Goal: Information Seeking & Learning: Learn about a topic

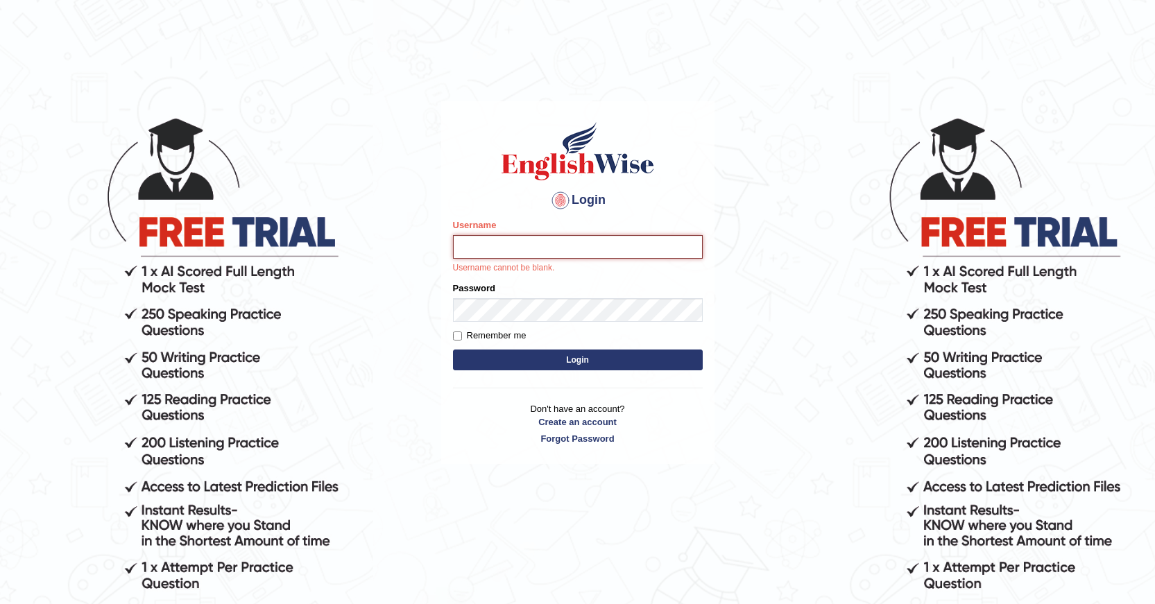
click at [489, 253] on input "Username" at bounding box center [578, 247] width 250 height 24
type input "kam123"
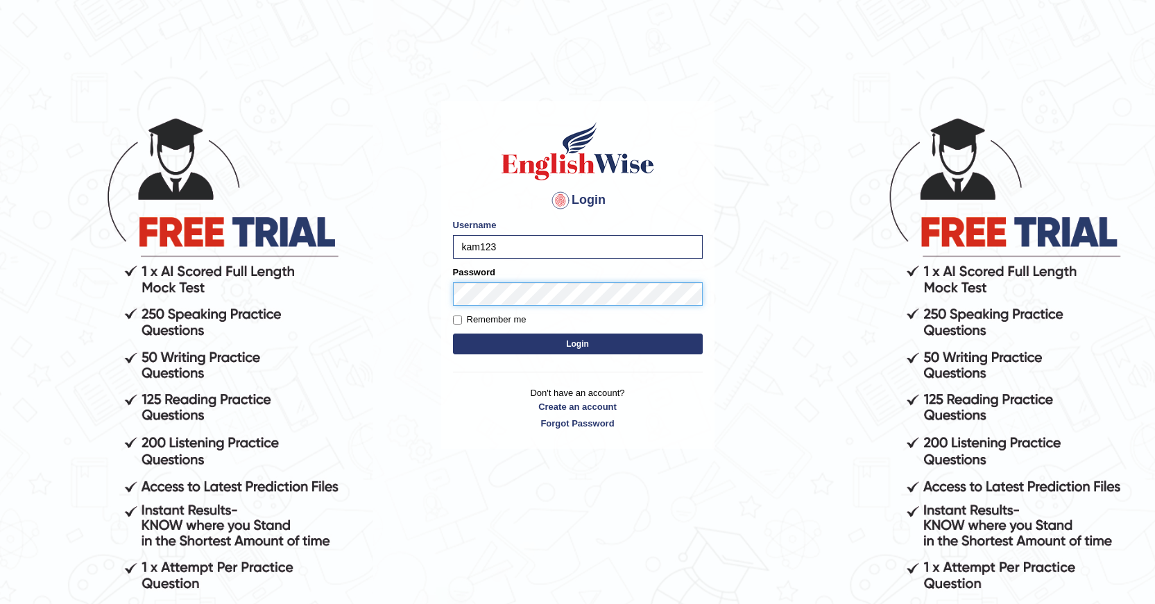
click at [453, 334] on button "Login" at bounding box center [578, 344] width 250 height 21
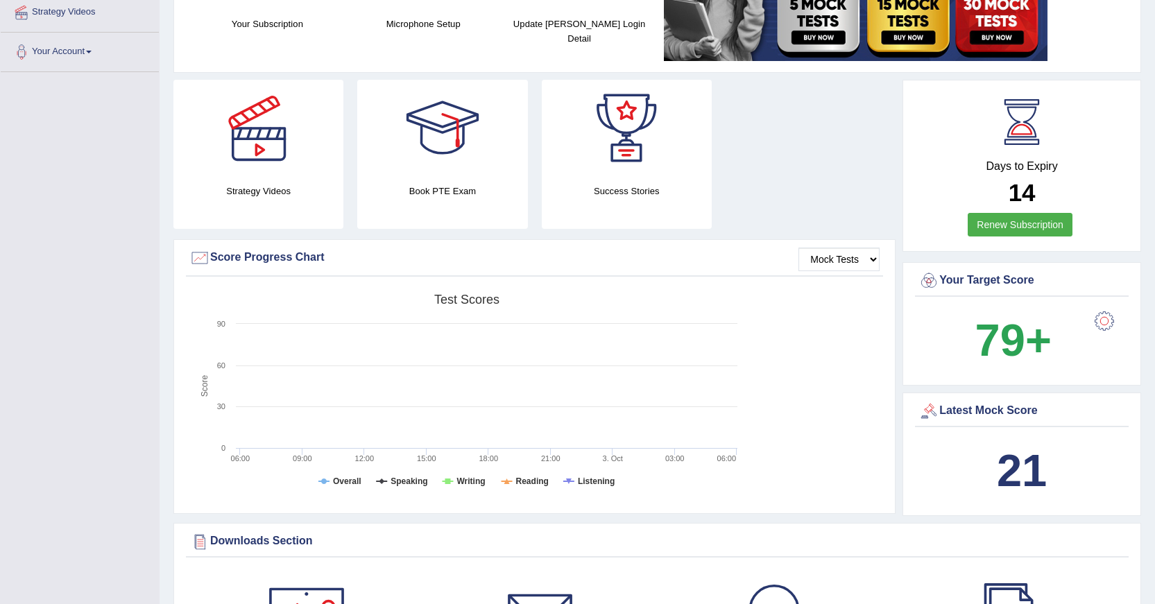
scroll to position [278, 0]
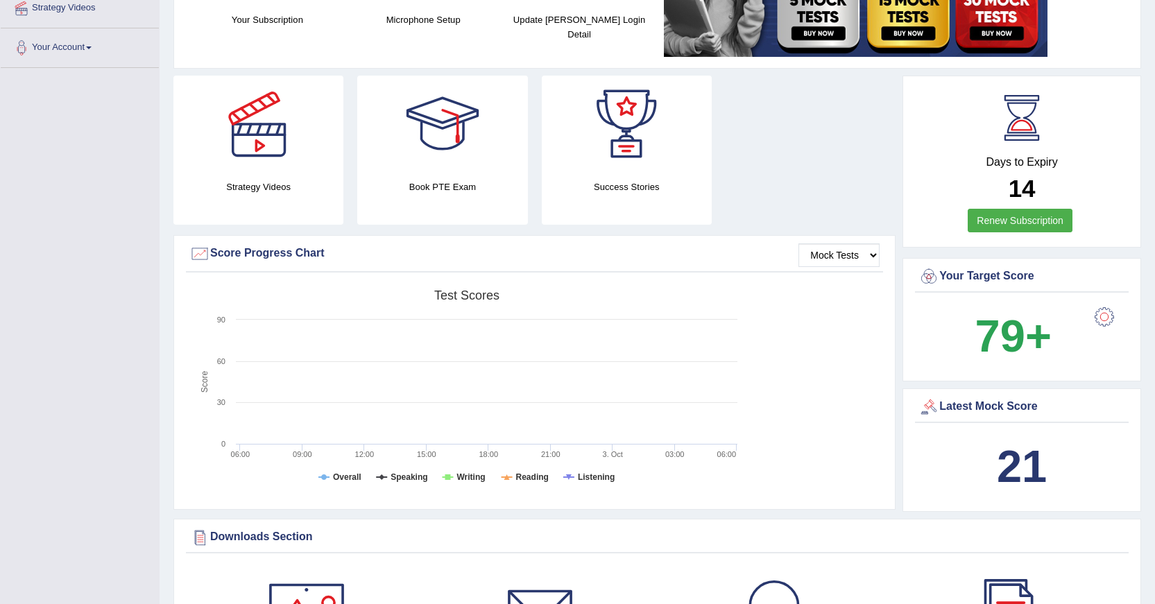
click at [1017, 438] on div "21" at bounding box center [1022, 467] width 207 height 67
click at [994, 410] on div "Latest Mock Score" at bounding box center [1022, 407] width 207 height 21
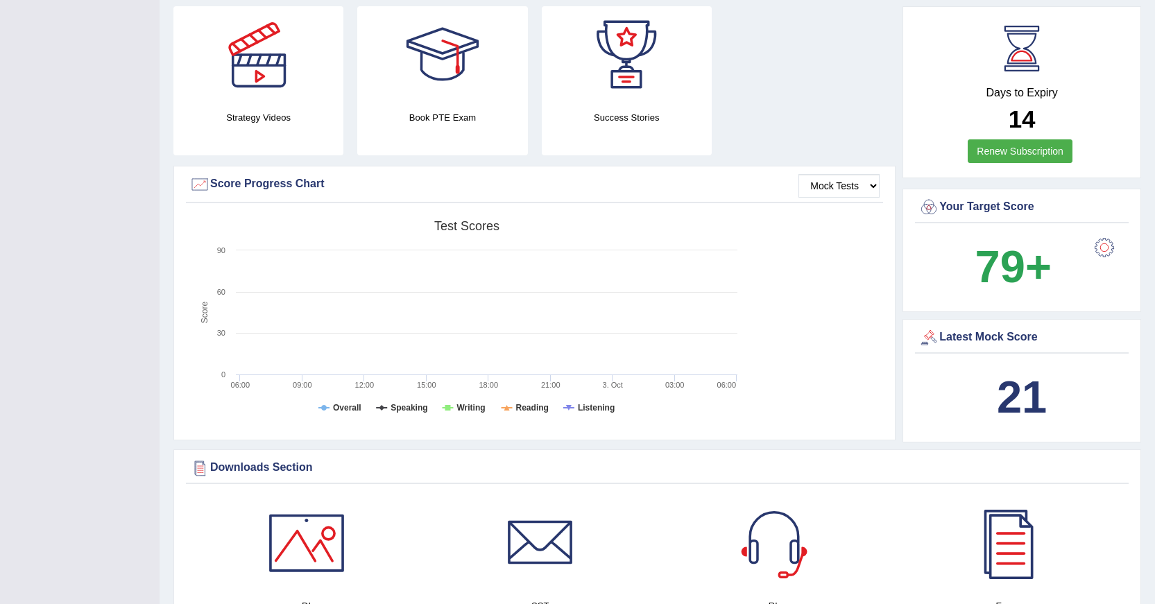
click at [946, 339] on div "Latest Mock Score" at bounding box center [1022, 338] width 207 height 21
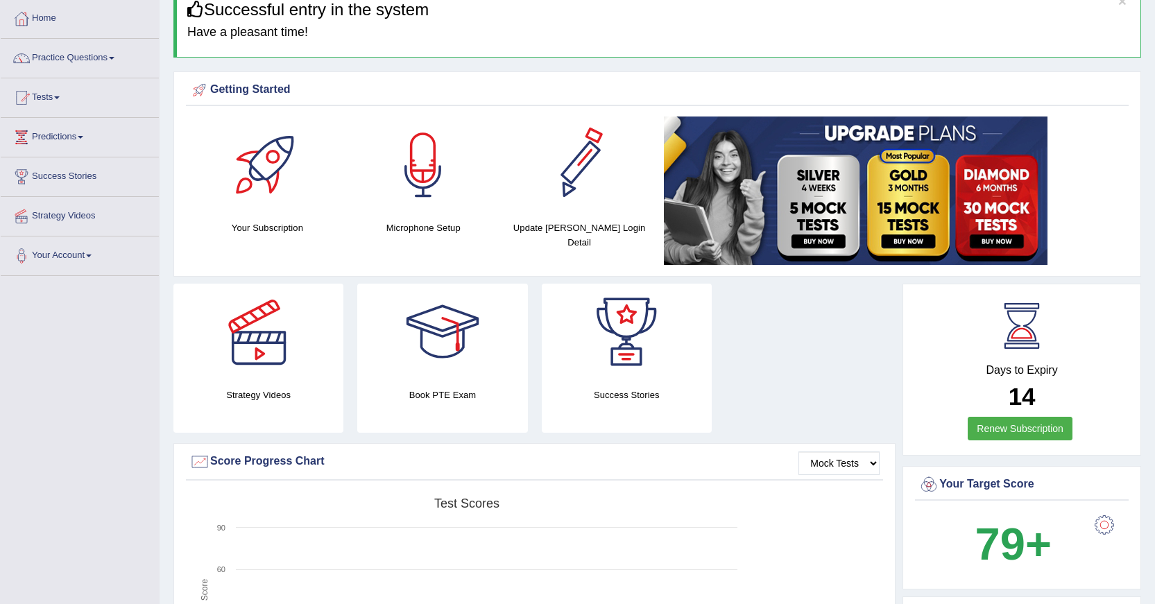
scroll to position [0, 0]
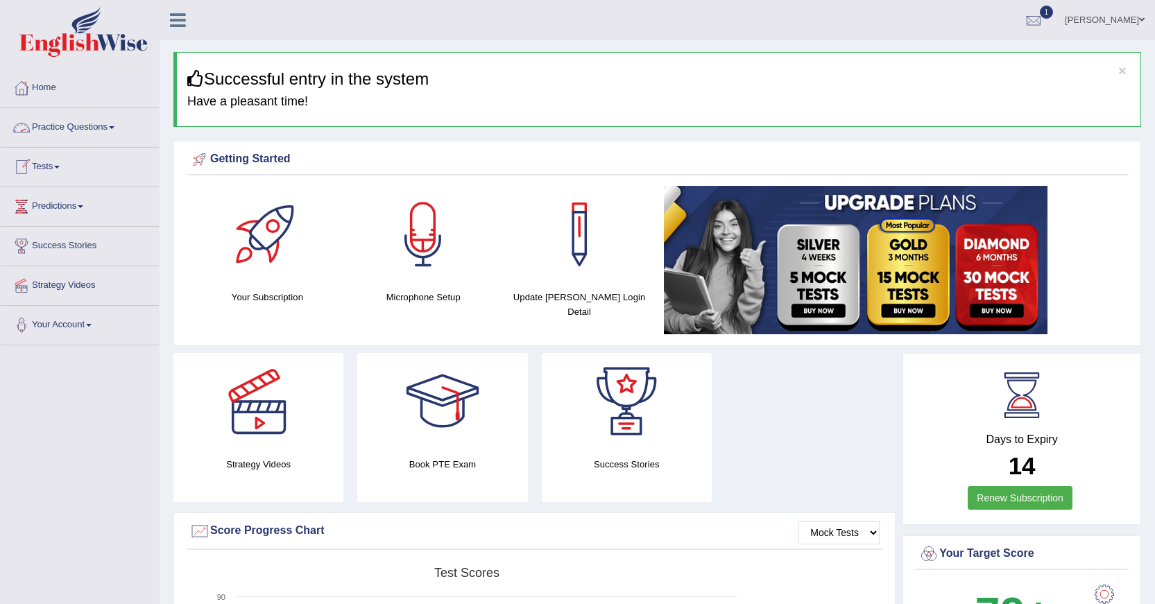
click at [75, 130] on link "Practice Questions" at bounding box center [80, 125] width 158 height 35
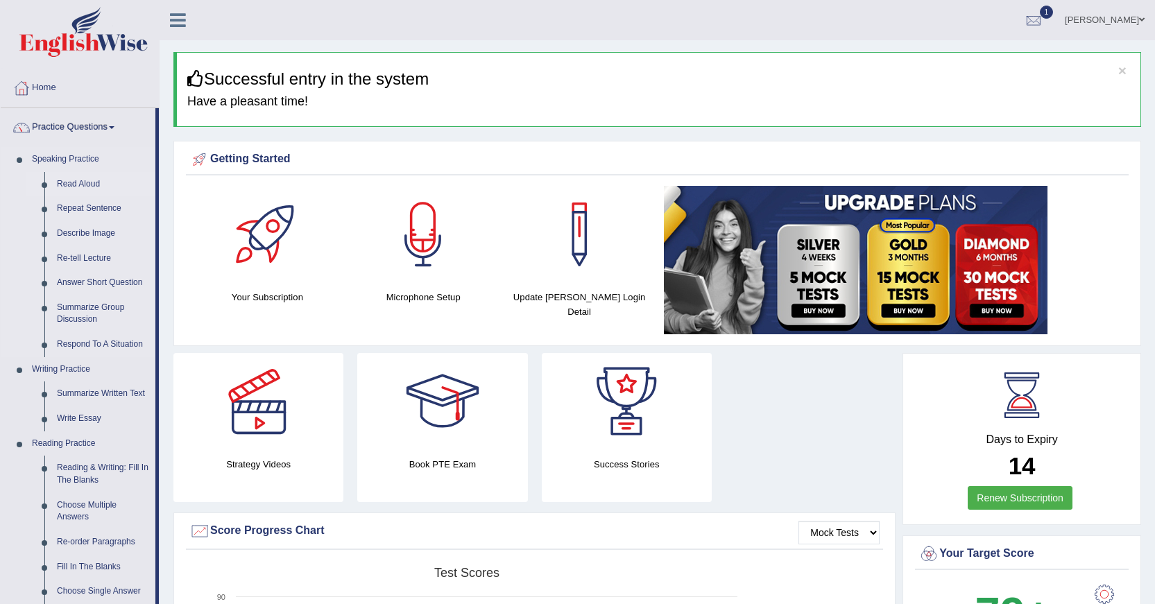
click at [88, 180] on link "Read Aloud" at bounding box center [103, 184] width 105 height 25
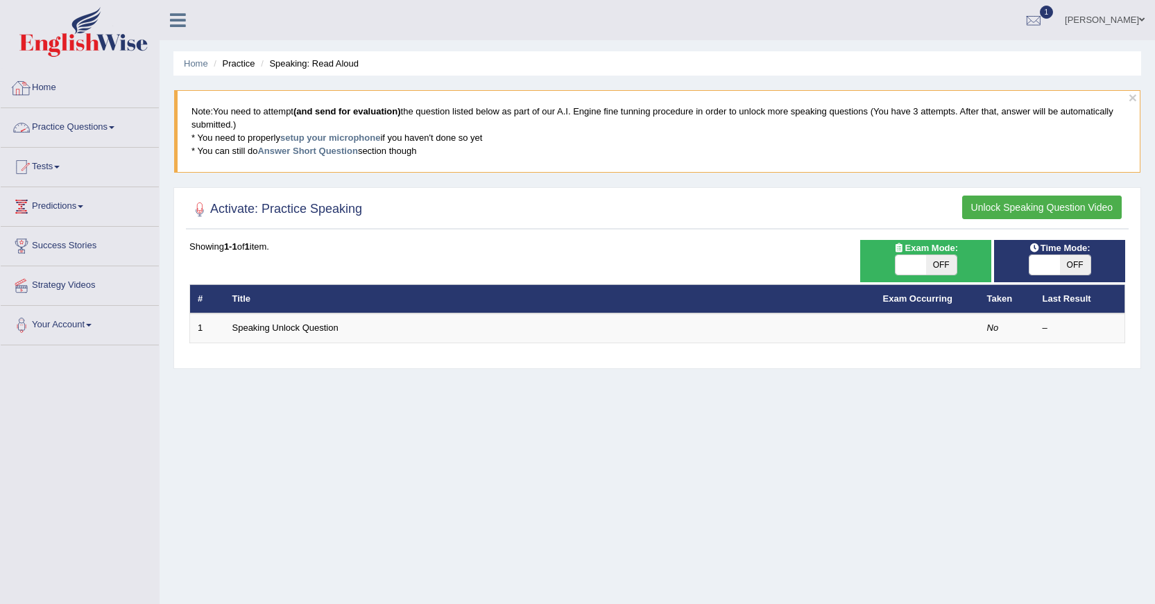
click at [47, 92] on link "Home" at bounding box center [80, 86] width 158 height 35
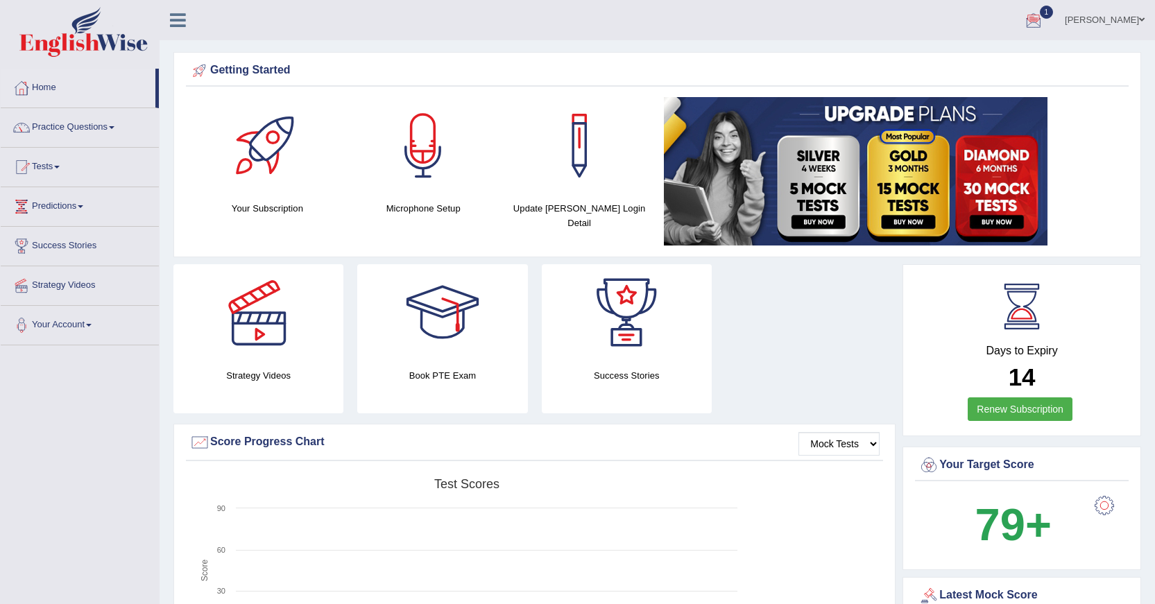
click at [1042, 28] on div at bounding box center [1034, 20] width 21 height 21
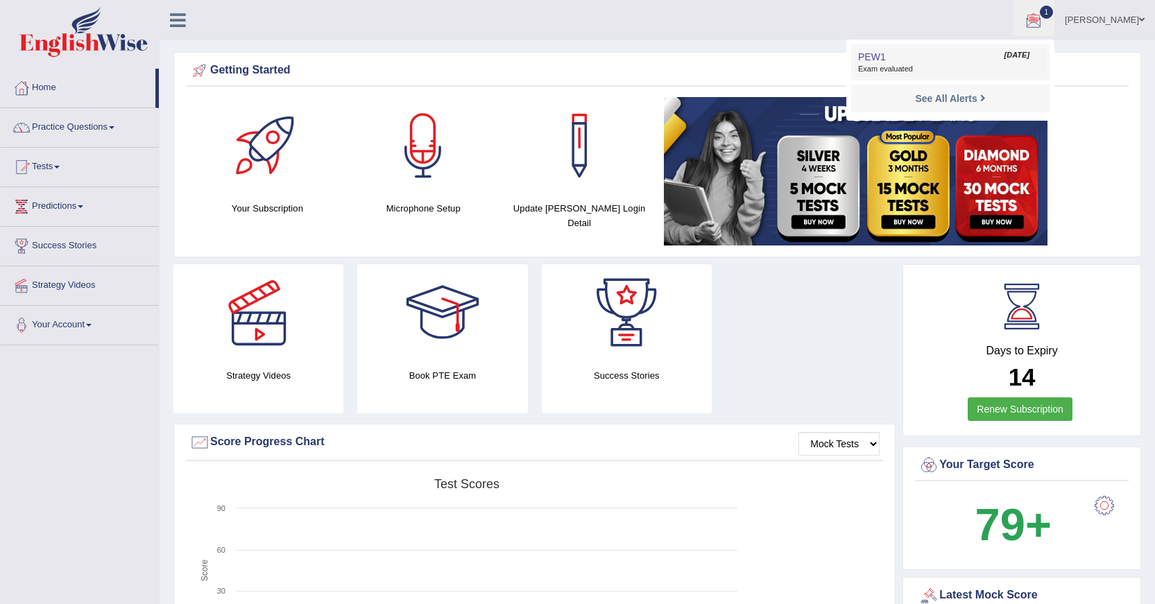
click at [967, 56] on link "PEW1 Oct 3, 2025 Exam evaluated" at bounding box center [951, 62] width 192 height 29
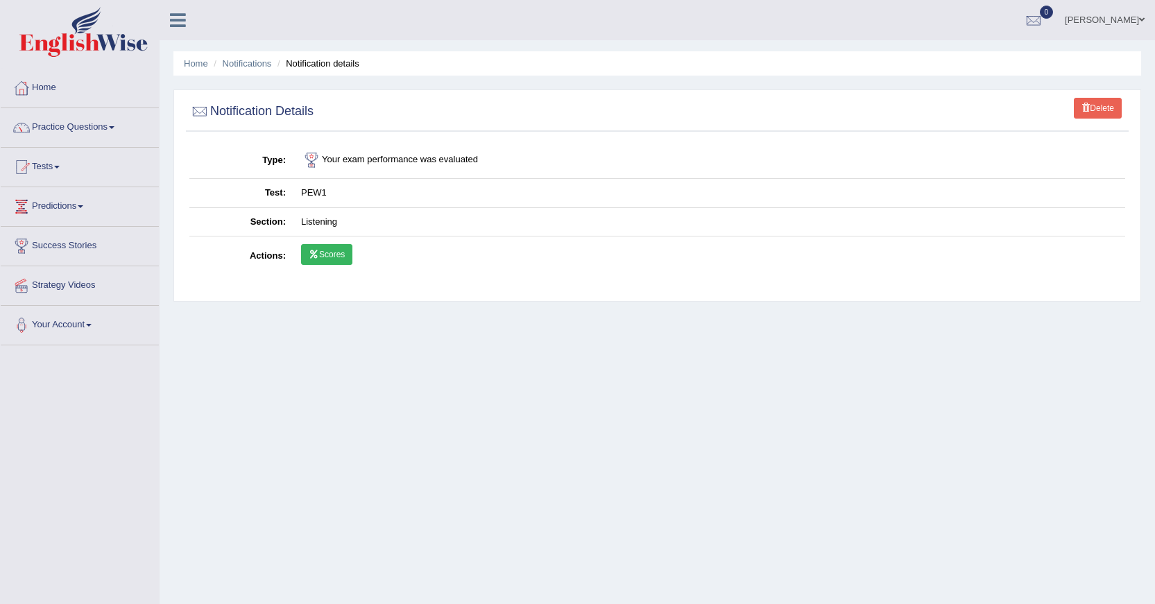
click at [345, 250] on link "Scores" at bounding box center [326, 254] width 51 height 21
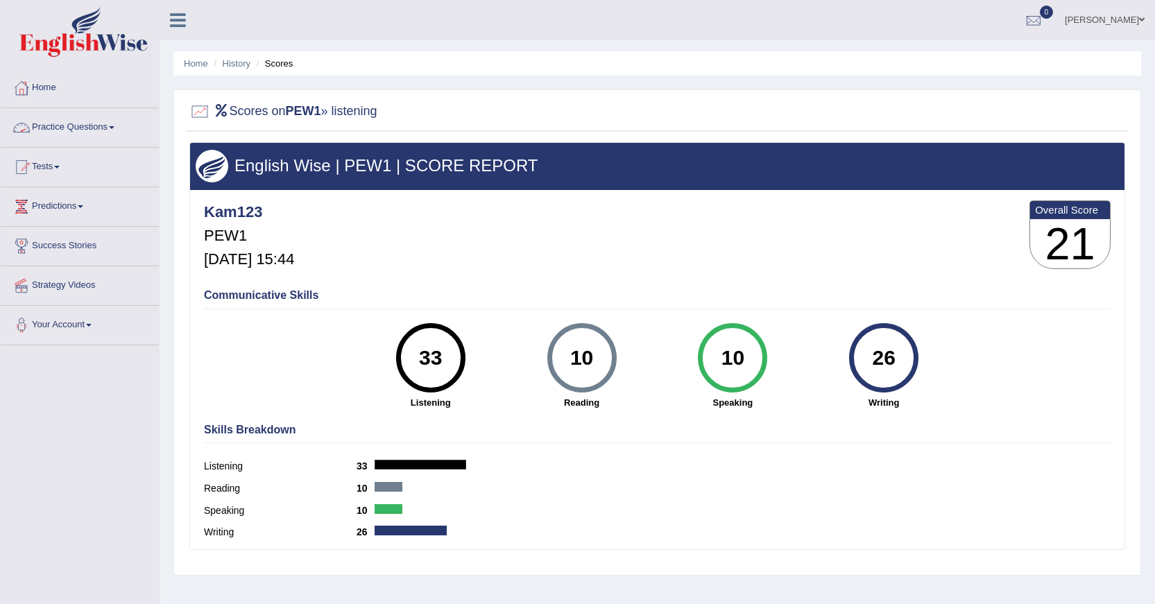
click at [97, 124] on link "Practice Questions" at bounding box center [80, 125] width 158 height 35
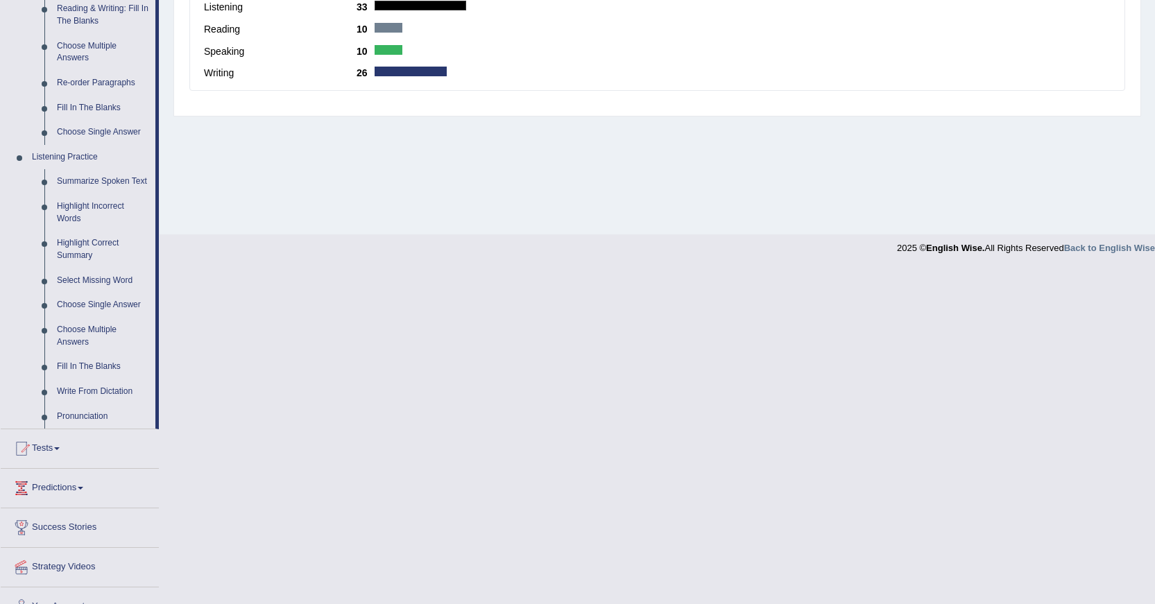
scroll to position [483, 0]
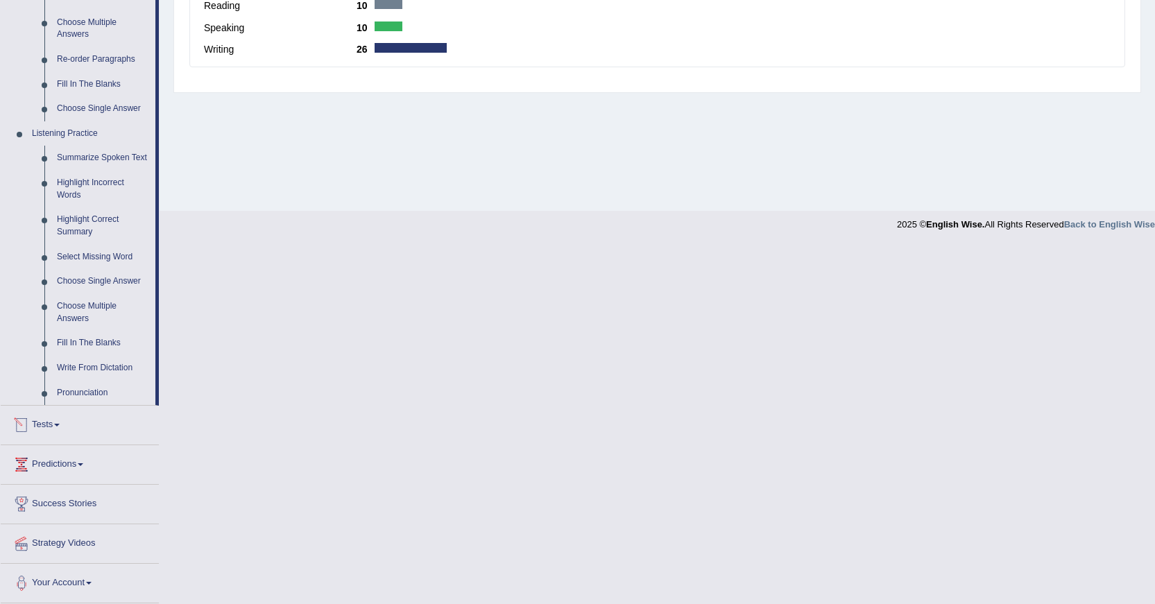
click at [30, 425] on div at bounding box center [21, 425] width 21 height 21
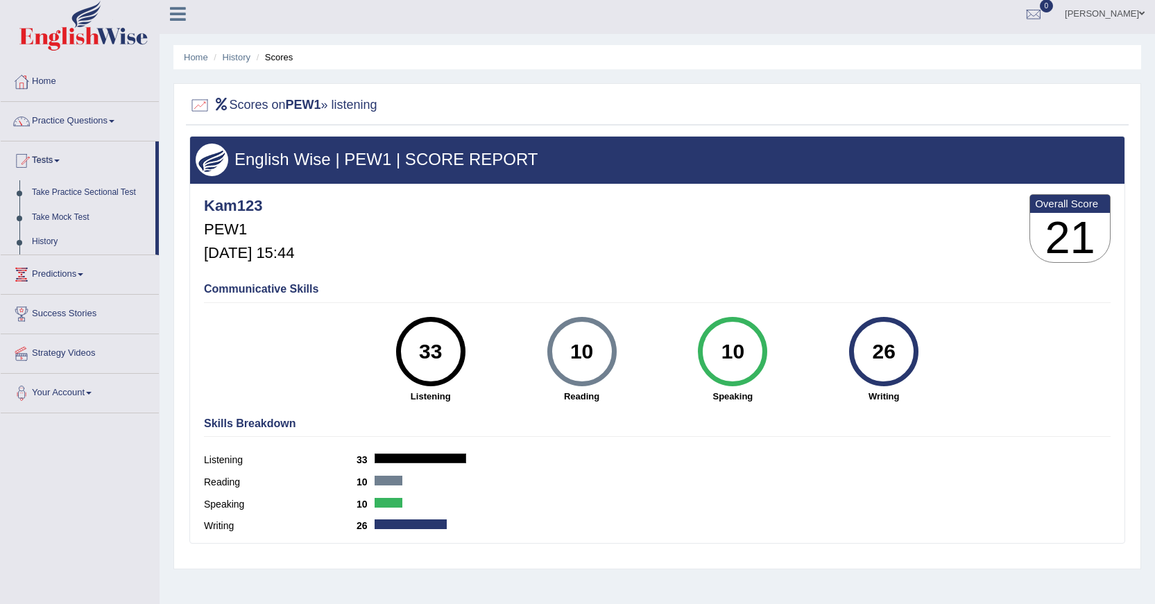
scroll to position [0, 0]
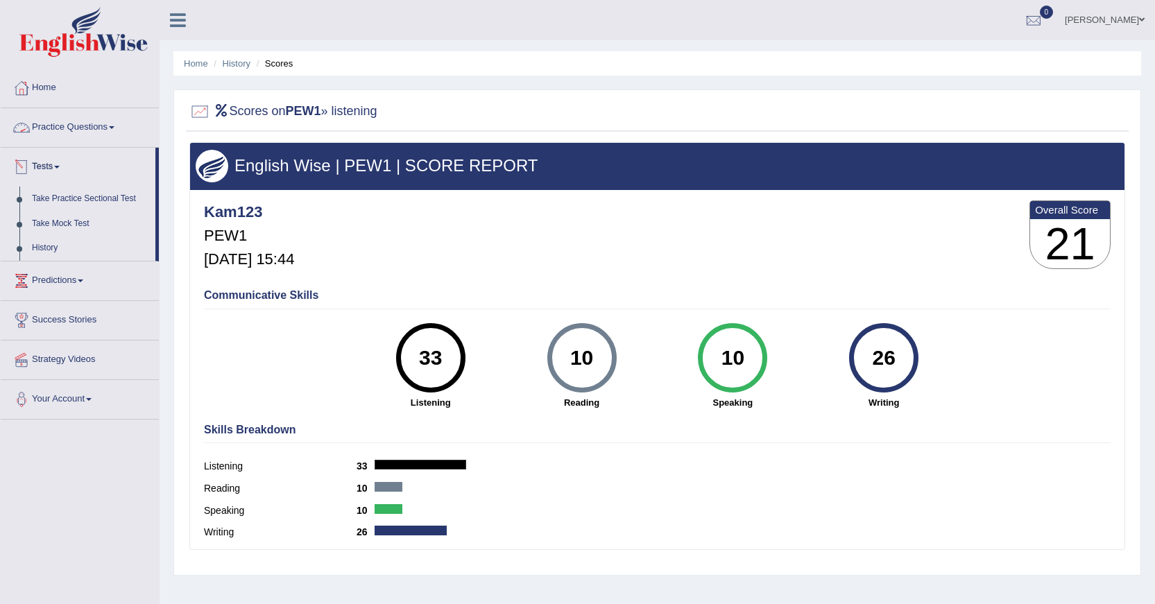
click at [71, 131] on link "Practice Questions" at bounding box center [80, 125] width 158 height 35
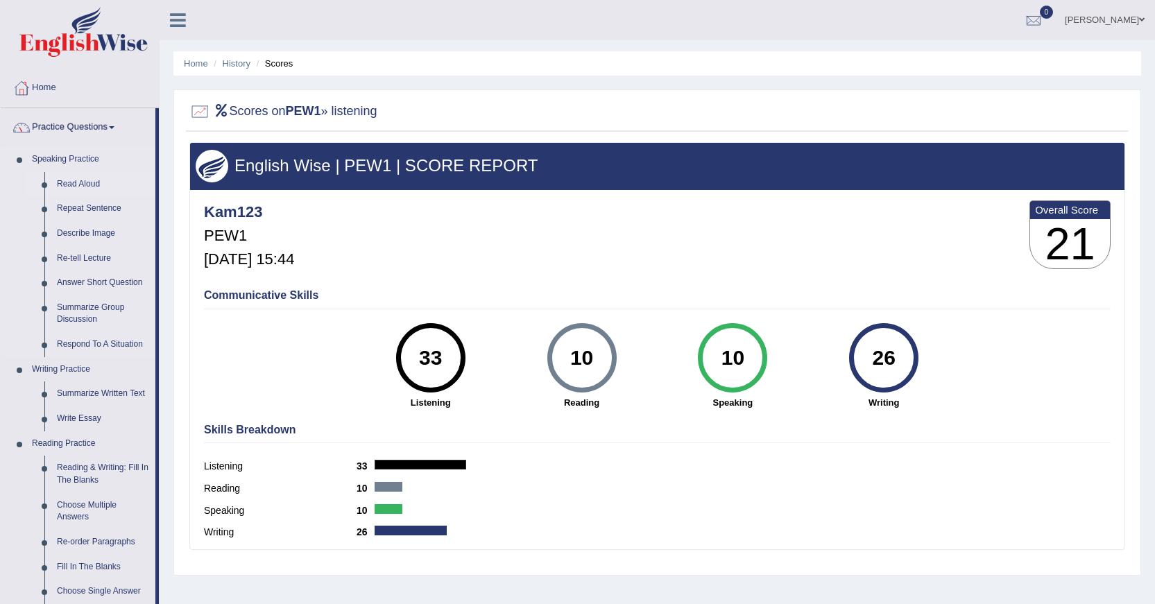
click at [66, 183] on link "Read Aloud" at bounding box center [103, 184] width 105 height 25
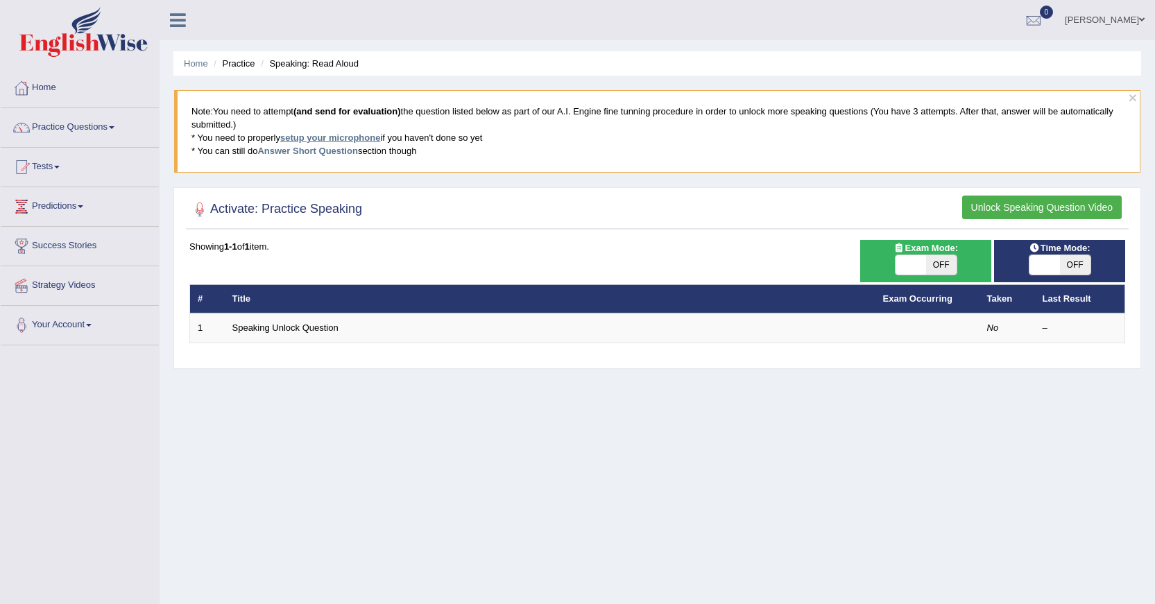
click at [343, 133] on link "setup your microphone" at bounding box center [330, 138] width 100 height 10
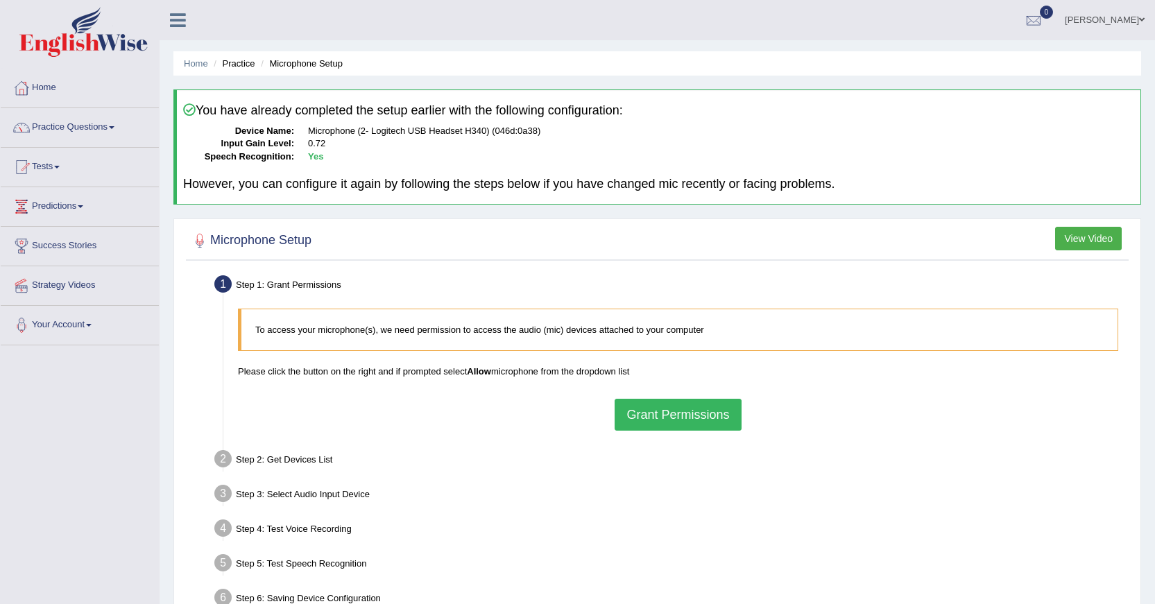
click at [662, 412] on button "Grant Permissions" at bounding box center [678, 415] width 126 height 32
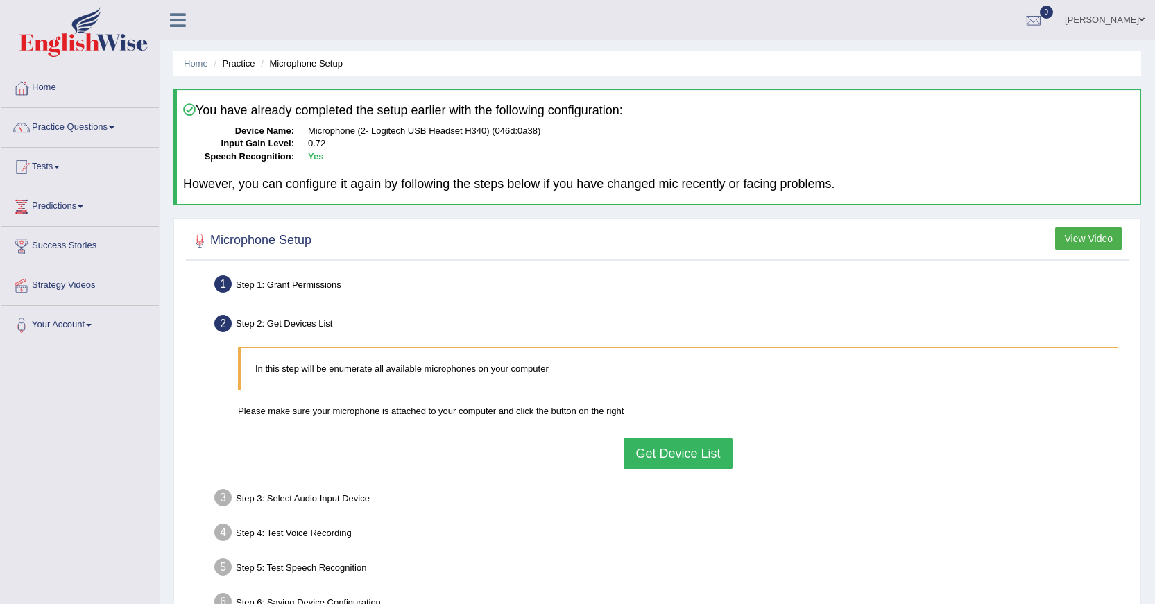
click at [666, 459] on button "Get Device List" at bounding box center [678, 454] width 108 height 32
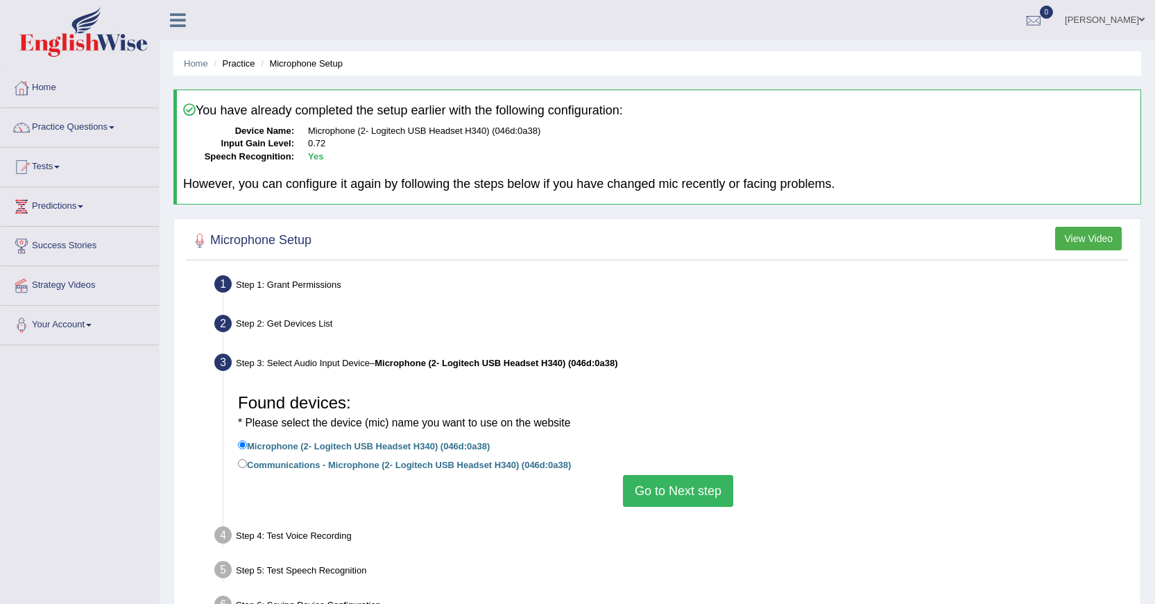
click at [654, 485] on button "Go to Next step" at bounding box center [678, 491] width 110 height 32
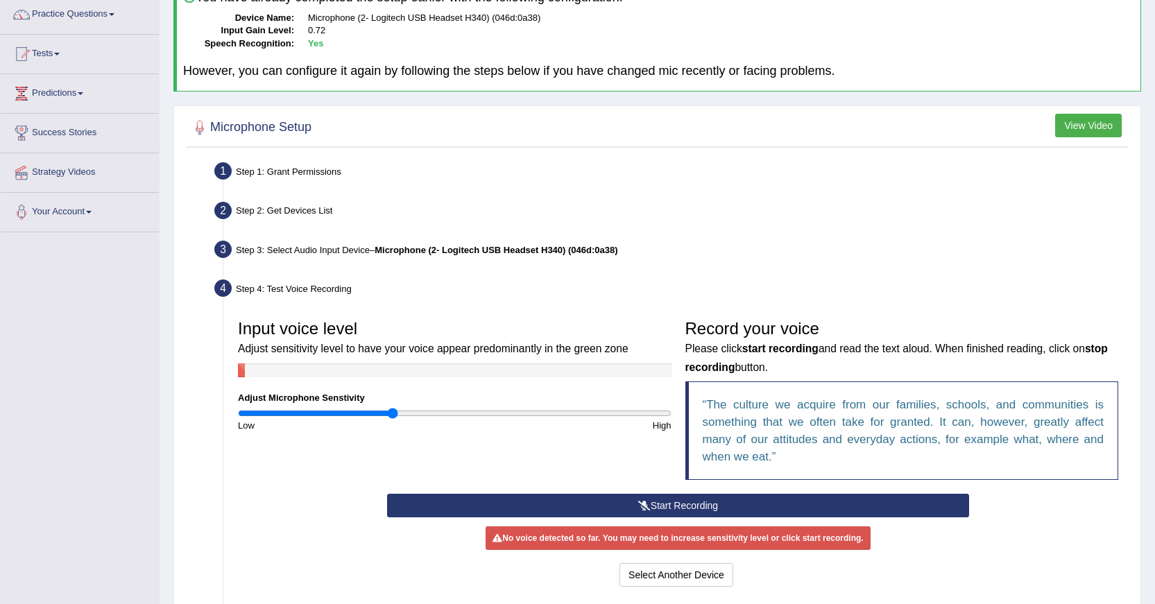
scroll to position [251, 0]
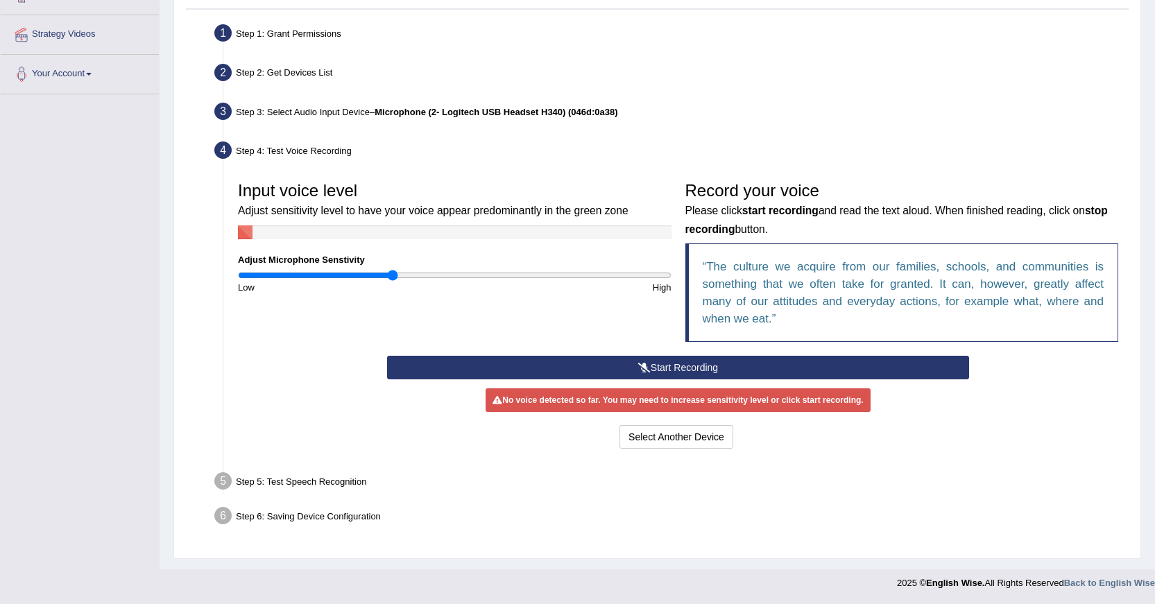
click at [897, 374] on button "Start Recording" at bounding box center [678, 368] width 582 height 24
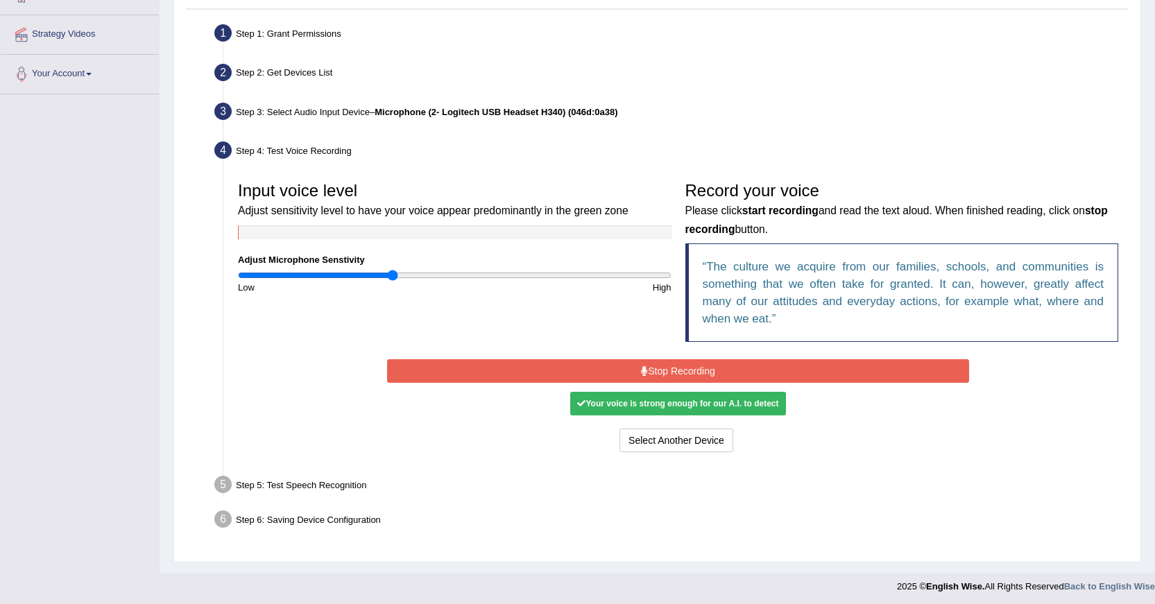
click at [754, 376] on button "Stop Recording" at bounding box center [678, 371] width 582 height 24
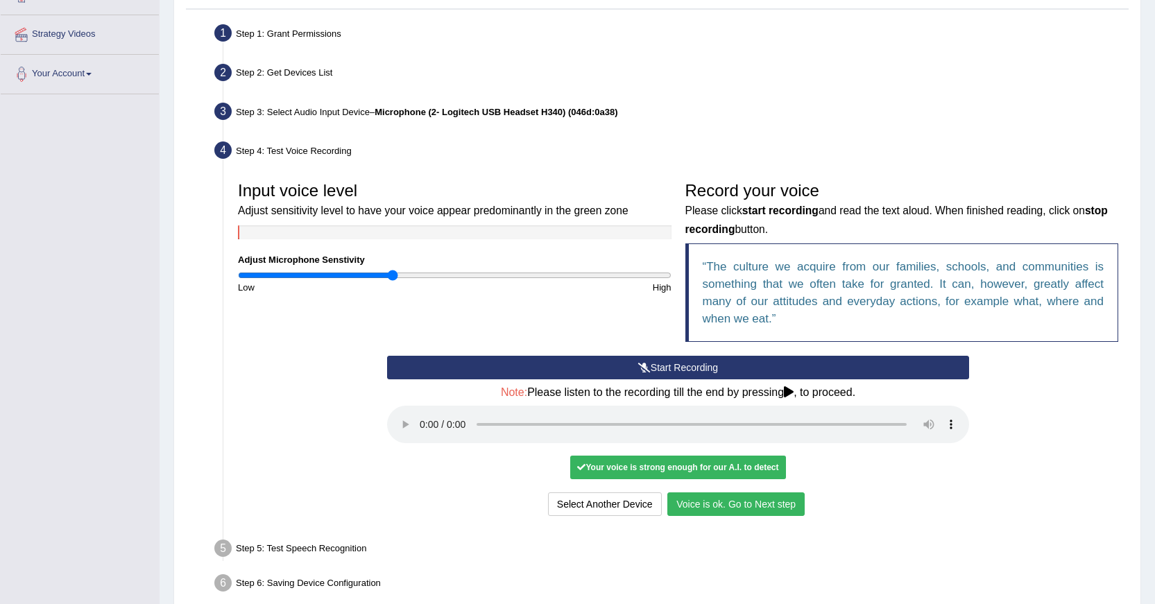
click at [754, 509] on button "Voice is ok. Go to Next step" at bounding box center [736, 505] width 137 height 24
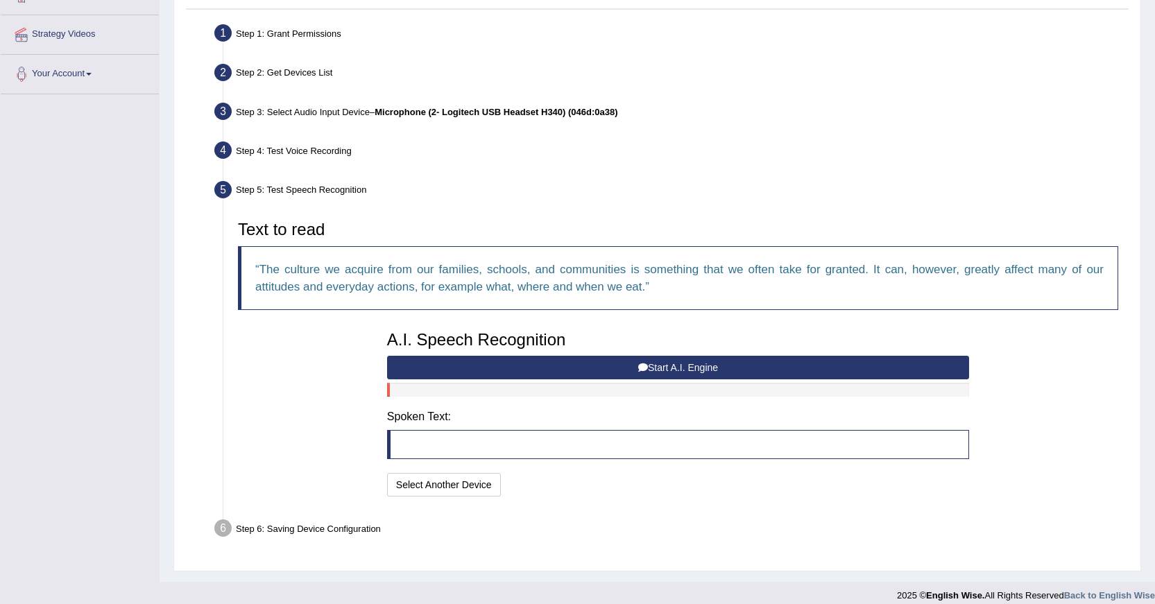
click at [700, 373] on button "Start A.I. Engine" at bounding box center [678, 368] width 582 height 24
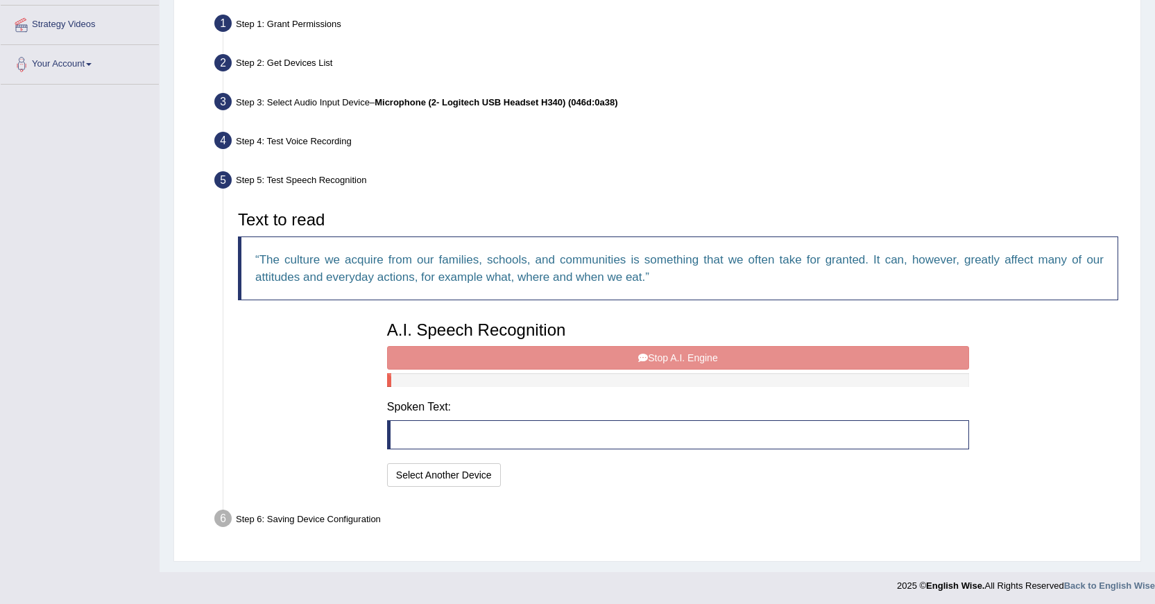
scroll to position [264, 0]
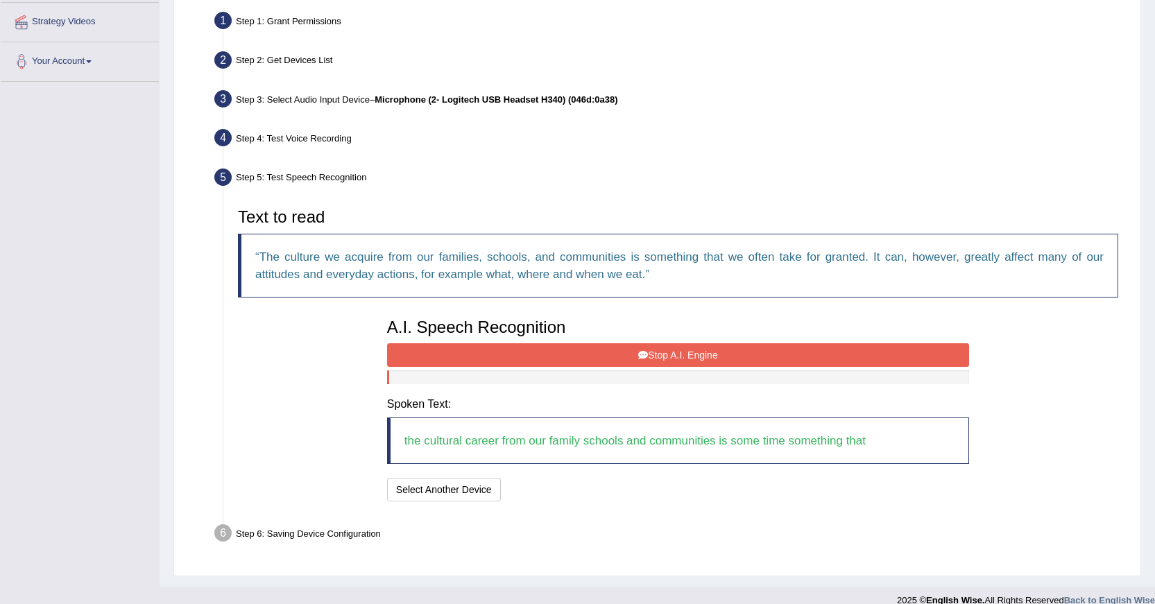
click at [634, 358] on button "Stop A.I. Engine" at bounding box center [678, 356] width 582 height 24
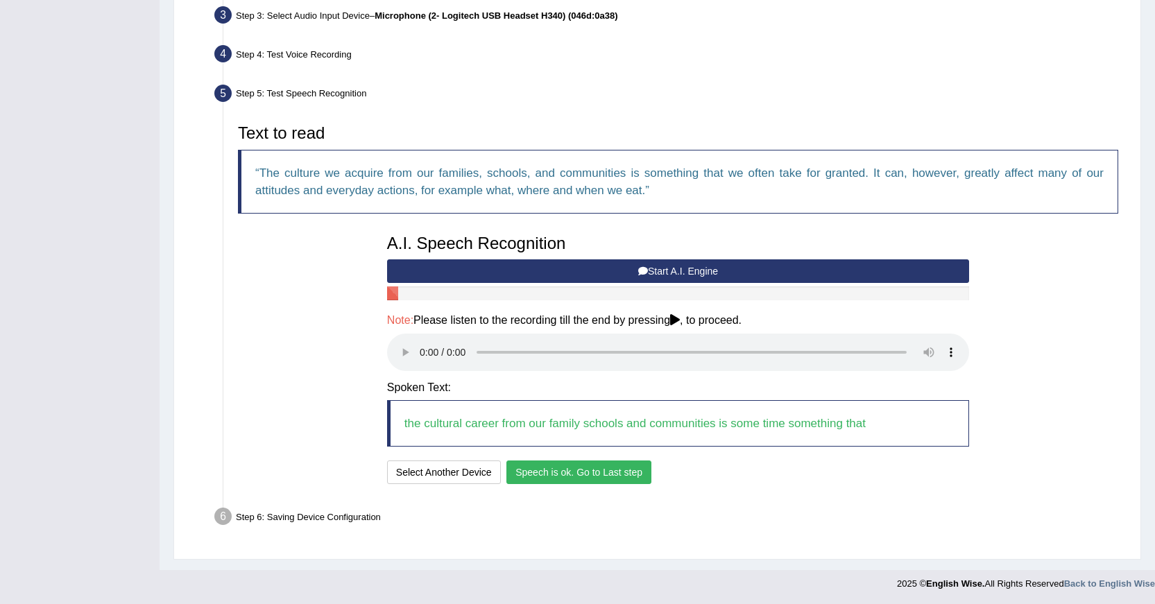
scroll to position [348, 0]
click at [628, 478] on button "Speech is ok. Go to Last step" at bounding box center [579, 472] width 145 height 24
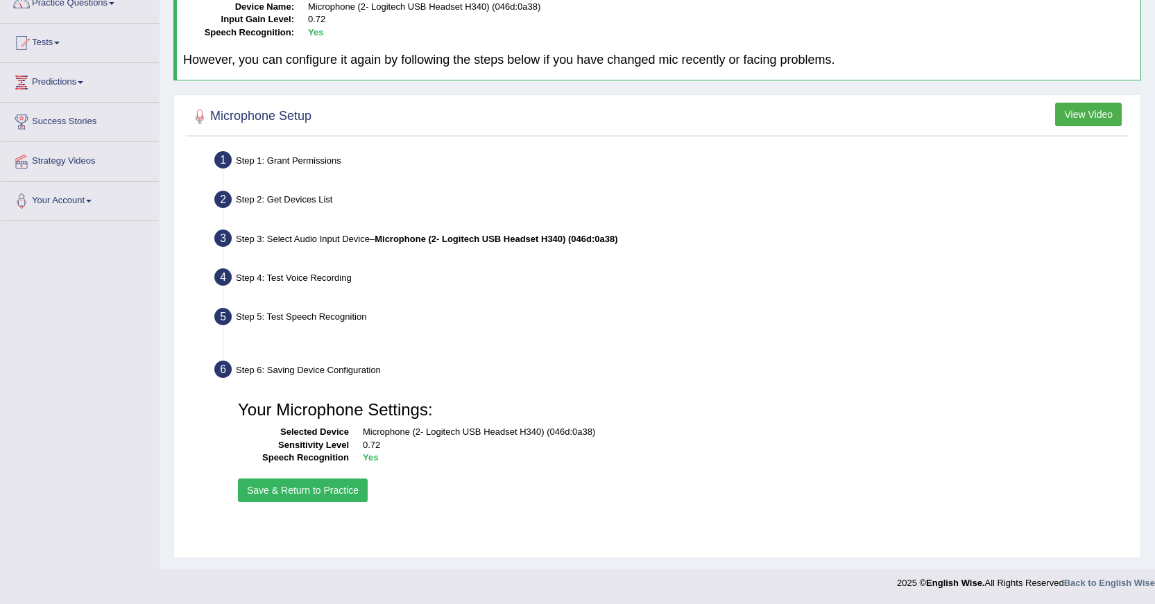
scroll to position [124, 0]
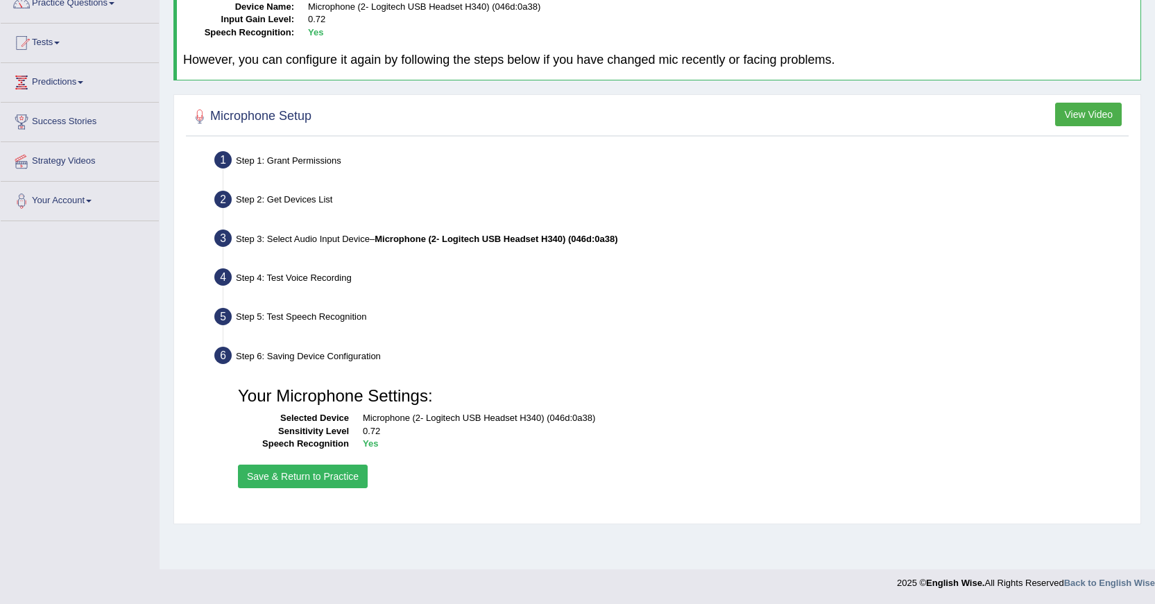
click at [300, 472] on button "Save & Return to Practice" at bounding box center [303, 477] width 130 height 24
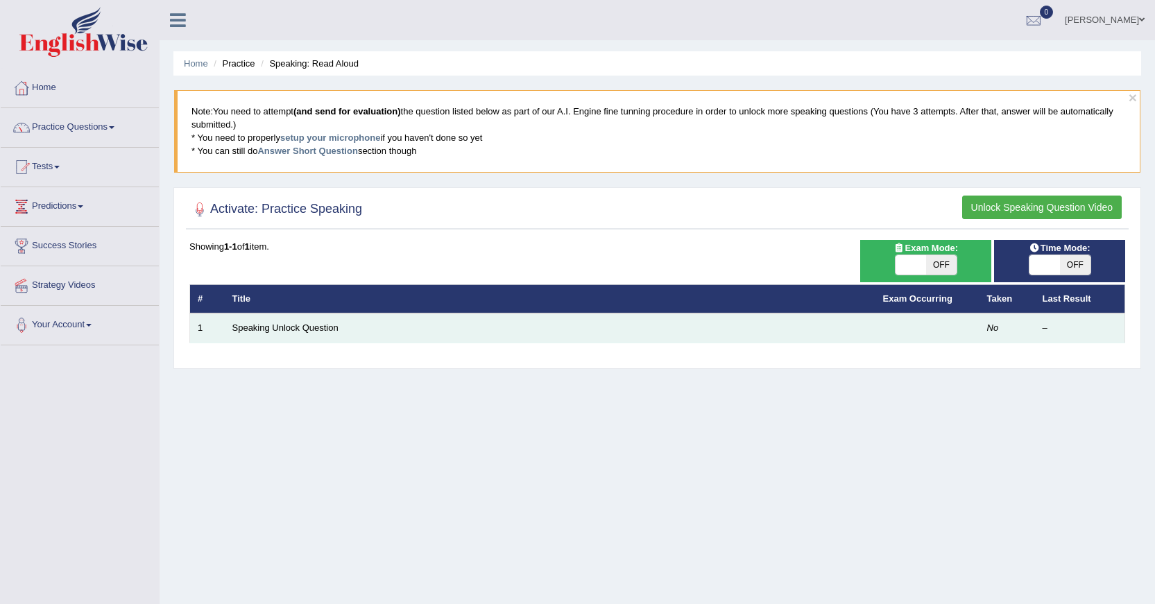
click at [969, 328] on td at bounding box center [928, 328] width 104 height 29
click at [323, 328] on link "Speaking Unlock Question" at bounding box center [285, 328] width 106 height 10
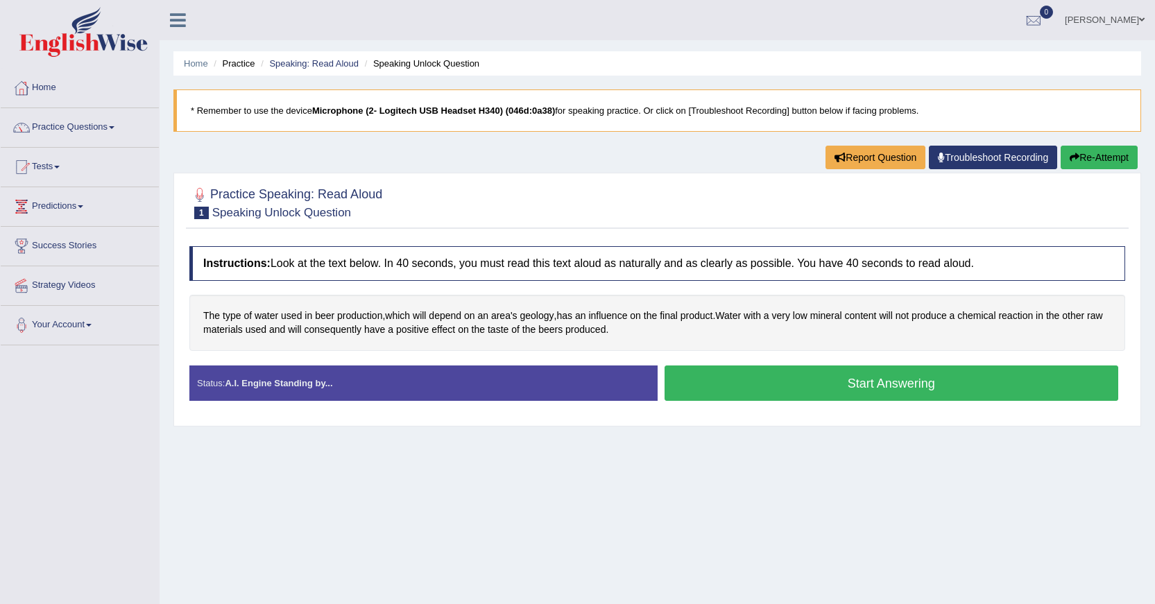
click at [769, 398] on button "Start Answering" at bounding box center [892, 383] width 455 height 35
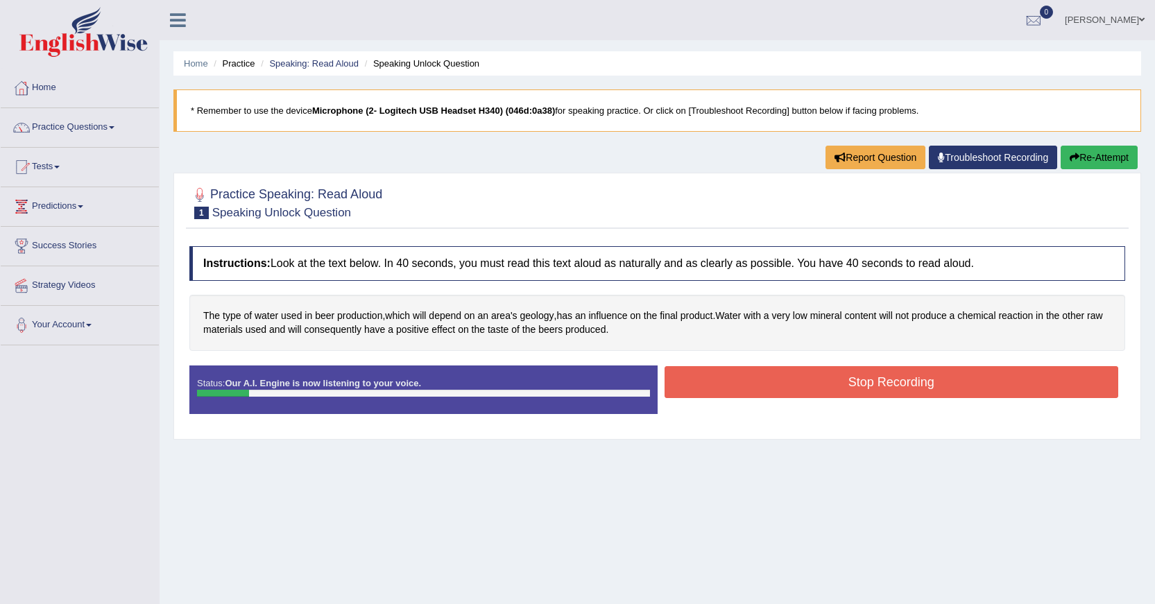
click at [712, 390] on button "Stop Recording" at bounding box center [892, 382] width 455 height 32
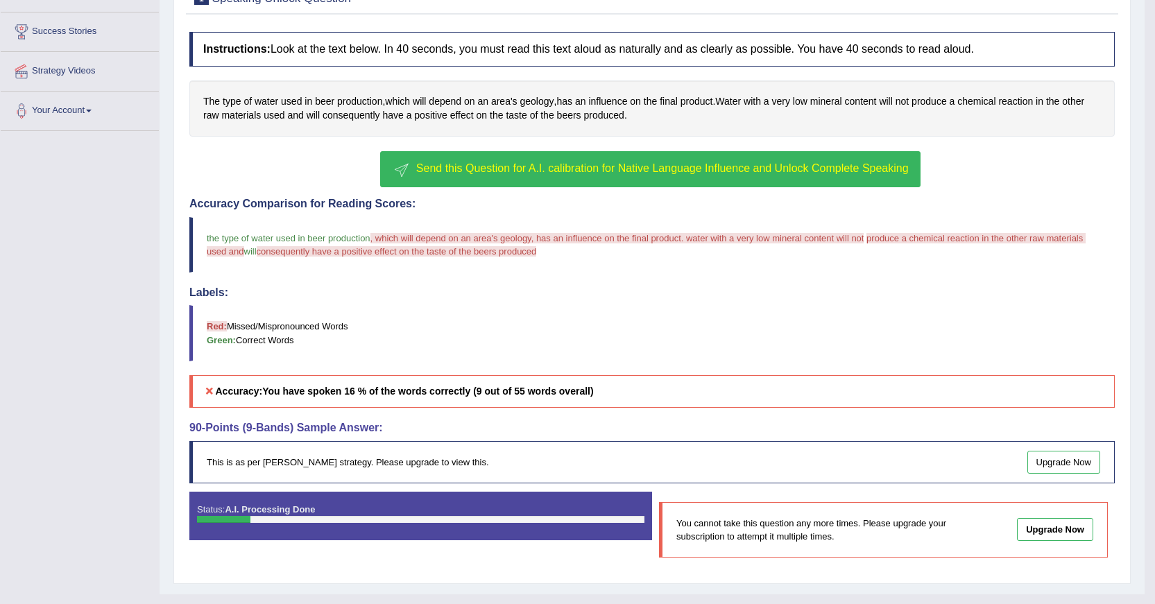
scroll to position [239, 0]
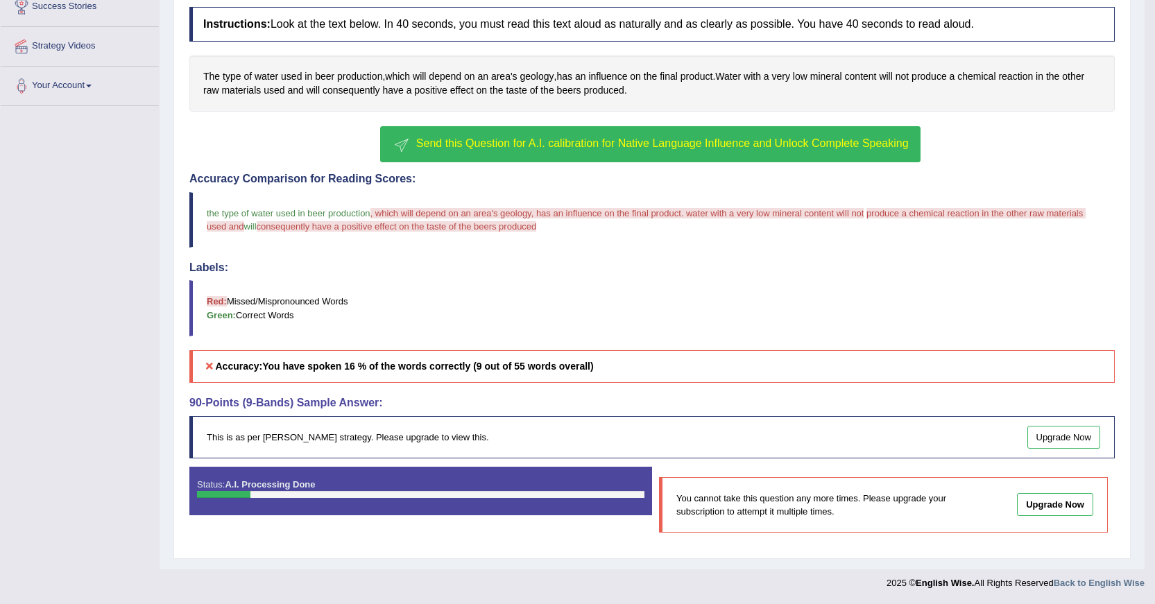
click at [1063, 450] on div "This is as per English Wise's strategy. Please upgrade to view this. Upgrade Now" at bounding box center [652, 437] width 926 height 42
click at [1063, 442] on link "Upgrade Now" at bounding box center [1065, 437] width 74 height 23
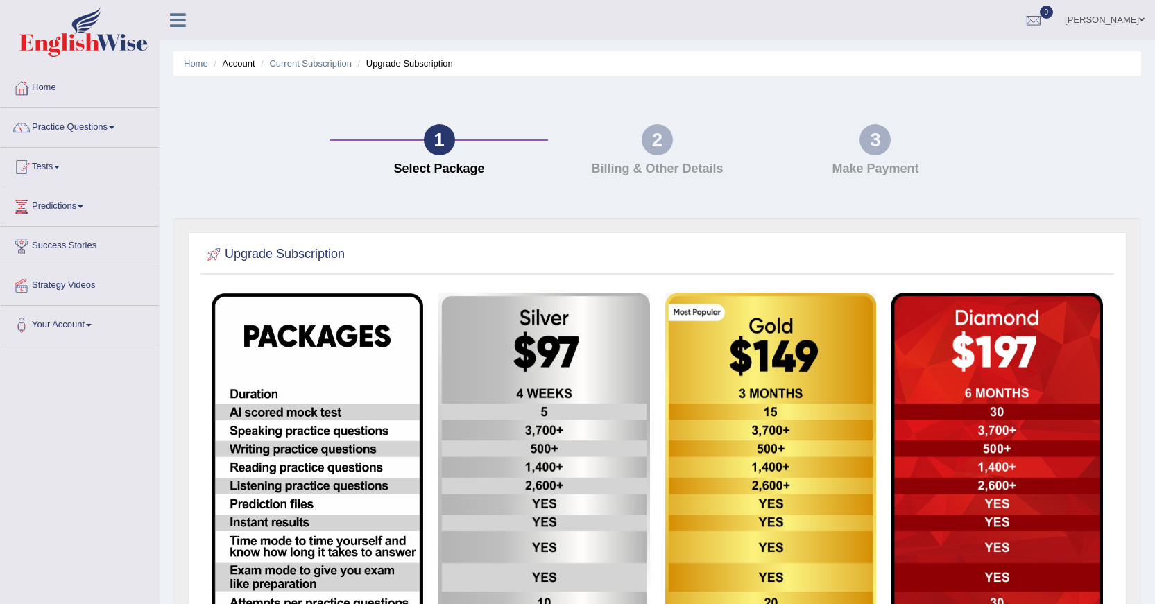
click at [85, 134] on link "Practice Questions" at bounding box center [80, 125] width 158 height 35
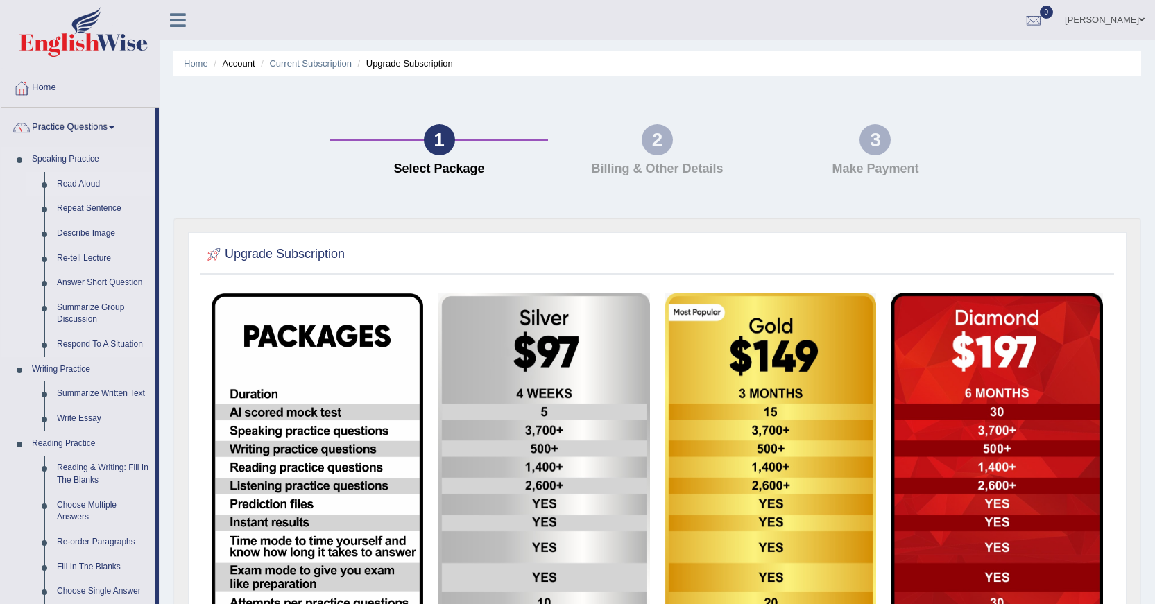
click at [72, 185] on link "Read Aloud" at bounding box center [103, 184] width 105 height 25
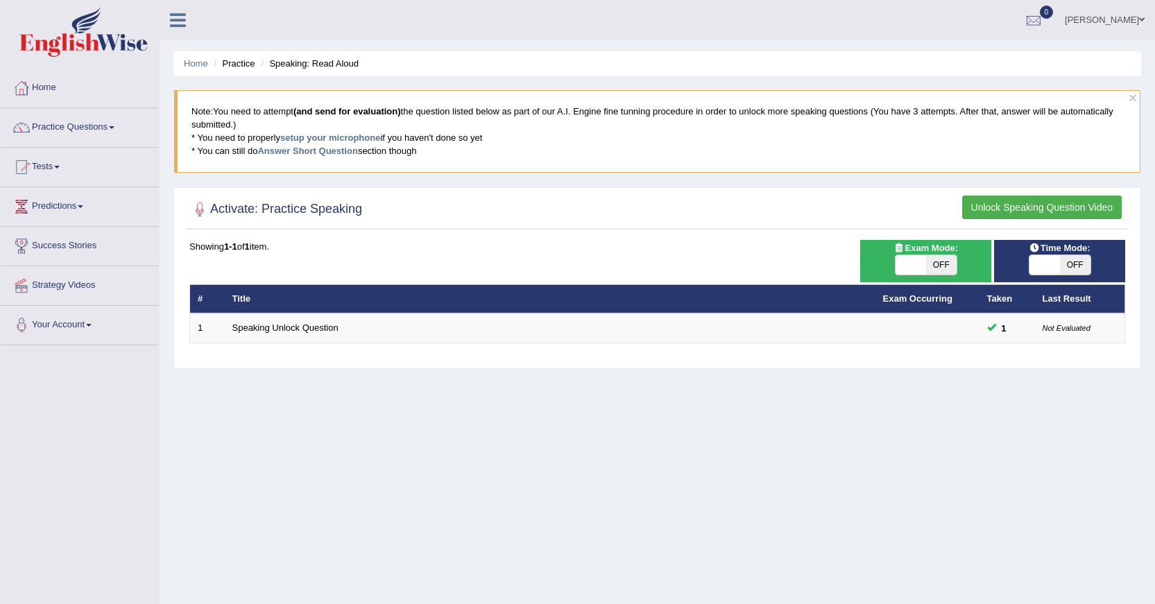
click at [285, 323] on link "Speaking Unlock Question" at bounding box center [285, 328] width 106 height 10
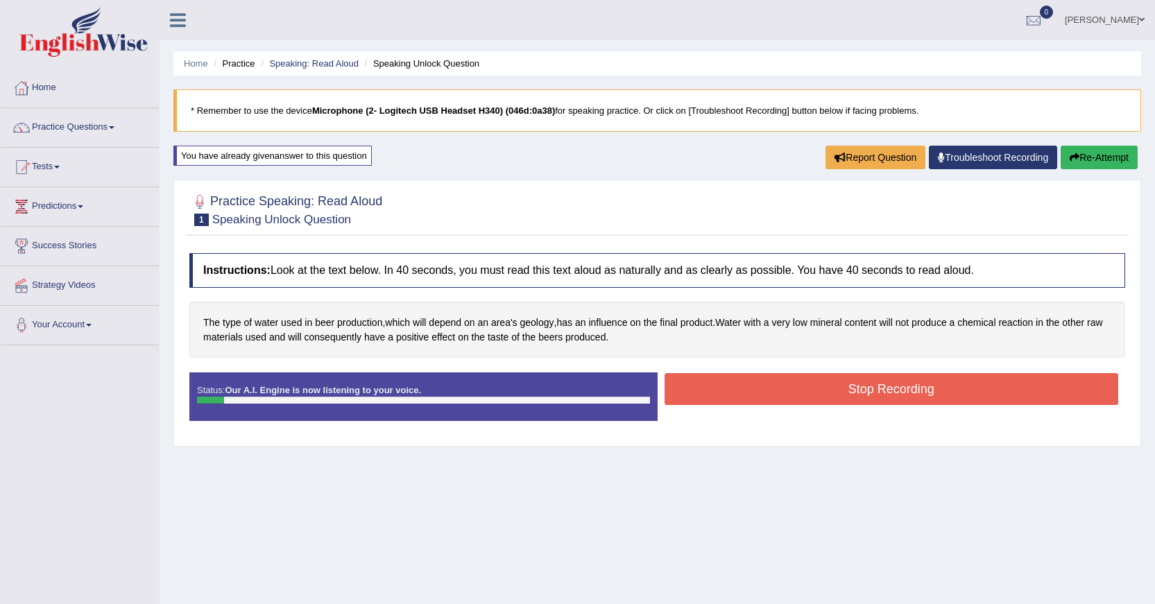
click at [698, 399] on button "Stop Recording" at bounding box center [892, 389] width 455 height 32
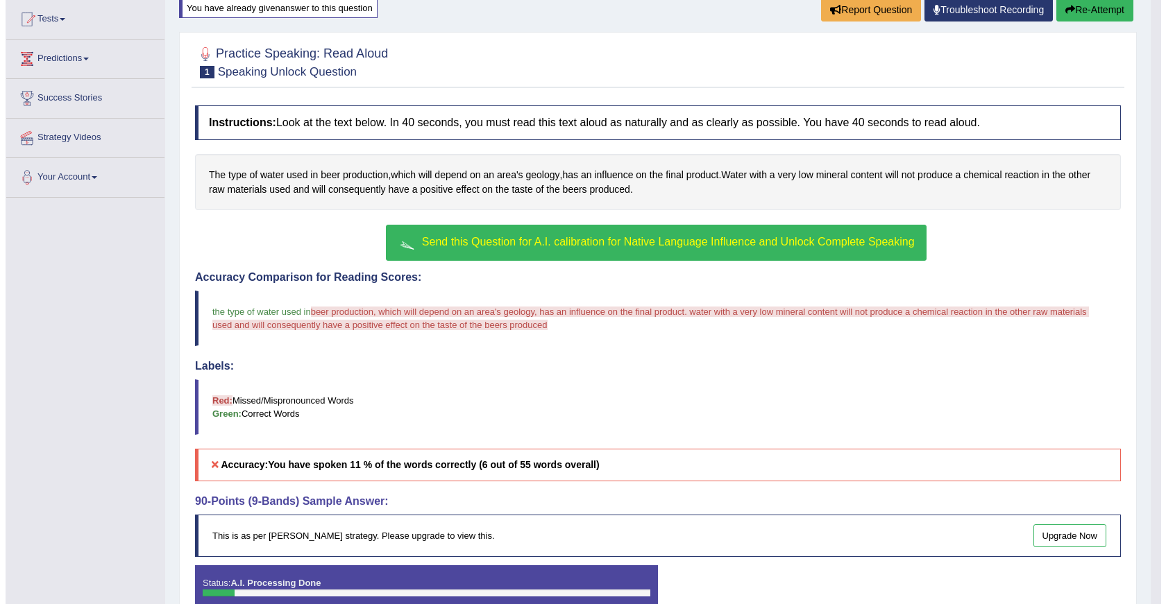
scroll to position [228, 0]
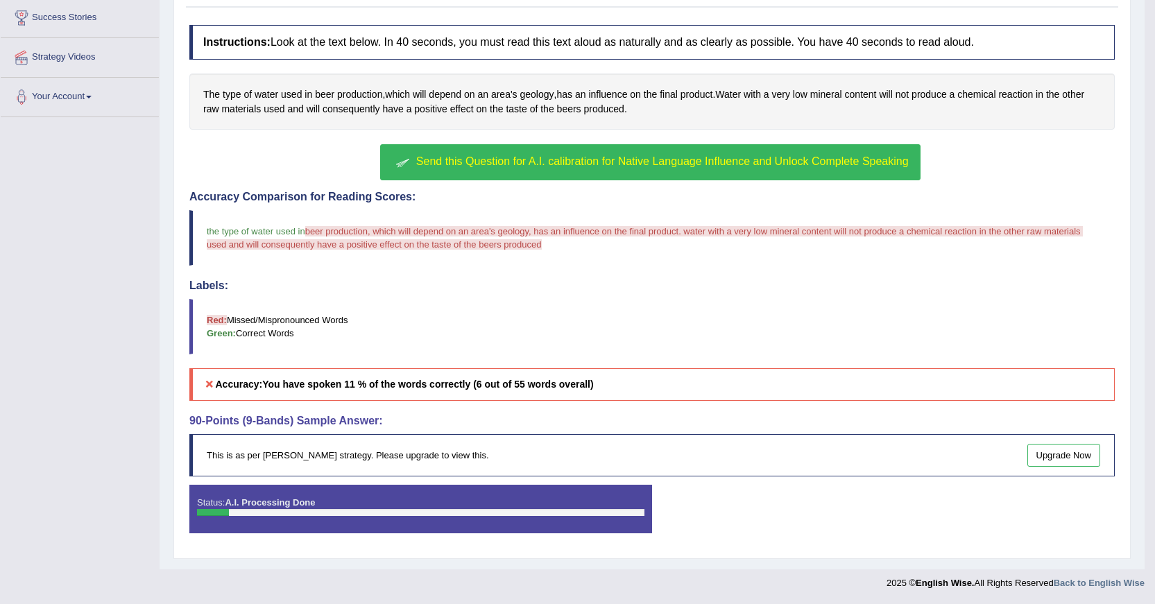
click at [566, 168] on button "Send this Question for A.I. calibration for Native Language Influence and Unloc…" at bounding box center [650, 162] width 540 height 36
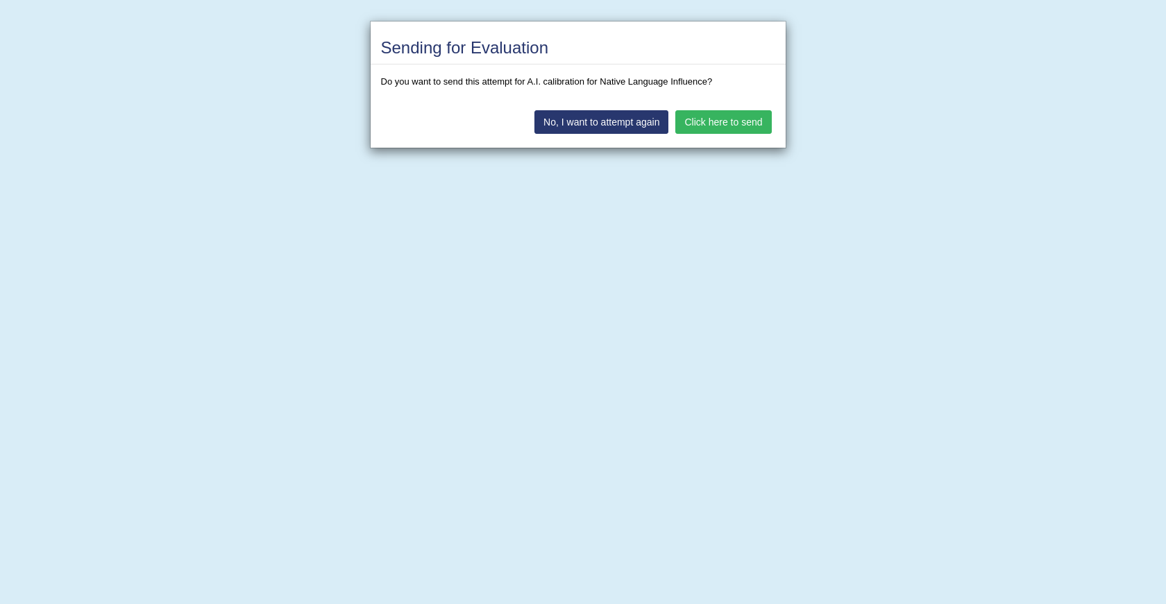
click at [698, 127] on button "Click here to send" at bounding box center [723, 122] width 96 height 24
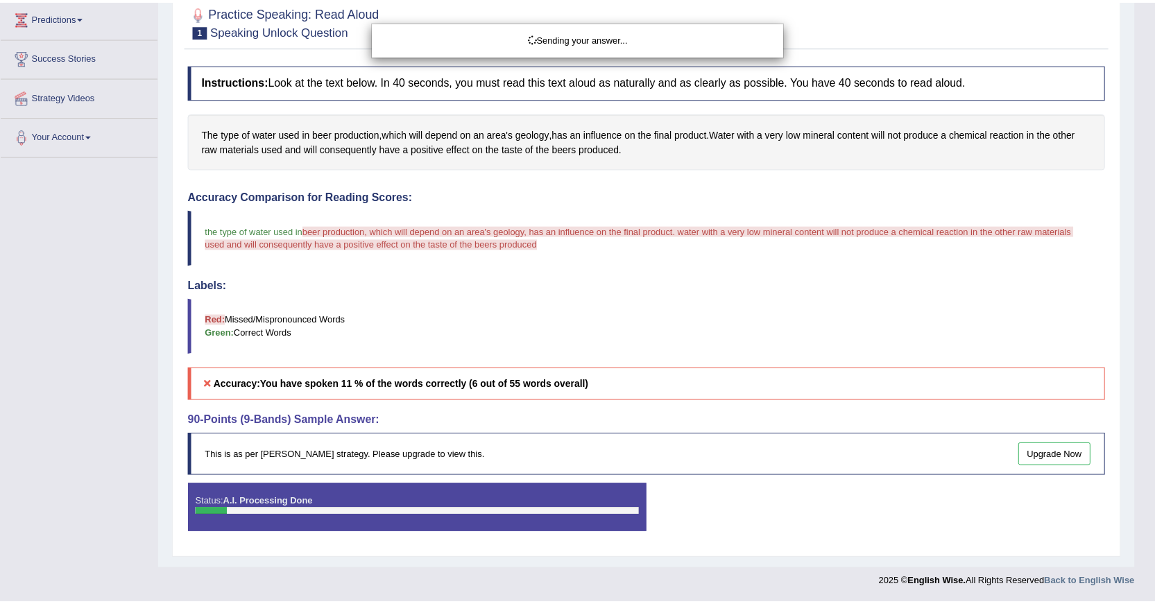
scroll to position [189, 0]
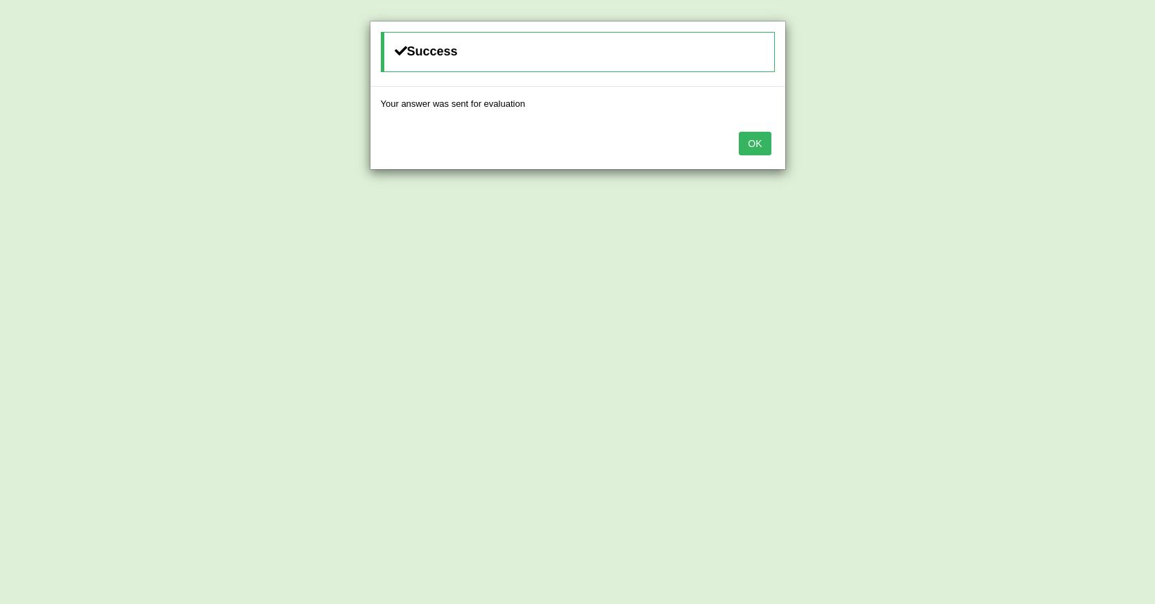
click at [740, 151] on button "OK" at bounding box center [755, 144] width 32 height 24
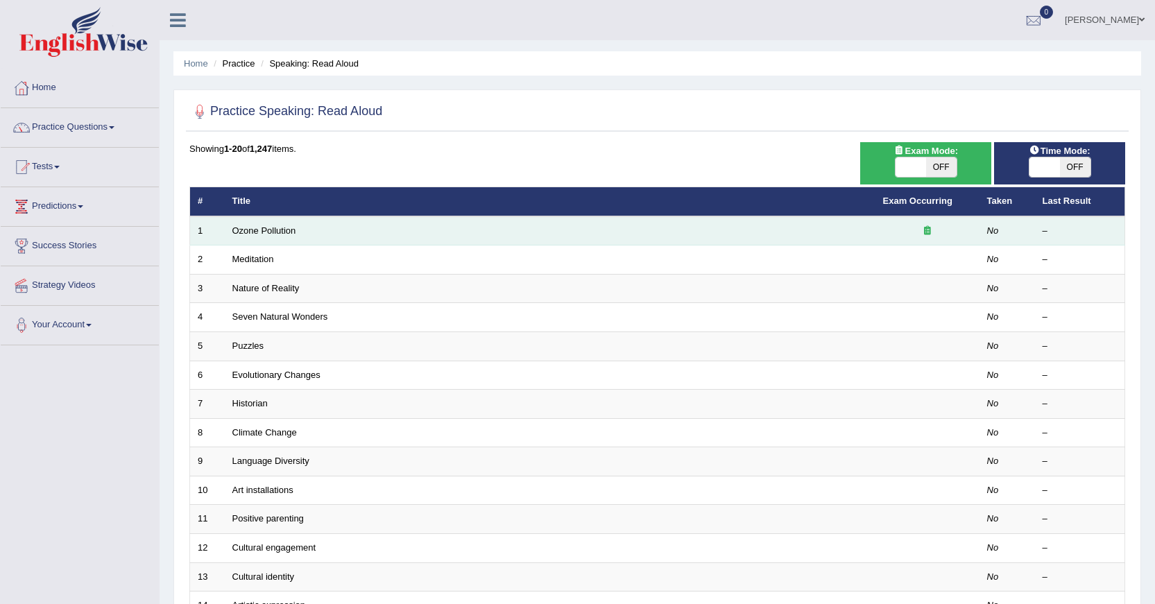
click at [276, 236] on td "Ozone Pollution" at bounding box center [550, 231] width 651 height 29
click at [276, 228] on link "Ozone Pollution" at bounding box center [264, 231] width 64 height 10
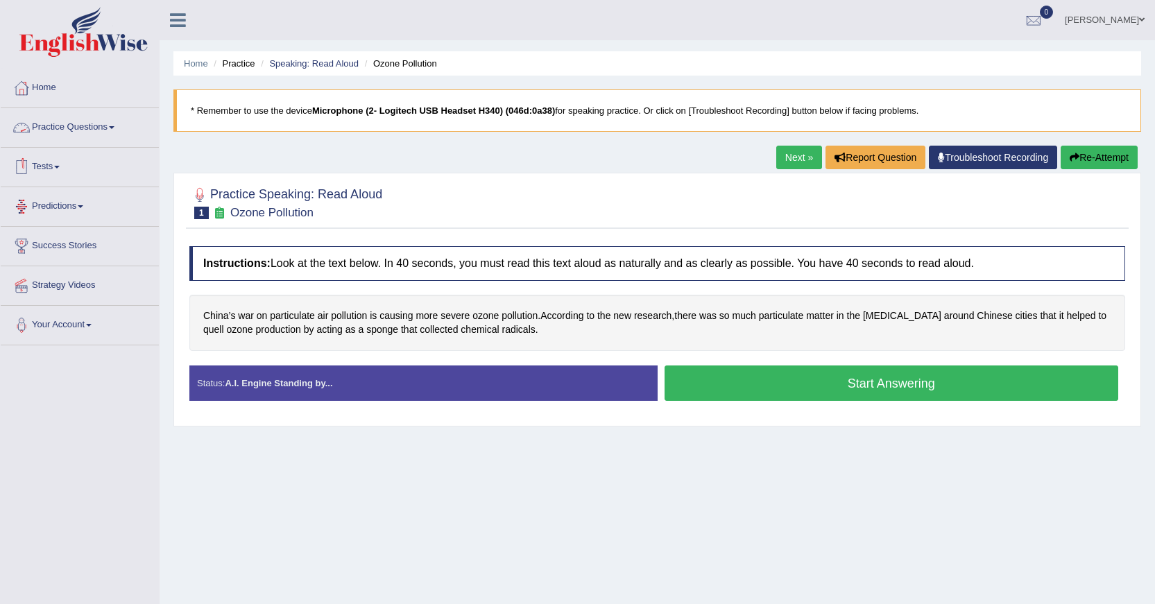
click at [104, 123] on link "Practice Questions" at bounding box center [80, 125] width 158 height 35
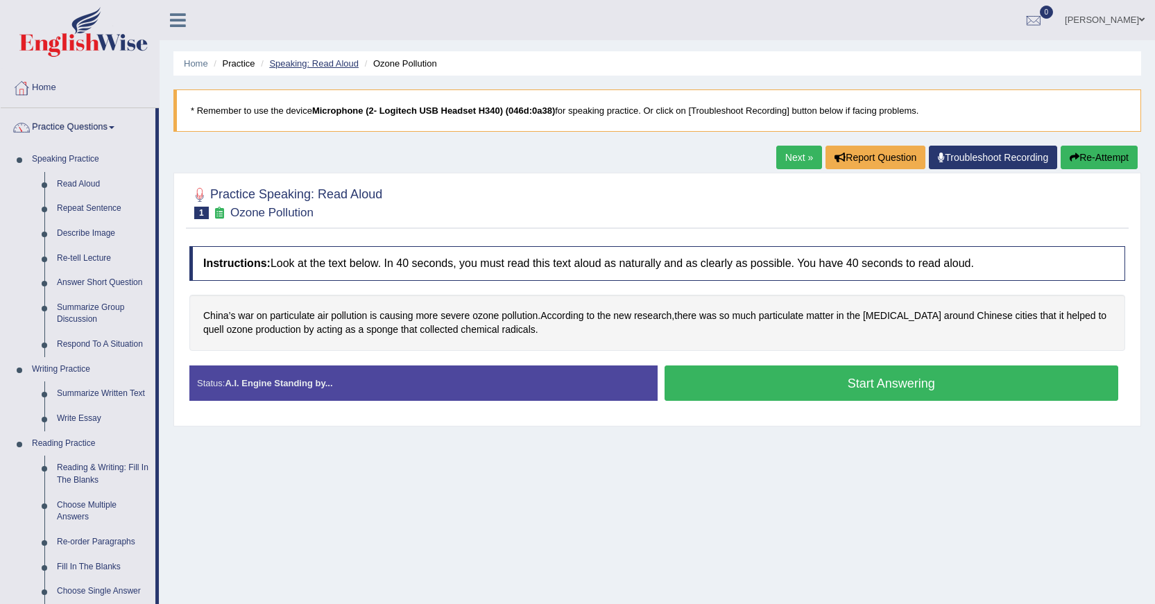
click at [318, 65] on link "Speaking: Read Aloud" at bounding box center [314, 63] width 90 height 10
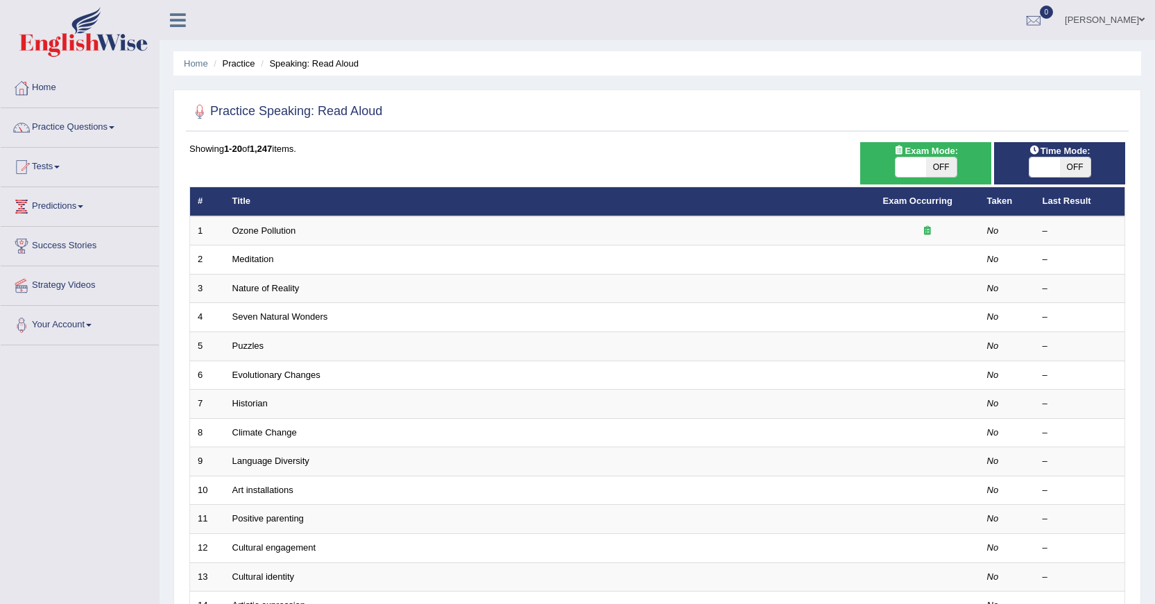
click at [935, 171] on span "OFF" at bounding box center [941, 167] width 31 height 19
checkbox input "true"
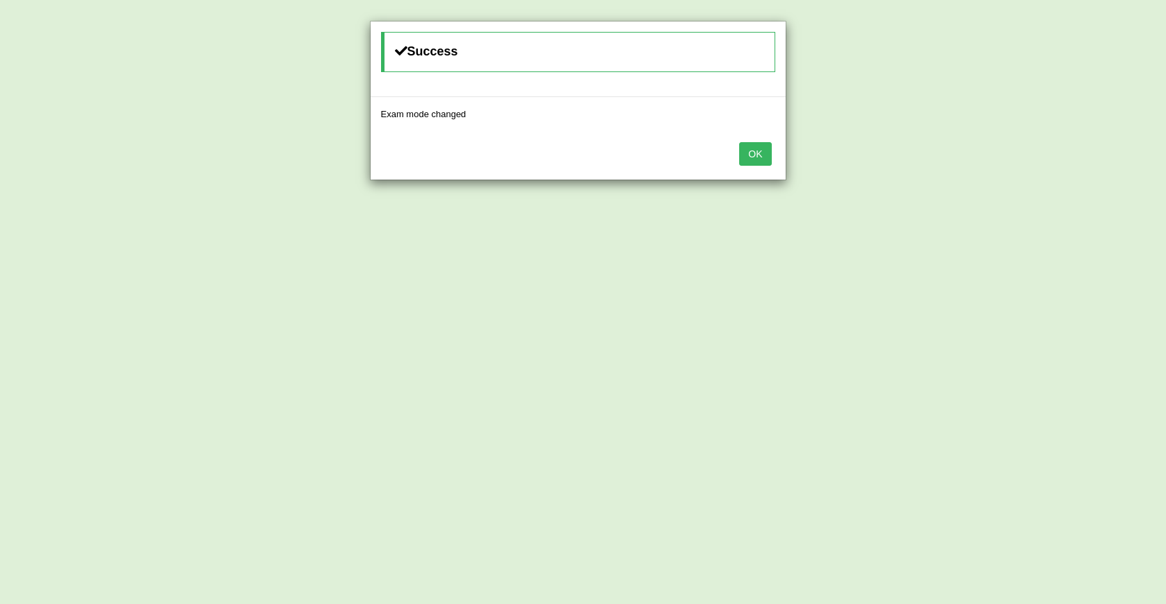
click at [763, 158] on button "OK" at bounding box center [755, 154] width 32 height 24
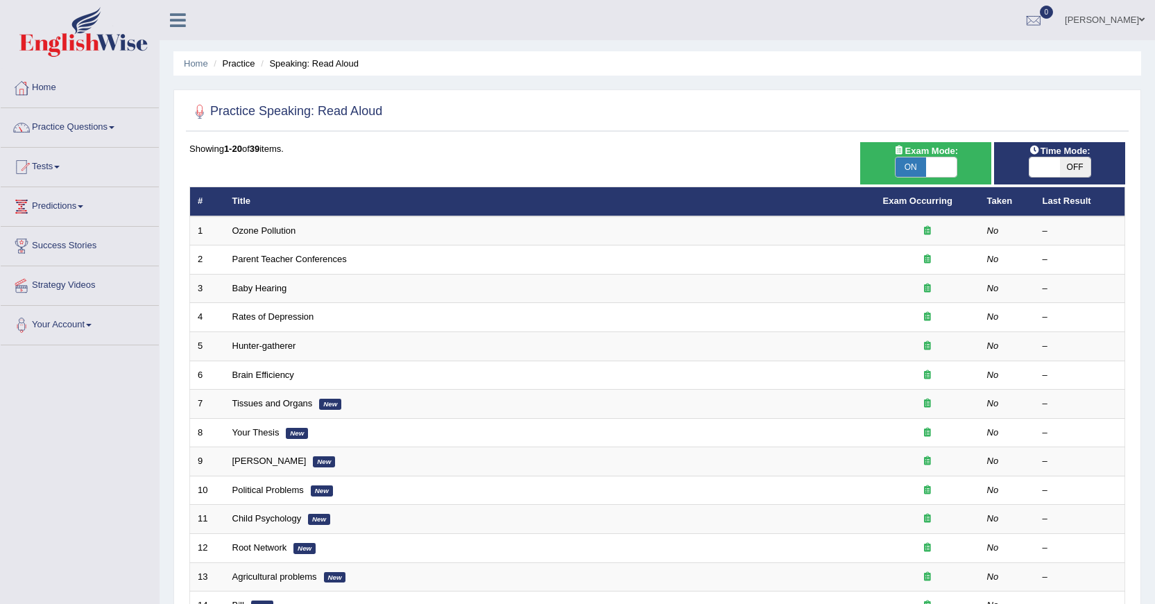
click at [1068, 171] on span "OFF" at bounding box center [1075, 167] width 31 height 19
checkbox input "true"
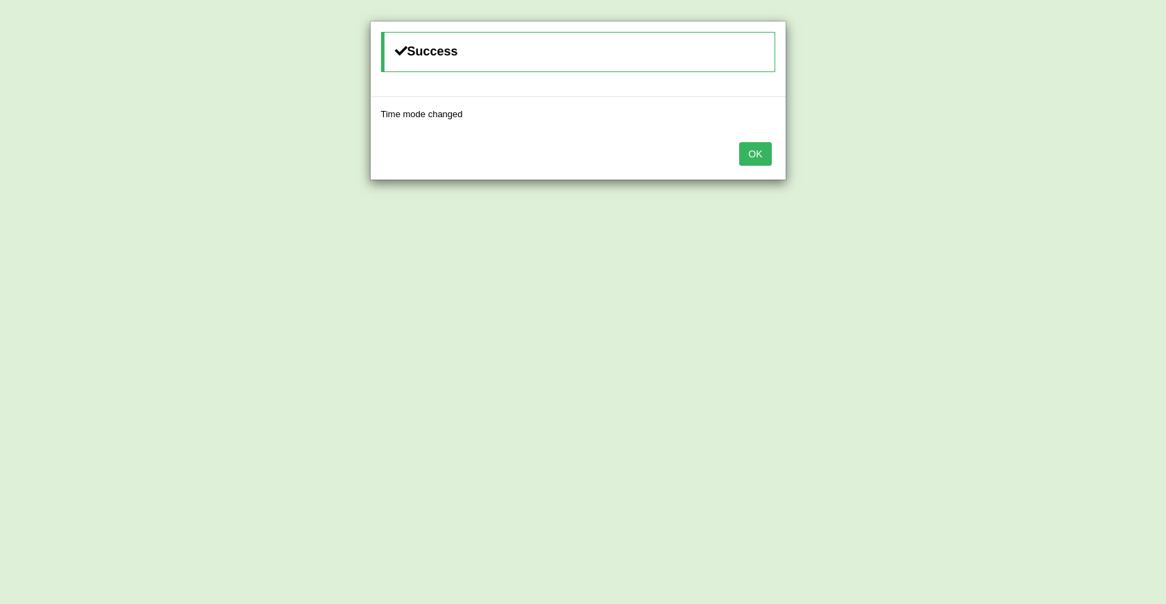
click at [761, 153] on button "OK" at bounding box center [755, 154] width 32 height 24
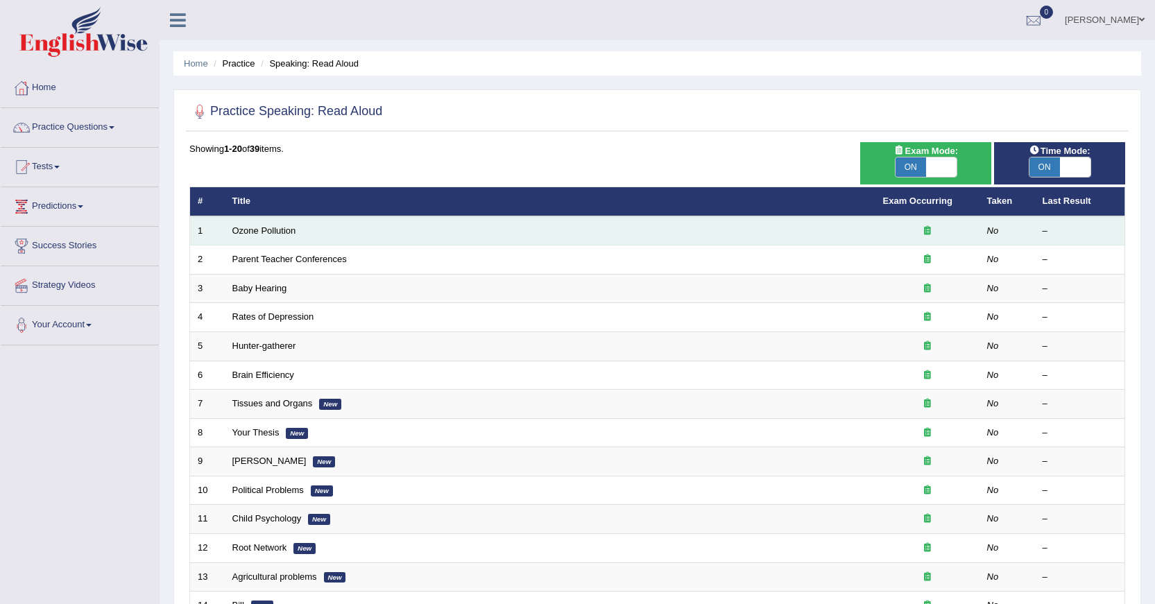
click at [290, 237] on td "Ozone Pollution" at bounding box center [550, 231] width 651 height 29
click at [285, 234] on link "Ozone Pollution" at bounding box center [264, 231] width 64 height 10
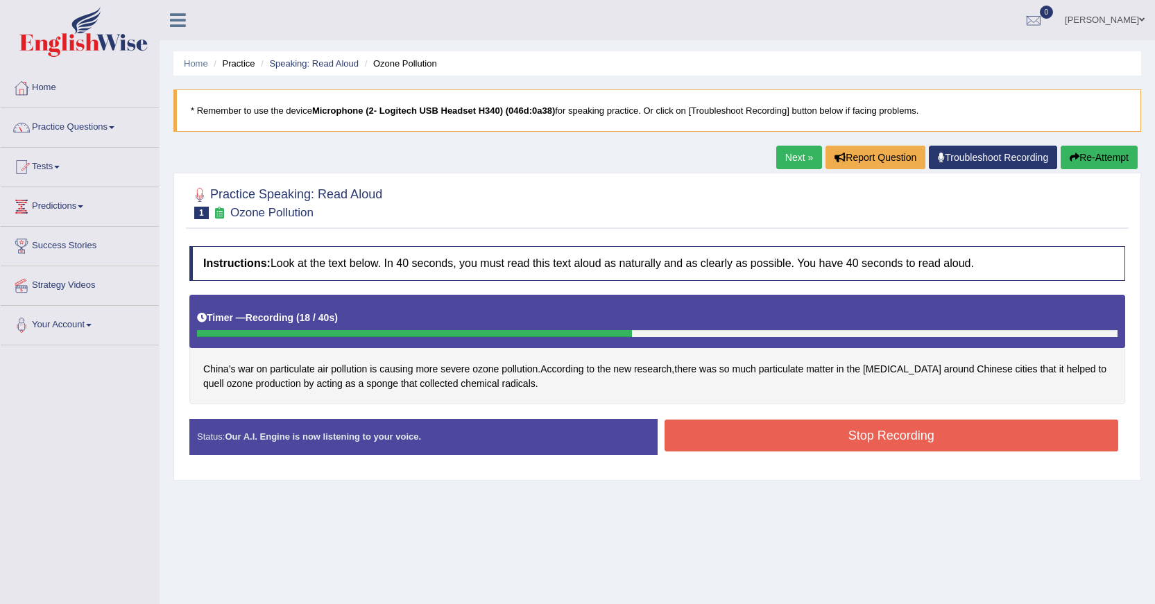
click at [683, 430] on button "Stop Recording" at bounding box center [892, 436] width 455 height 32
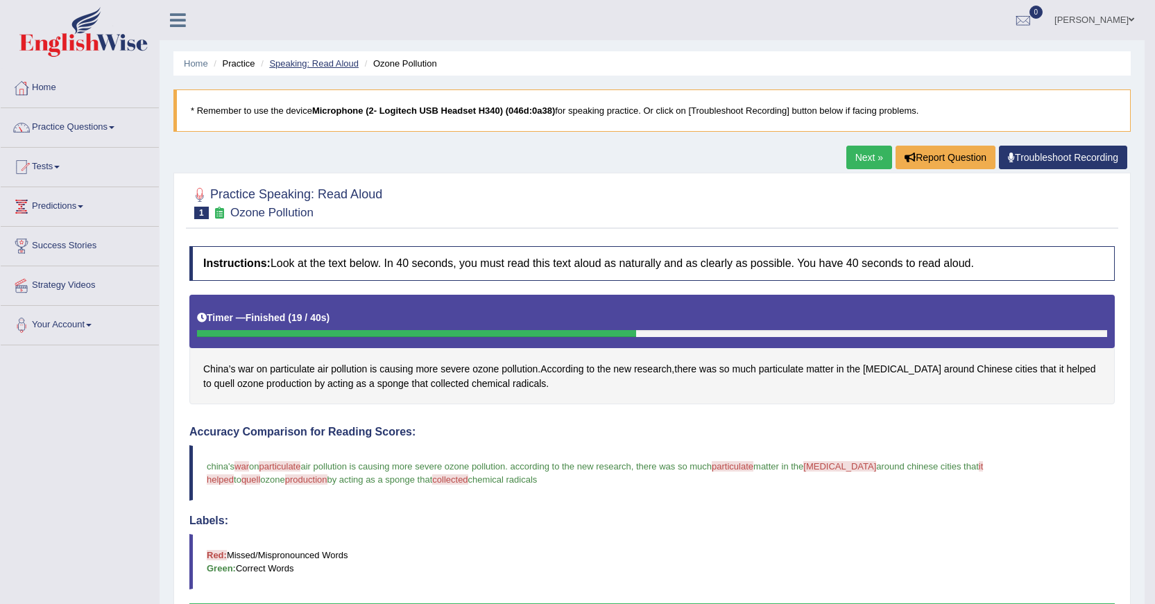
click at [339, 65] on link "Speaking: Read Aloud" at bounding box center [314, 63] width 90 height 10
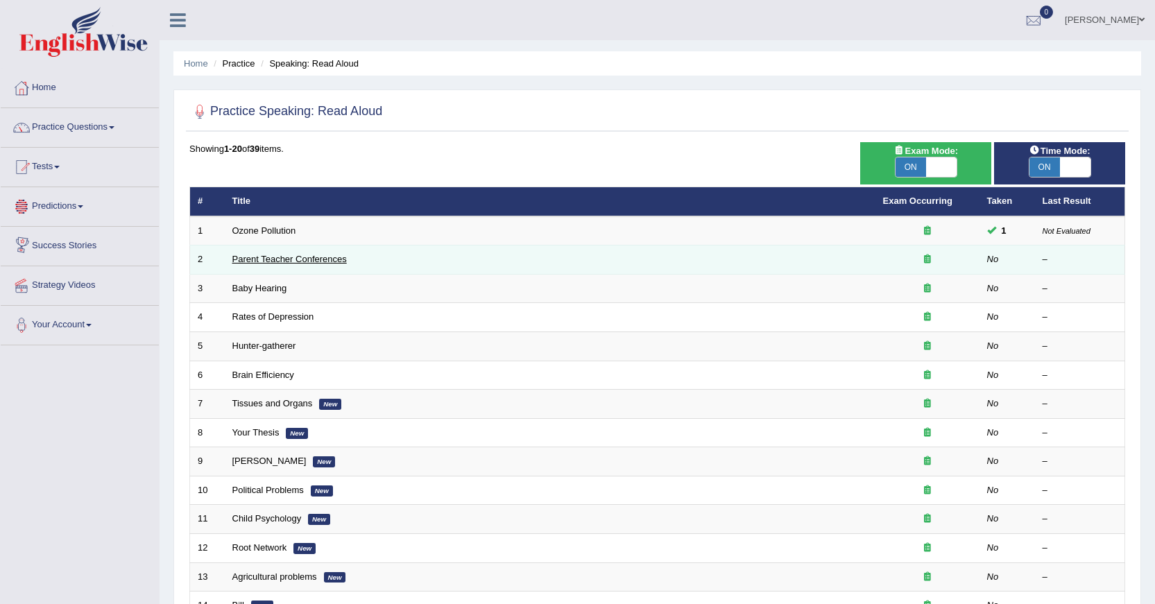
click at [264, 257] on link "Parent Teacher Conferences" at bounding box center [289, 259] width 115 height 10
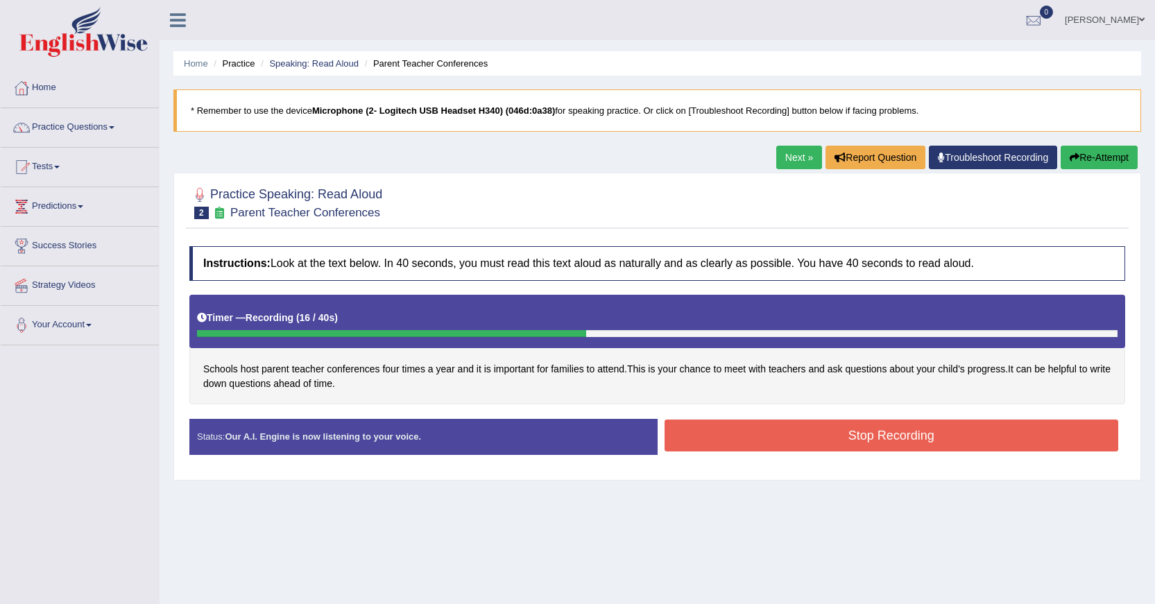
click at [699, 427] on button "Stop Recording" at bounding box center [892, 436] width 455 height 32
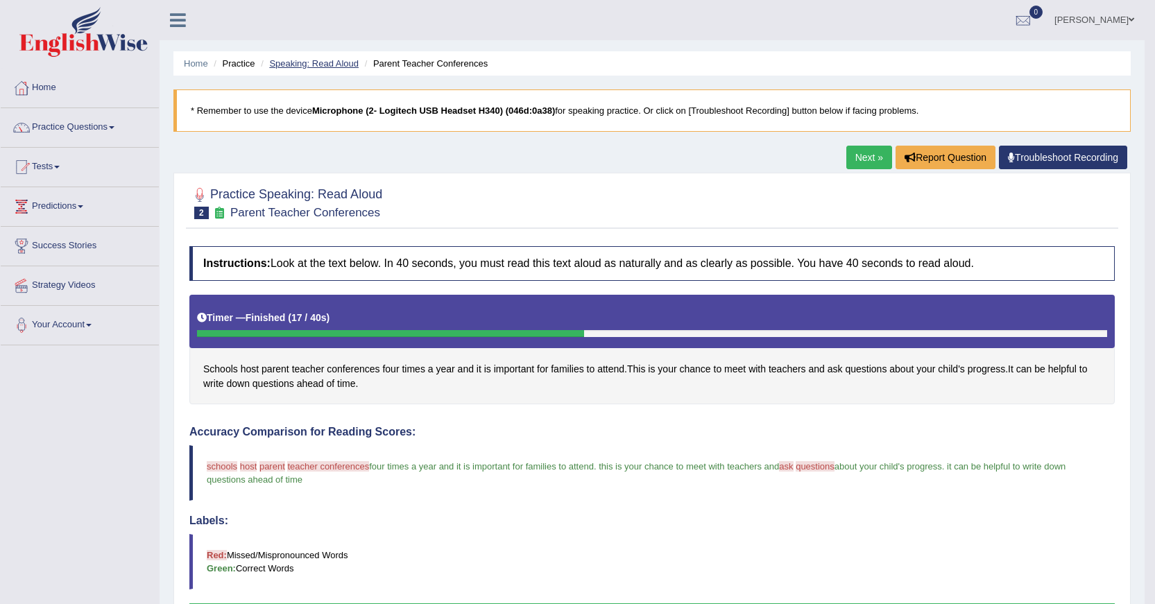
click at [312, 60] on link "Speaking: Read Aloud" at bounding box center [314, 63] width 90 height 10
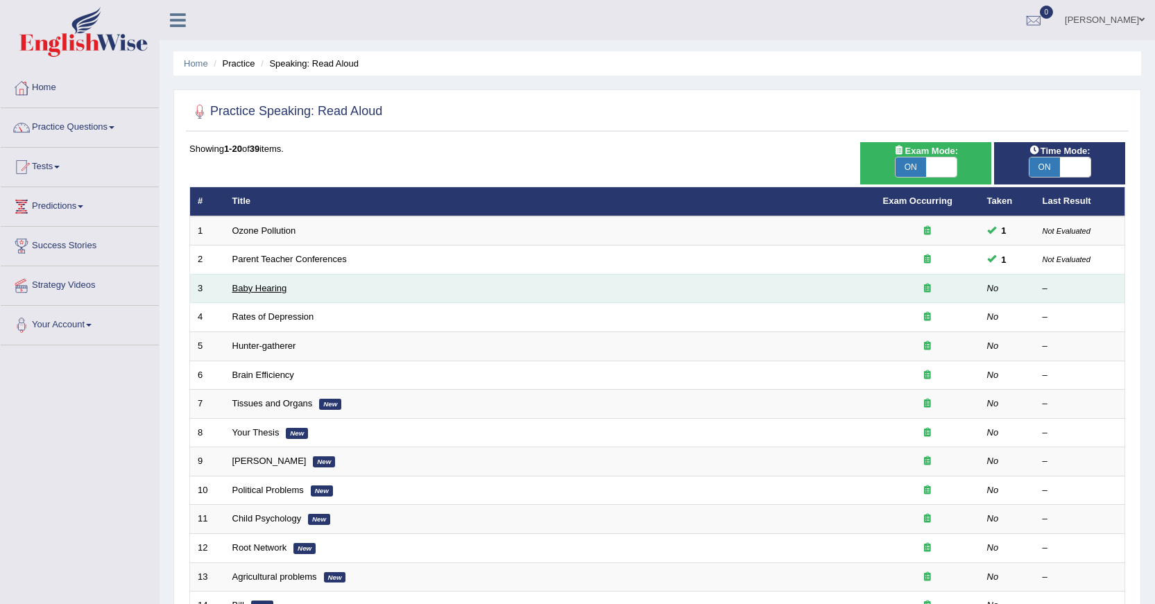
click at [281, 289] on link "Baby Hearing" at bounding box center [259, 288] width 55 height 10
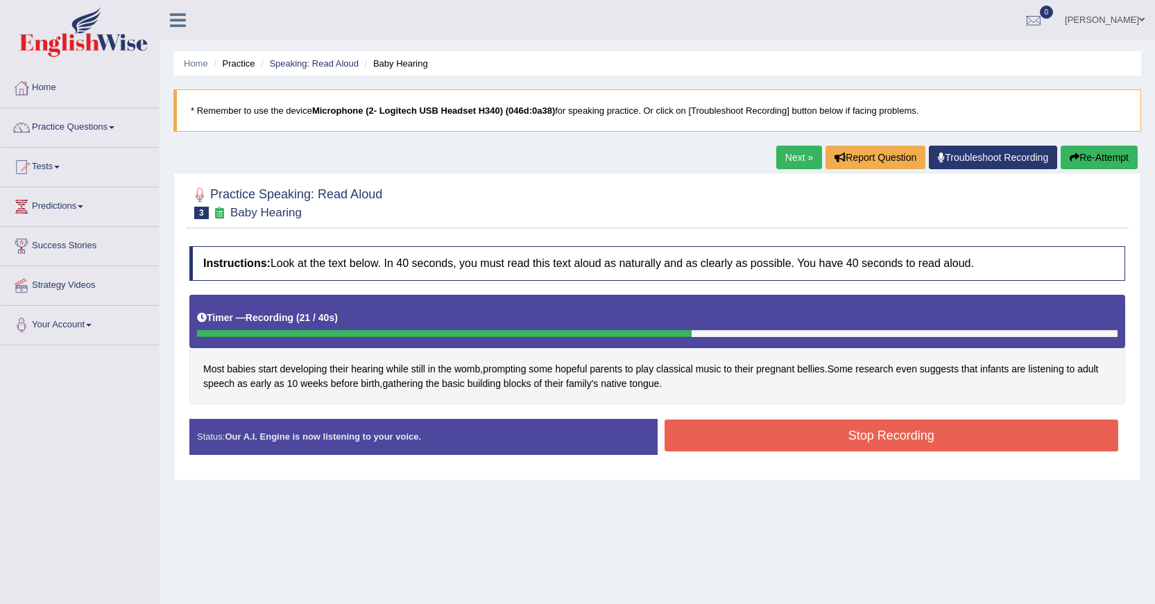
click at [704, 432] on button "Stop Recording" at bounding box center [892, 436] width 455 height 32
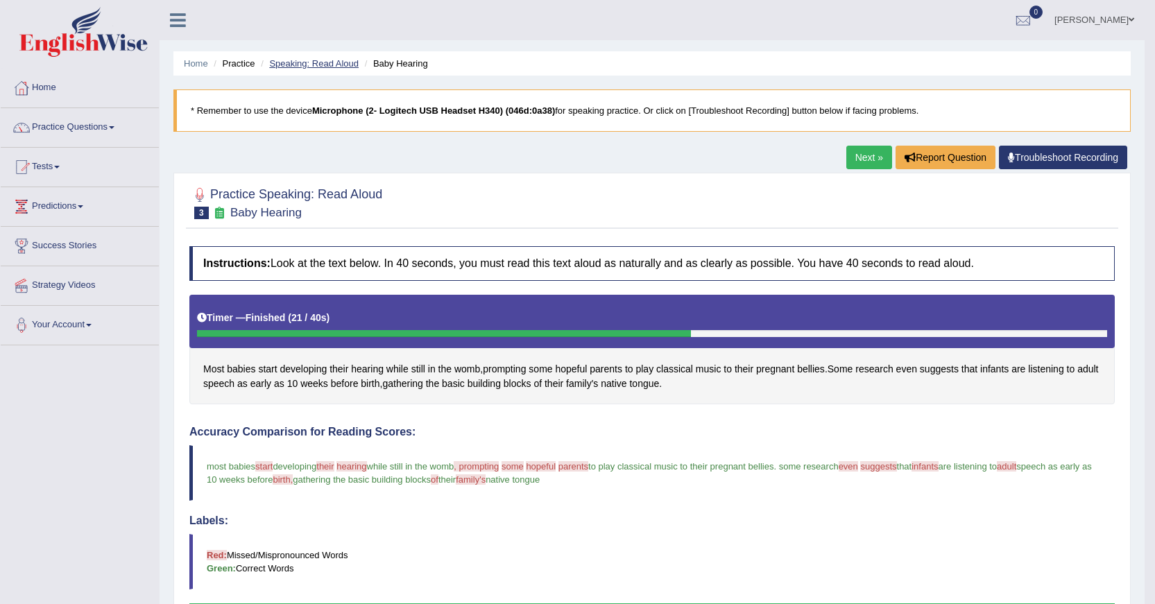
click at [327, 68] on link "Speaking: Read Aloud" at bounding box center [314, 63] width 90 height 10
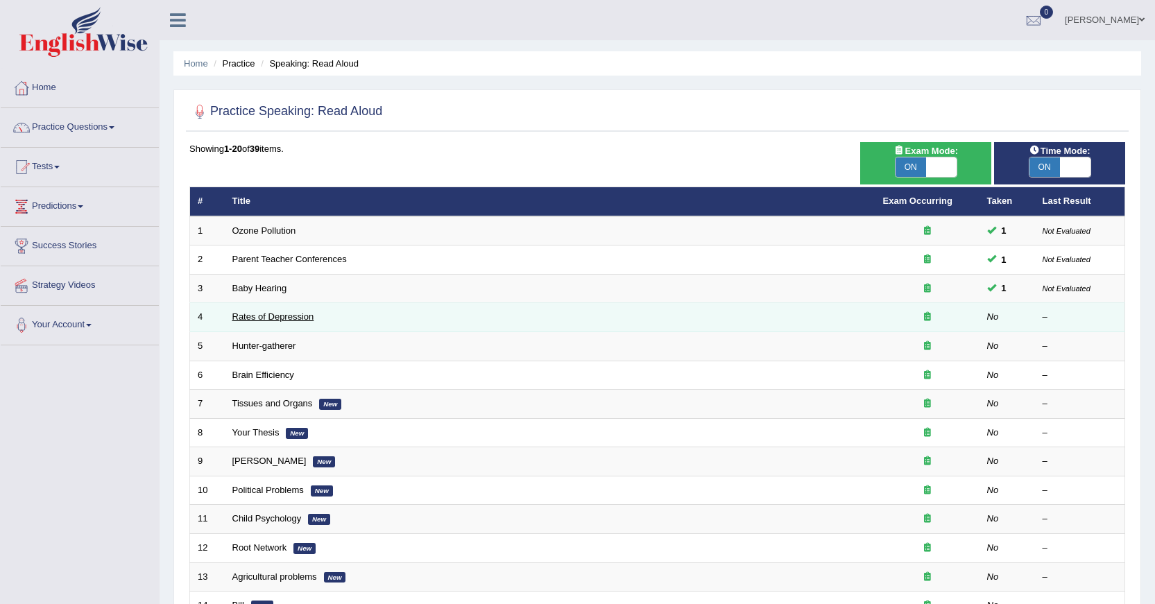
click at [300, 314] on link "Rates of Depression" at bounding box center [273, 317] width 82 height 10
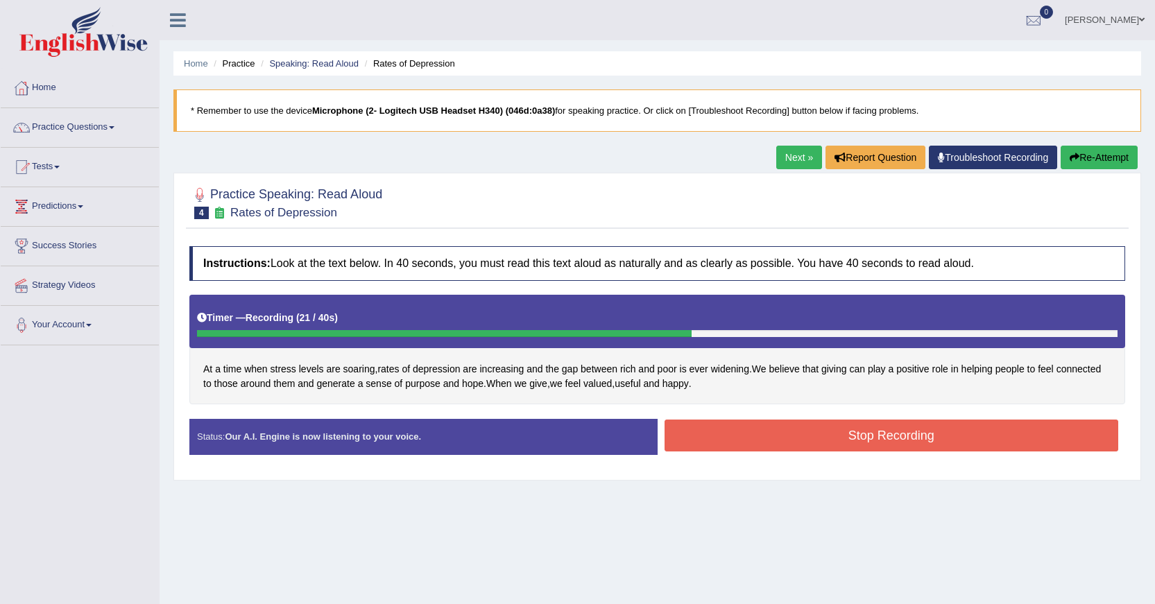
click at [797, 427] on button "Stop Recording" at bounding box center [892, 436] width 455 height 32
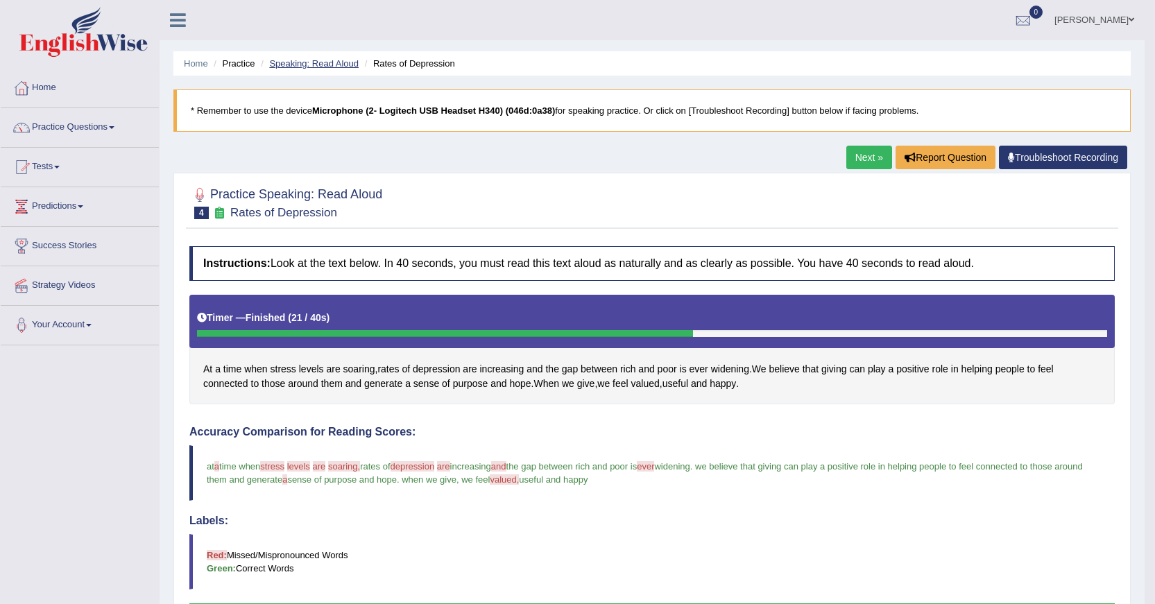
click at [334, 65] on link "Speaking: Read Aloud" at bounding box center [314, 63] width 90 height 10
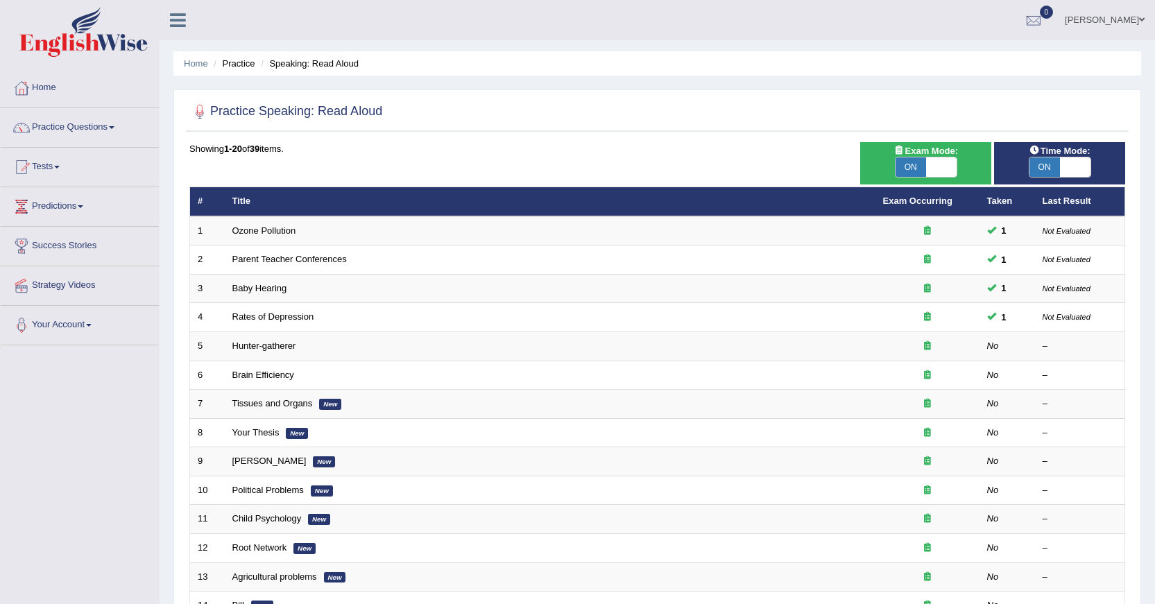
click at [287, 344] on link "Hunter-gatherer" at bounding box center [264, 346] width 64 height 10
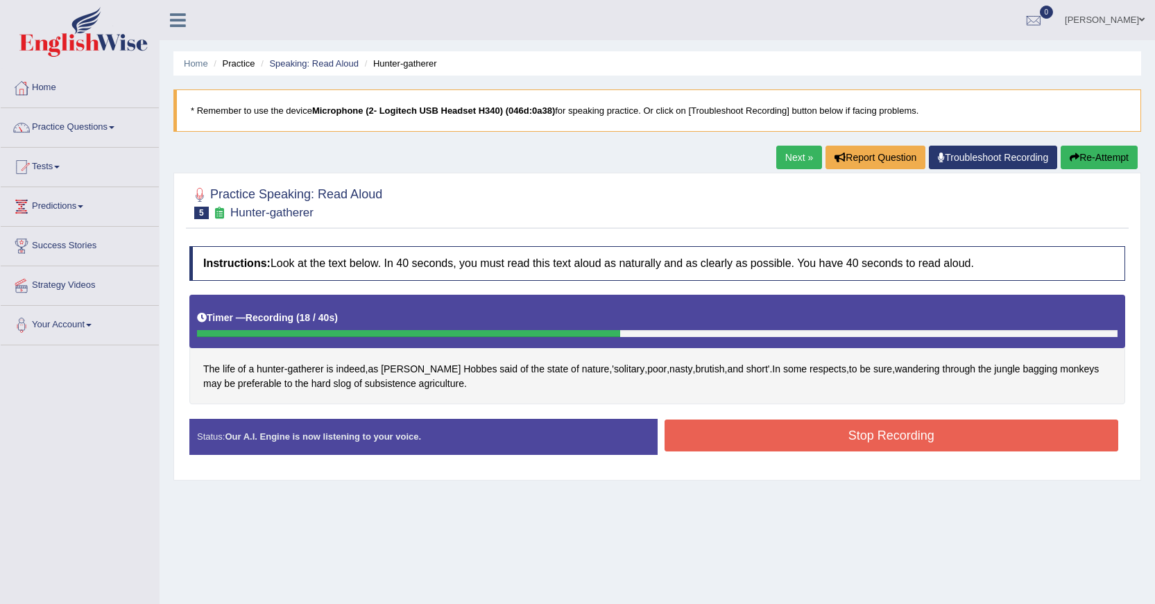
click at [725, 441] on button "Stop Recording" at bounding box center [892, 436] width 455 height 32
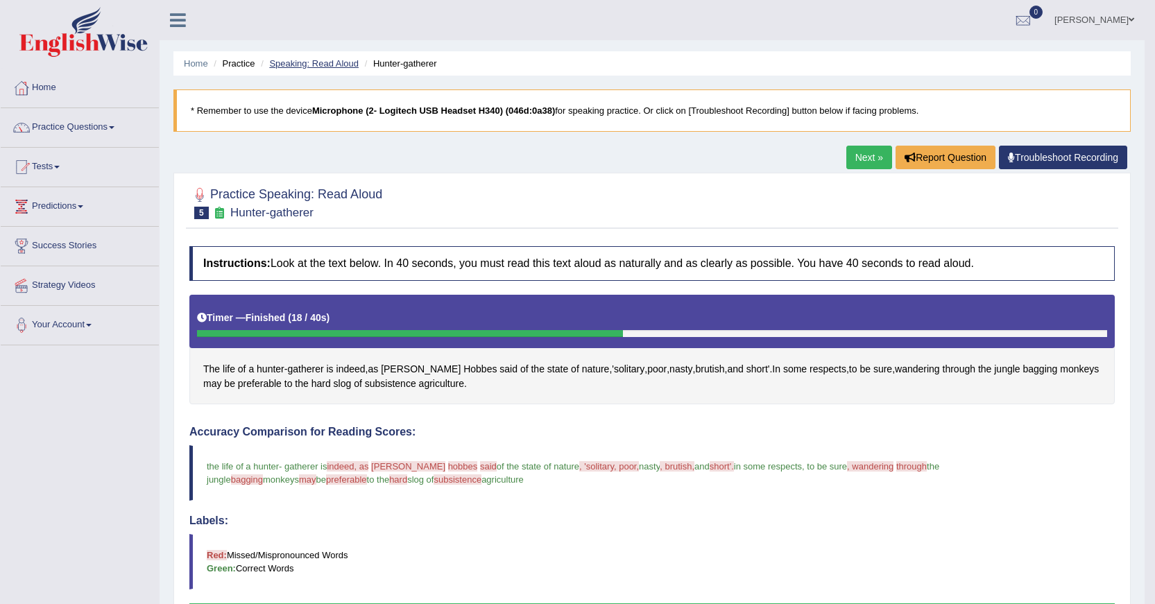
click at [338, 68] on link "Speaking: Read Aloud" at bounding box center [314, 63] width 90 height 10
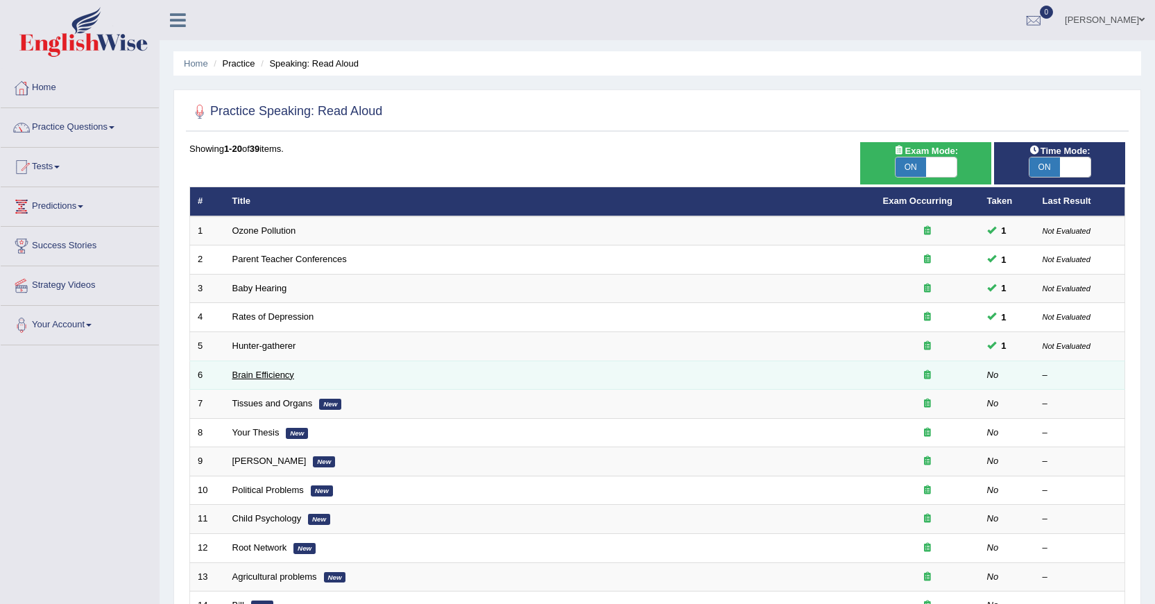
click at [283, 373] on link "Brain Efficiency" at bounding box center [263, 375] width 62 height 10
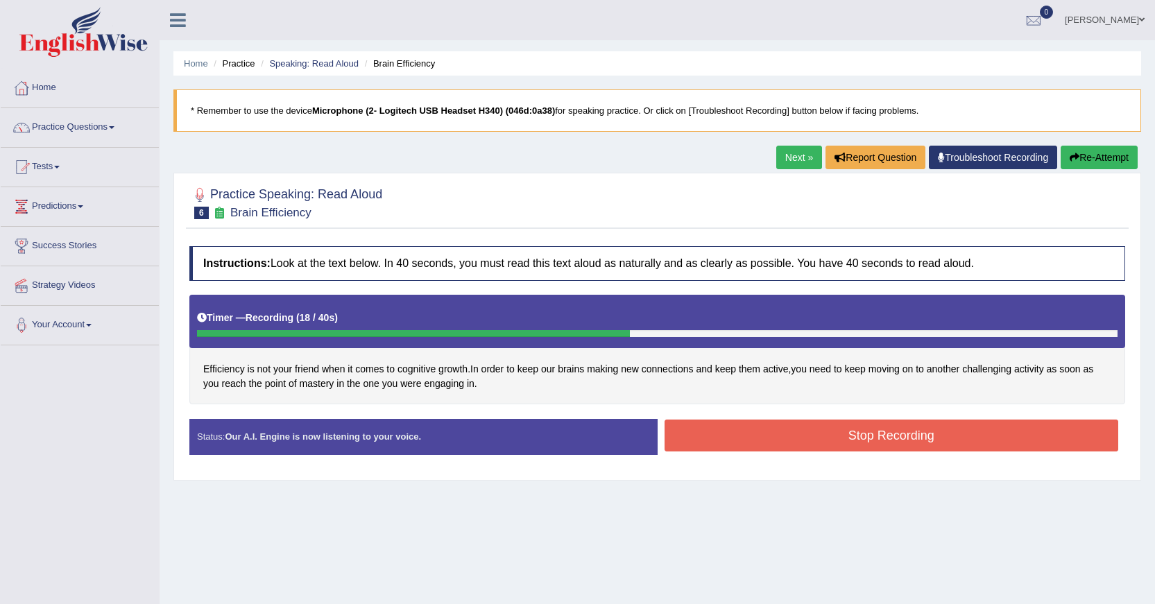
click at [872, 432] on button "Stop Recording" at bounding box center [892, 436] width 455 height 32
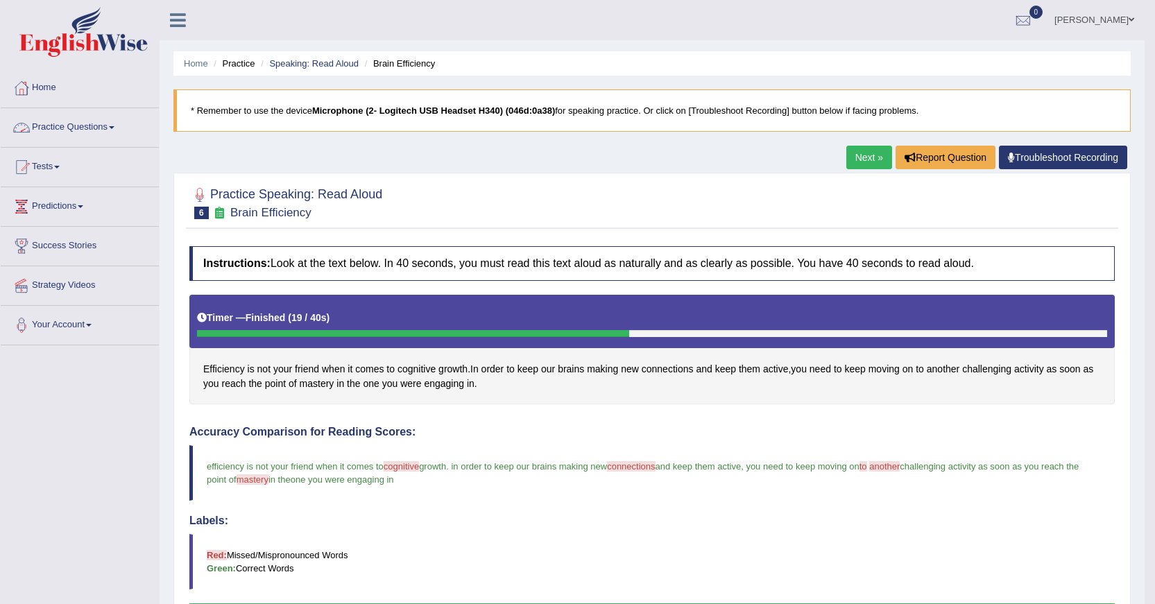
click at [104, 128] on link "Practice Questions" at bounding box center [80, 125] width 158 height 35
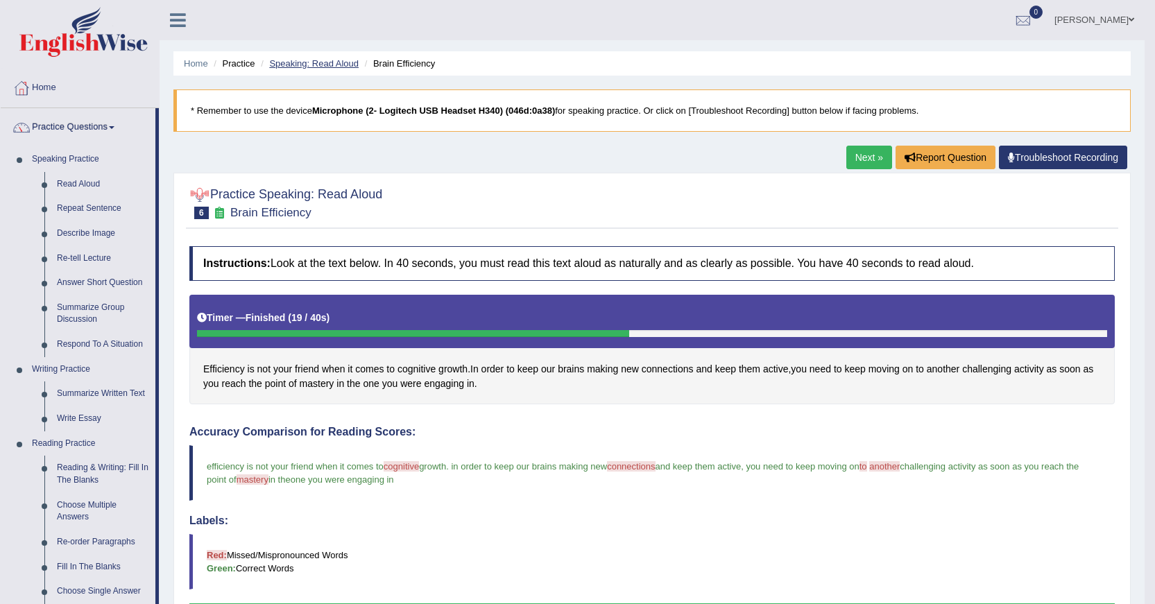
click at [305, 64] on link "Speaking: Read Aloud" at bounding box center [314, 63] width 90 height 10
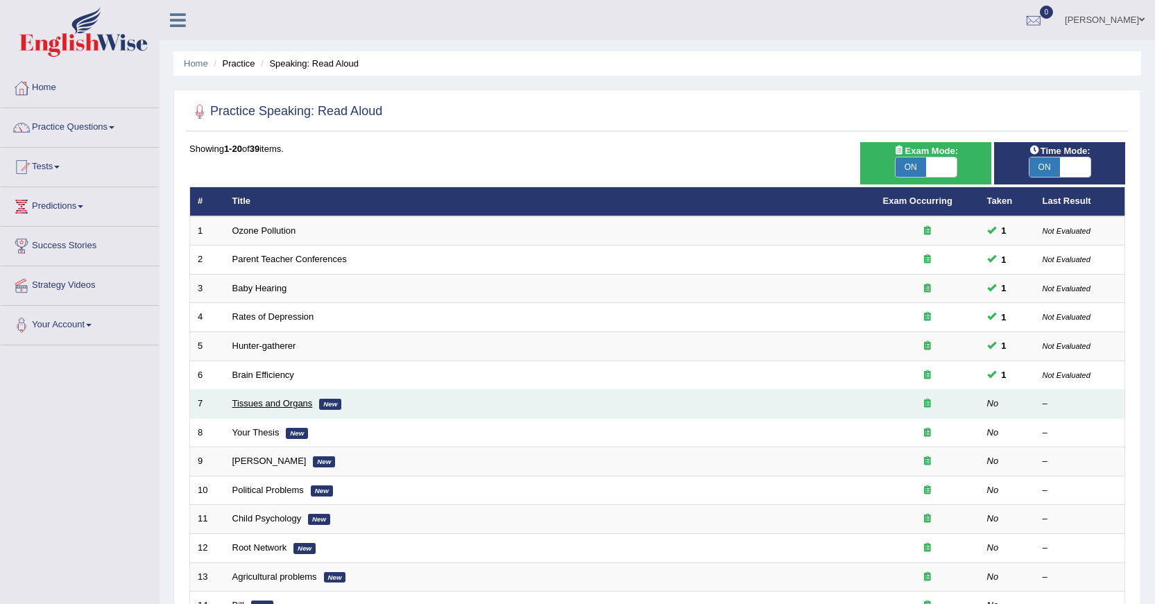
click at [293, 403] on link "Tissues and Organs" at bounding box center [272, 403] width 81 height 10
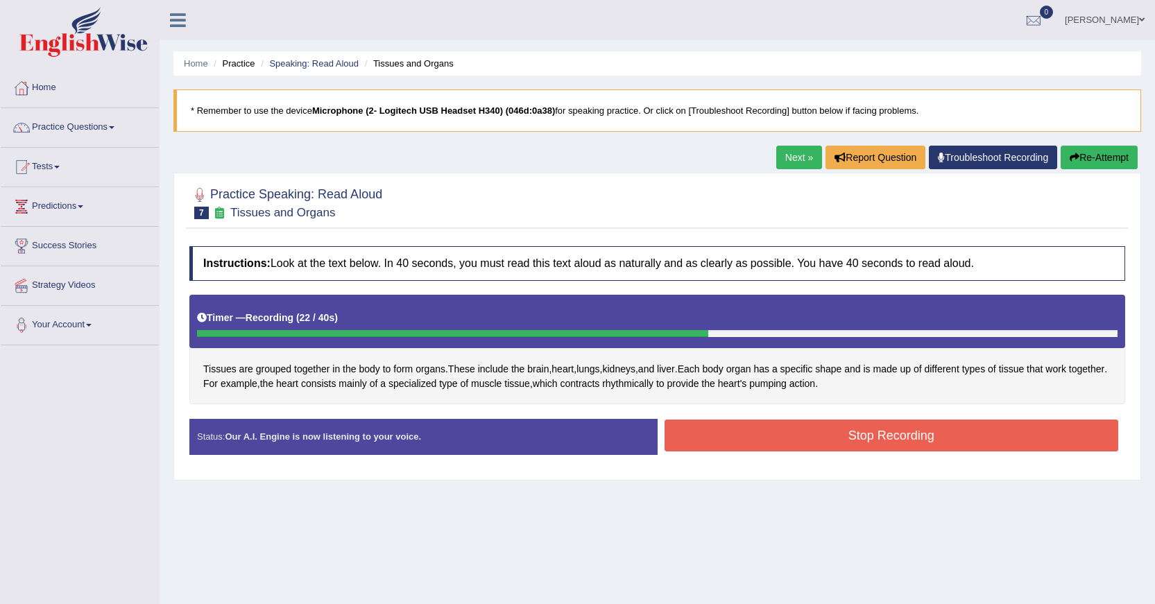
click at [709, 446] on button "Stop Recording" at bounding box center [892, 436] width 455 height 32
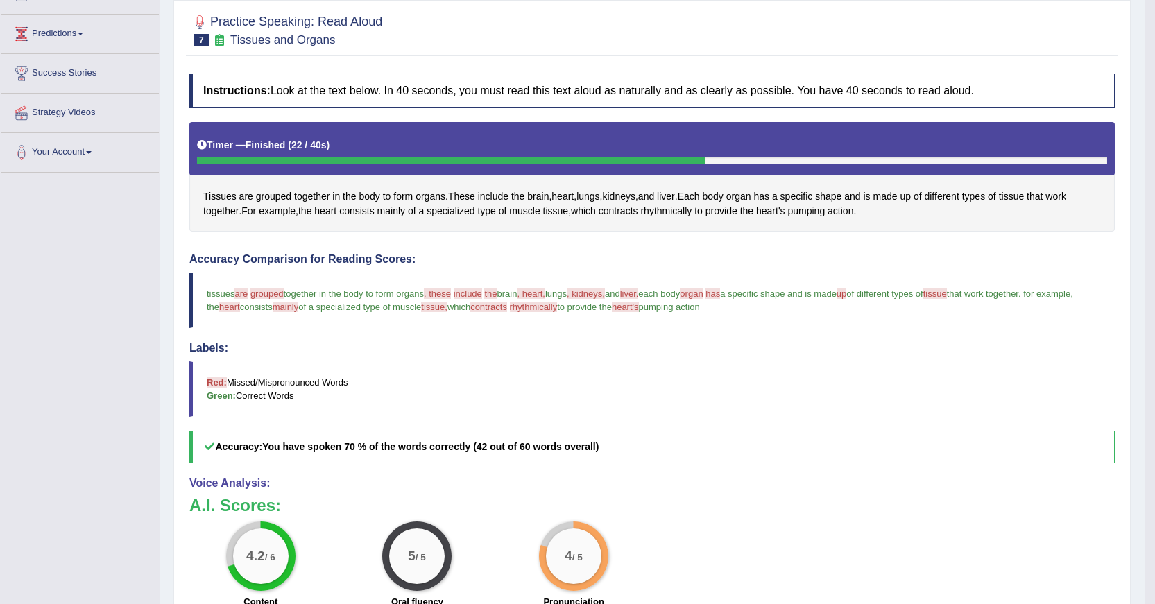
scroll to position [139, 0]
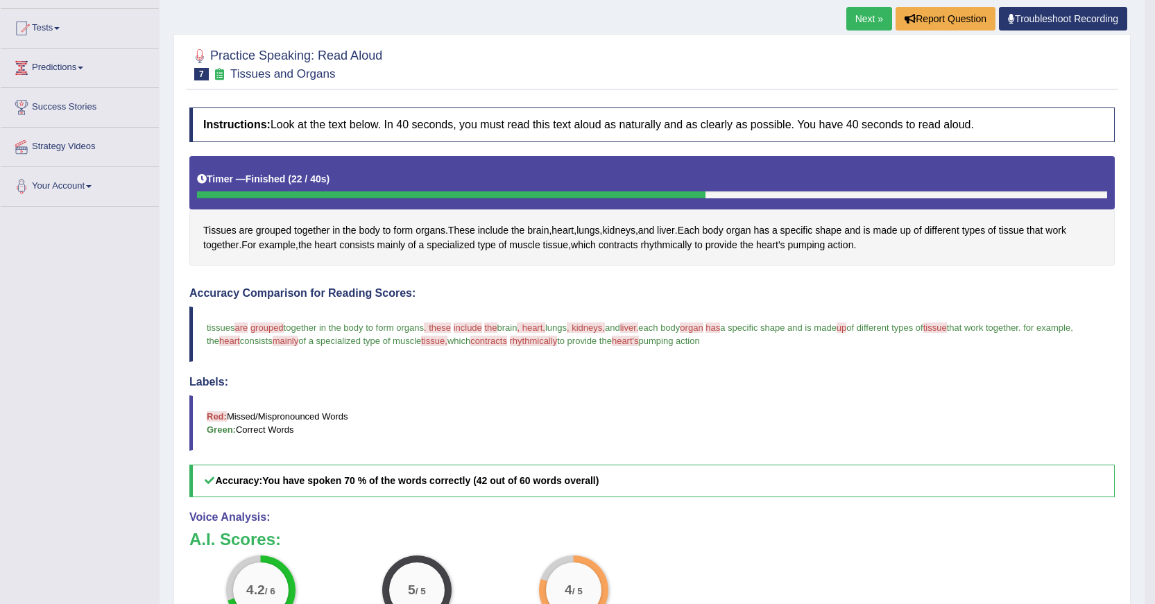
click at [558, 341] on span "rhythmically" at bounding box center [534, 341] width 48 height 10
click at [668, 245] on span "rhythmically" at bounding box center [666, 245] width 51 height 15
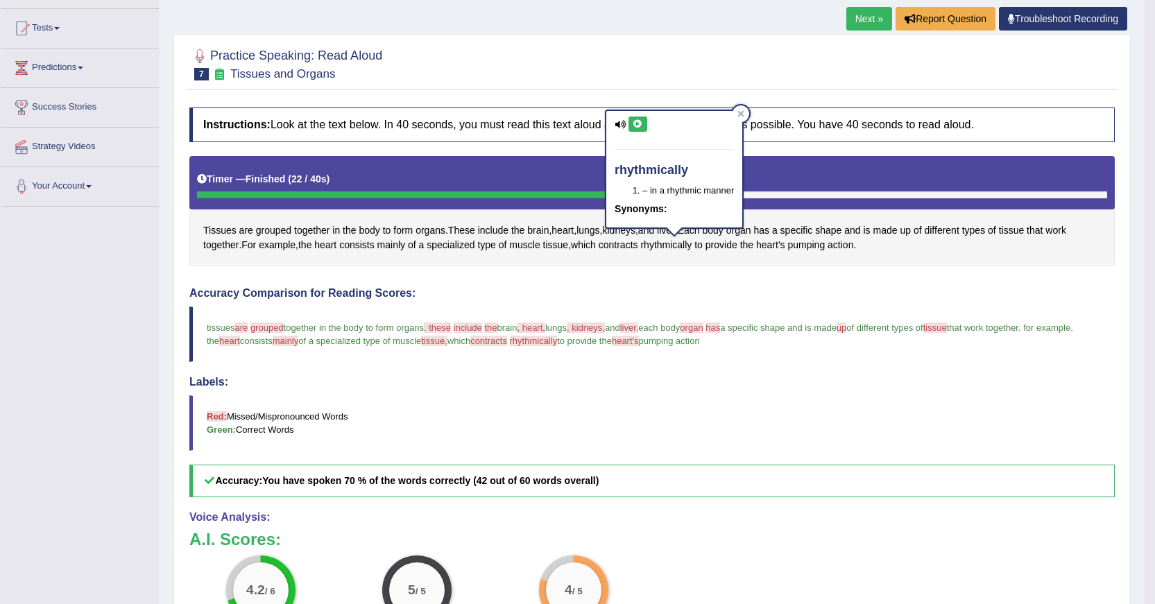
click at [623, 124] on icon at bounding box center [620, 124] width 11 height 9
click at [632, 124] on button at bounding box center [638, 124] width 19 height 15
click at [631, 124] on button at bounding box center [638, 124] width 19 height 15
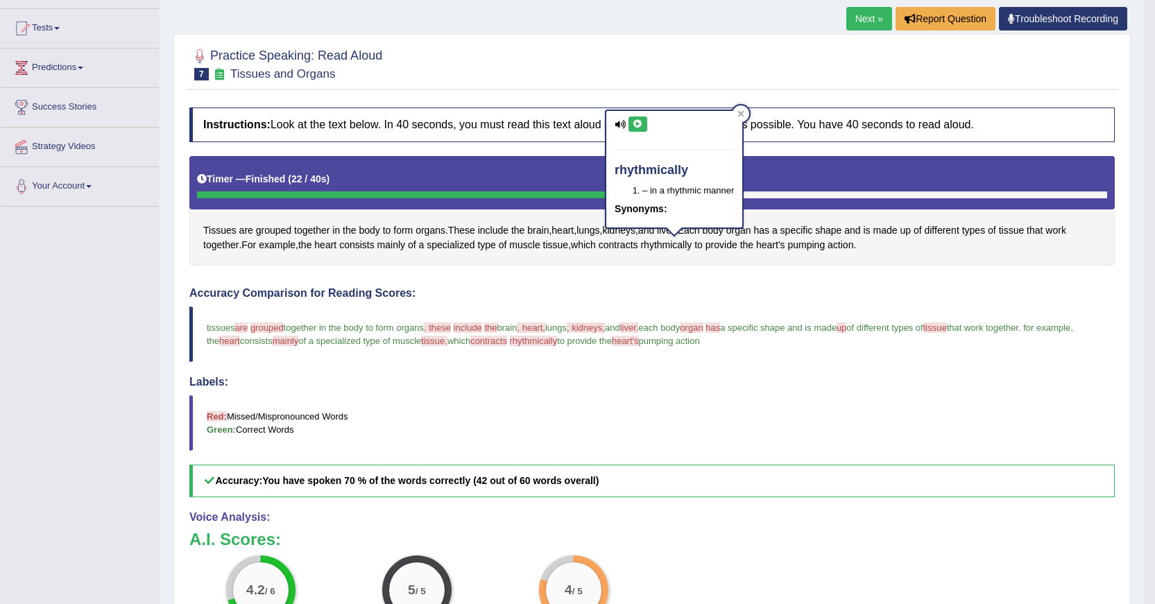
click at [659, 279] on div "Instructions: Look at the text below. In 40 seconds, you must read this text al…" at bounding box center [652, 444] width 933 height 687
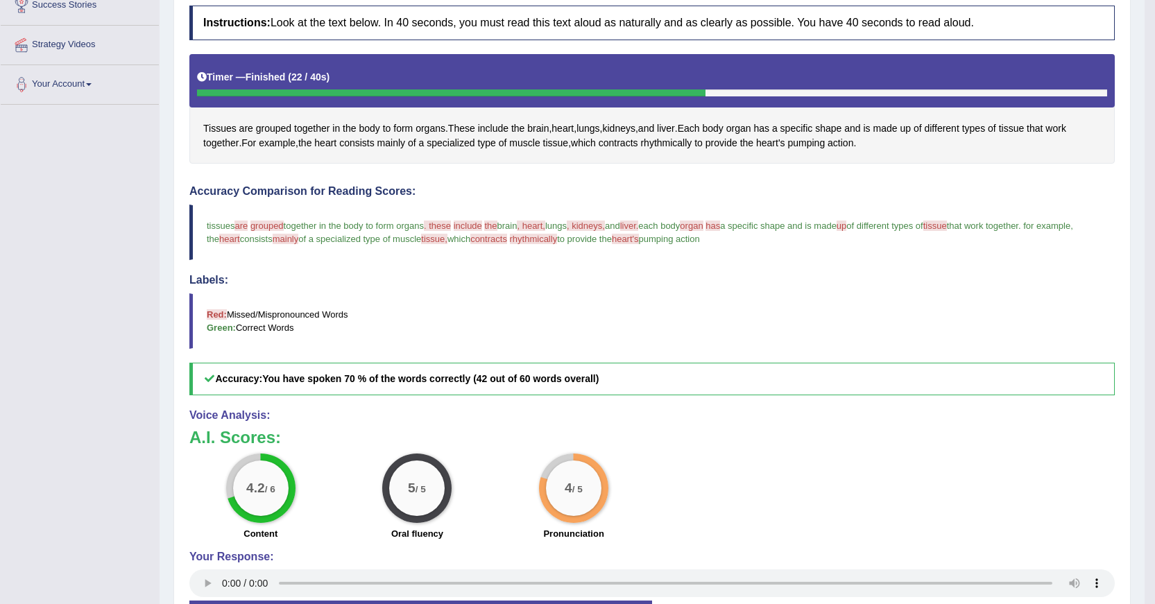
scroll to position [347, 0]
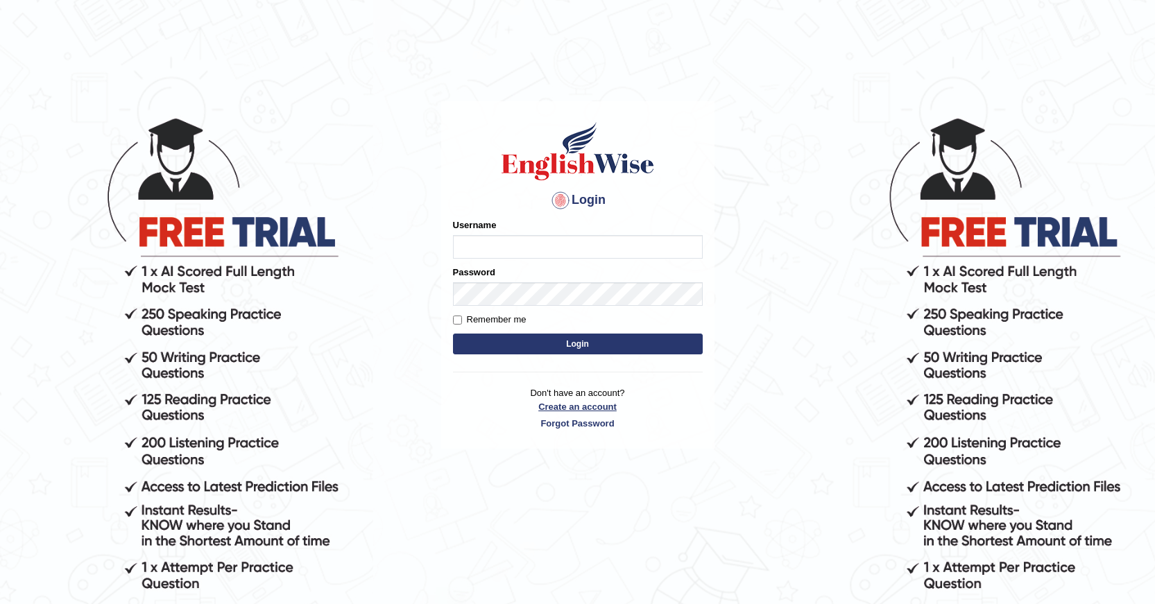
click at [597, 403] on link "Create an account" at bounding box center [578, 406] width 250 height 13
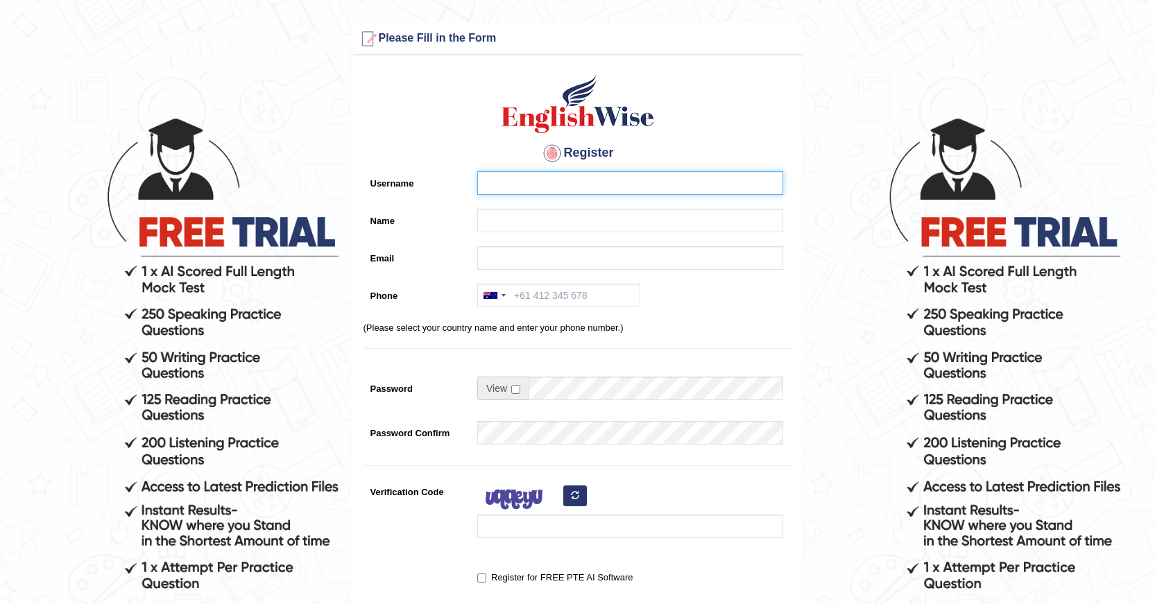
click at [571, 179] on input "Username" at bounding box center [630, 183] width 306 height 24
type input "jorge"
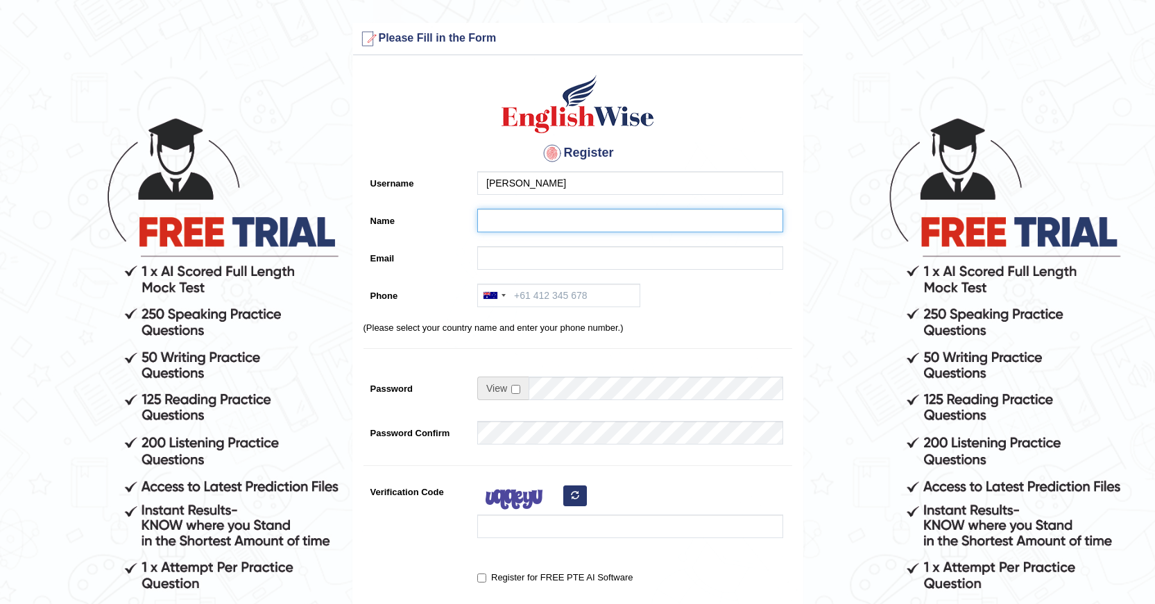
click at [649, 223] on input "Name" at bounding box center [630, 221] width 306 height 24
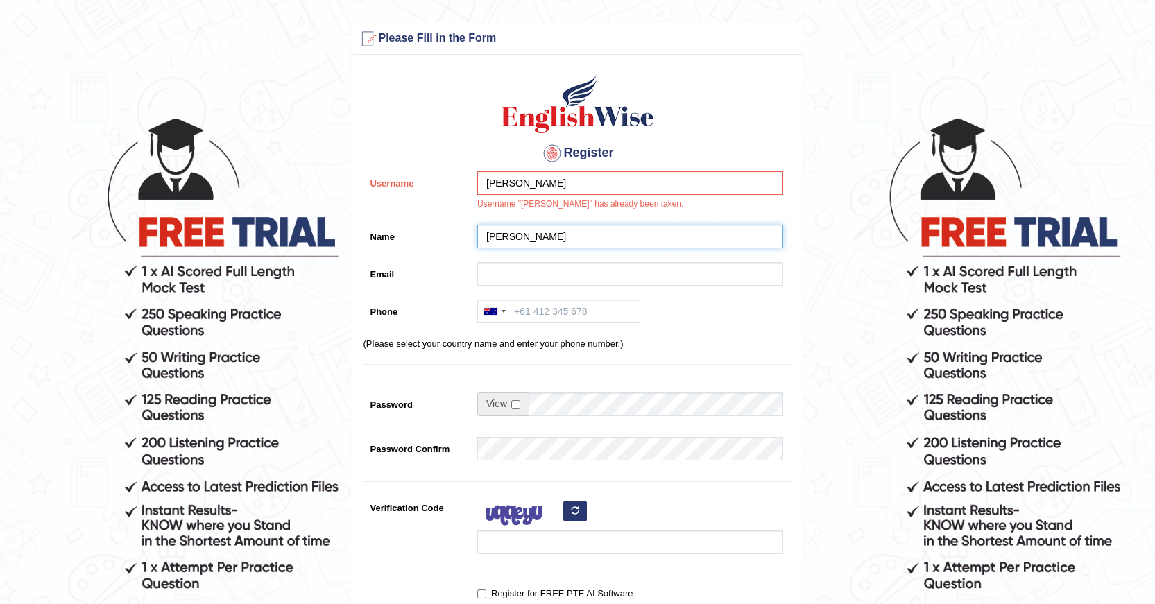
type input "garcia"
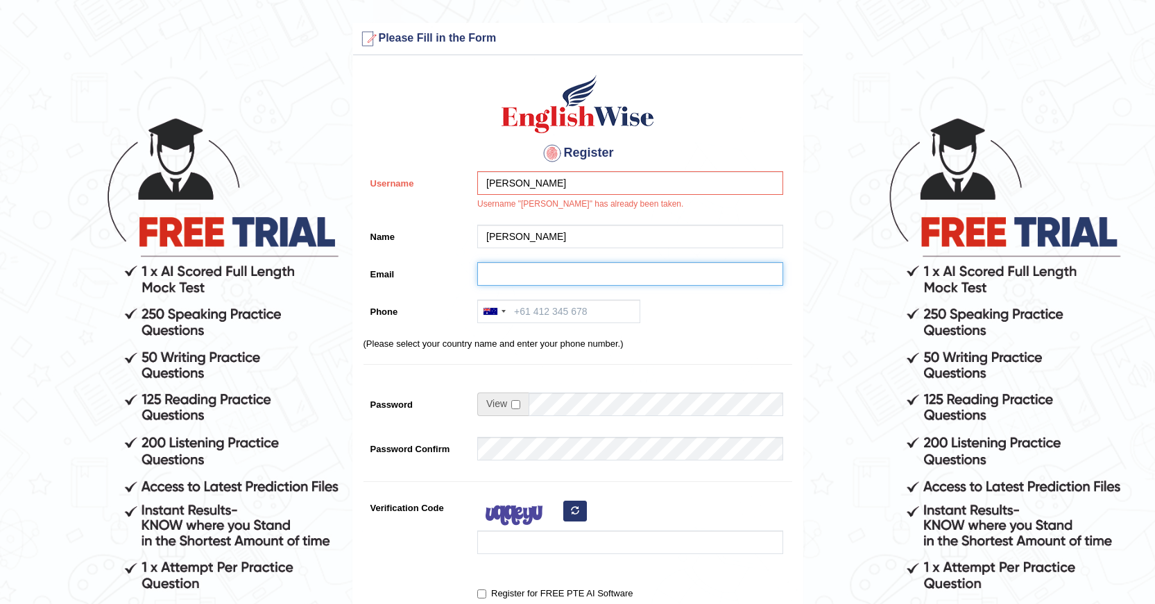
click at [545, 271] on input "Email" at bounding box center [630, 274] width 306 height 24
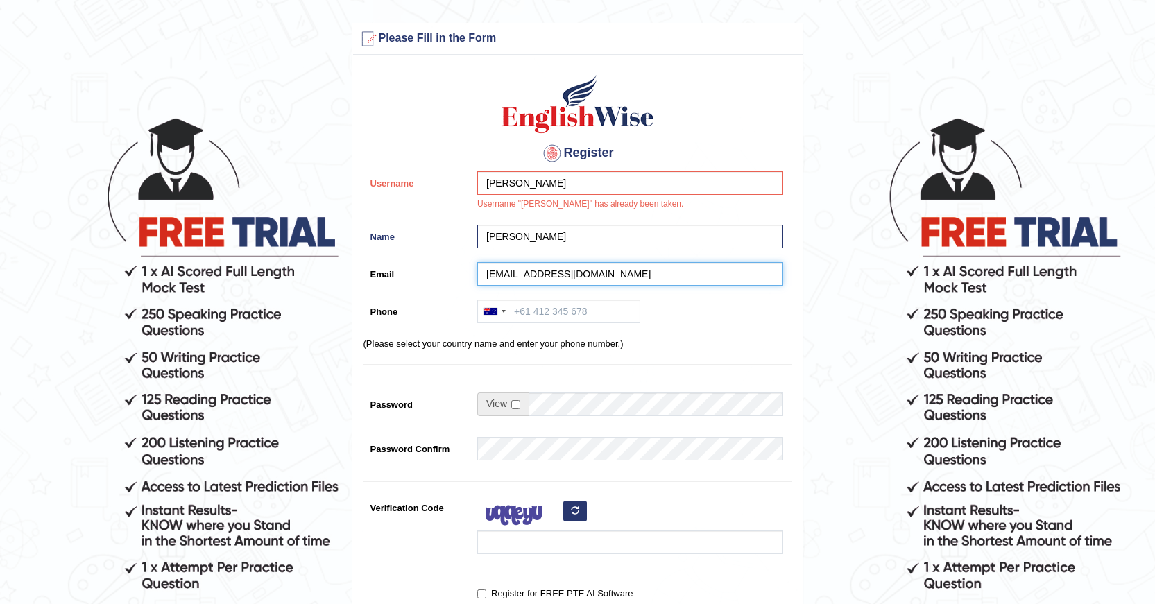
type input "george0901aus@outlook.com"
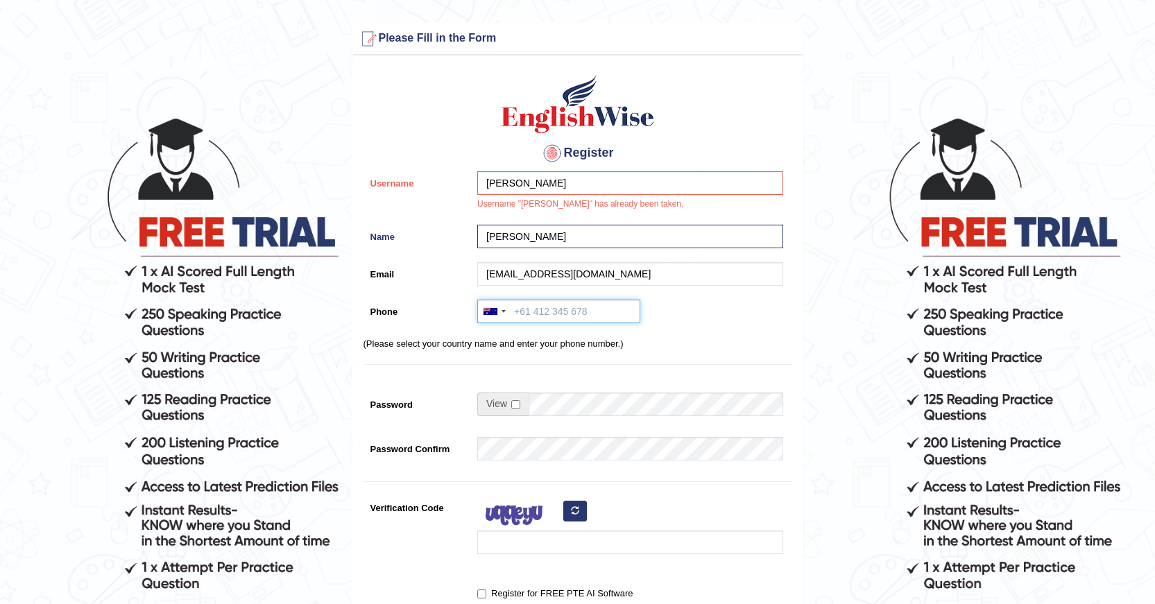
click at [553, 308] on input "Phone" at bounding box center [558, 312] width 163 height 24
type input "0493167307"
click at [514, 403] on input "checkbox" at bounding box center [515, 404] width 9 height 9
checkbox input "true"
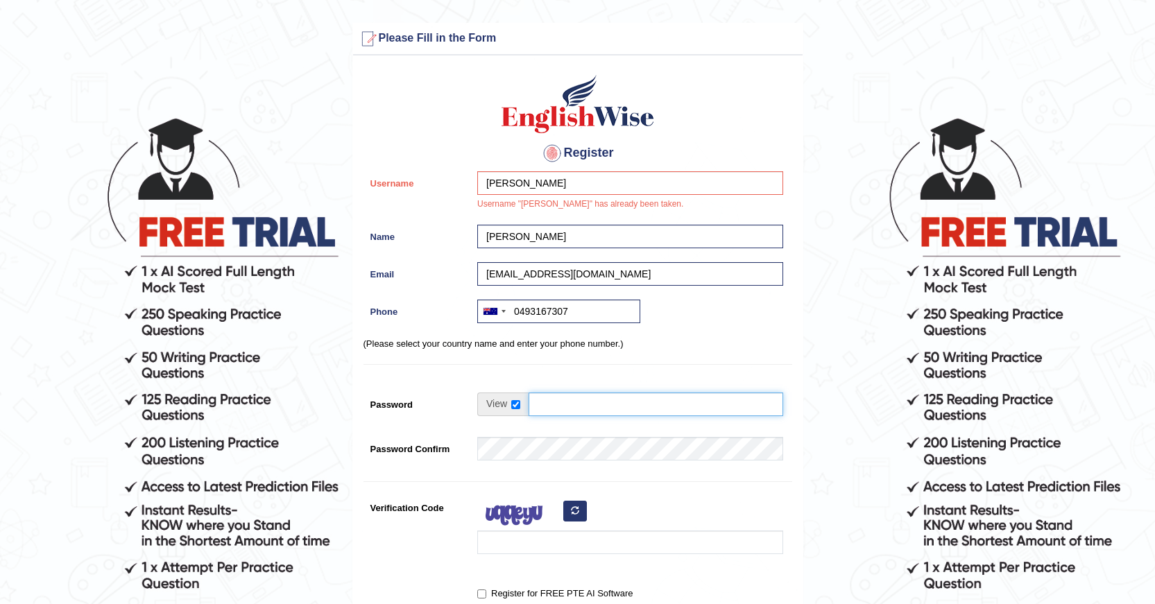
click at [562, 405] on input "Password" at bounding box center [656, 405] width 255 height 24
type input "jorge0901"
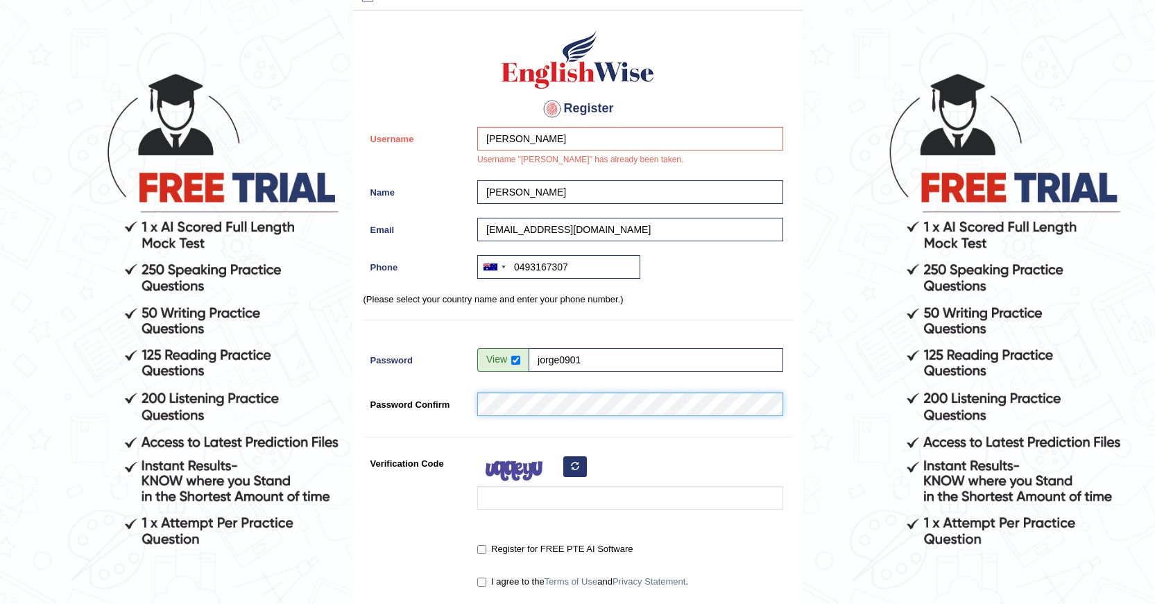
scroll to position [69, 0]
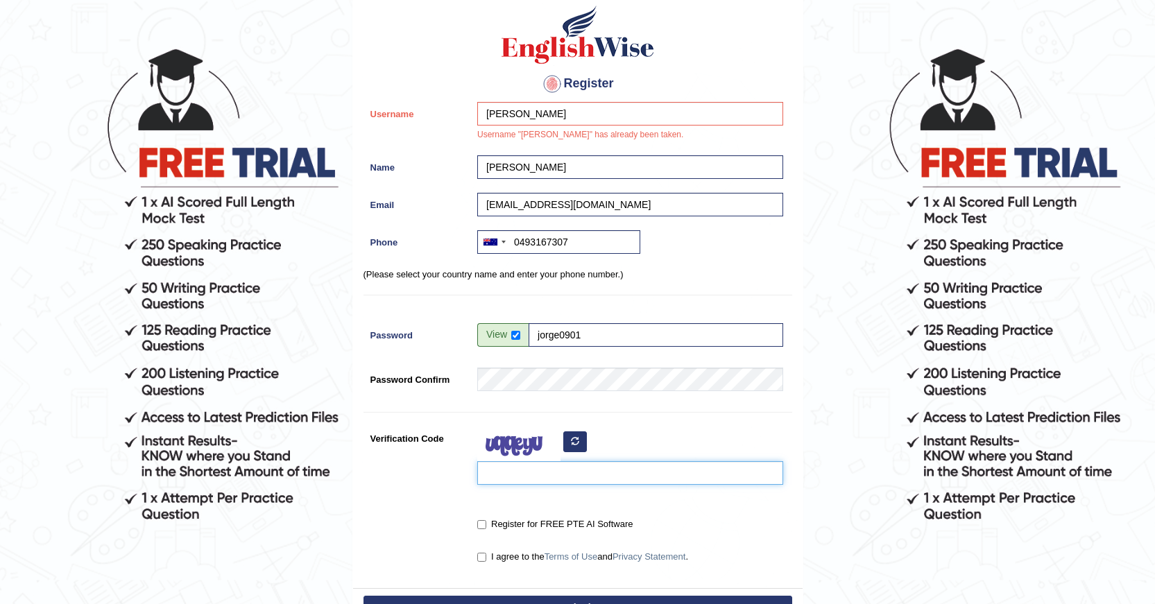
click at [497, 473] on input "Verification Code" at bounding box center [630, 473] width 306 height 24
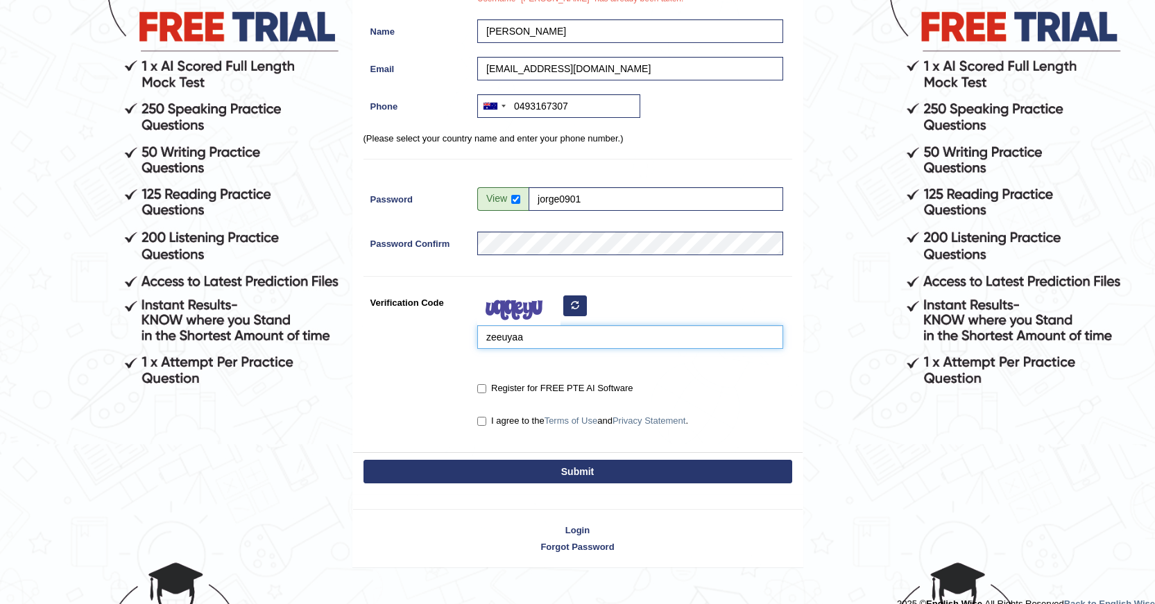
scroll to position [208, 0]
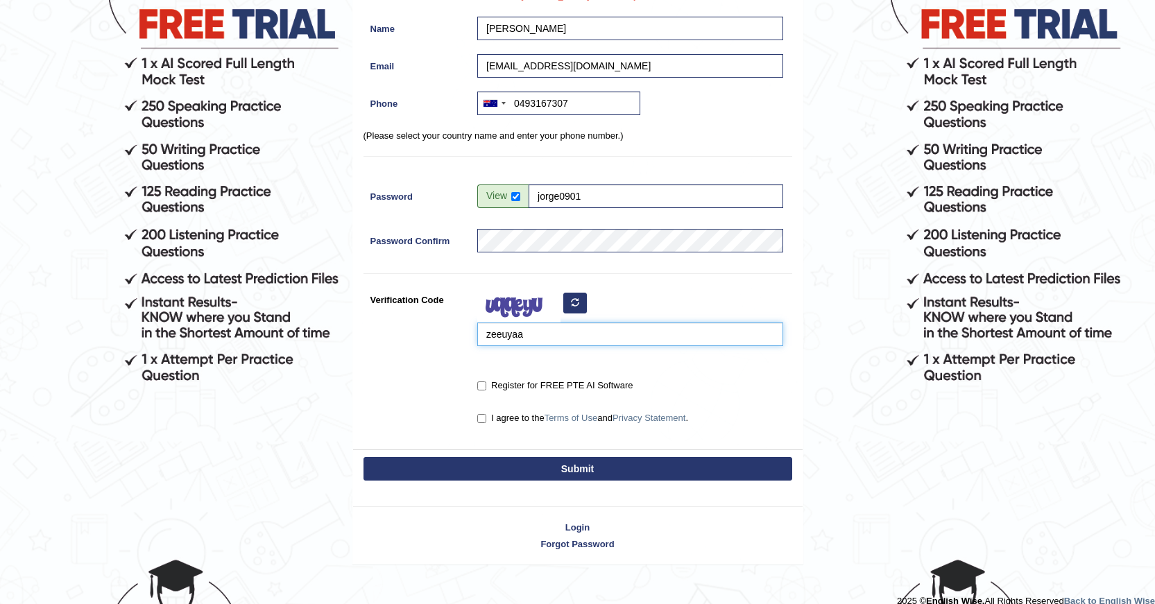
type input "zeeuyaa"
click at [479, 387] on input "Register for FREE PTE AI Software" at bounding box center [481, 386] width 9 height 9
checkbox input "true"
click at [482, 416] on input "I agree to the Terms of Use and Privacy Statement ." at bounding box center [481, 418] width 9 height 9
checkbox input "true"
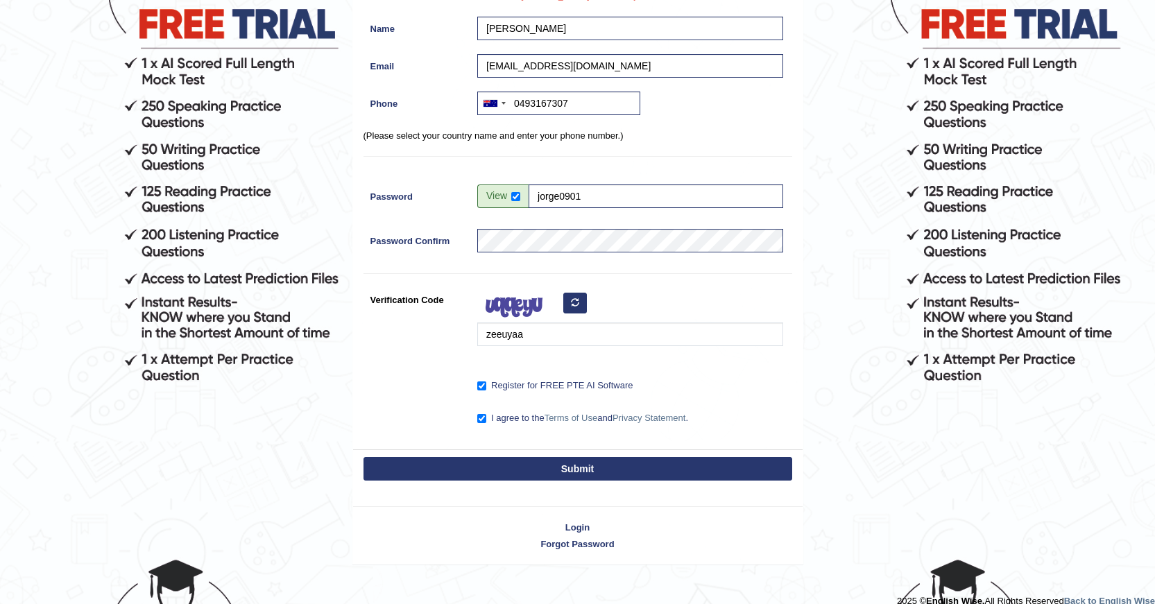
click at [582, 471] on button "Submit" at bounding box center [578, 469] width 429 height 24
type input "+61493167307"
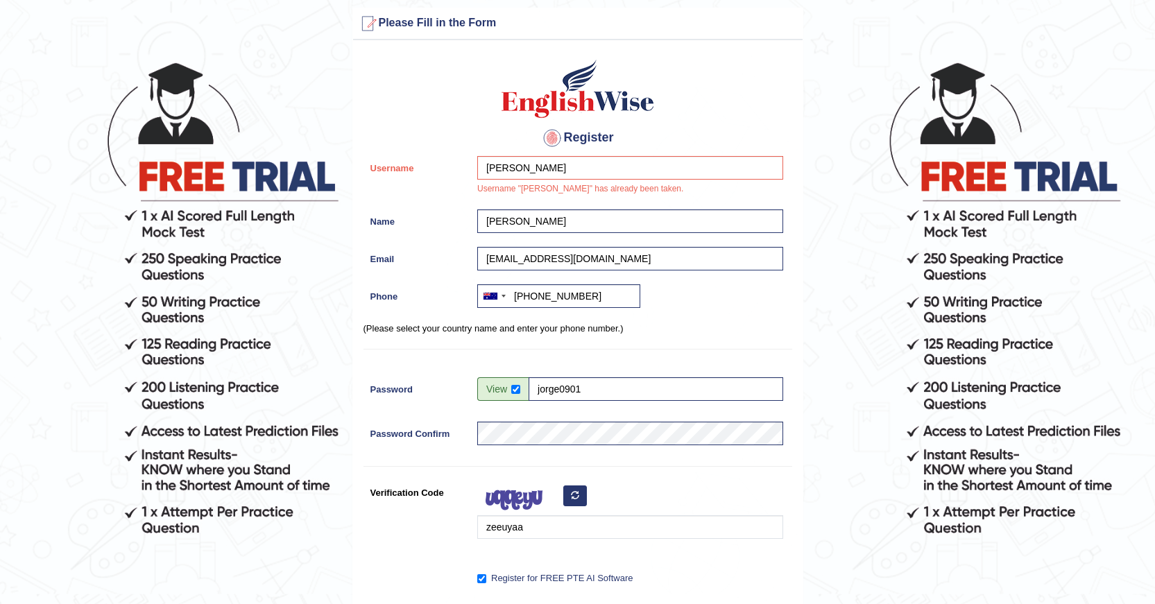
scroll to position [0, 0]
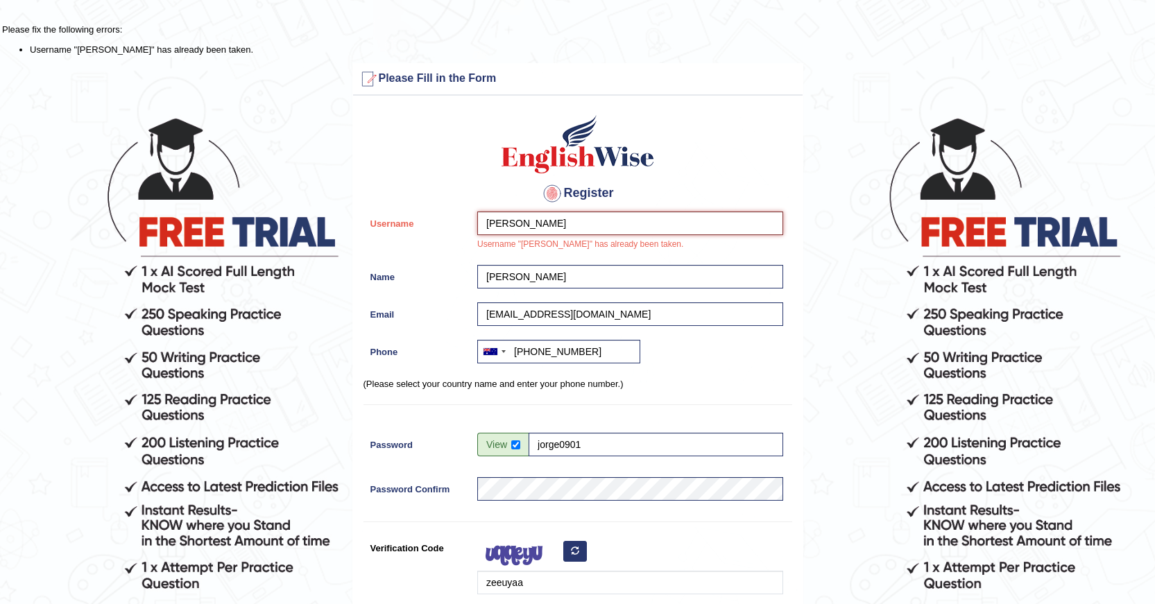
click at [536, 224] on input "jorge" at bounding box center [630, 224] width 306 height 24
type input "jorge0901"
click at [533, 276] on input "garcia" at bounding box center [630, 277] width 306 height 24
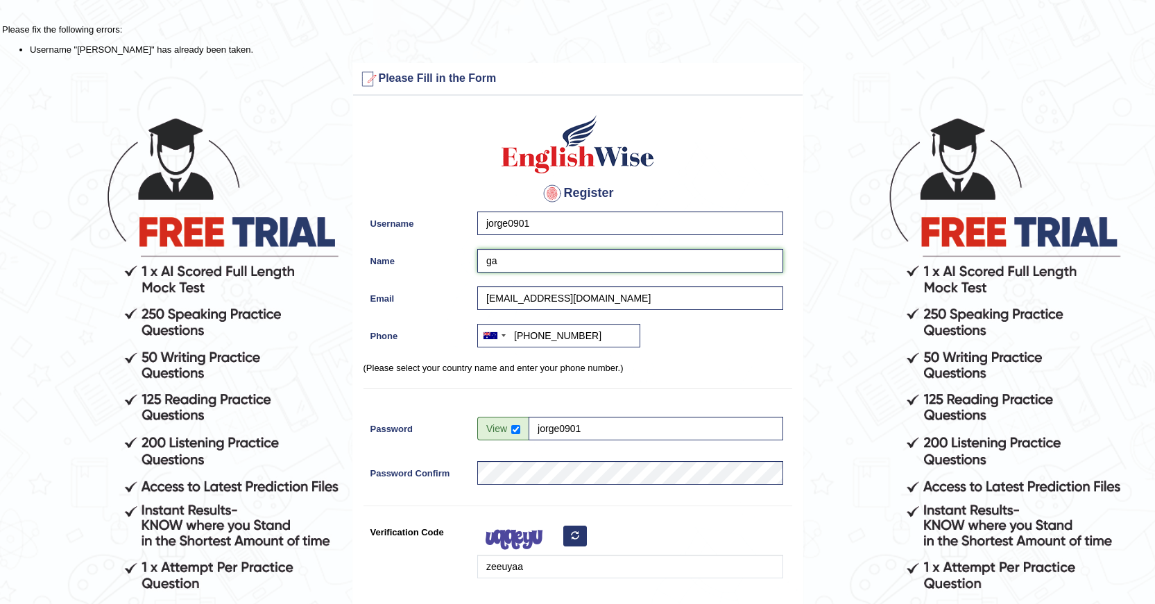
type input "g"
type input "j"
type input "[PERSON_NAME]"
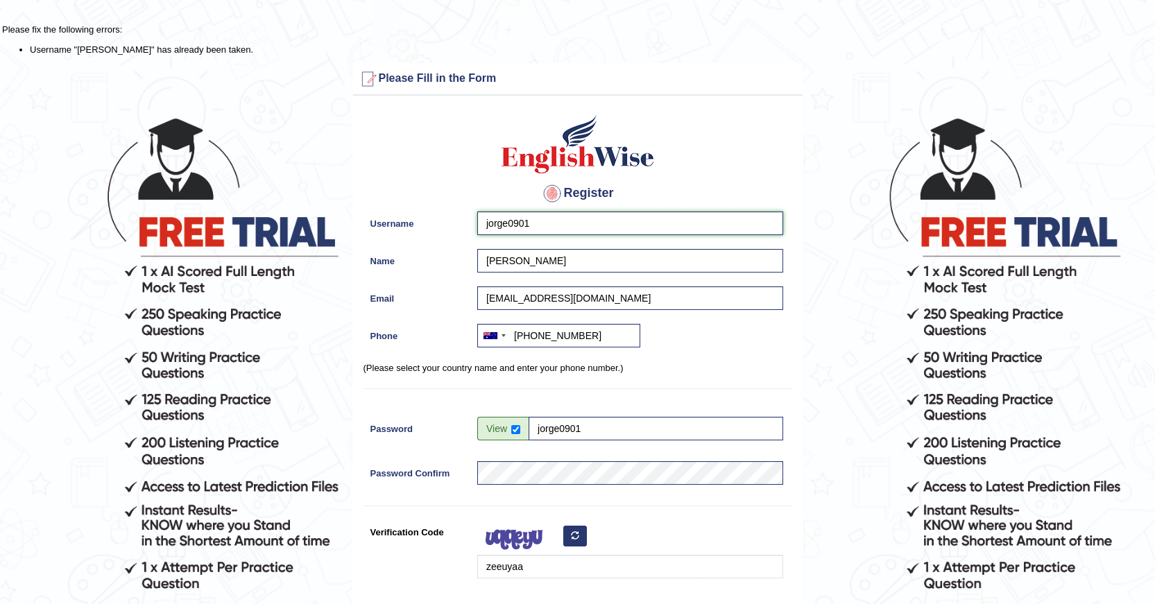
click at [507, 223] on input "jorge0901" at bounding box center [630, 224] width 306 height 24
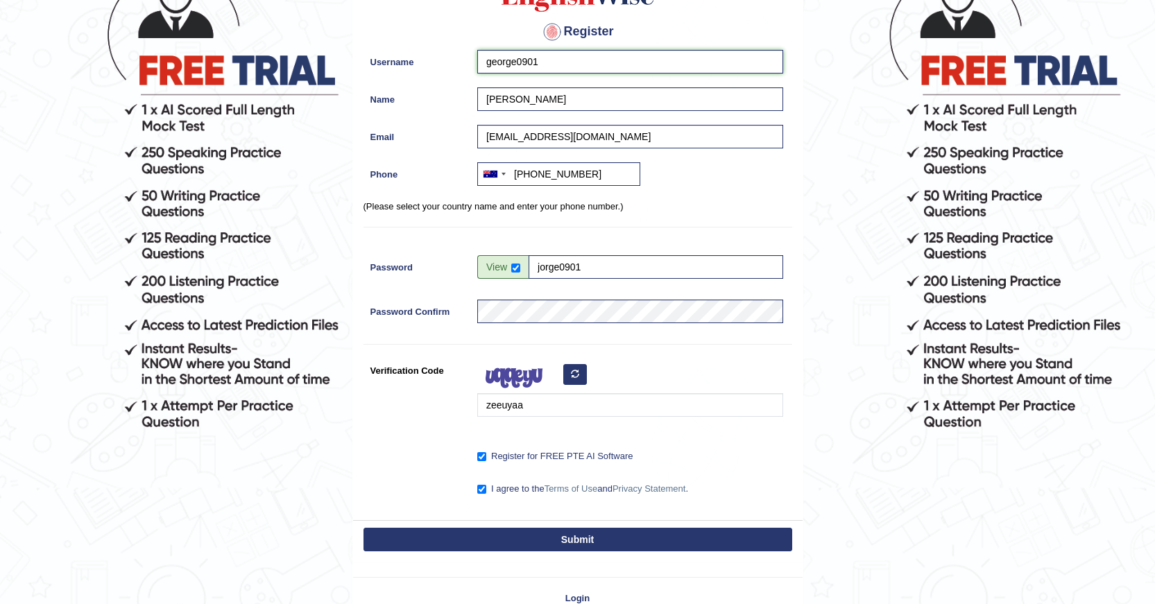
scroll to position [208, 0]
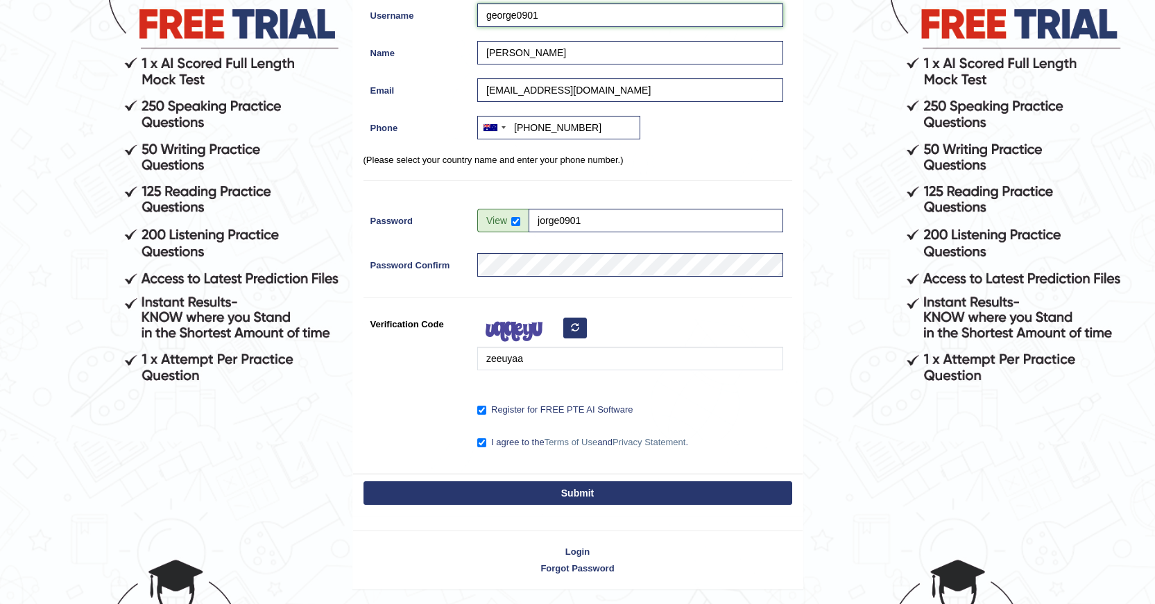
type input "george0901"
click at [543, 496] on button "Submit" at bounding box center [578, 494] width 429 height 24
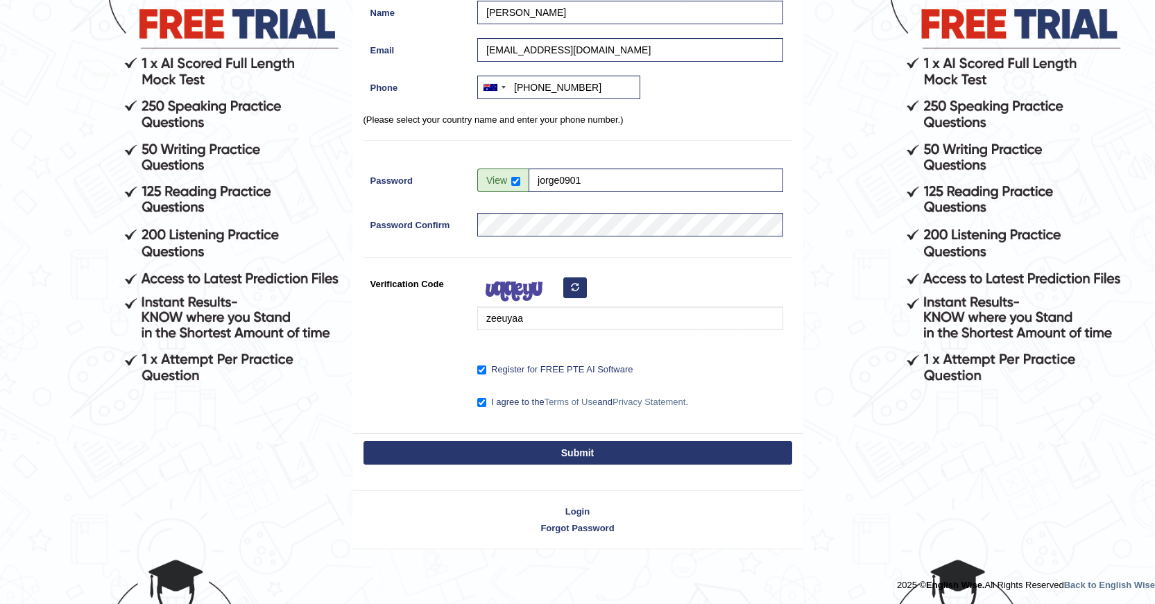
scroll to position [168, 0]
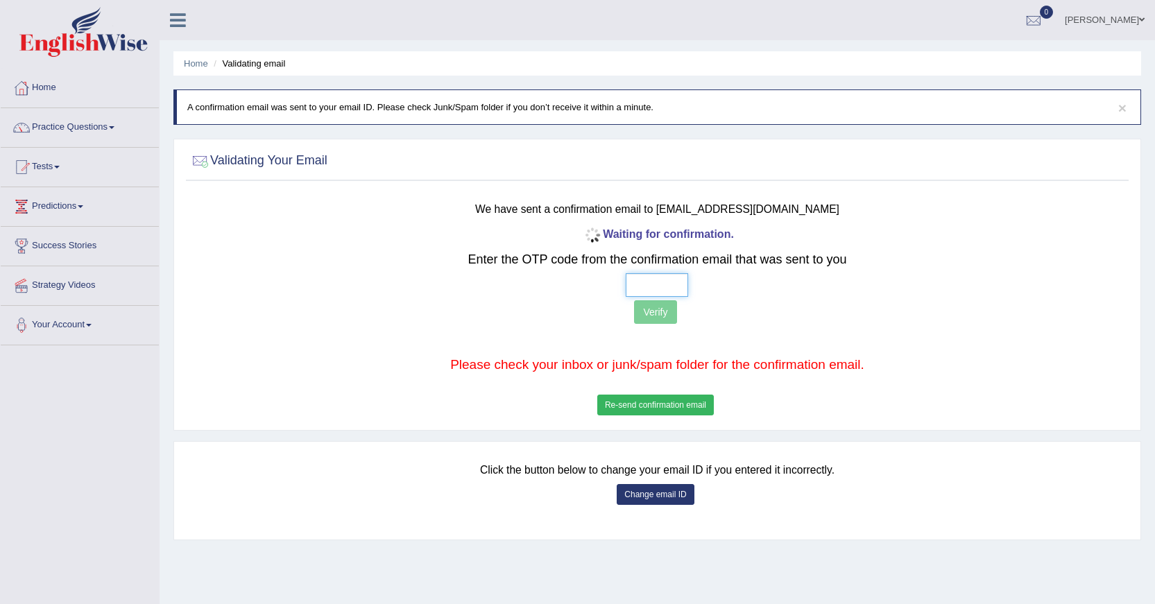
click at [641, 275] on input "text" at bounding box center [657, 285] width 62 height 24
type input "5 3 1 5"
click at [643, 309] on button "Verify" at bounding box center [655, 312] width 42 height 24
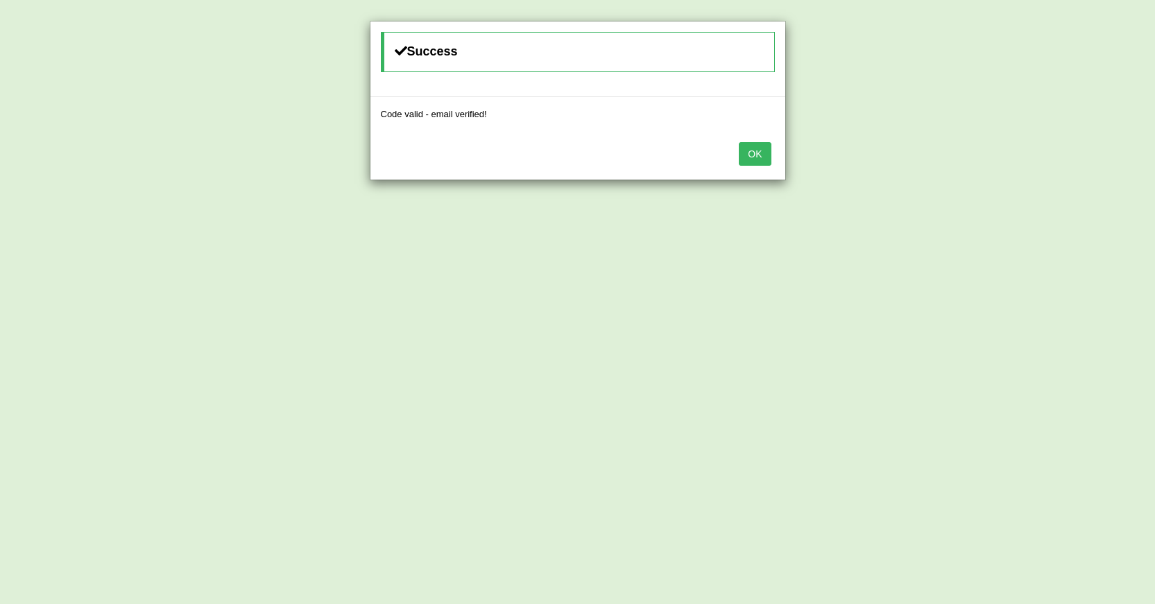
drag, startPoint x: 743, startPoint y: 153, endPoint x: 746, endPoint y: 162, distance: 10.1
click at [746, 161] on button "OK" at bounding box center [755, 154] width 32 height 24
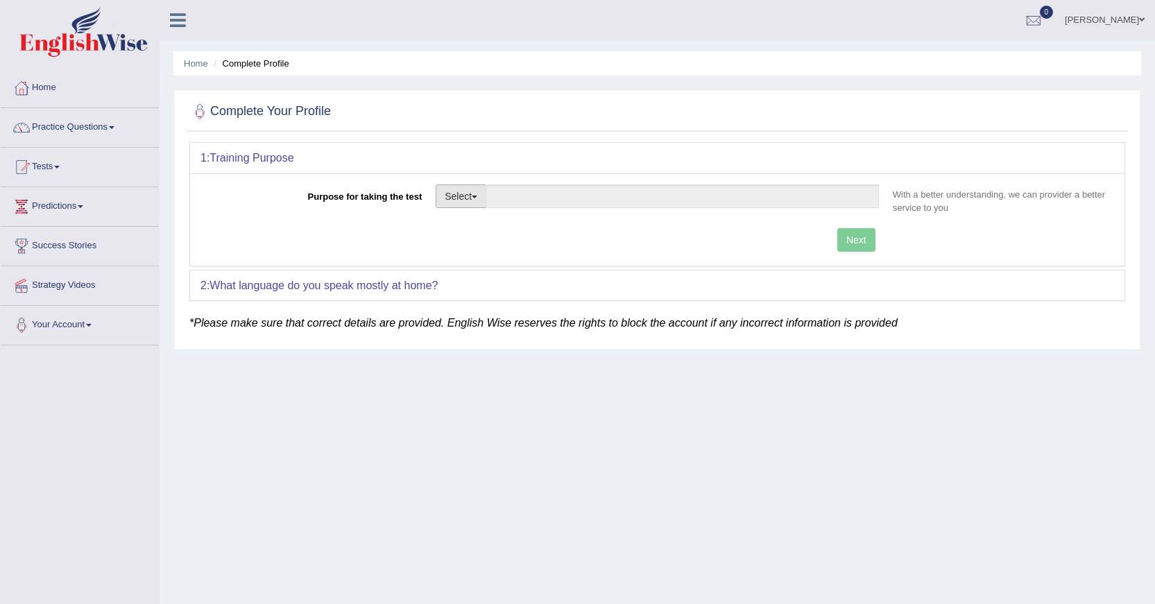
click at [477, 202] on button "Select" at bounding box center [461, 197] width 51 height 24
click at [488, 274] on link "Other" at bounding box center [499, 280] width 124 height 18
click at [858, 238] on div "Next" at bounding box center [544, 241] width 686 height 27
click at [677, 198] on input "Purpose for taking the test" at bounding box center [682, 197] width 393 height 24
type input "sponsership"
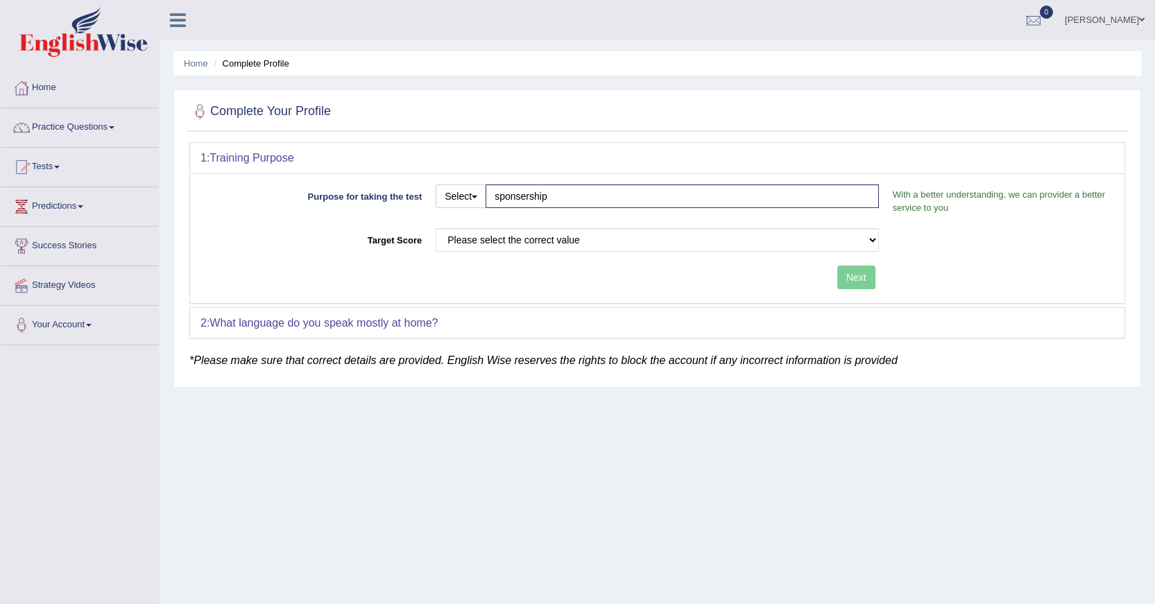
drag, startPoint x: 305, startPoint y: 428, endPoint x: 296, endPoint y: 422, distance: 11.6
click at [291, 420] on div "Home Complete Profile Complete Your Profile 1: Training Purpose Purpose for tak…" at bounding box center [658, 347] width 996 height 694
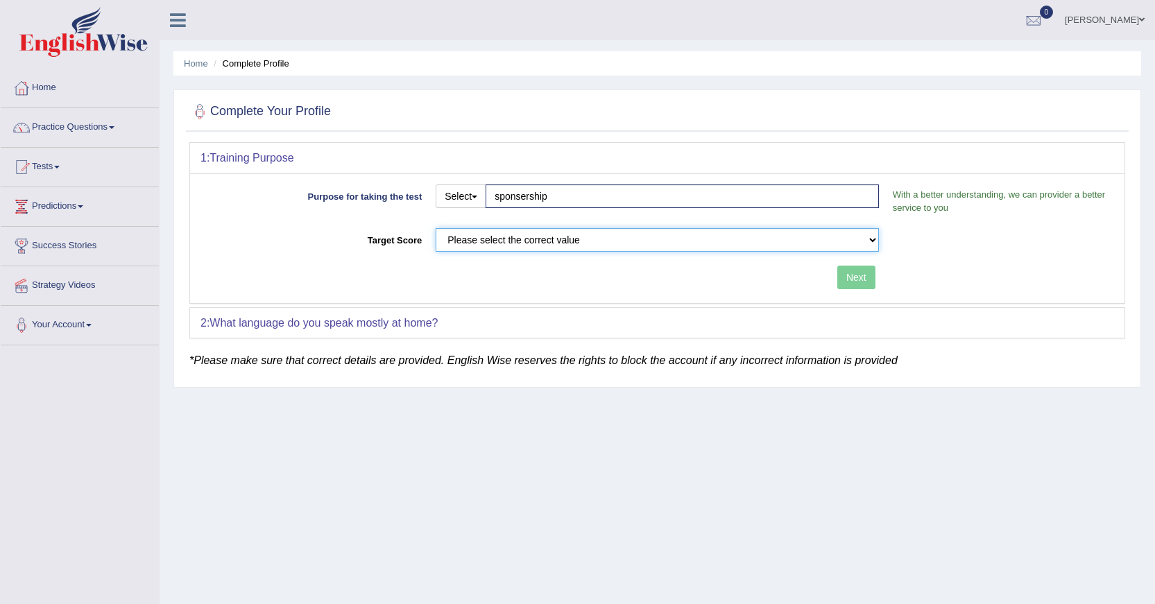
click at [617, 237] on select "Please select the correct value 50 (6 bands) 58 (6.5 bands) 65 (7 bands) 79 (8 …" at bounding box center [657, 240] width 443 height 24
click at [436, 228] on select "Please select the correct value 50 (6 bands) 58 (6.5 bands) 65 (7 bands) 79 (8 …" at bounding box center [657, 240] width 443 height 24
click at [847, 283] on button "Next" at bounding box center [857, 278] width 38 height 24
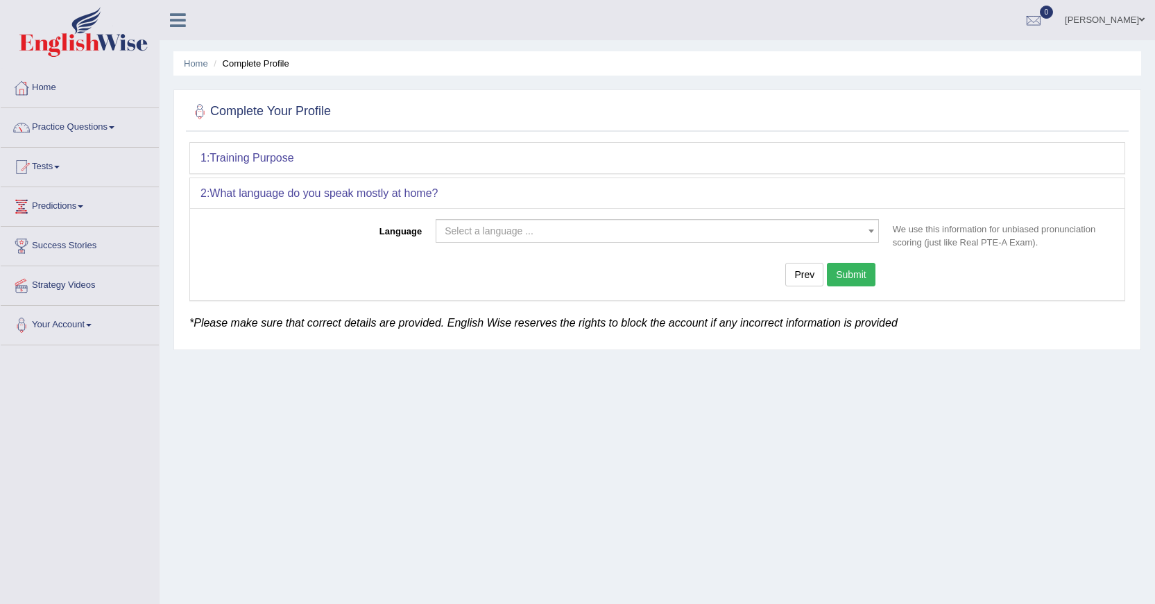
click at [219, 161] on b "Training Purpose" at bounding box center [252, 158] width 84 height 12
click at [242, 144] on div "1: Training Purpose" at bounding box center [657, 158] width 935 height 31
drag, startPoint x: 249, startPoint y: 144, endPoint x: 260, endPoint y: 144, distance: 10.4
click at [252, 144] on div "1: Training Purpose" at bounding box center [657, 158] width 935 height 31
click at [271, 143] on div "1: Training Purpose" at bounding box center [657, 158] width 935 height 31
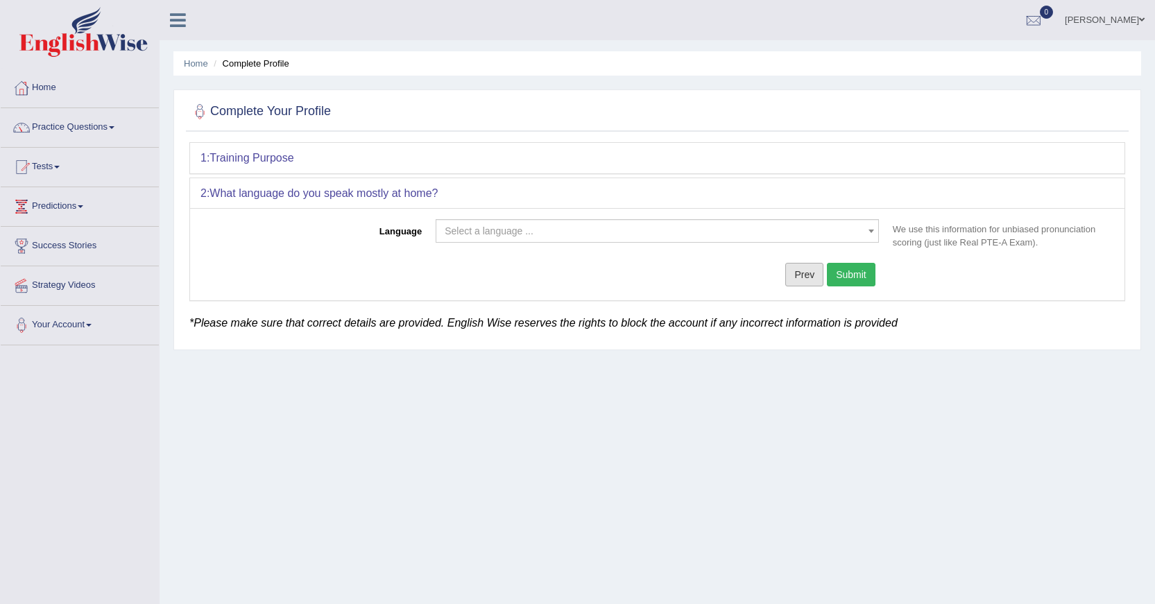
click at [797, 279] on button "Prev" at bounding box center [805, 275] width 38 height 24
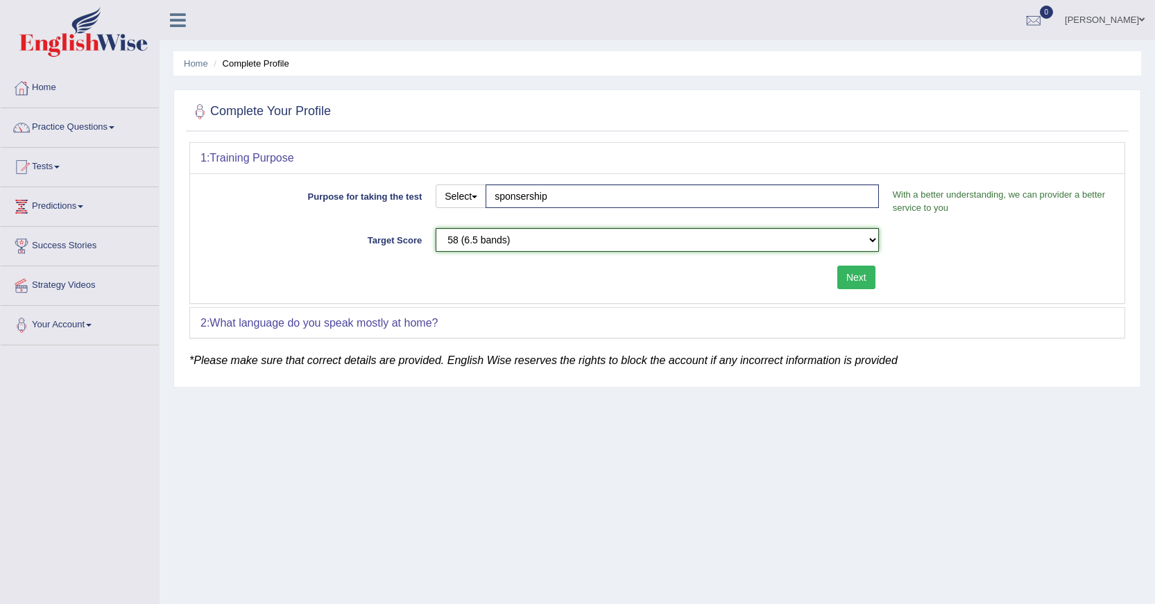
click at [868, 241] on select "Please select the correct value 50 (6 bands) 58 (6.5 bands) 65 (7 bands) 79 (8 …" at bounding box center [657, 240] width 443 height 24
select select "50"
click at [436, 228] on select "Please select the correct value 50 (6 bands) 58 (6.5 bands) 65 (7 bands) 79 (8 …" at bounding box center [657, 240] width 443 height 24
click at [812, 248] on select "Please select the correct value 50 (6 bands) 58 (6.5 bands) 65 (7 bands) 79 (8 …" at bounding box center [657, 240] width 443 height 24
click at [436, 228] on select "Please select the correct value 50 (6 bands) 58 (6.5 bands) 65 (7 bands) 79 (8 …" at bounding box center [657, 240] width 443 height 24
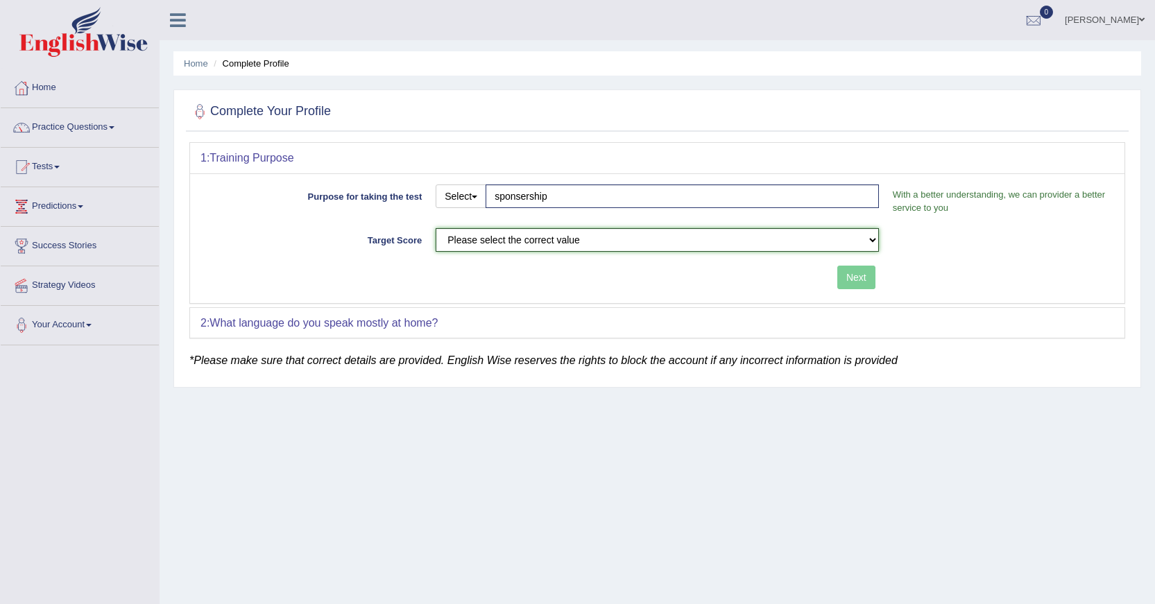
click at [785, 244] on select "Please select the correct value 50 (6 bands) 58 (6.5 bands) 65 (7 bands) 79 (8 …" at bounding box center [657, 240] width 443 height 24
select select "50"
click at [436, 228] on select "Please select the correct value 50 (6 bands) 58 (6.5 bands) 65 (7 bands) 79 (8 …" at bounding box center [657, 240] width 443 height 24
click at [865, 275] on button "Next" at bounding box center [857, 278] width 38 height 24
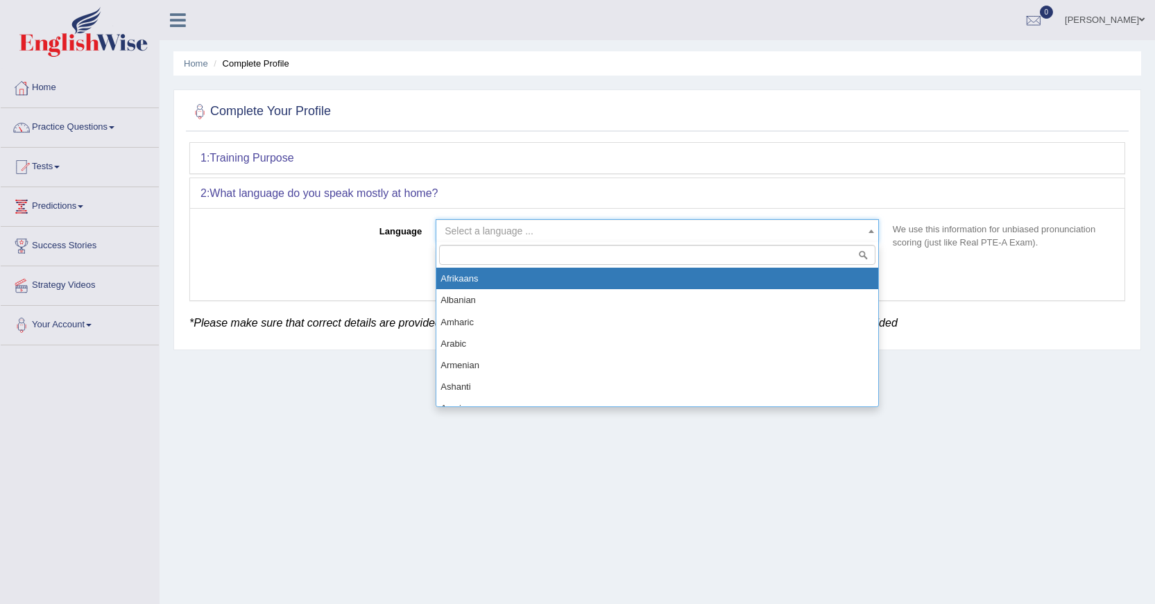
click at [532, 235] on span "Select a language ..." at bounding box center [489, 231] width 89 height 11
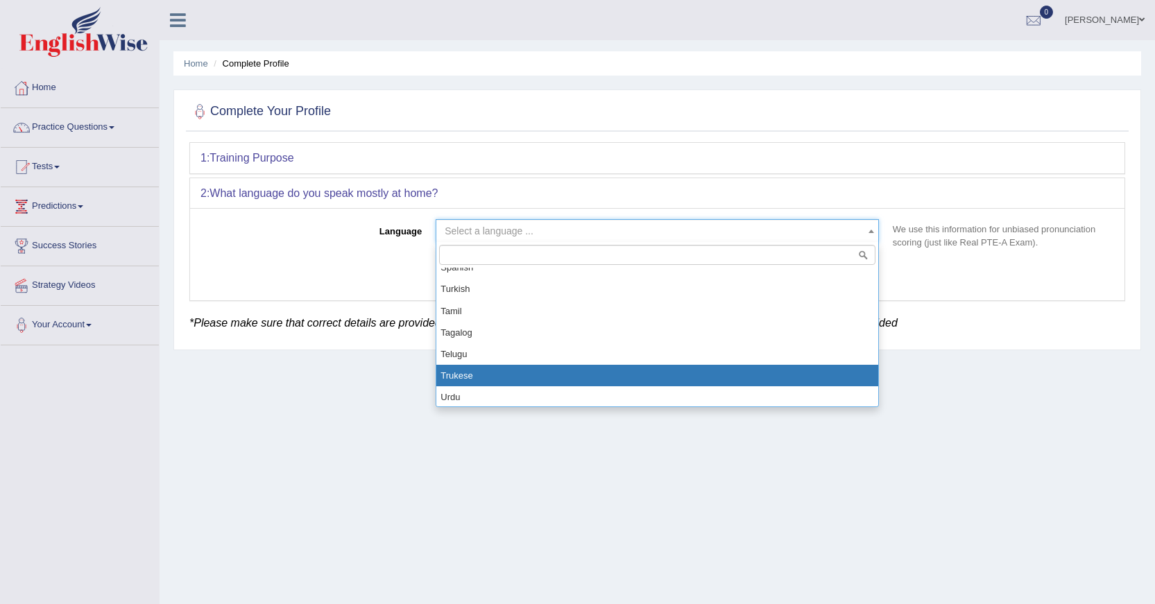
scroll to position [970, 0]
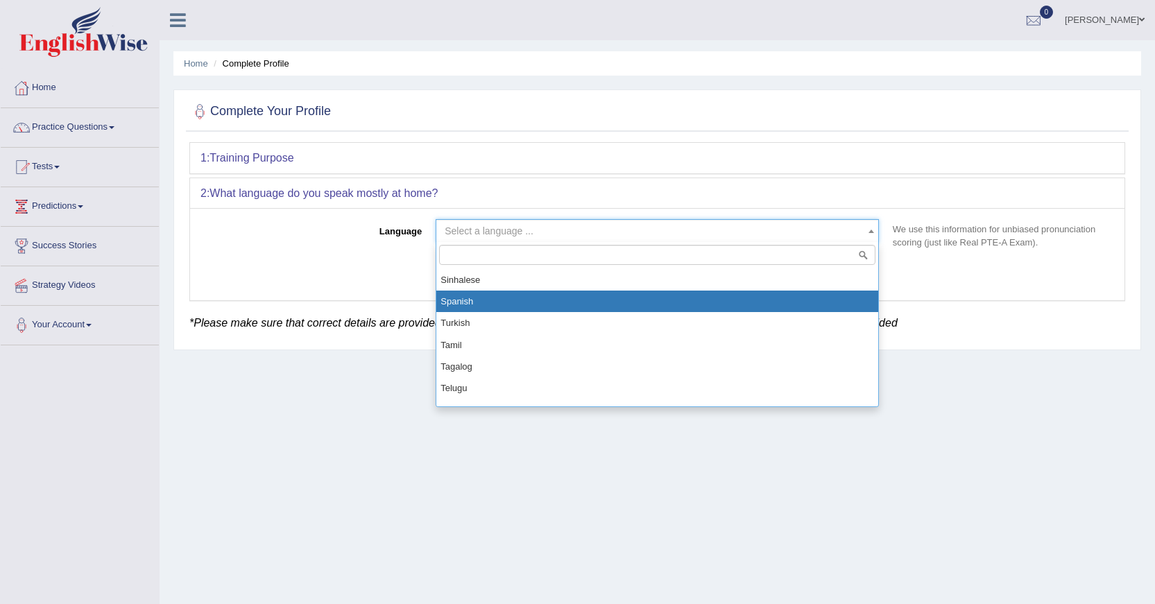
select select "Spanish"
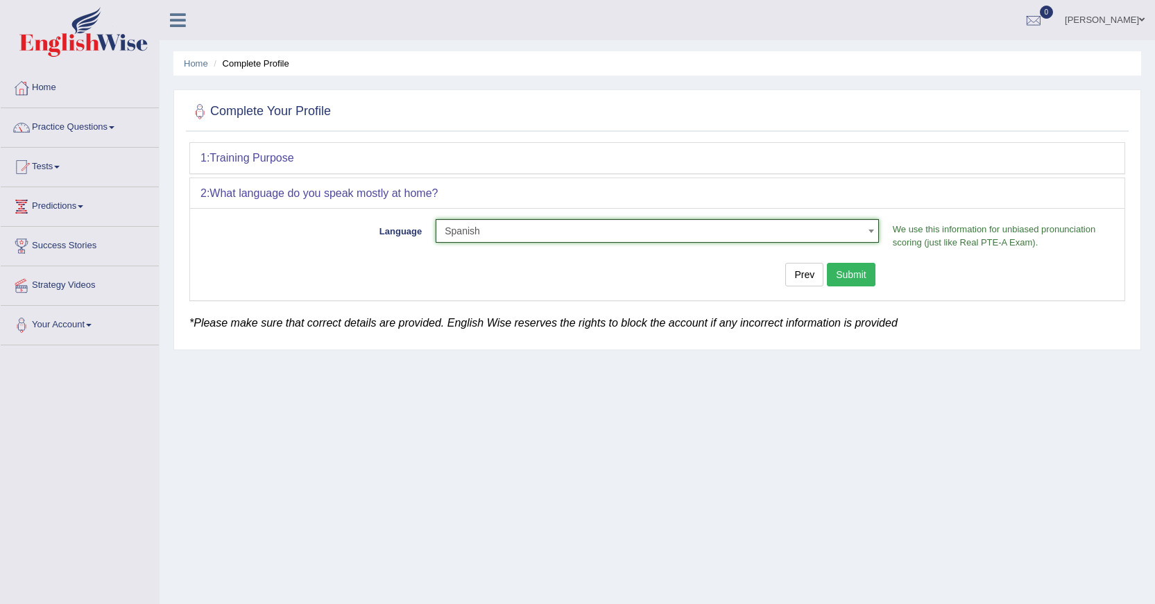
click at [847, 273] on button "Submit" at bounding box center [851, 275] width 49 height 24
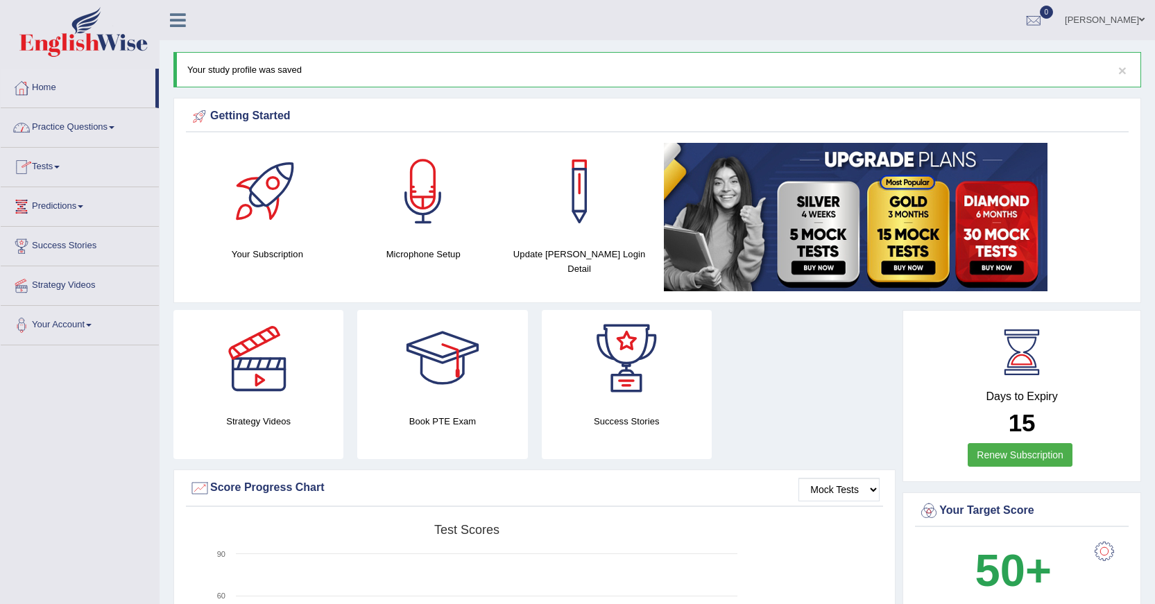
click at [66, 121] on link "Practice Questions" at bounding box center [80, 125] width 158 height 35
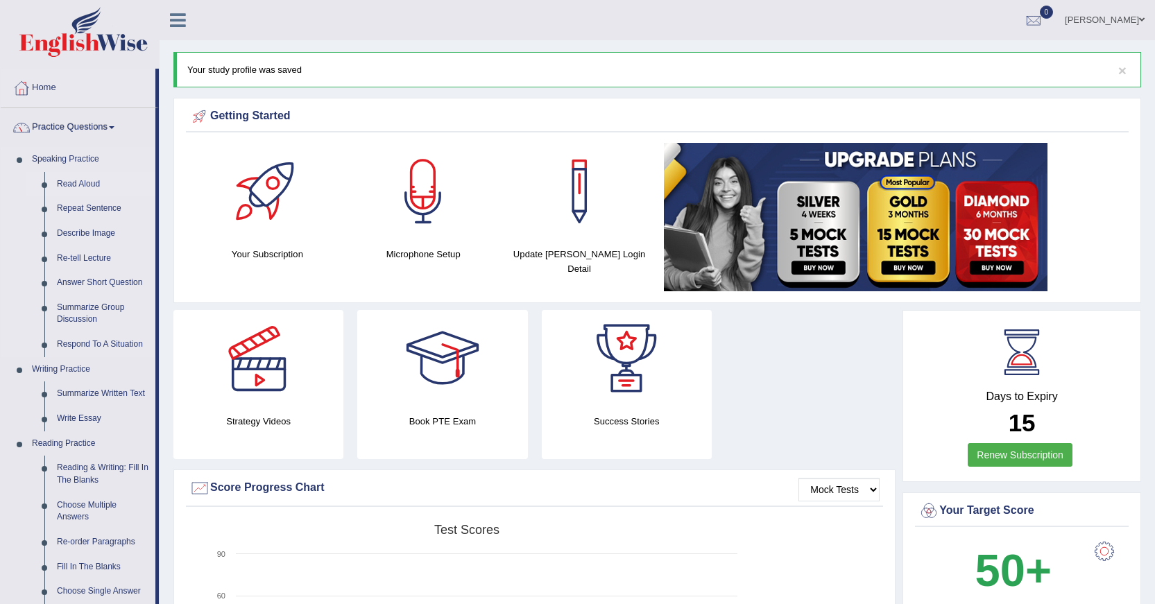
click at [79, 188] on link "Read Aloud" at bounding box center [103, 184] width 105 height 25
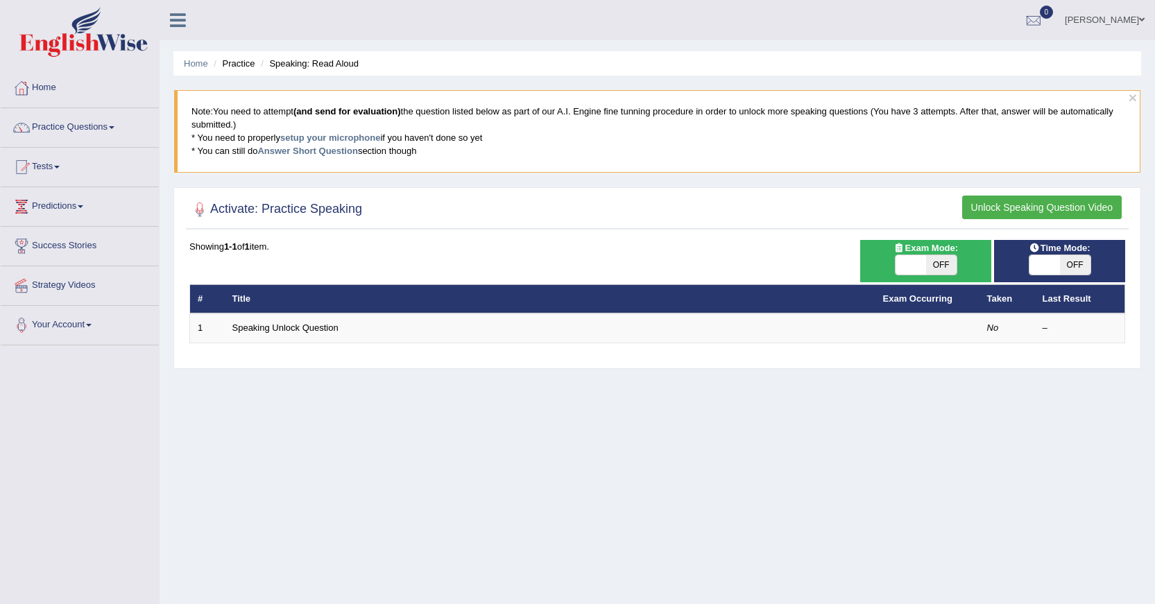
click at [1011, 198] on button "Unlock Speaking Question Video" at bounding box center [1043, 208] width 160 height 24
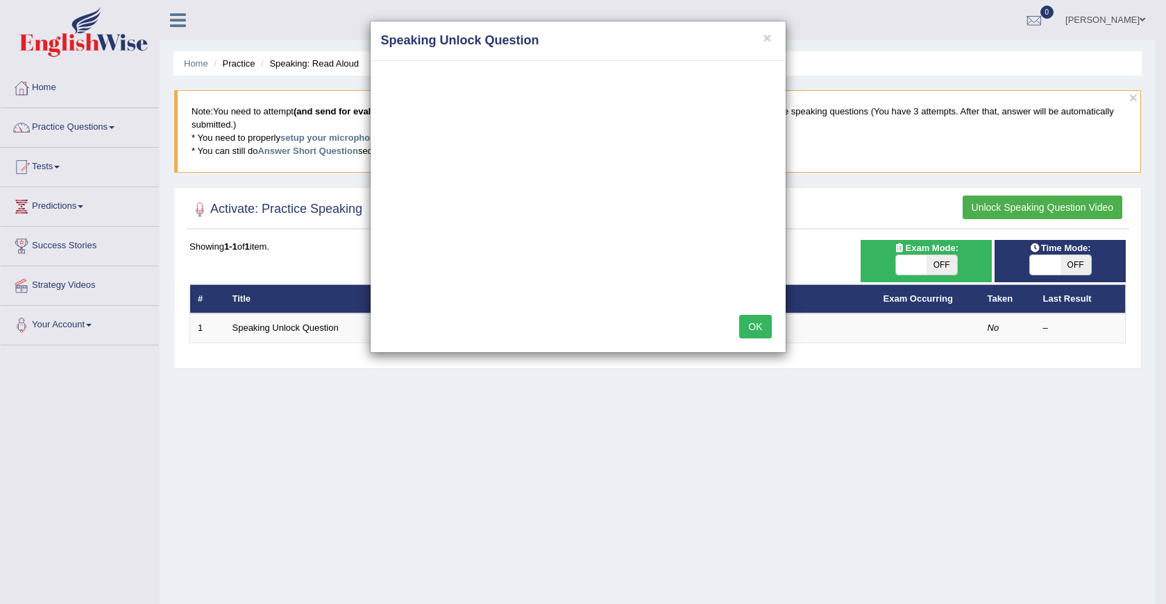
click at [761, 42] on h4 "Speaking Unlock Question" at bounding box center [578, 41] width 394 height 18
click at [761, 37] on h4 "Speaking Unlock Question" at bounding box center [578, 41] width 394 height 18
click at [769, 36] on button "×" at bounding box center [767, 38] width 8 height 15
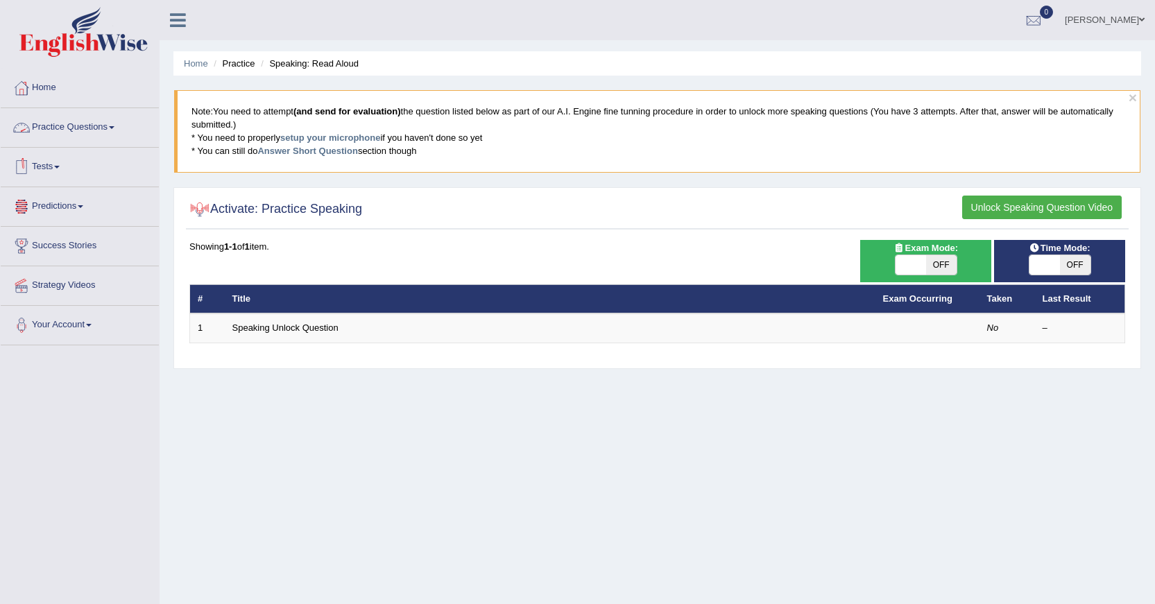
click at [104, 123] on link "Practice Questions" at bounding box center [80, 125] width 158 height 35
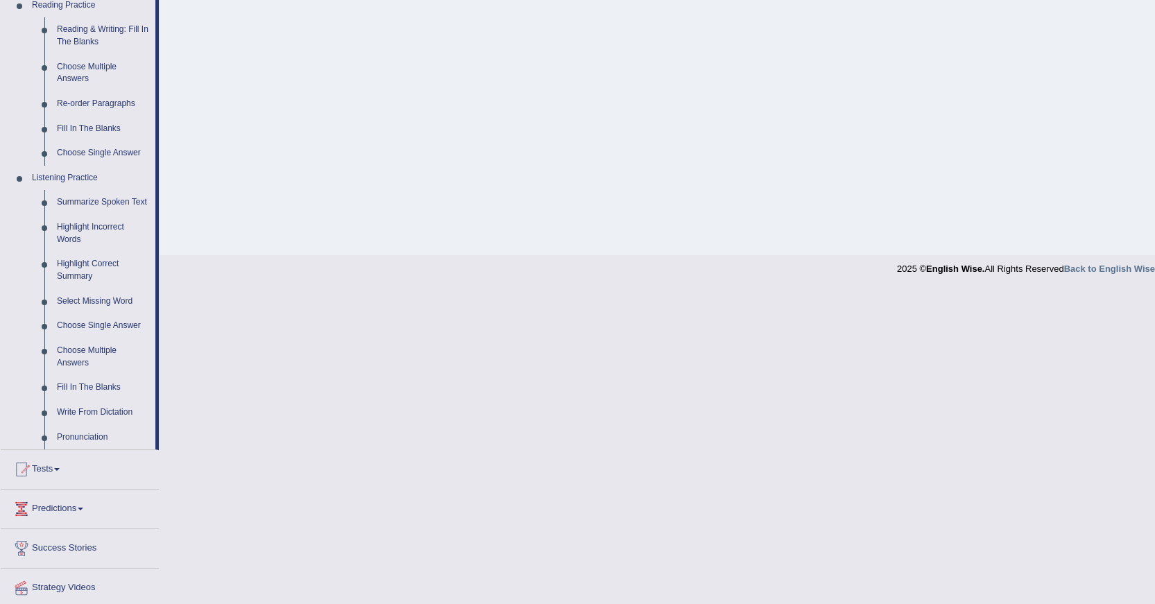
scroll to position [414, 0]
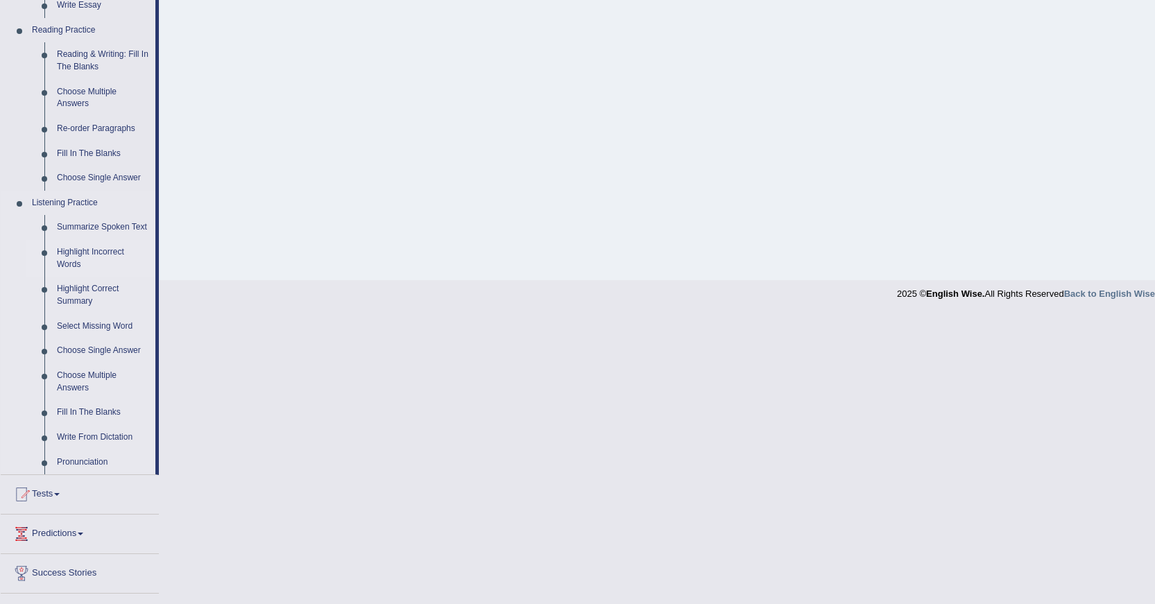
click at [99, 247] on link "Highlight Incorrect Words" at bounding box center [103, 258] width 105 height 37
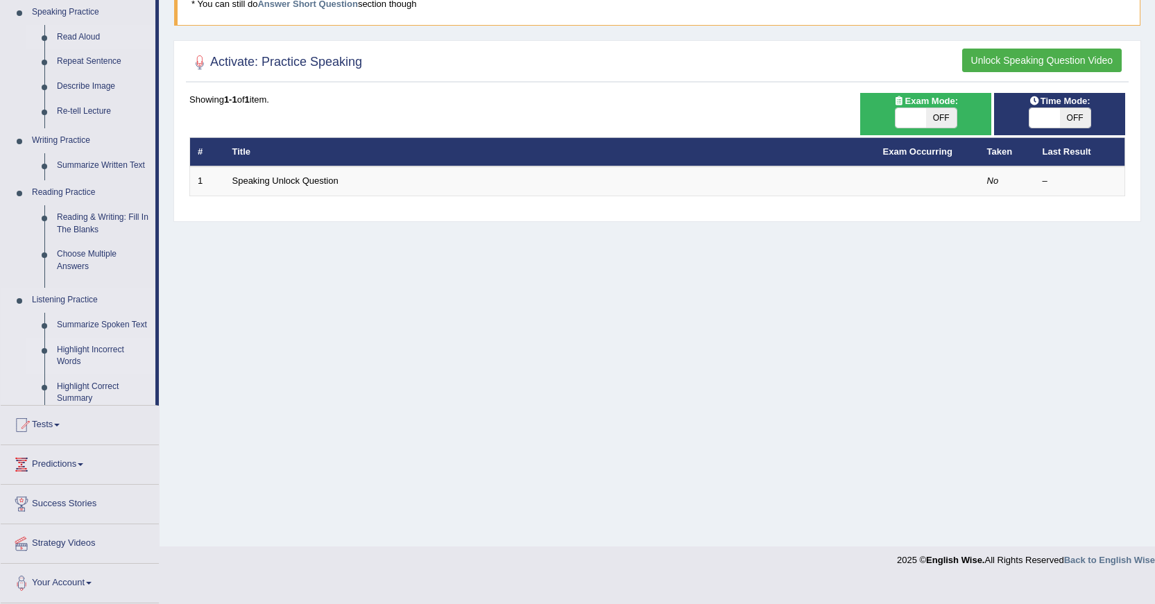
scroll to position [124, 0]
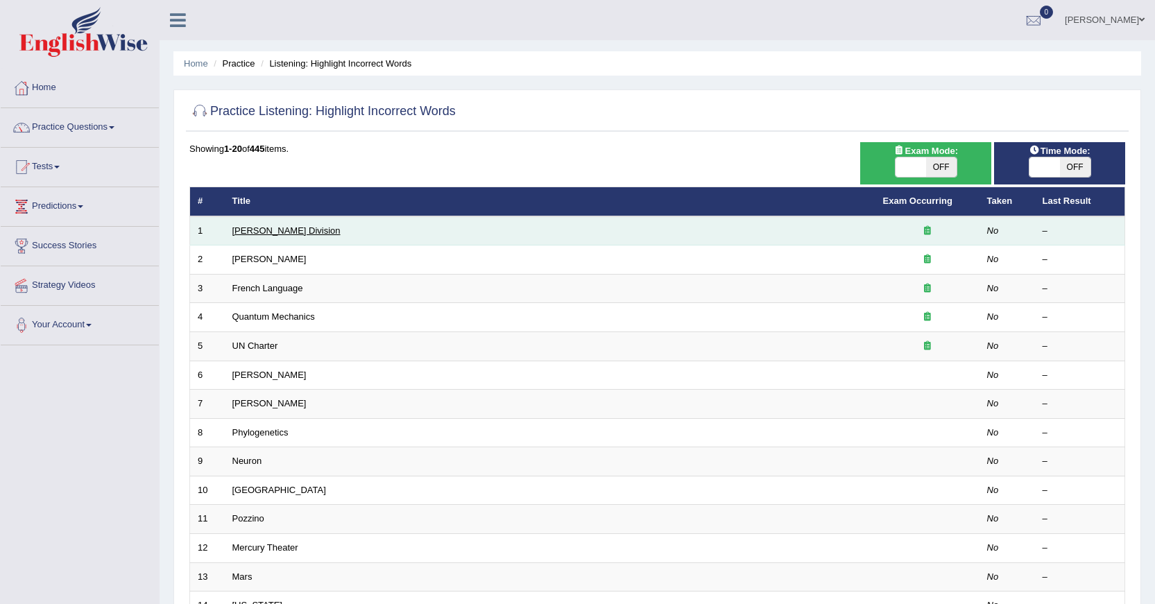
click at [241, 231] on link "[PERSON_NAME] Division" at bounding box center [286, 231] width 108 height 10
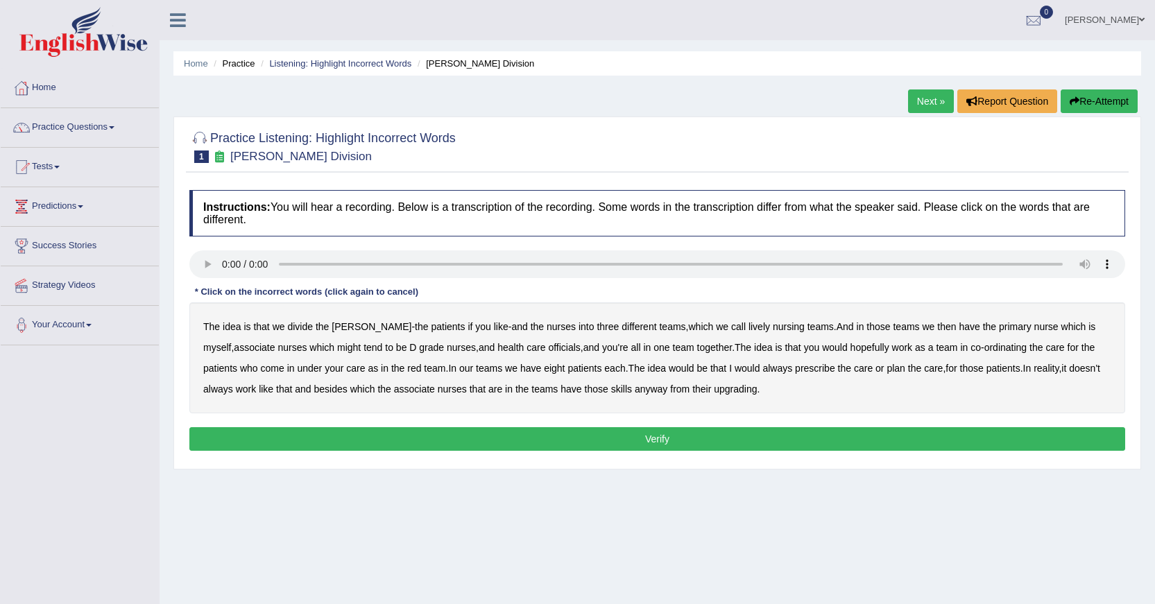
click at [547, 330] on b "nurses" at bounding box center [561, 326] width 29 height 11
click at [659, 323] on b "teams" at bounding box center [672, 326] width 26 height 11
click at [231, 342] on b "myself" at bounding box center [217, 347] width 28 height 11
click at [547, 321] on b "nurses" at bounding box center [561, 326] width 29 height 11
click at [659, 324] on b "teams" at bounding box center [672, 326] width 26 height 11
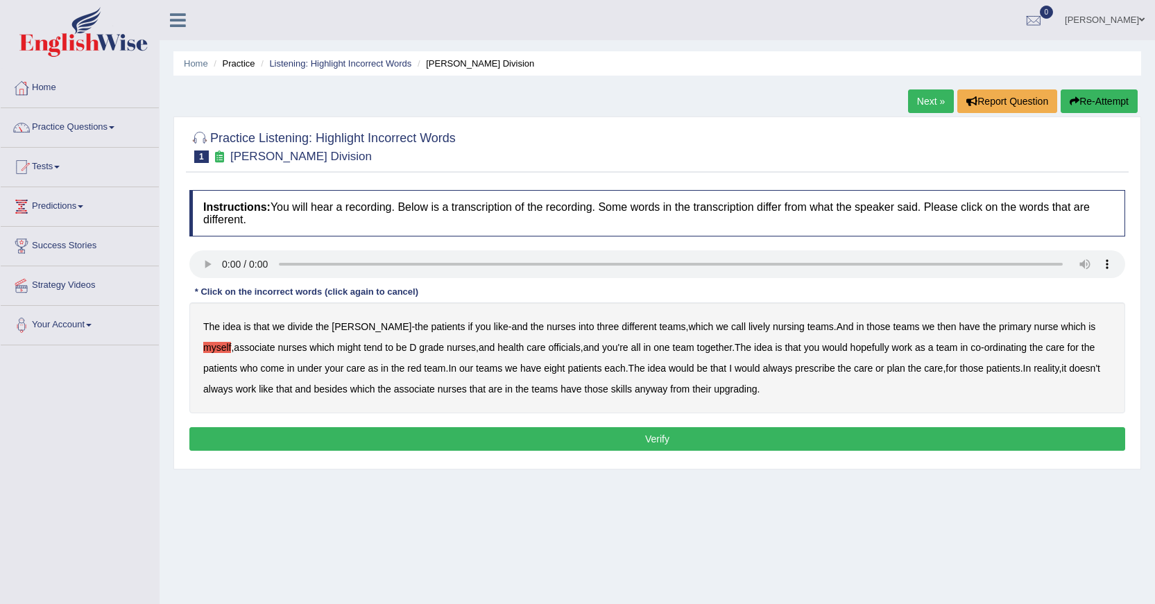
click at [231, 342] on b "myself" at bounding box center [217, 347] width 28 height 11
click at [69, 127] on link "Practice Questions" at bounding box center [80, 125] width 158 height 35
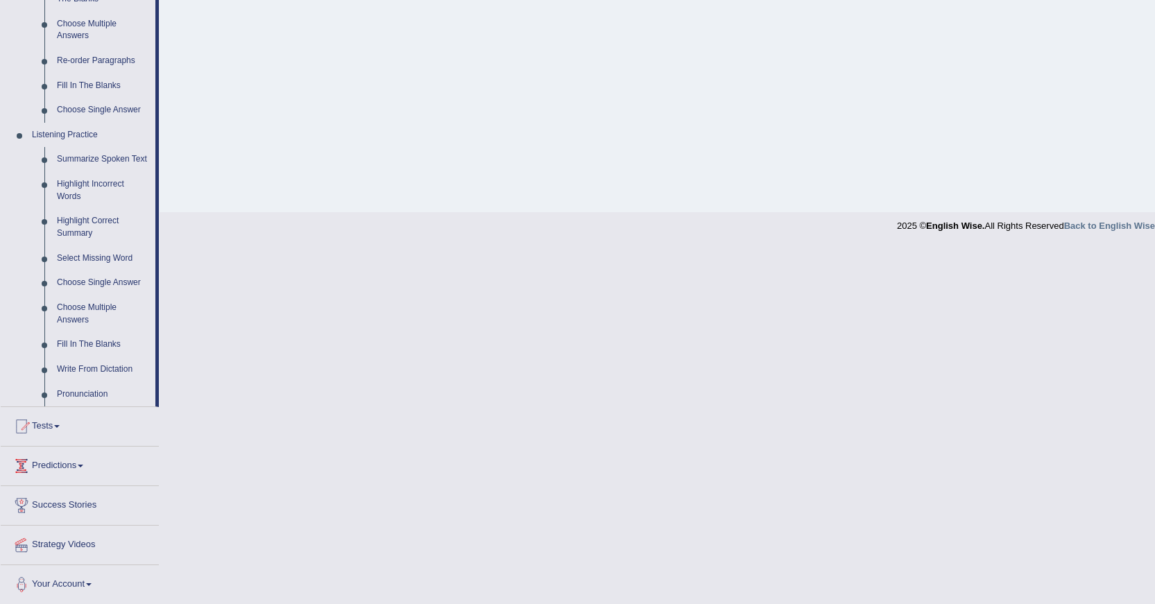
scroll to position [483, 0]
click at [95, 344] on link "Fill In The Blanks" at bounding box center [103, 343] width 105 height 25
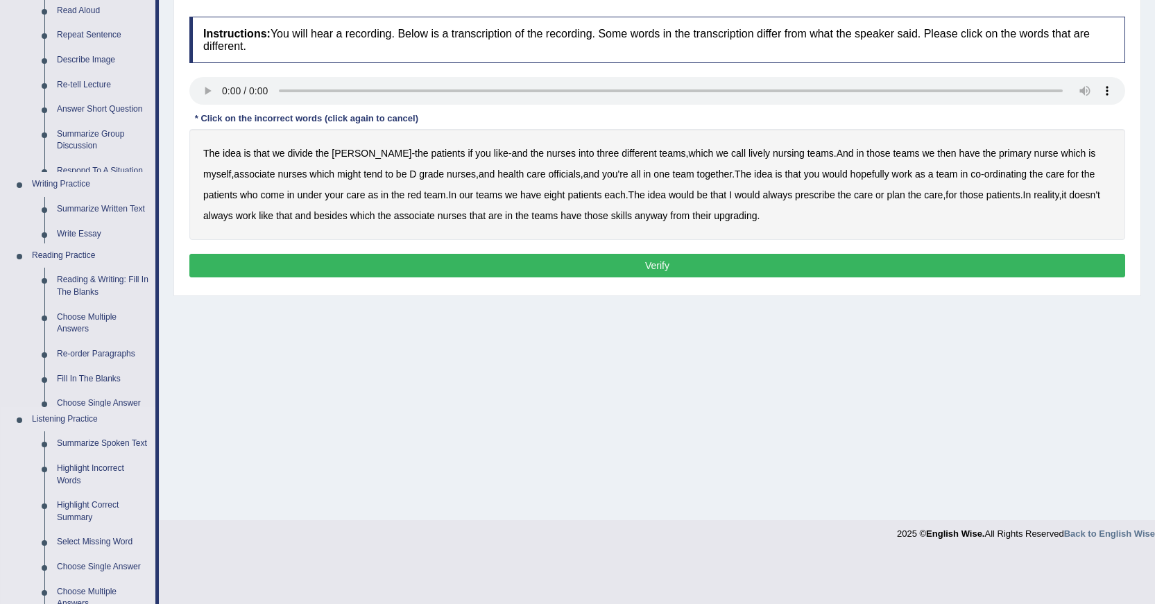
scroll to position [124, 0]
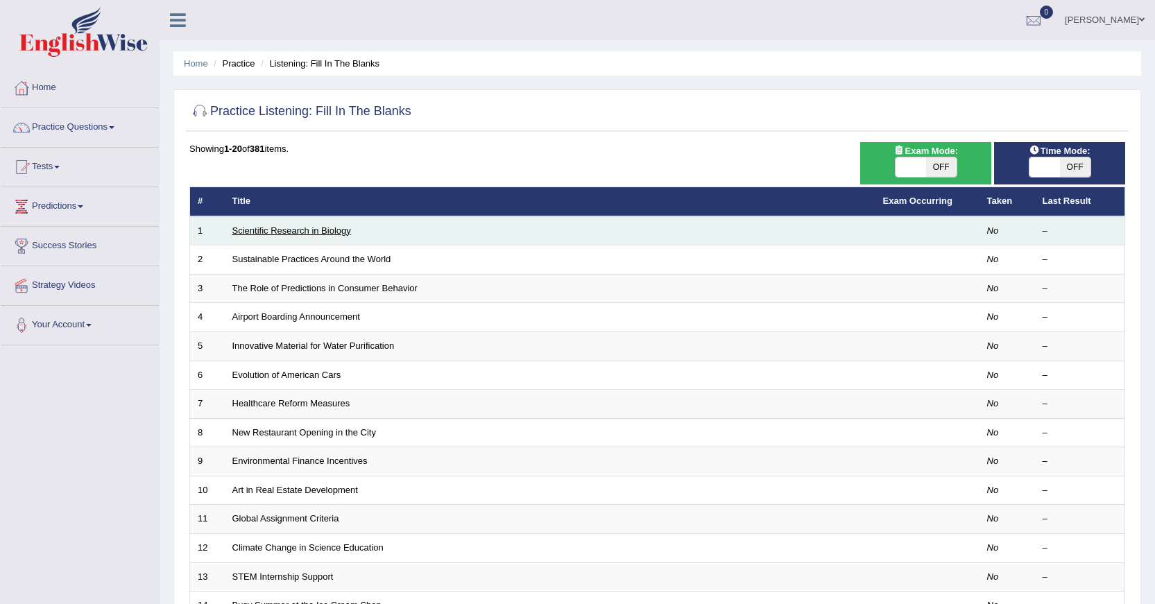
click at [300, 232] on link "Scientific Research in Biology" at bounding box center [291, 231] width 119 height 10
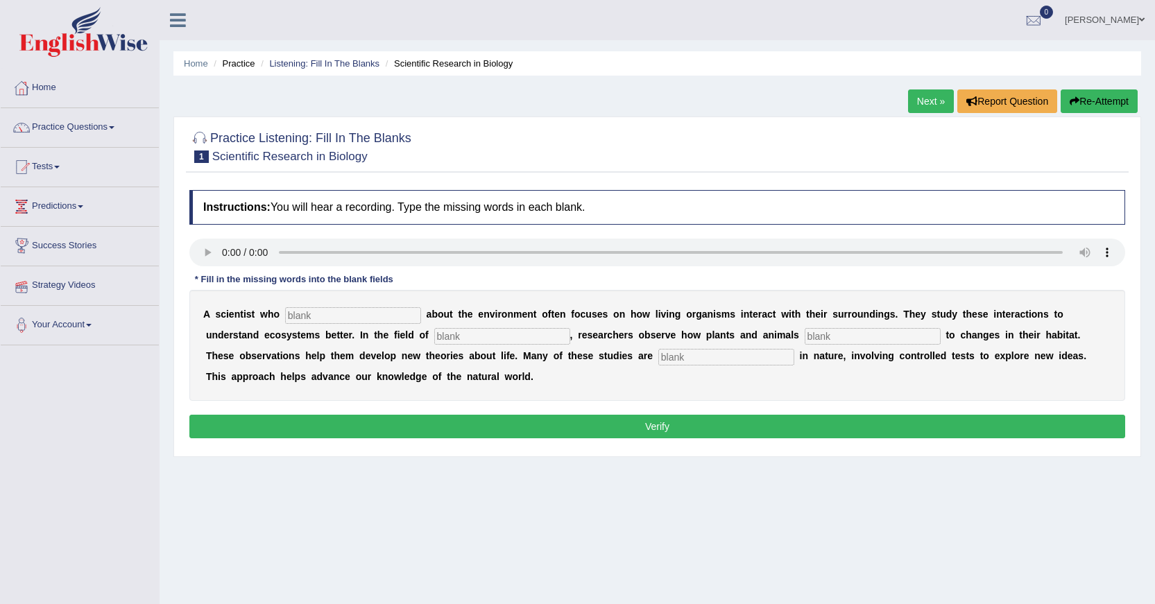
click at [459, 333] on input "text" at bounding box center [502, 336] width 136 height 17
type input "biology"
click at [833, 334] on input "text" at bounding box center [873, 336] width 136 height 17
click at [668, 355] on input "text" at bounding box center [727, 357] width 136 height 17
type input "experimented"
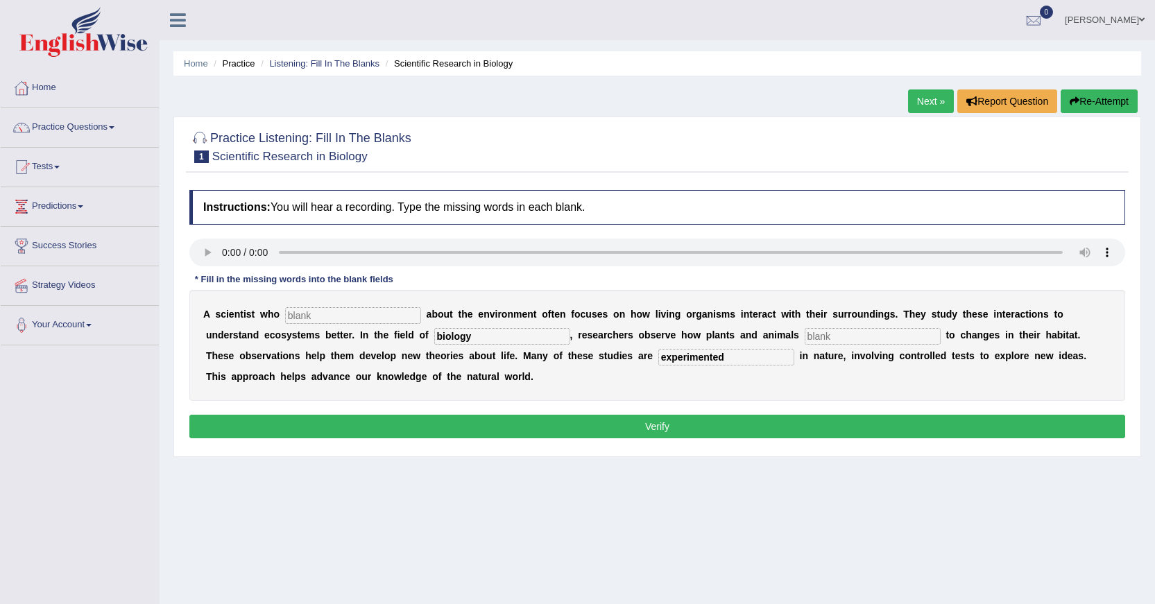
click at [644, 427] on button "Verify" at bounding box center [657, 427] width 936 height 24
click at [648, 425] on button "Verify" at bounding box center [657, 427] width 936 height 24
click at [332, 315] on input "text" at bounding box center [353, 315] width 136 height 17
type input "cares"
click at [818, 337] on input "text" at bounding box center [873, 336] width 136 height 17
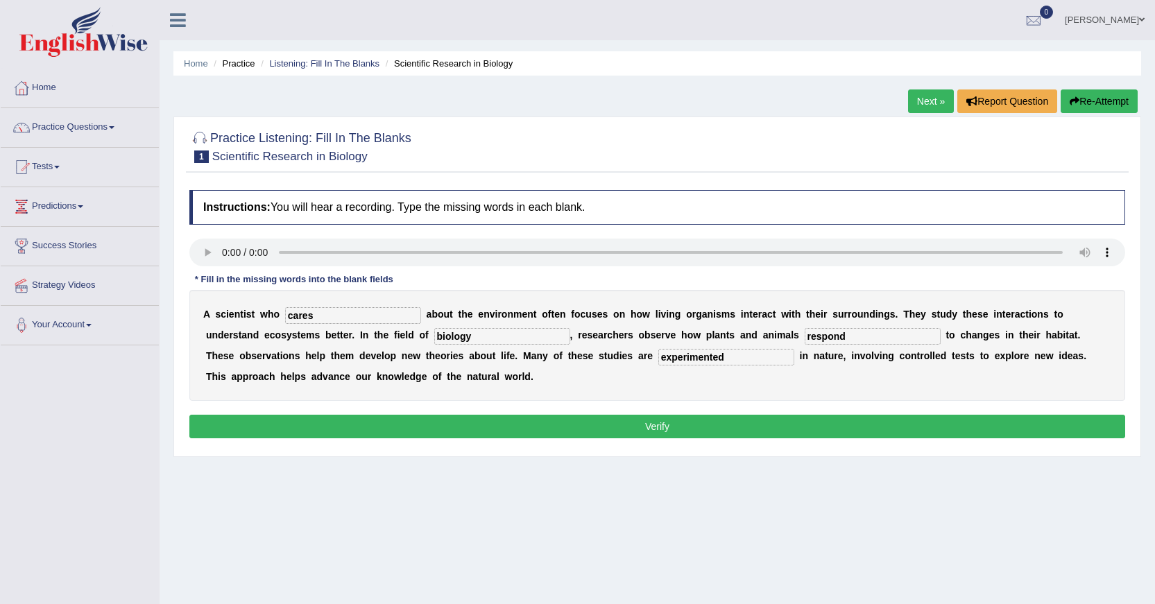
type input "respond"
click at [655, 430] on button "Verify" at bounding box center [657, 427] width 936 height 24
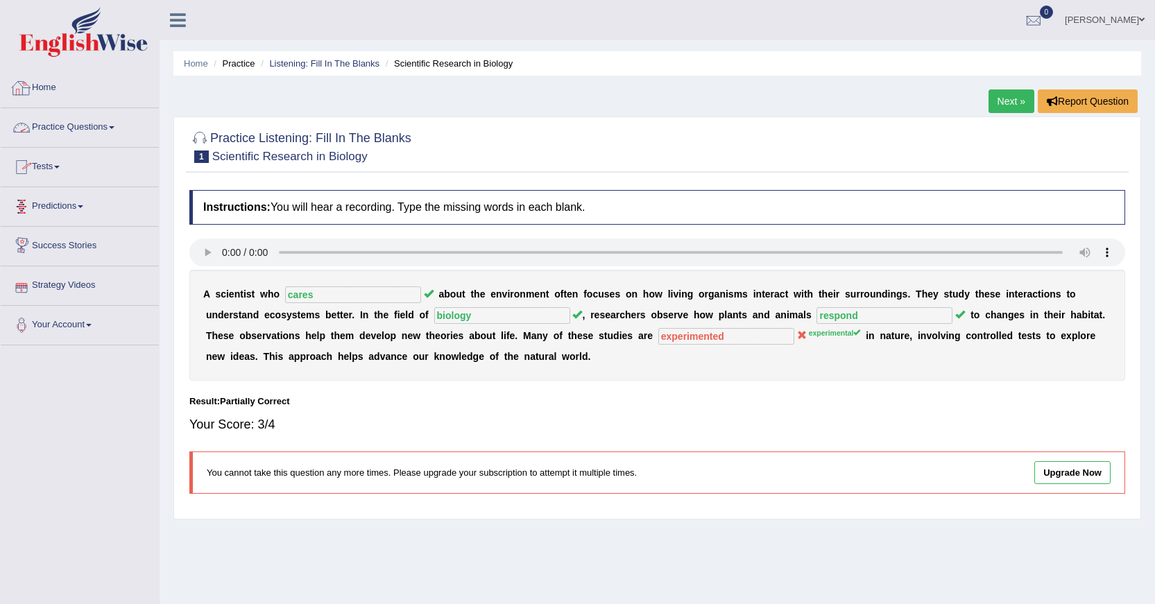
click at [71, 125] on link "Practice Questions" at bounding box center [80, 125] width 158 height 35
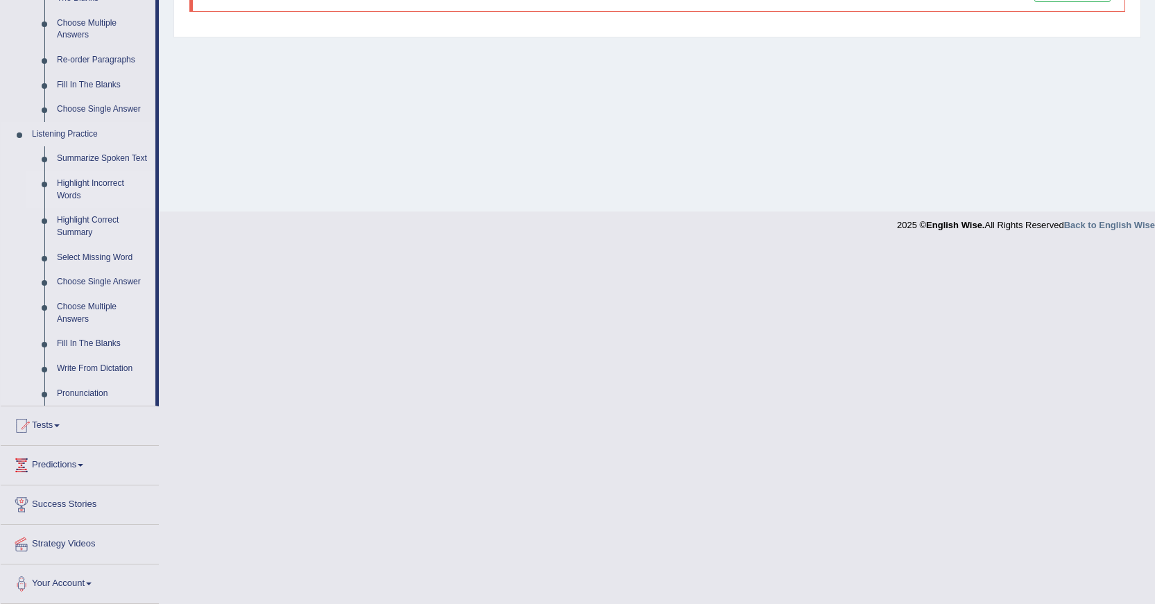
scroll to position [483, 0]
click at [74, 367] on link "Write From Dictation" at bounding box center [103, 368] width 105 height 25
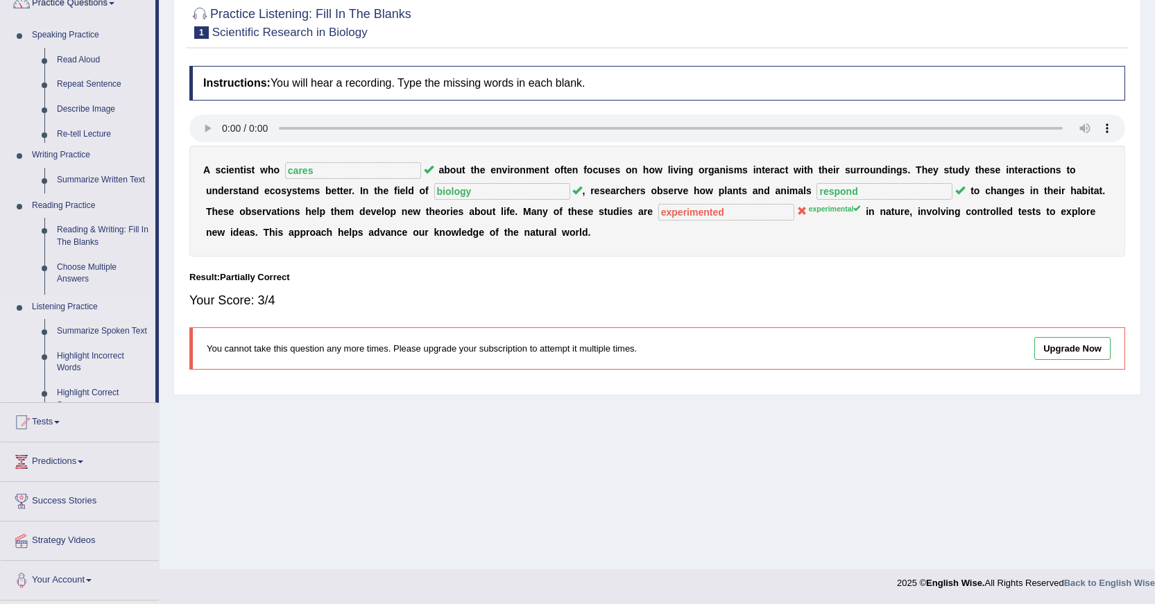
scroll to position [124, 0]
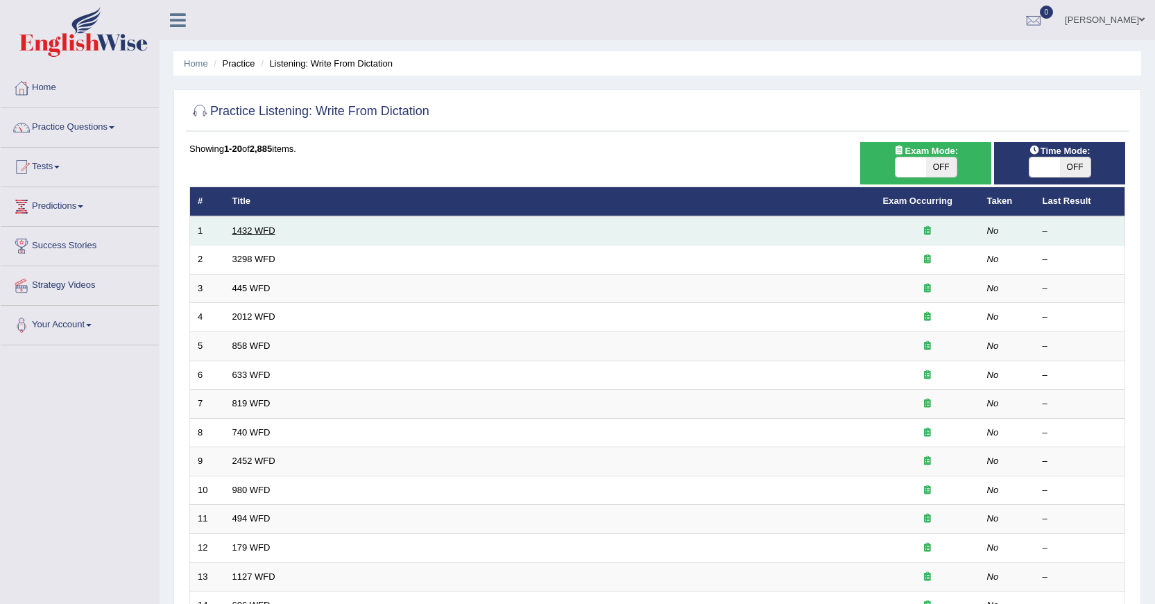
click at [253, 229] on link "1432 WFD" at bounding box center [253, 231] width 43 height 10
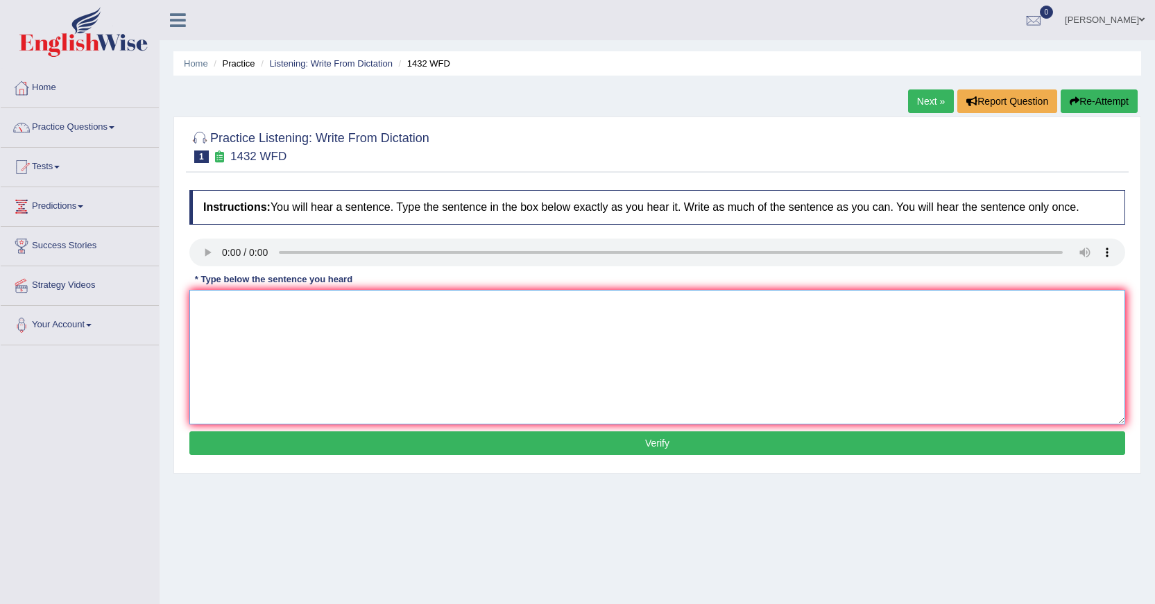
click at [273, 301] on textarea at bounding box center [657, 357] width 936 height 135
click at [212, 299] on textarea "i" at bounding box center [657, 357] width 936 height 135
type textarea "i"
click at [230, 318] on textarea at bounding box center [657, 357] width 936 height 135
type textarea "must to the activity is beneficial for health."
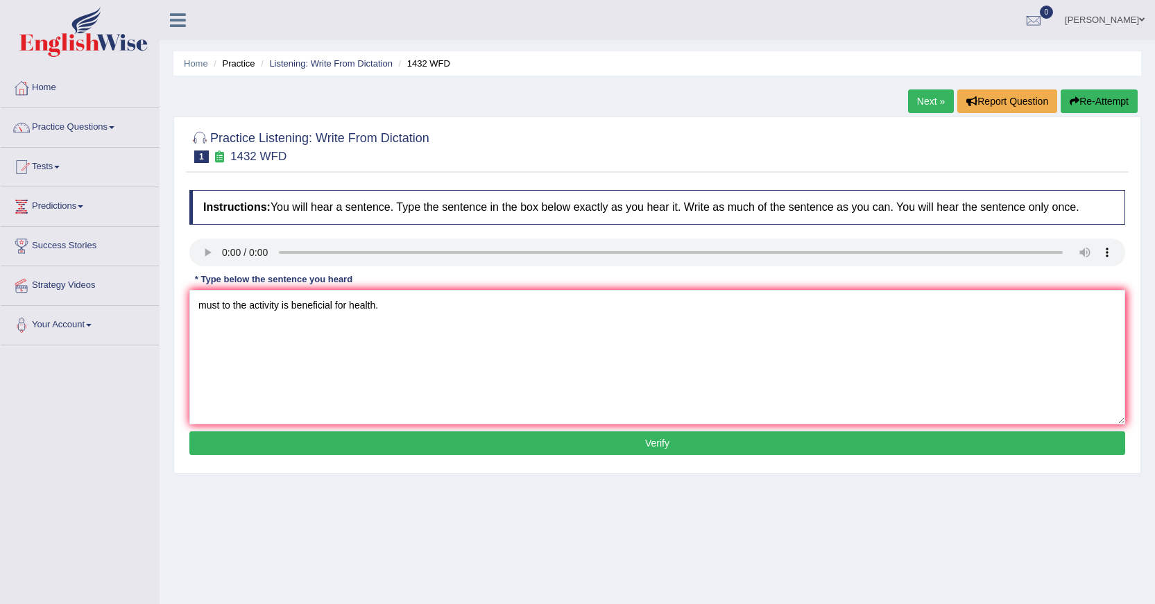
click at [431, 448] on button "Verify" at bounding box center [657, 444] width 936 height 24
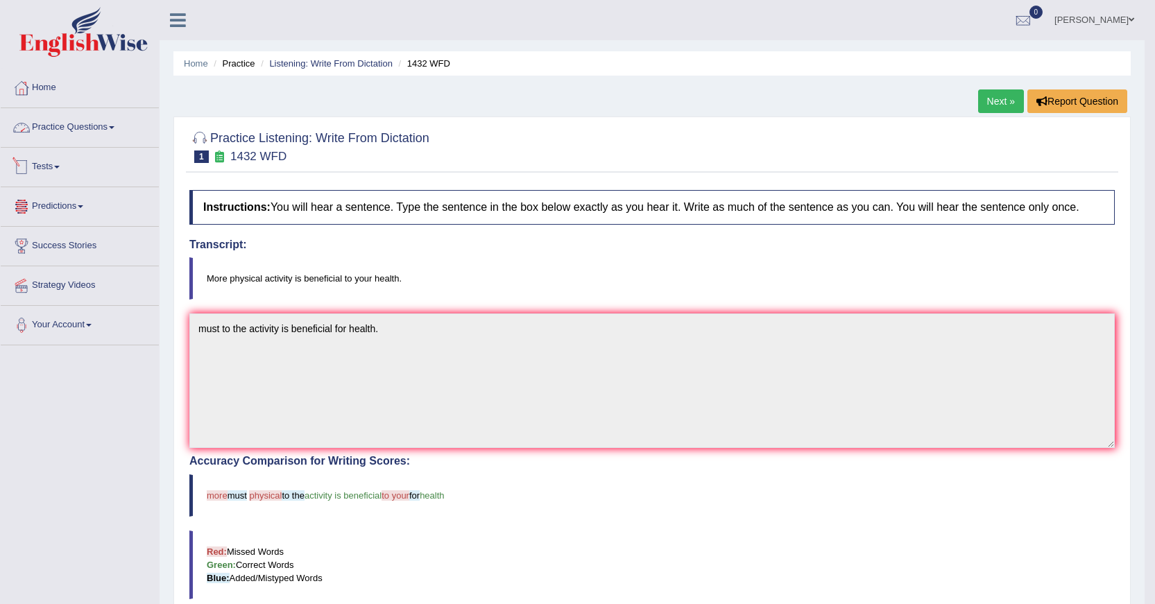
click at [85, 126] on link "Practice Questions" at bounding box center [80, 125] width 158 height 35
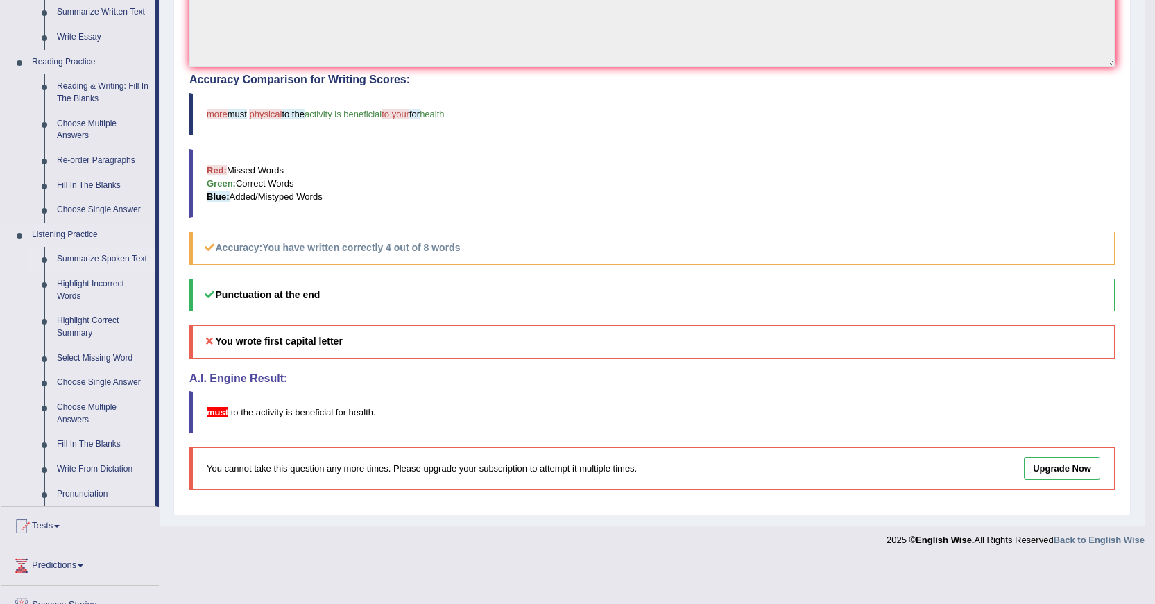
scroll to position [414, 0]
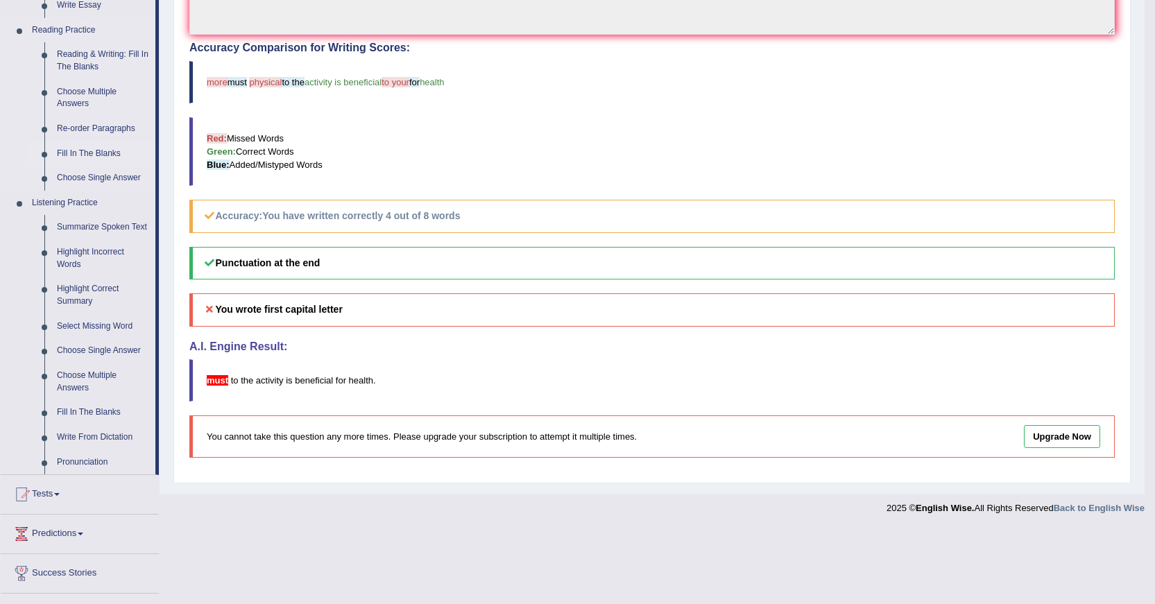
click at [87, 148] on link "Fill In The Blanks" at bounding box center [103, 154] width 105 height 25
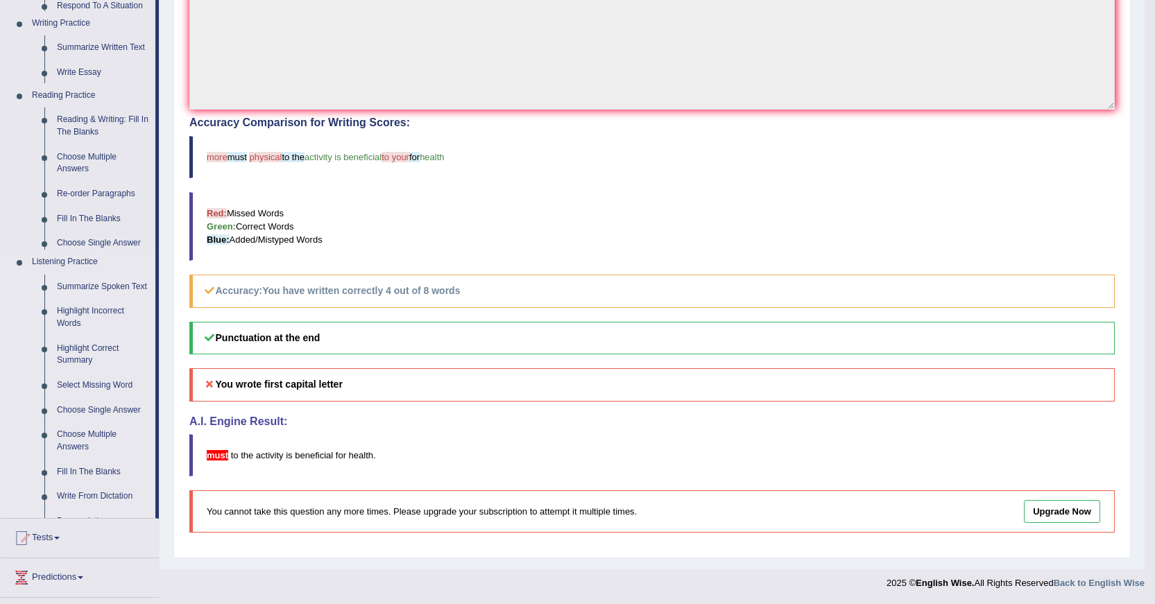
click at [87, 148] on ul "Speaking Practice Read Aloud Repeat Sentence Describe Image Re-tell Lecture Ans…" at bounding box center [78, 163] width 155 height 710
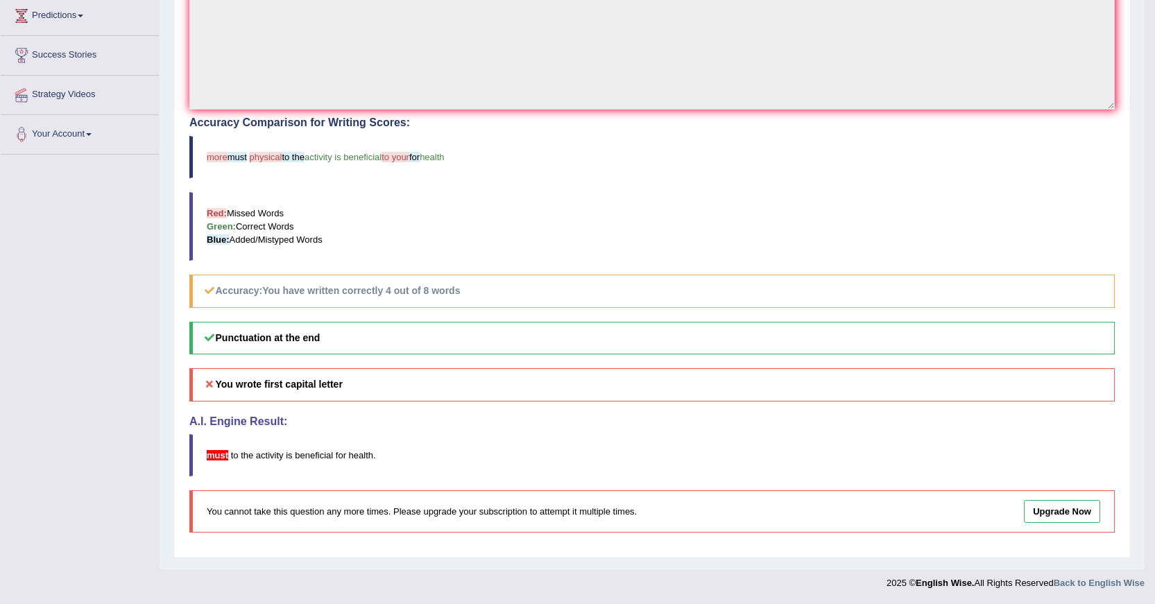
scroll to position [195, 0]
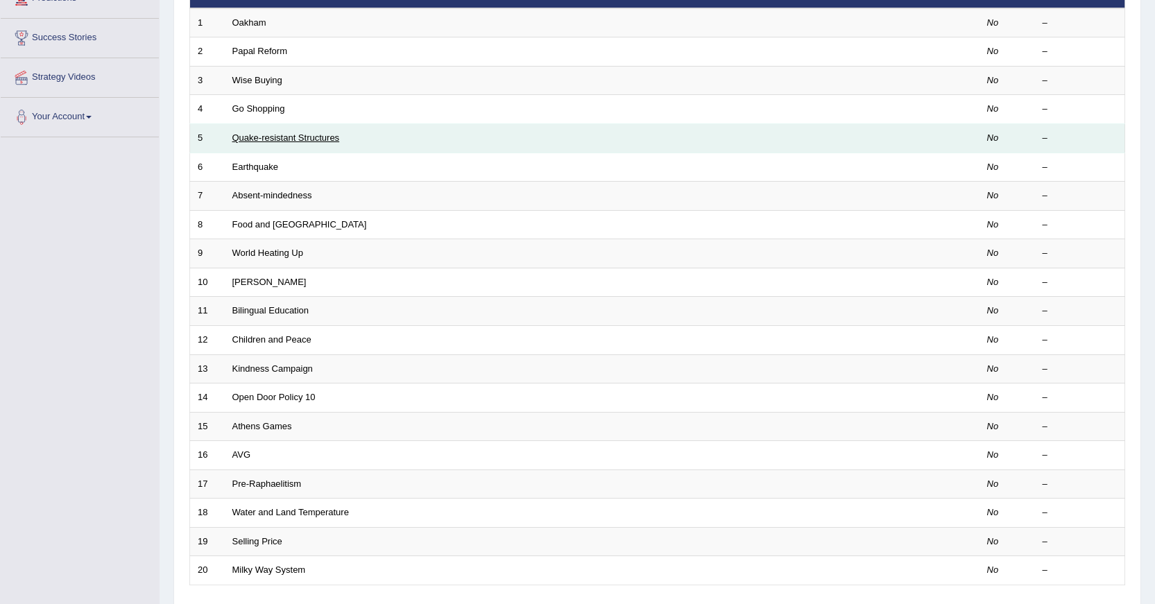
click at [246, 142] on link "Quake-resistant Structures" at bounding box center [286, 138] width 108 height 10
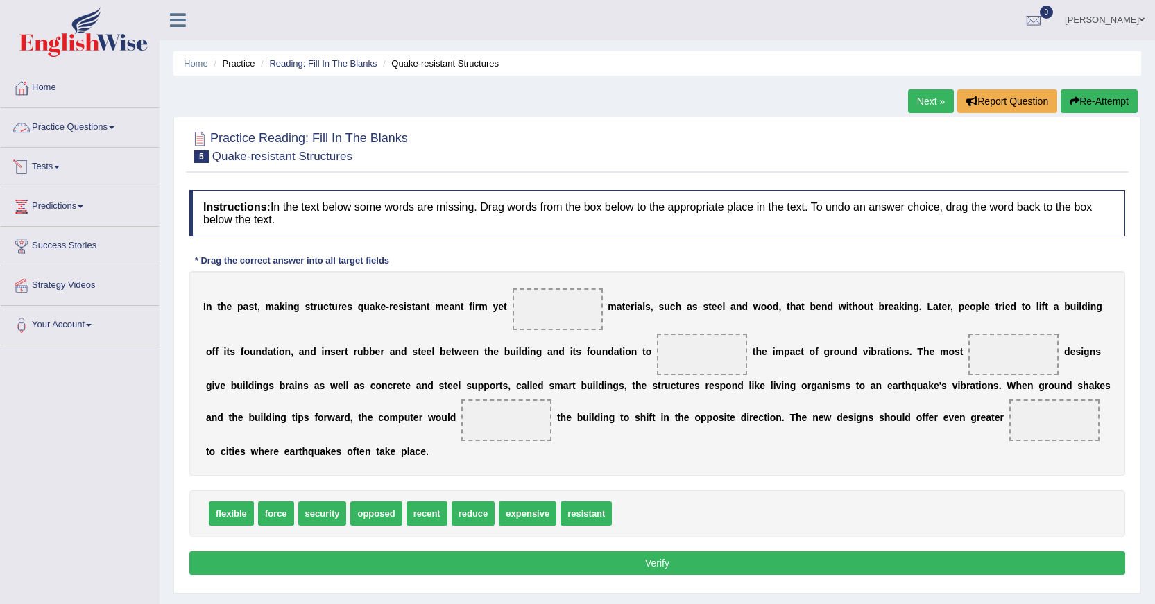
click at [60, 128] on link "Practice Questions" at bounding box center [80, 125] width 158 height 35
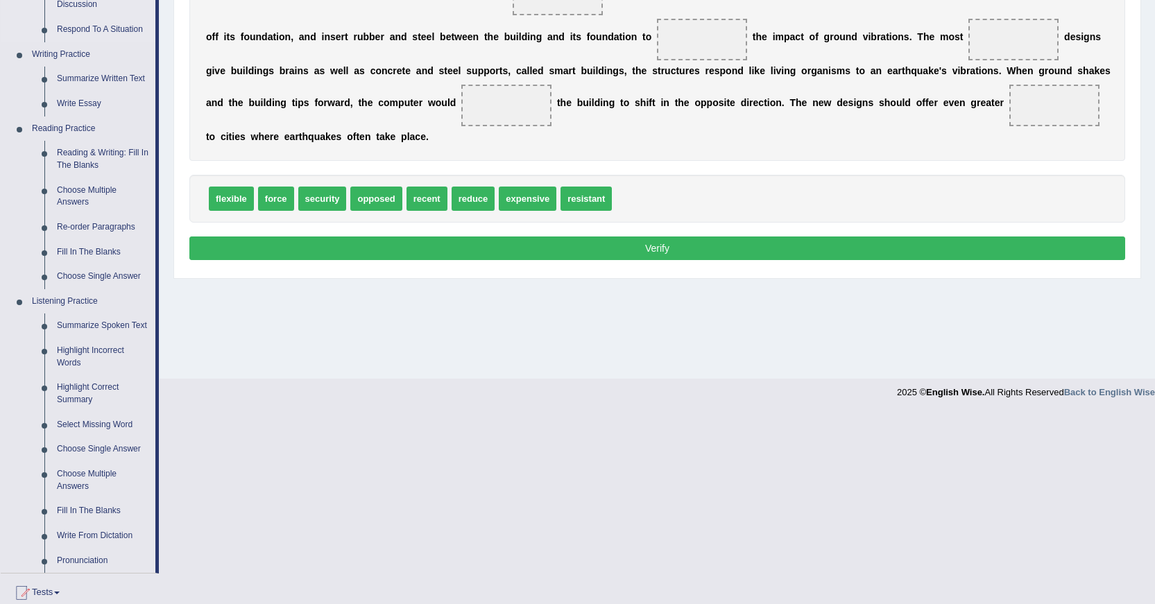
scroll to position [347, 0]
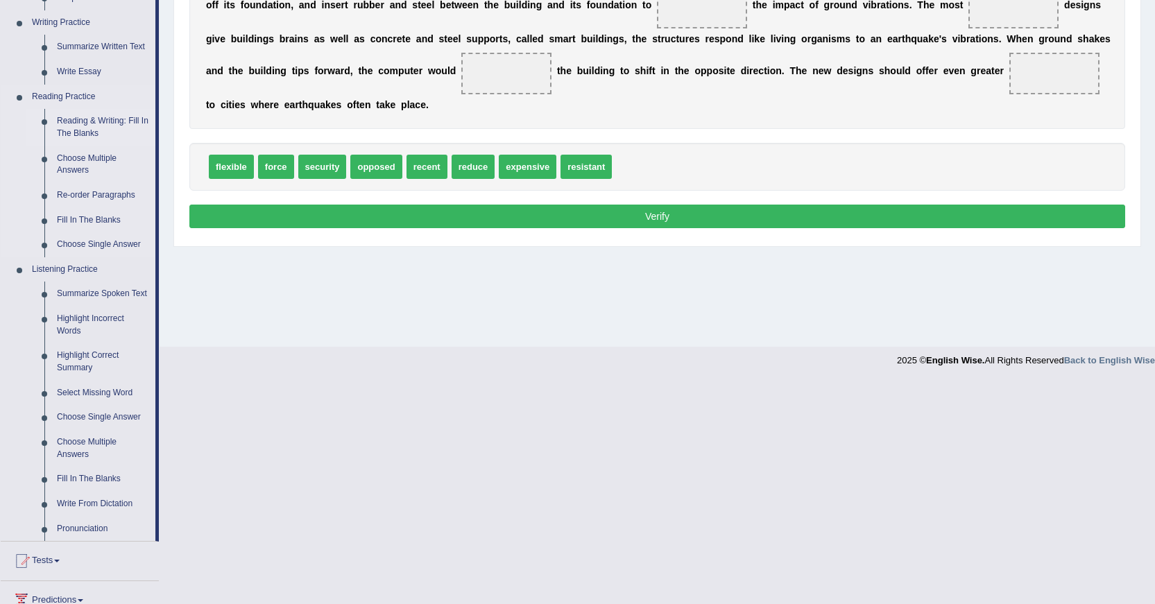
click at [79, 133] on link "Reading & Writing: Fill In The Blanks" at bounding box center [103, 127] width 105 height 37
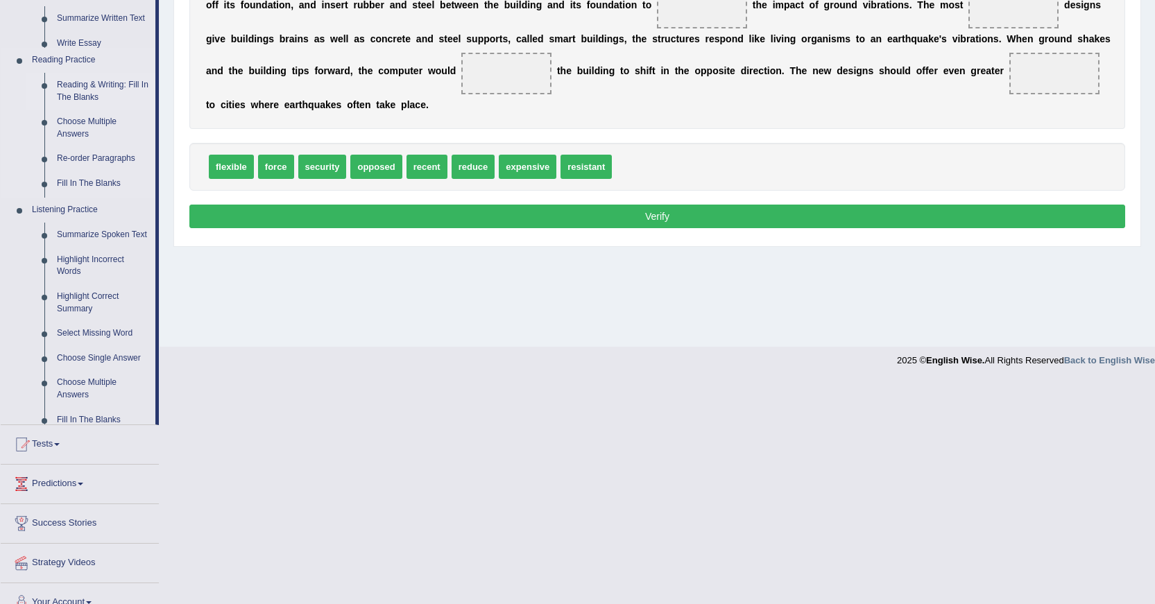
scroll to position [124, 0]
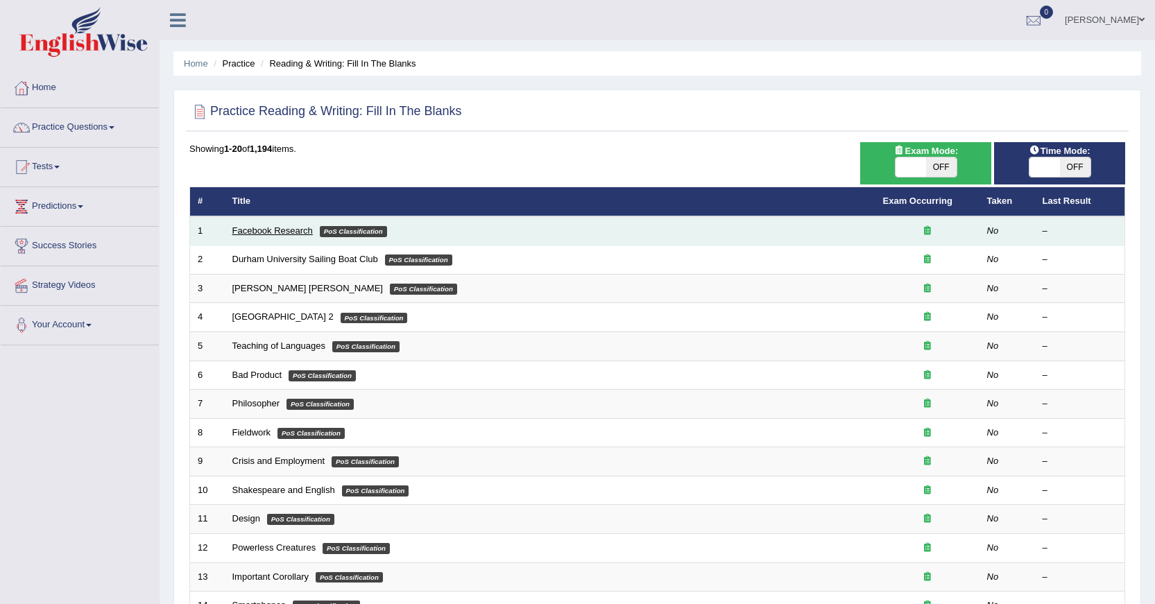
click at [262, 227] on link "Facebook Research" at bounding box center [272, 231] width 81 height 10
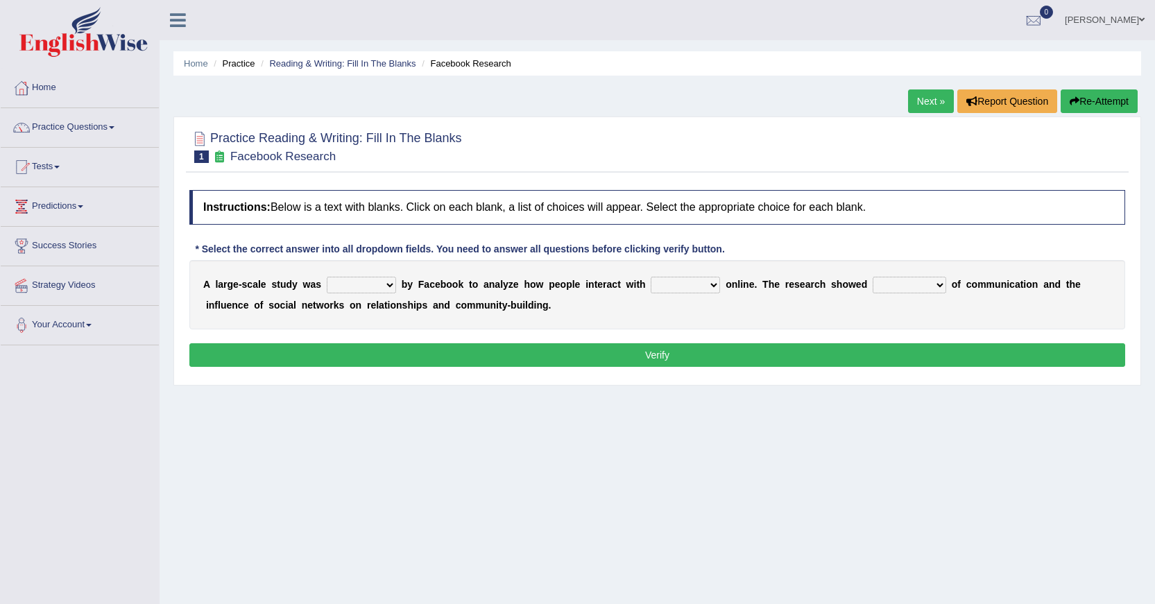
click at [361, 289] on select "surveyed had asked made" at bounding box center [361, 285] width 69 height 17
select select "asked"
click at [327, 277] on select "surveyed had asked made" at bounding box center [361, 285] width 69 height 17
drag, startPoint x: 711, startPoint y: 282, endPoint x: 727, endPoint y: 285, distance: 15.4
click at [727, 285] on div "A l a r g e - s c a l e s t u d y w a s surveyed had asked made b y F a c e b o…" at bounding box center [657, 294] width 936 height 69
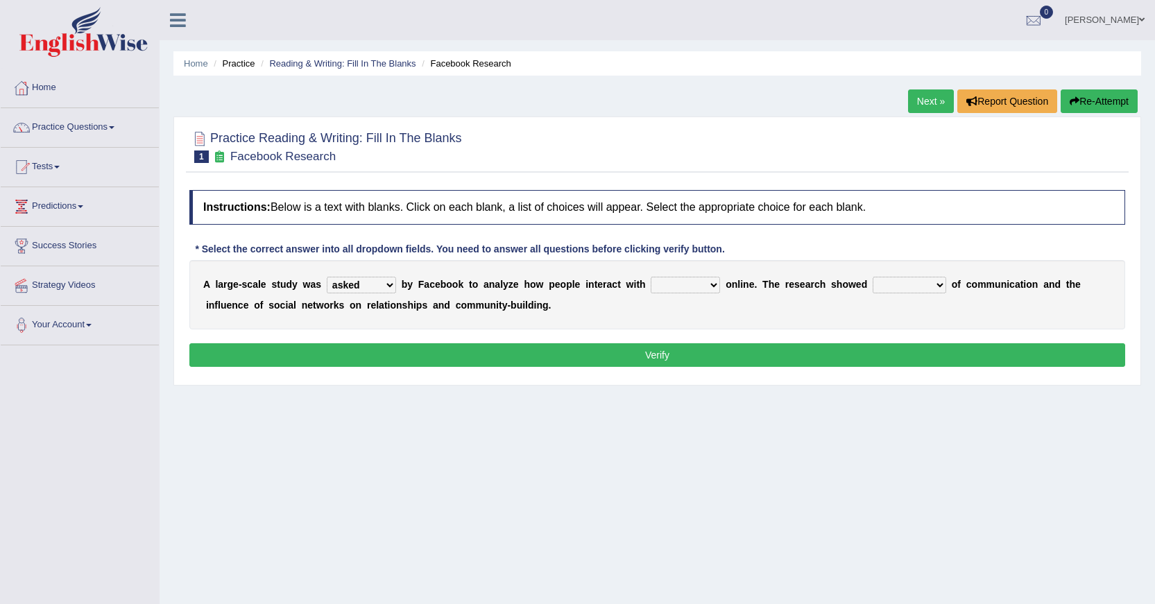
select select "each other"
click at [651, 277] on select "together all each other another" at bounding box center [685, 285] width 69 height 17
click at [935, 287] on select "advantages standards fellowships patterns" at bounding box center [910, 285] width 74 height 17
select select "advantages"
click at [873, 277] on select "advantages standards fellowships patterns" at bounding box center [910, 285] width 74 height 17
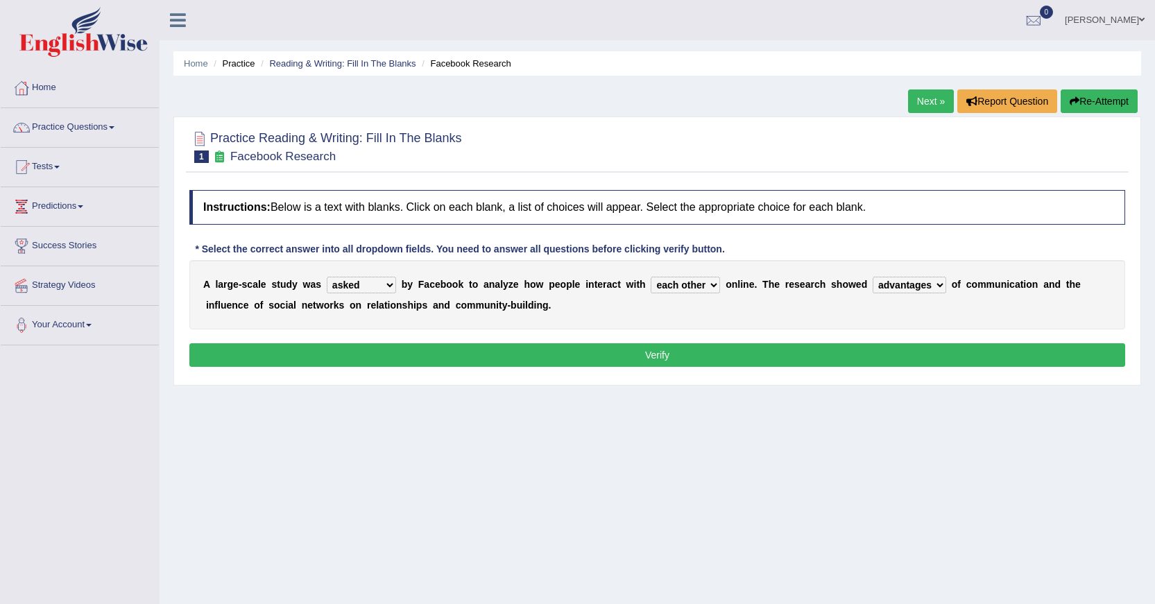
click at [831, 358] on button "Verify" at bounding box center [657, 356] width 936 height 24
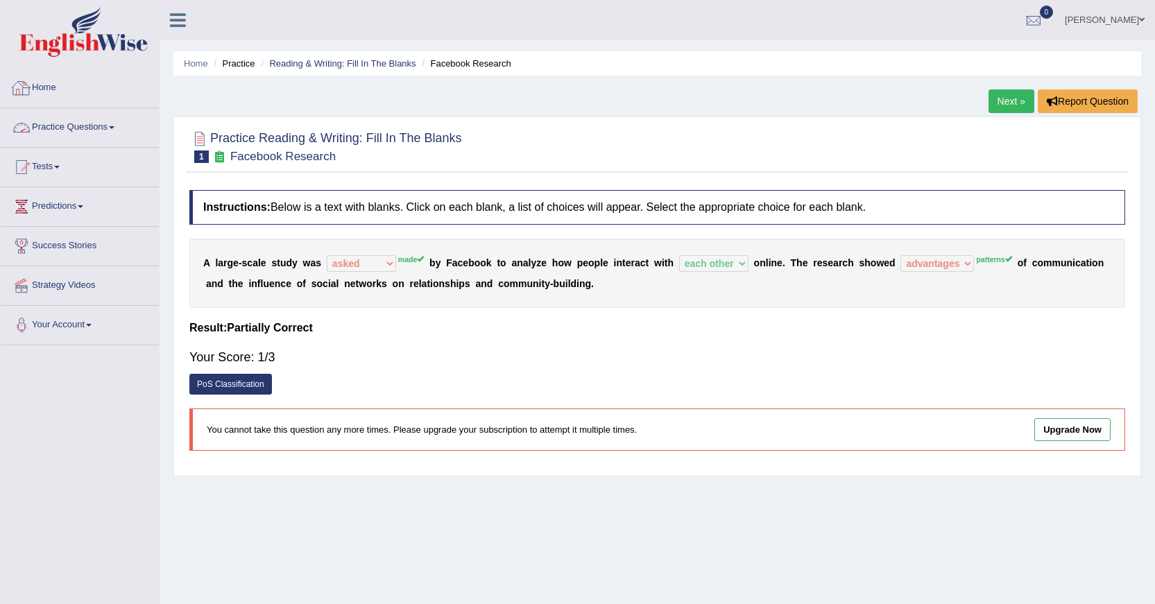
click at [81, 131] on link "Practice Questions" at bounding box center [80, 125] width 158 height 35
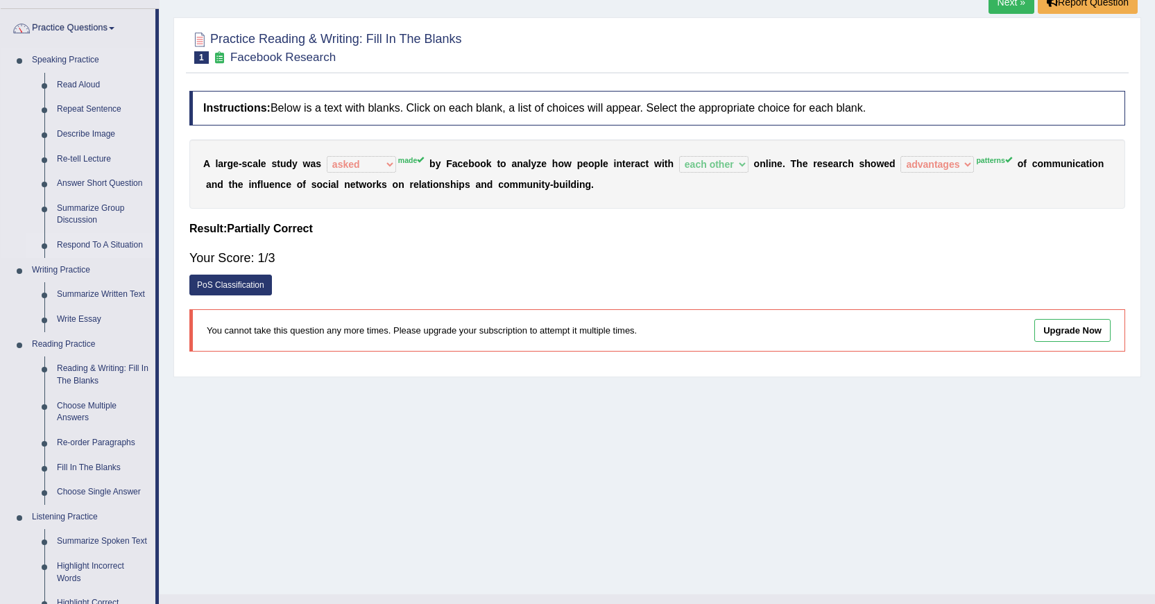
scroll to position [208, 0]
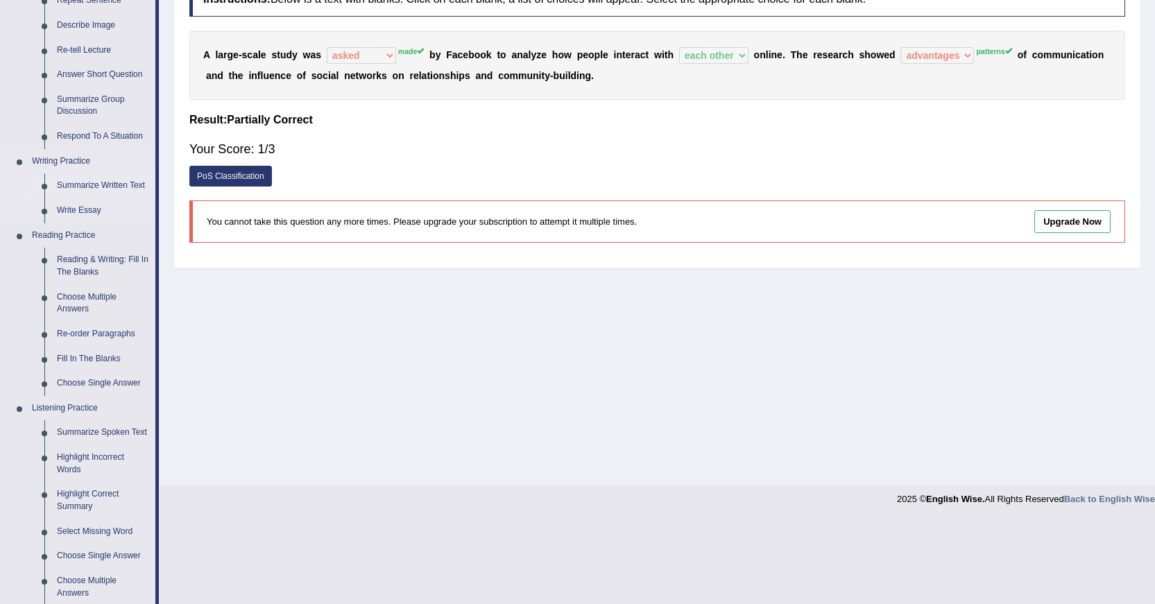
click at [81, 180] on link "Summarize Written Text" at bounding box center [103, 185] width 105 height 25
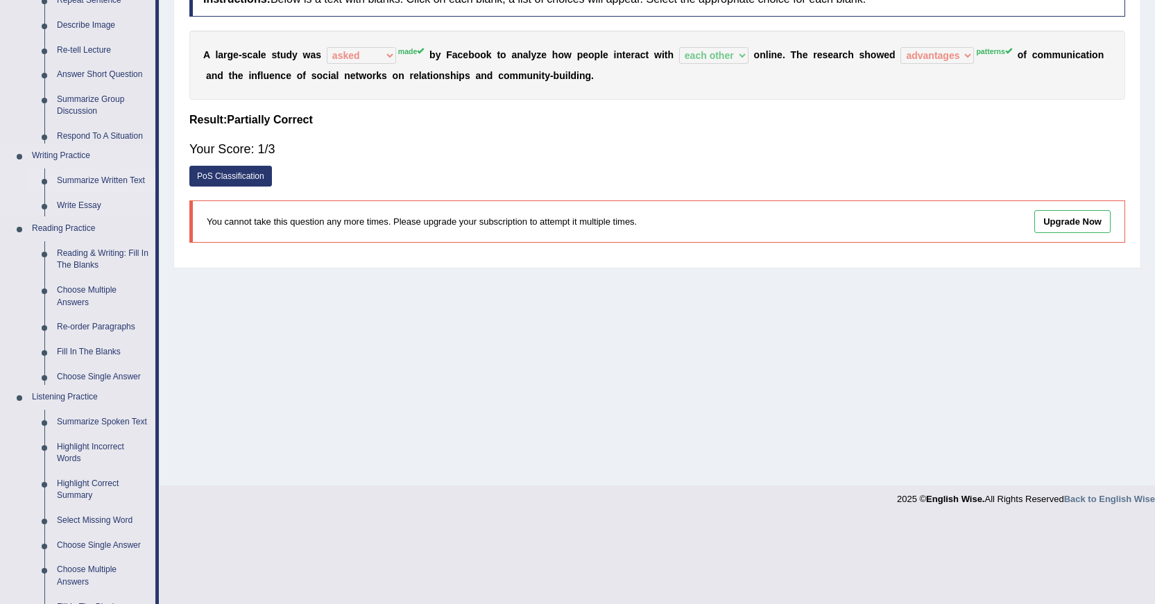
scroll to position [124, 0]
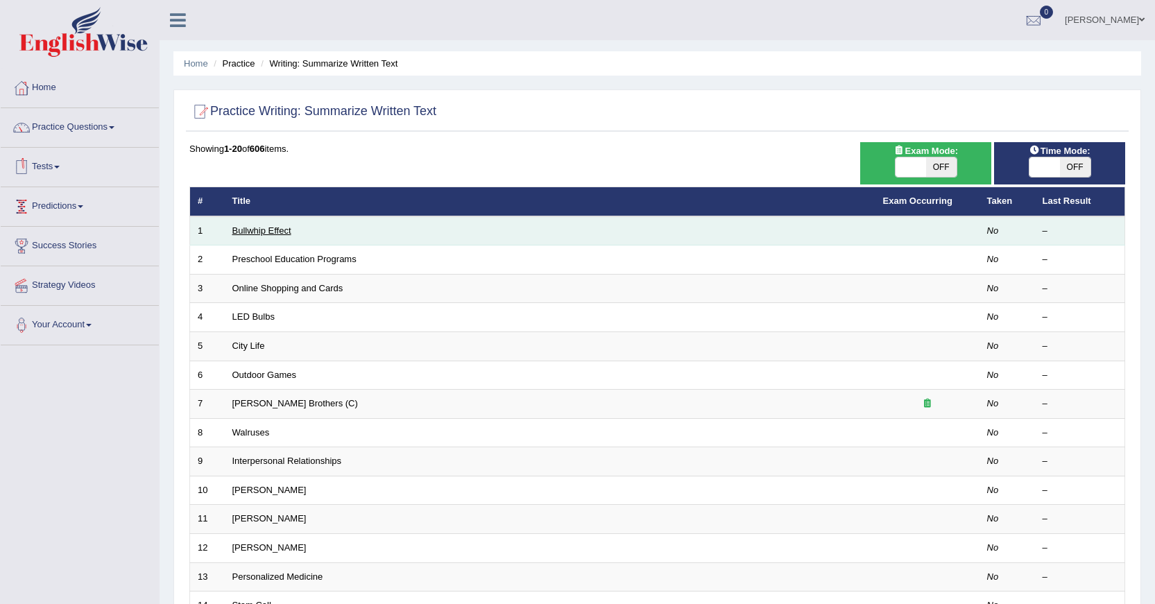
click at [242, 230] on link "Bullwhip Effect" at bounding box center [261, 231] width 59 height 10
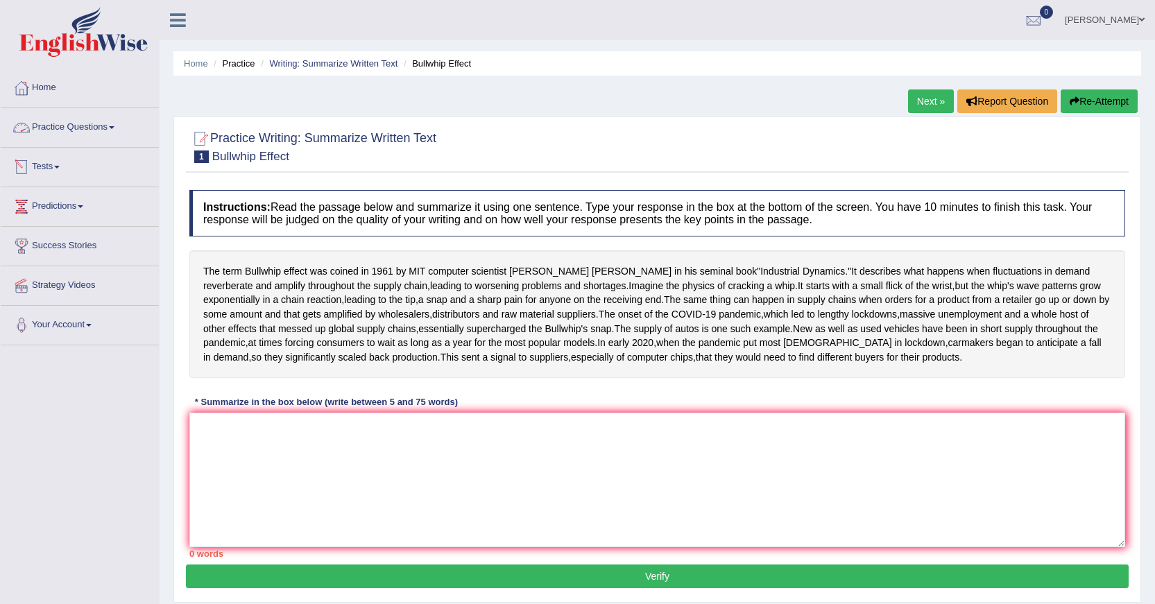
click at [115, 124] on link "Practice Questions" at bounding box center [80, 125] width 158 height 35
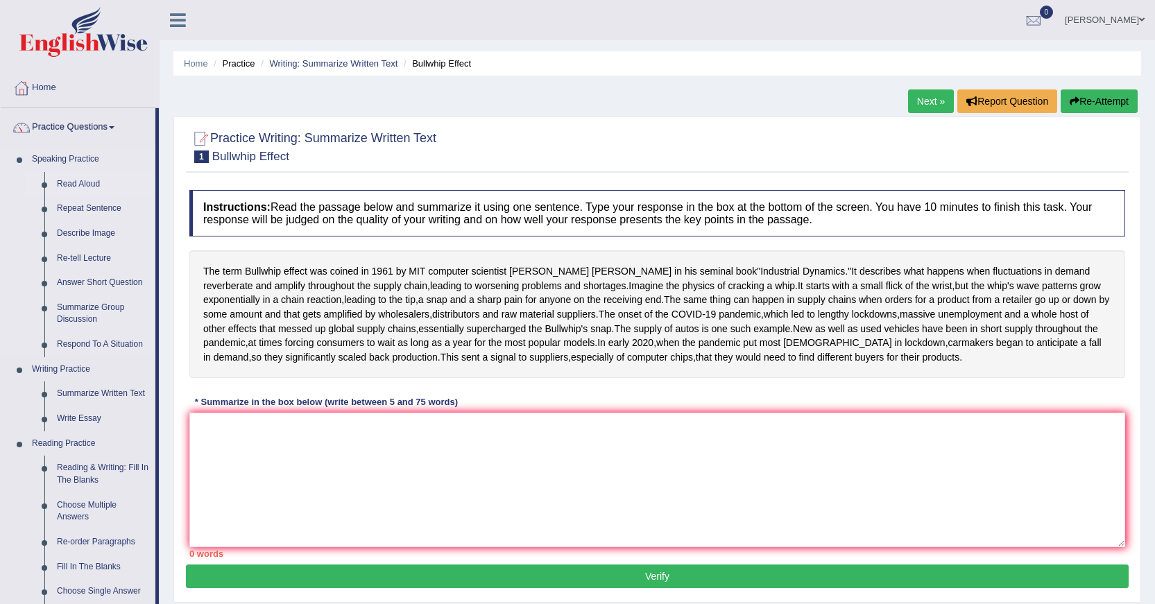
click at [76, 176] on link "Read Aloud" at bounding box center [103, 184] width 105 height 25
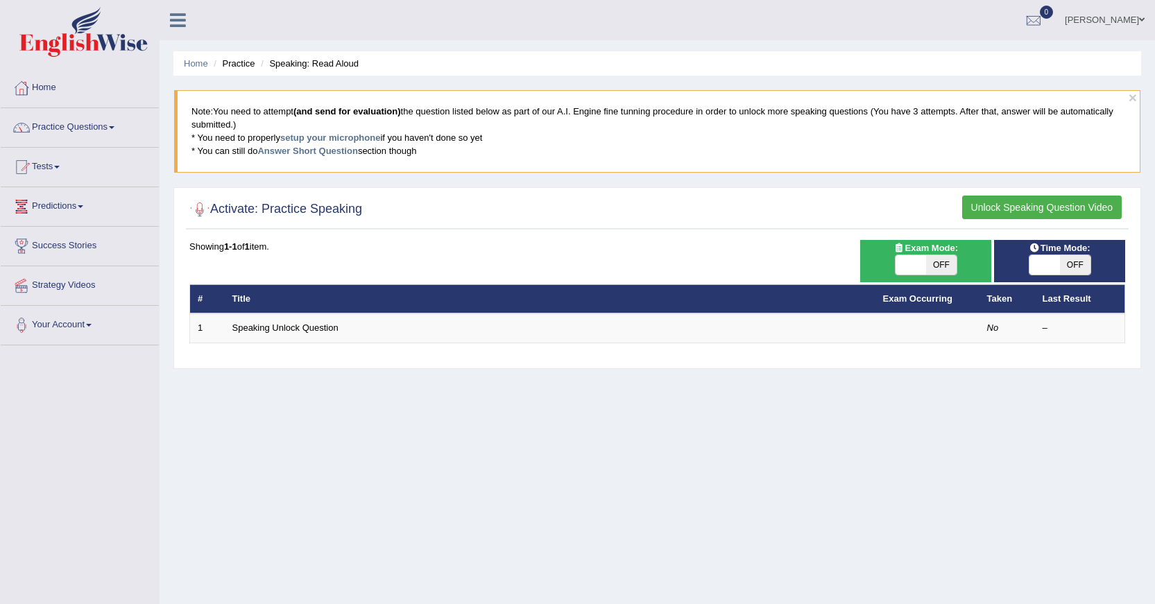
click at [1092, 202] on button "Unlock Speaking Question Video" at bounding box center [1043, 208] width 160 height 24
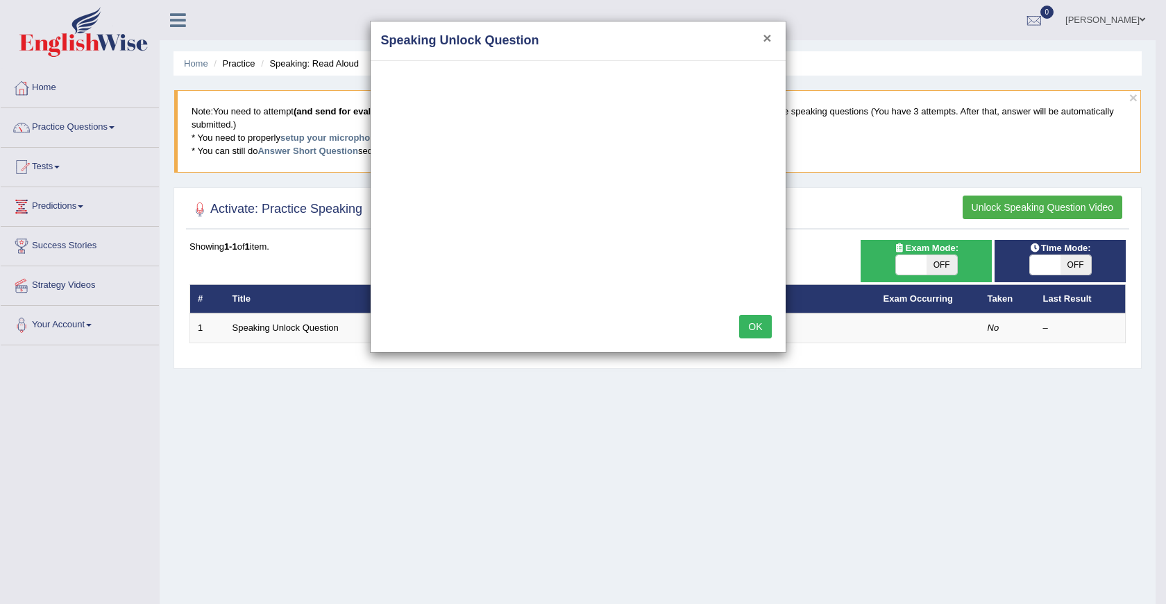
click at [765, 34] on button "×" at bounding box center [767, 38] width 8 height 15
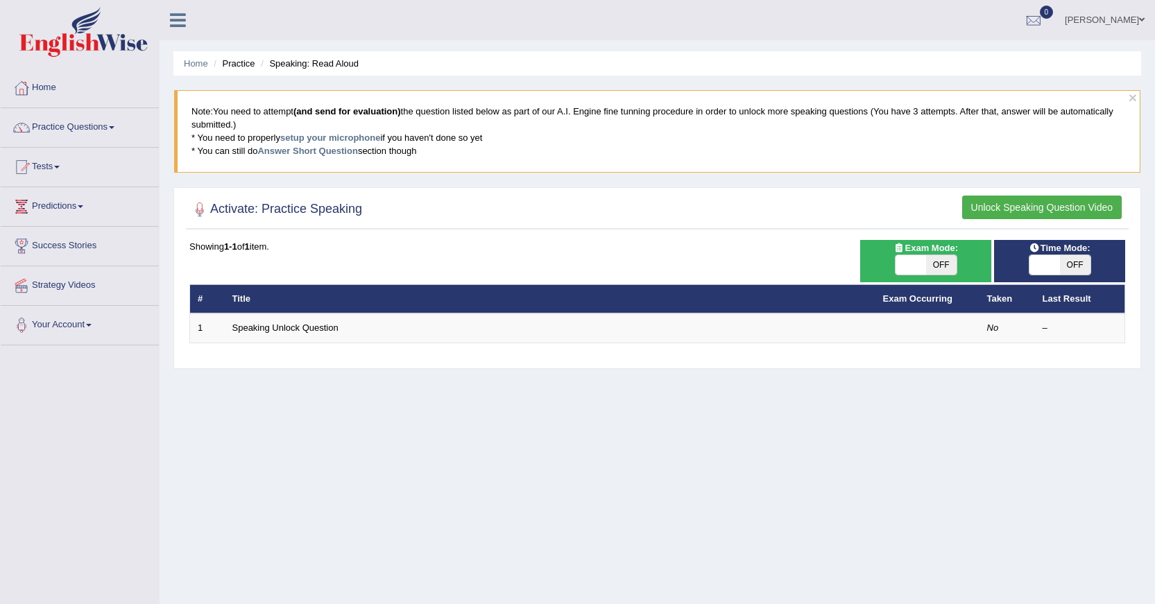
click at [339, 130] on blockquote "Note: You need to attempt (and send for evaluation) the question listed below a…" at bounding box center [657, 131] width 967 height 82
click at [339, 137] on link "setup your microphone" at bounding box center [330, 138] width 100 height 10
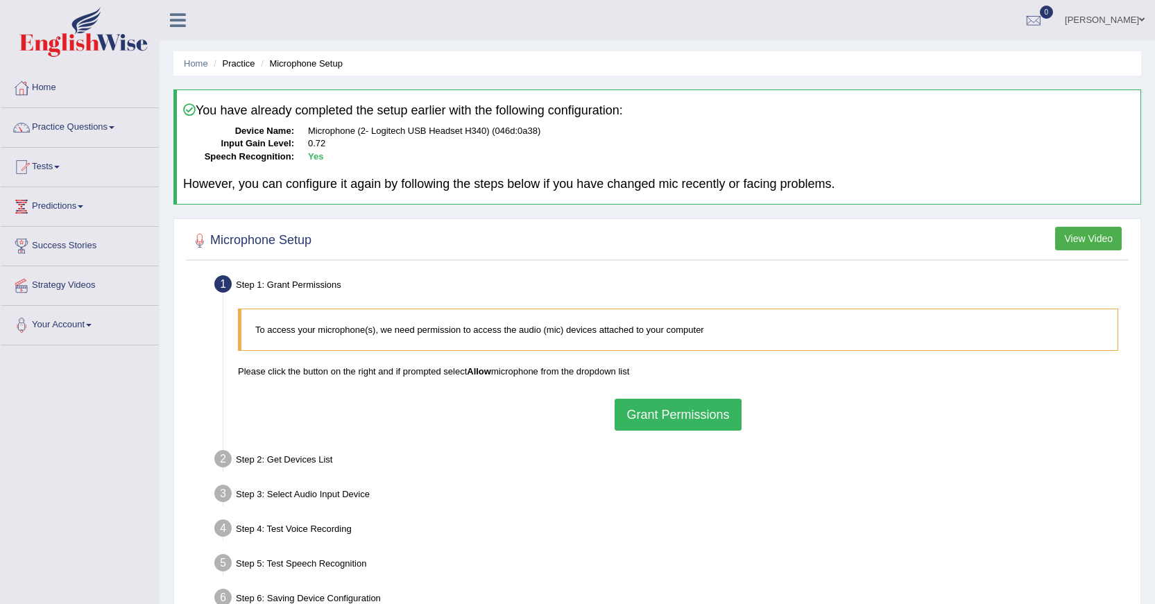
click at [713, 402] on button "Grant Permissions" at bounding box center [678, 415] width 126 height 32
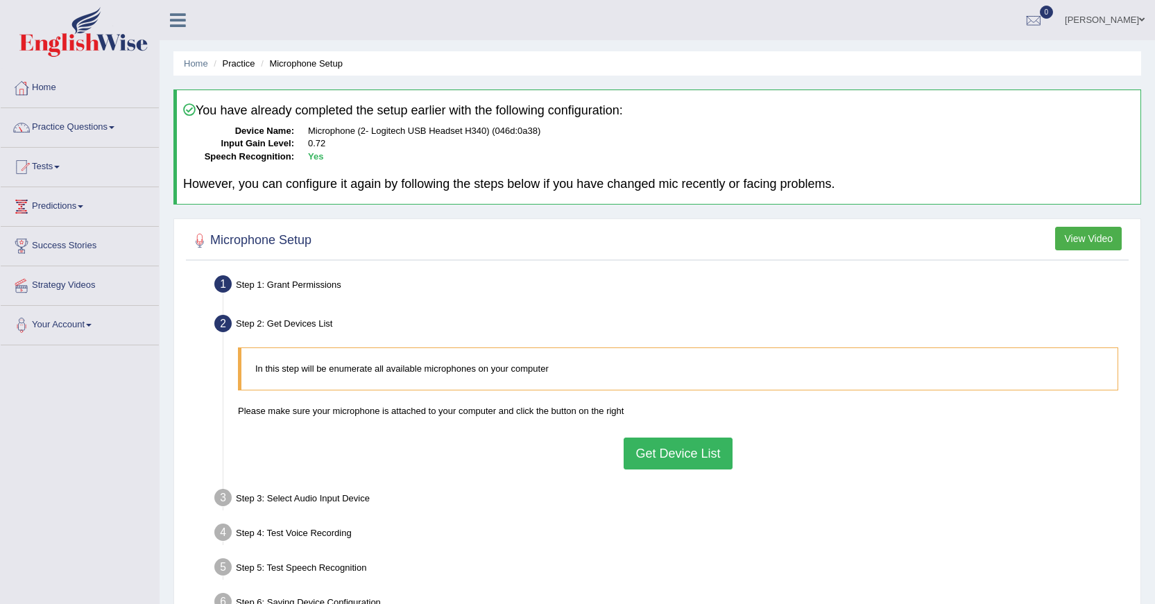
click at [674, 456] on button "Get Device List" at bounding box center [678, 454] width 108 height 32
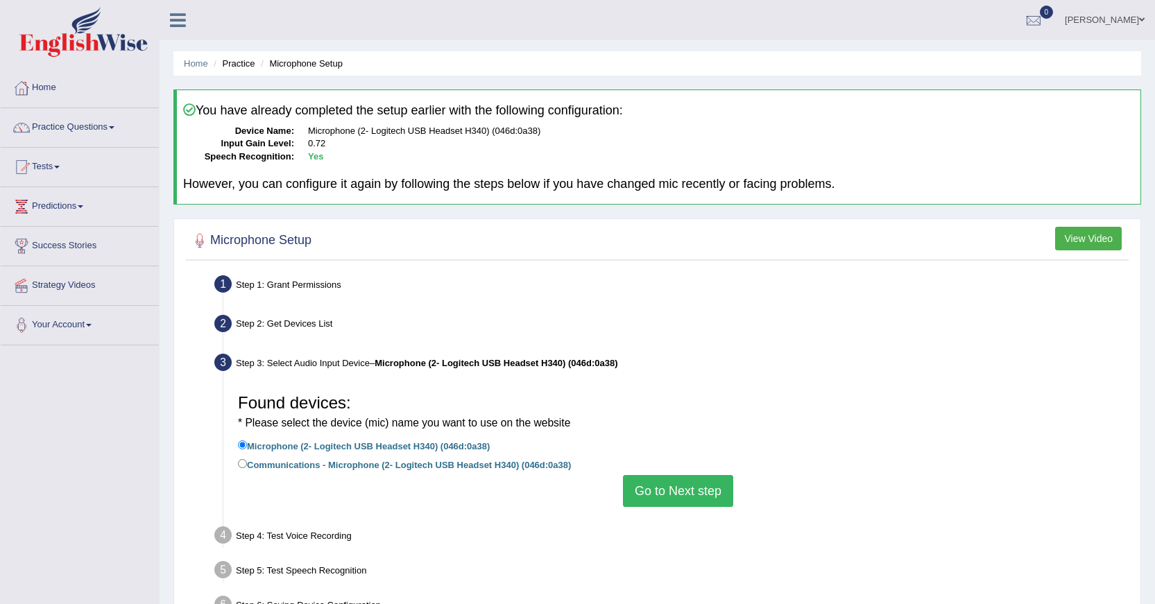
click at [654, 488] on button "Go to Next step" at bounding box center [678, 491] width 110 height 32
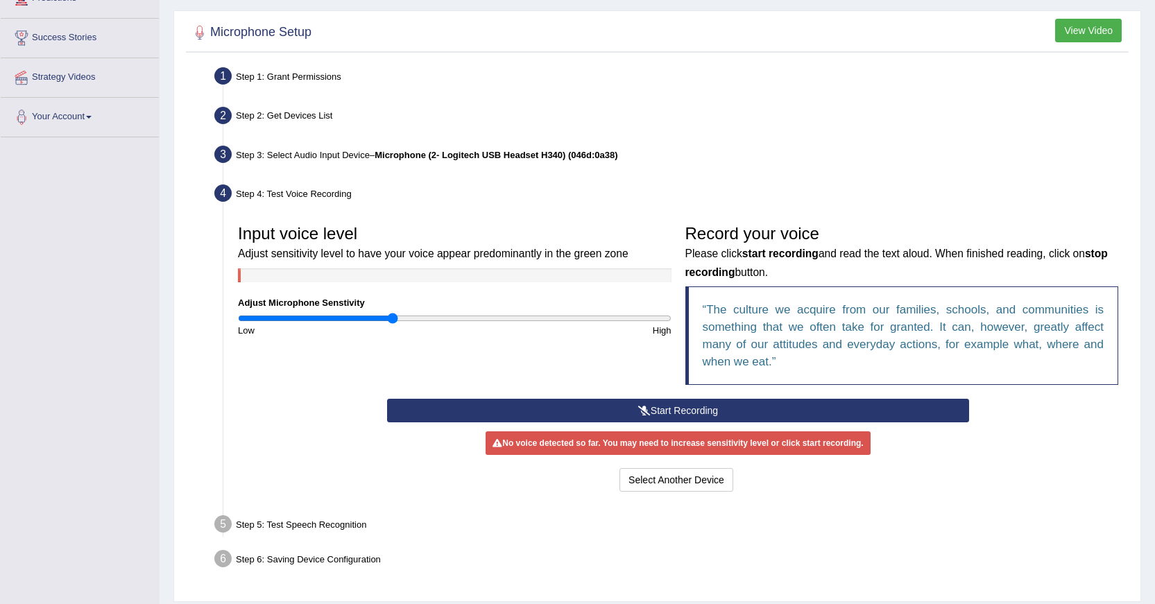
scroll to position [251, 0]
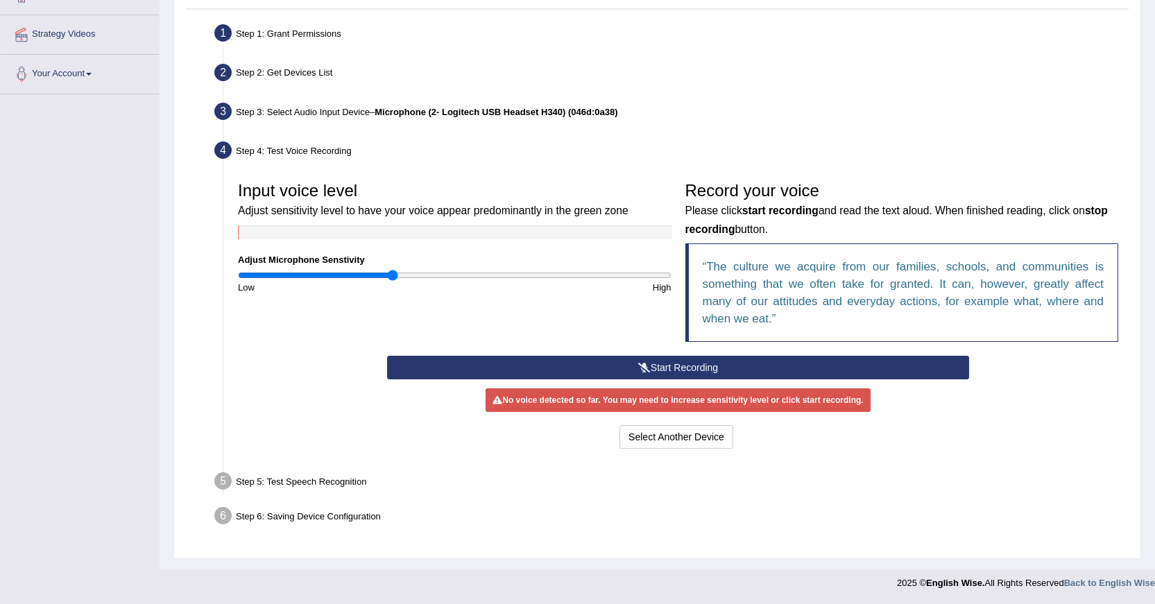
click at [795, 373] on button "Start Recording" at bounding box center [678, 368] width 582 height 24
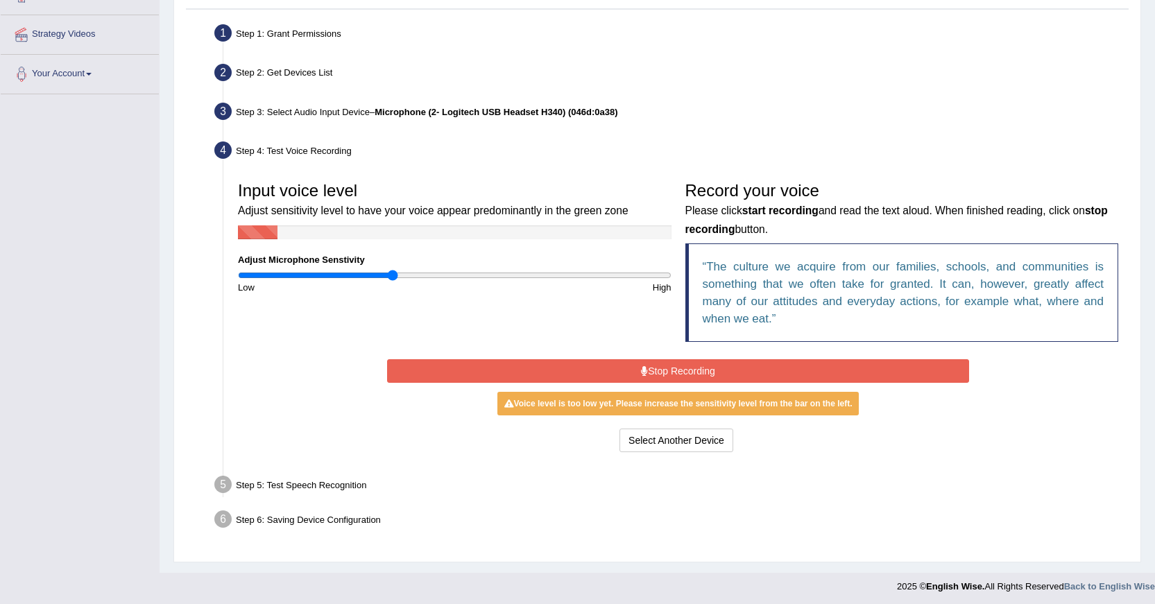
click at [761, 373] on button "Stop Recording" at bounding box center [678, 371] width 582 height 24
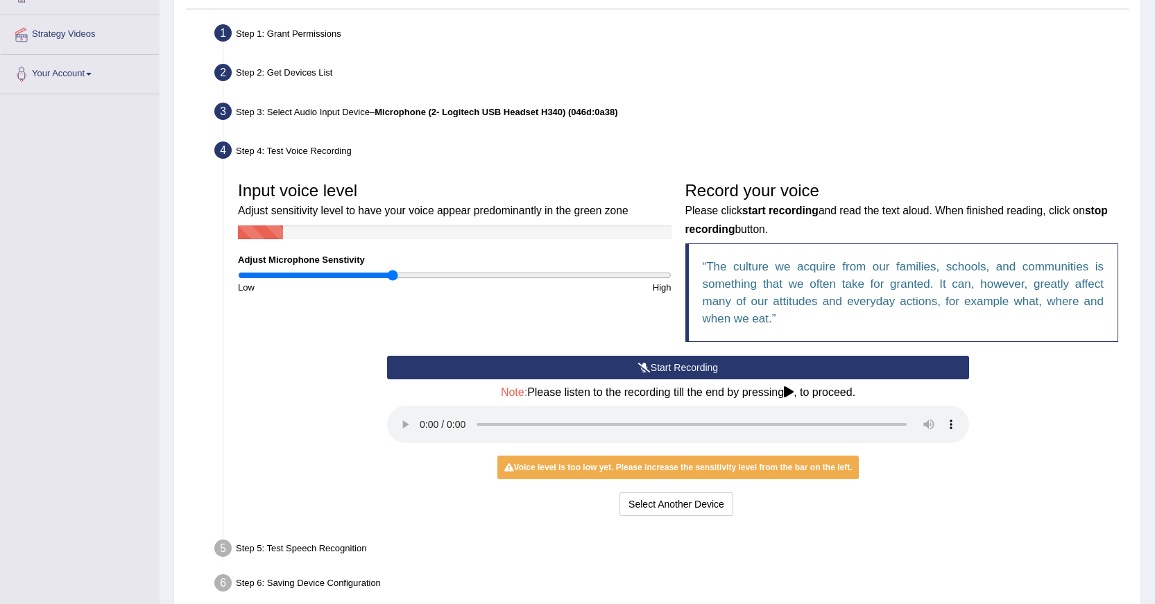
click at [707, 373] on button "Start Recording" at bounding box center [678, 368] width 582 height 24
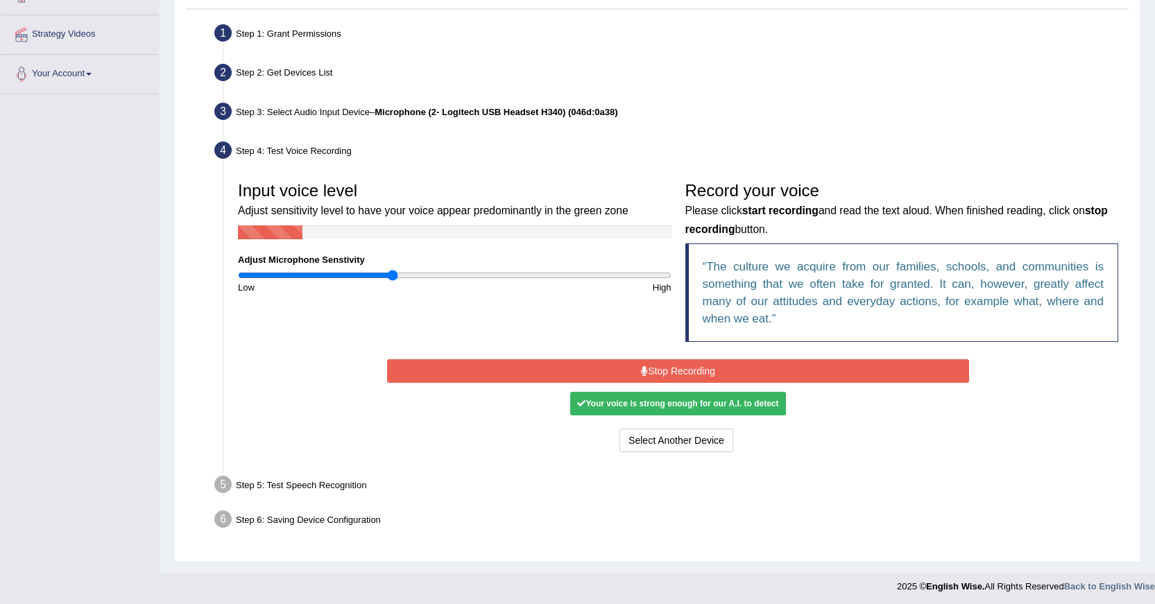
click at [829, 376] on button "Stop Recording" at bounding box center [678, 371] width 582 height 24
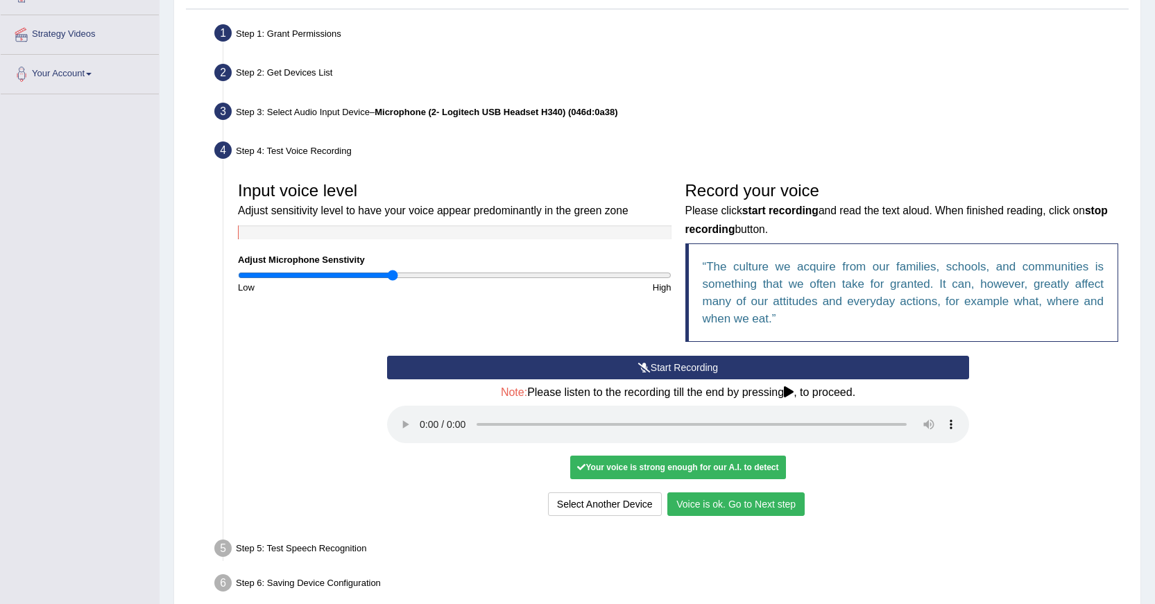
click at [724, 512] on button "Voice is ok. Go to Next step" at bounding box center [736, 505] width 137 height 24
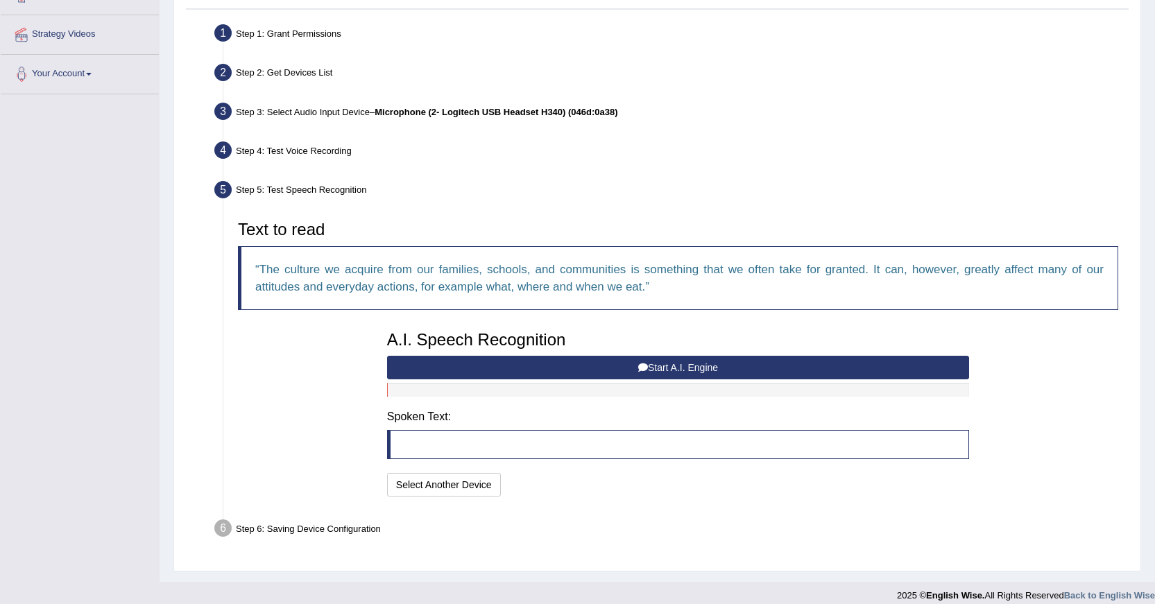
click at [661, 371] on button "Start A.I. Engine" at bounding box center [678, 368] width 582 height 24
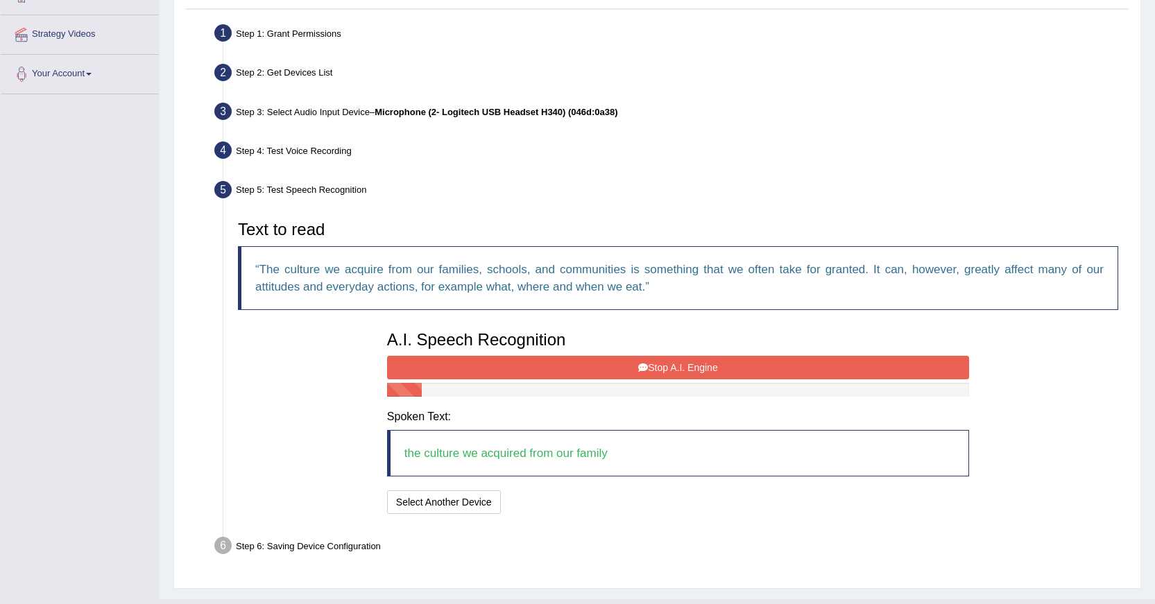
click at [559, 367] on button "Stop A.I. Engine" at bounding box center [678, 368] width 582 height 24
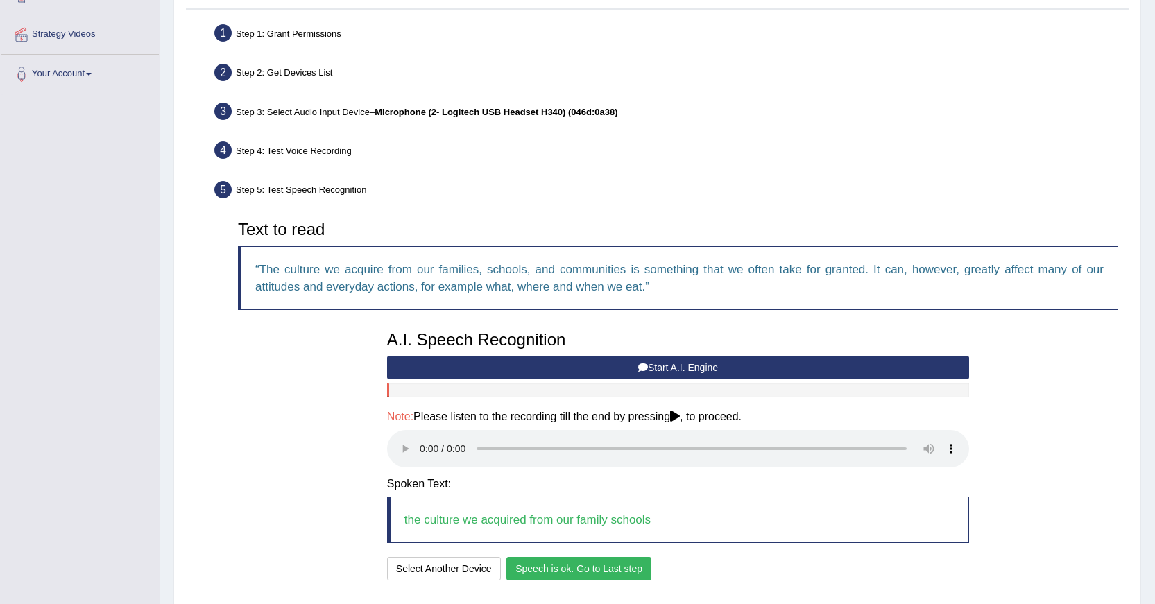
click at [594, 567] on button "Speech is ok. Go to Last step" at bounding box center [579, 569] width 145 height 24
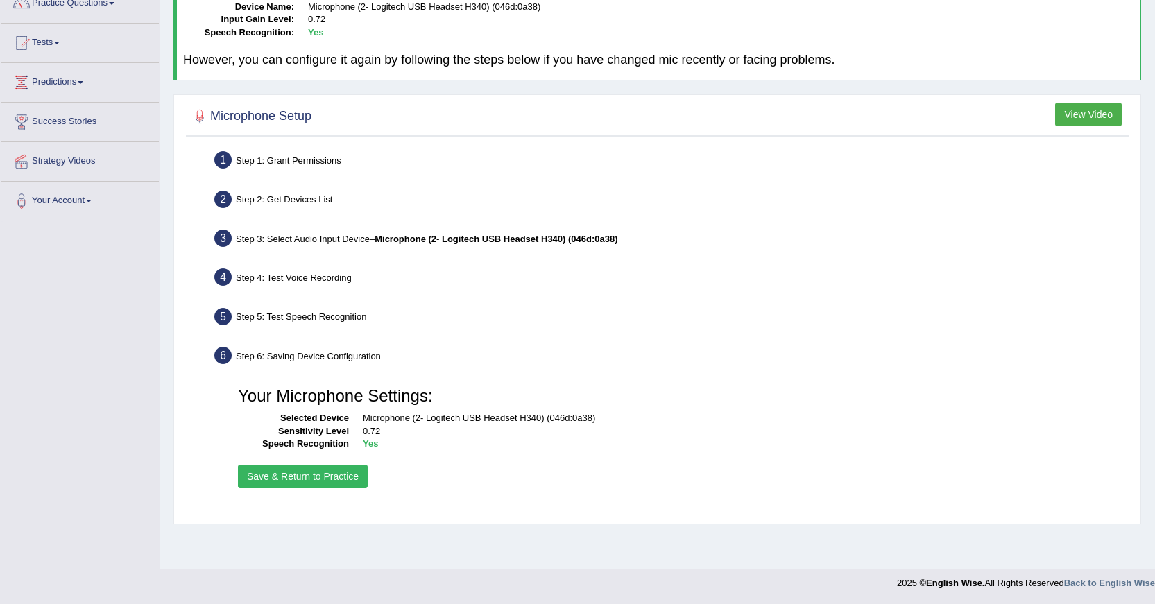
scroll to position [124, 0]
click at [314, 475] on button "Save & Return to Practice" at bounding box center [303, 477] width 130 height 24
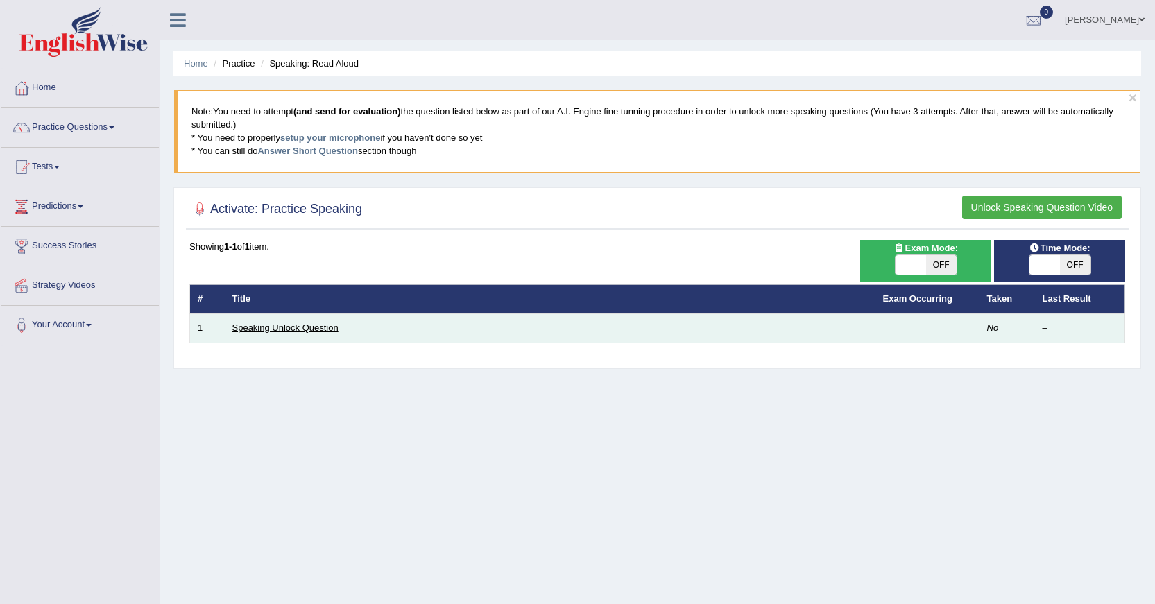
click at [317, 331] on link "Speaking Unlock Question" at bounding box center [285, 328] width 106 height 10
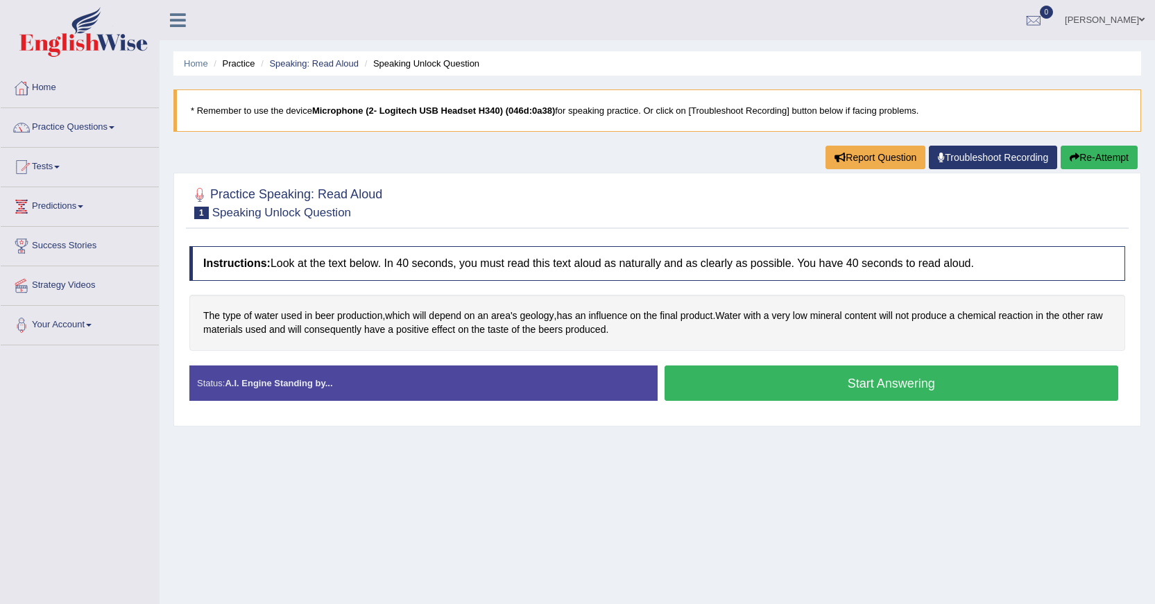
click at [860, 384] on button "Start Answering" at bounding box center [892, 383] width 455 height 35
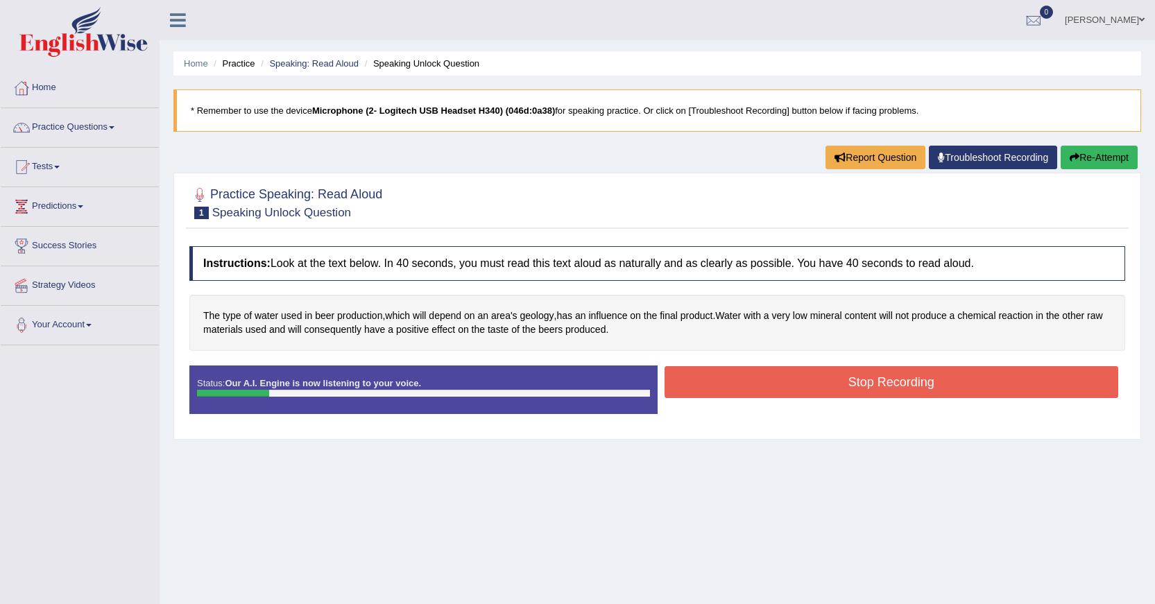
click at [715, 375] on button "Stop Recording" at bounding box center [892, 382] width 455 height 32
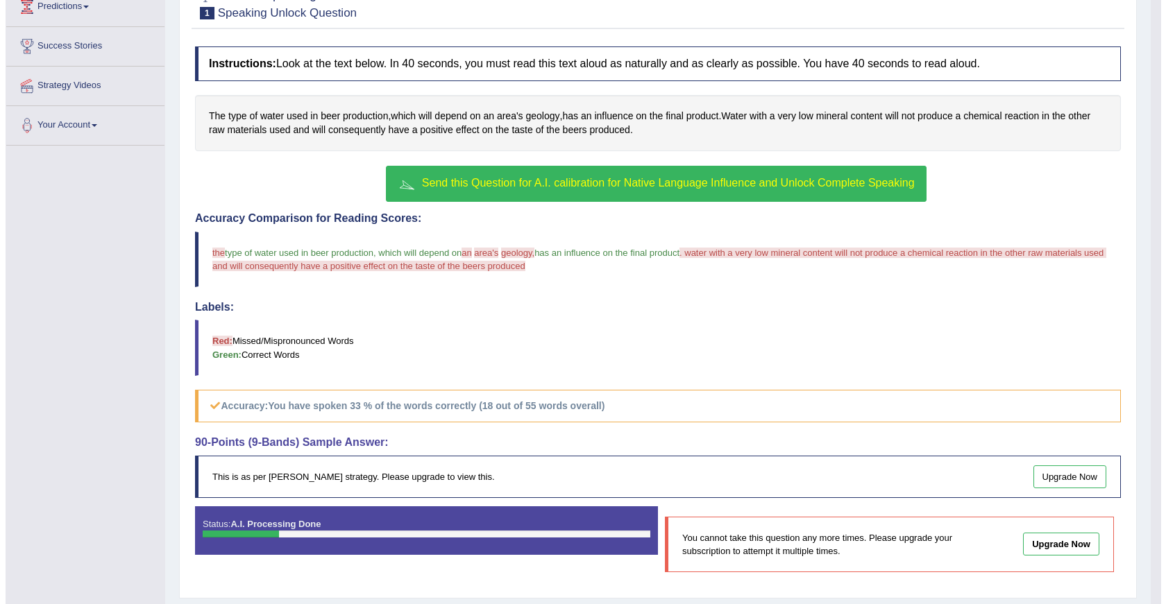
scroll to position [208, 0]
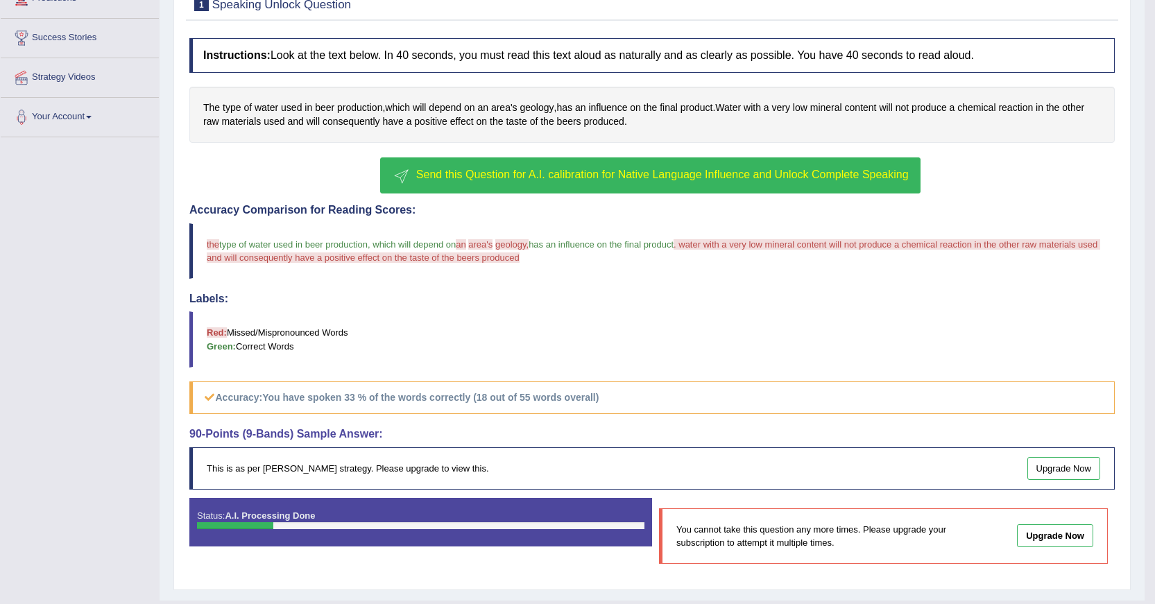
click at [670, 166] on button "Send this Question for A.I. calibration for Native Language Influence and Unloc…" at bounding box center [650, 176] width 540 height 36
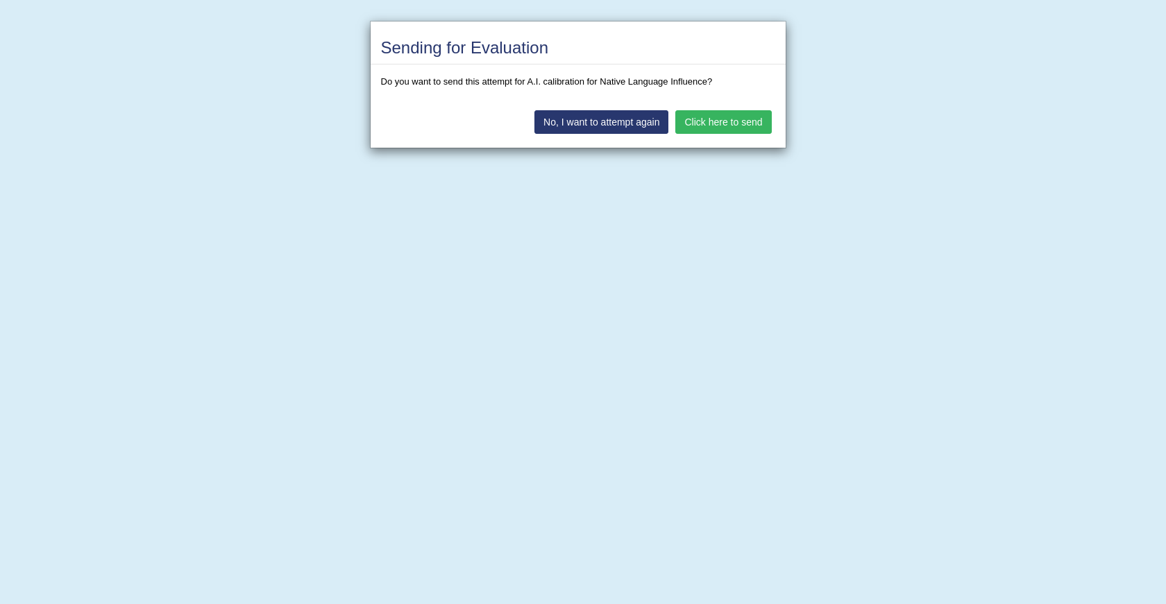
click at [697, 120] on button "Click here to send" at bounding box center [723, 122] width 96 height 24
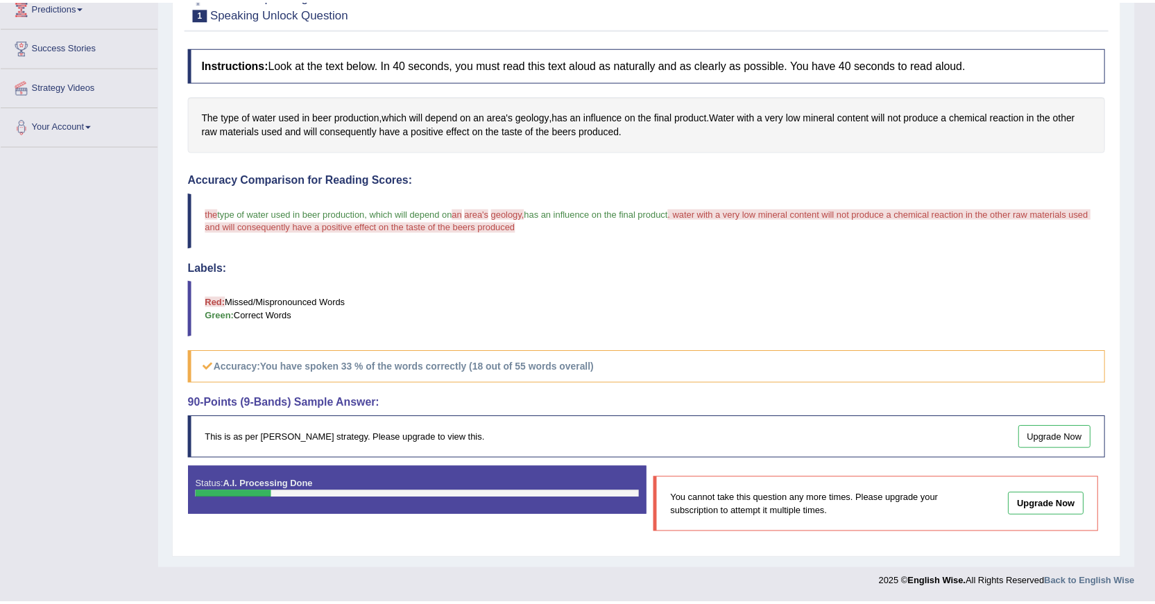
scroll to position [200, 0]
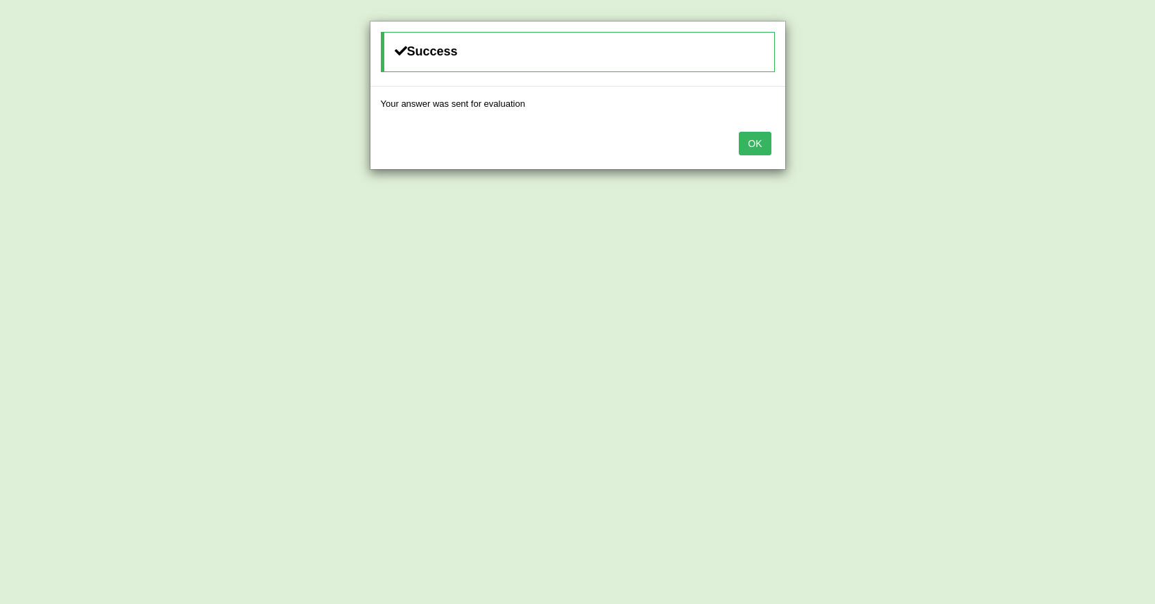
click at [747, 149] on button "OK" at bounding box center [755, 144] width 32 height 24
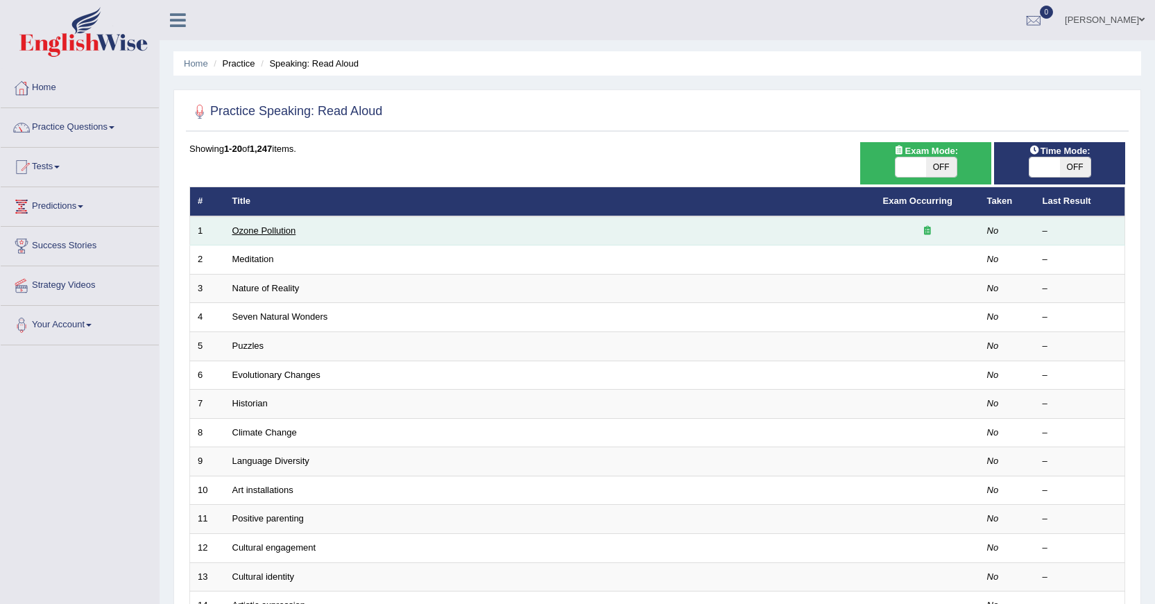
click at [250, 229] on link "Ozone Pollution" at bounding box center [264, 231] width 64 height 10
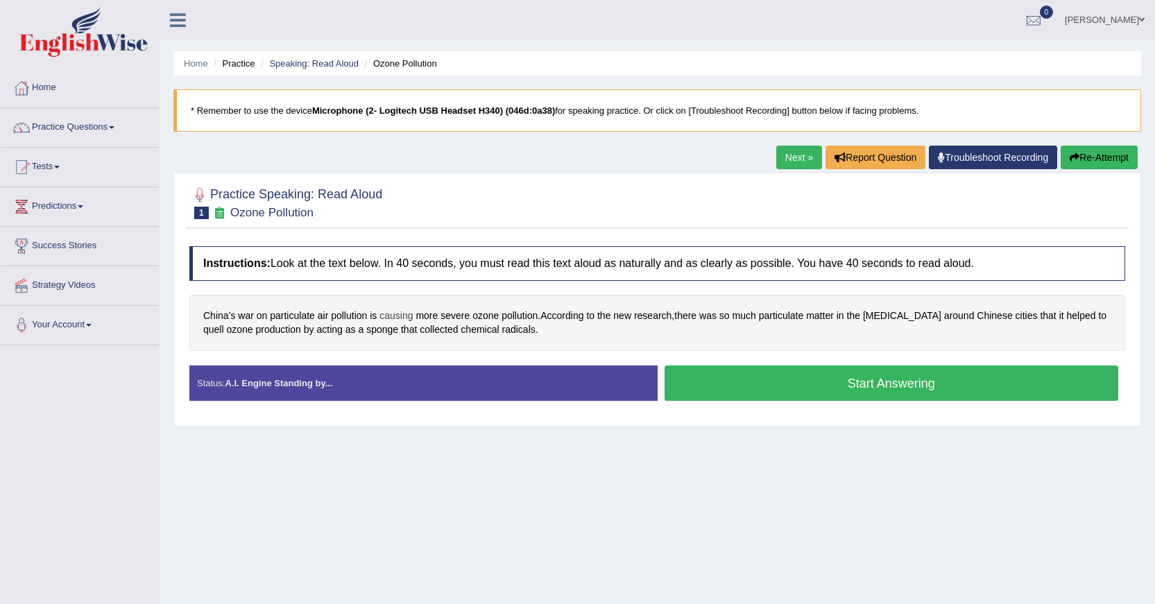
click at [403, 315] on span "causing" at bounding box center [396, 316] width 33 height 15
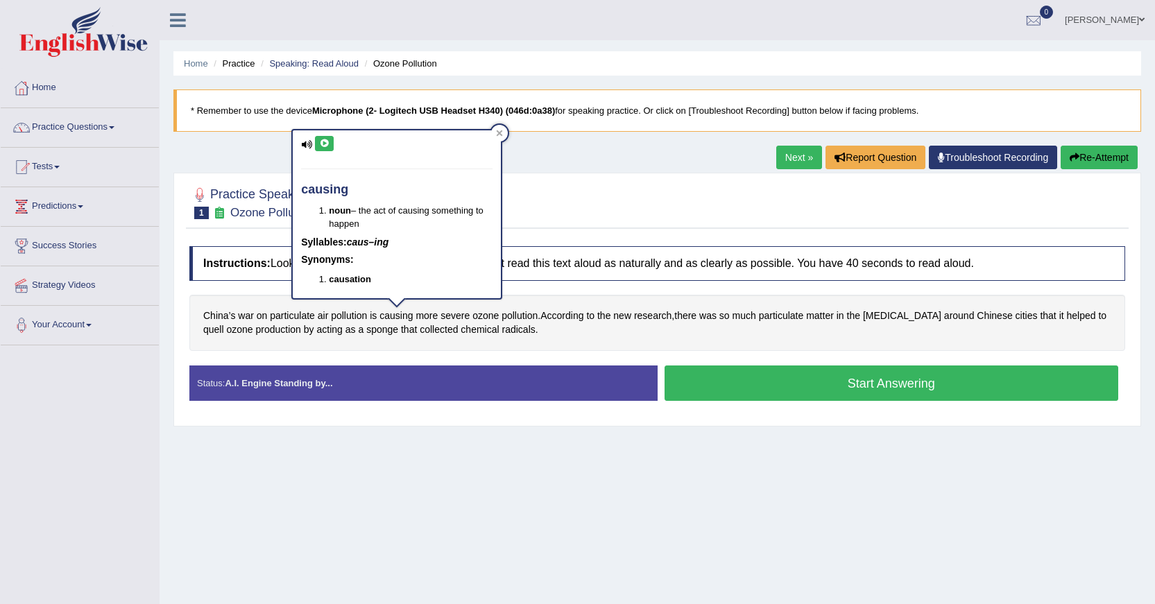
click at [323, 142] on icon at bounding box center [324, 143] width 10 height 8
click at [505, 129] on div at bounding box center [499, 133] width 17 height 17
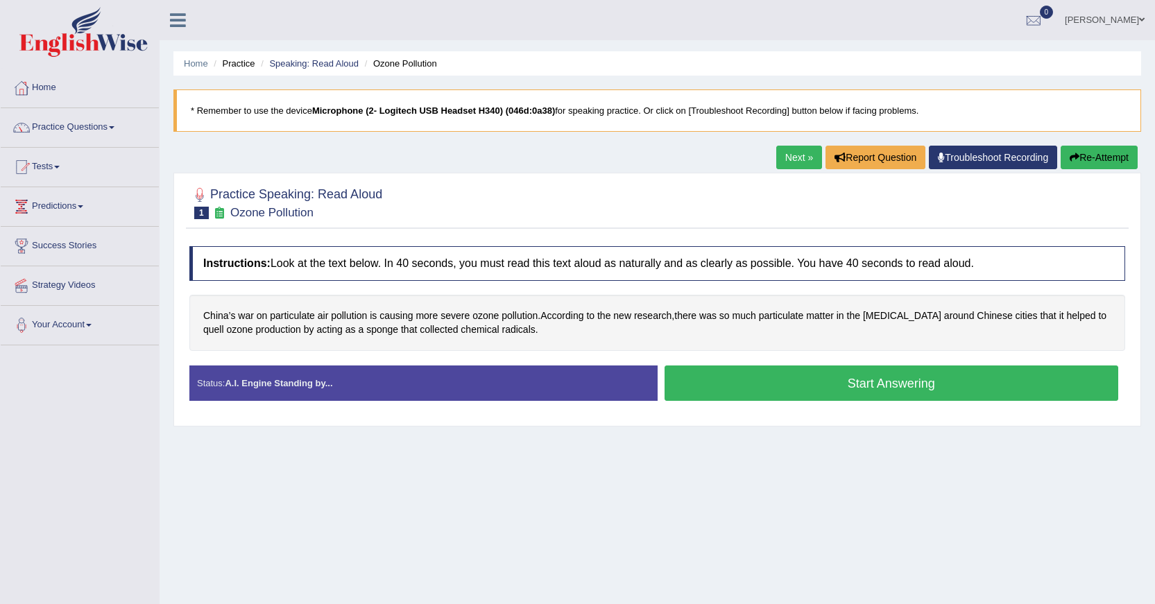
click at [799, 375] on button "Start Answering" at bounding box center [892, 383] width 455 height 35
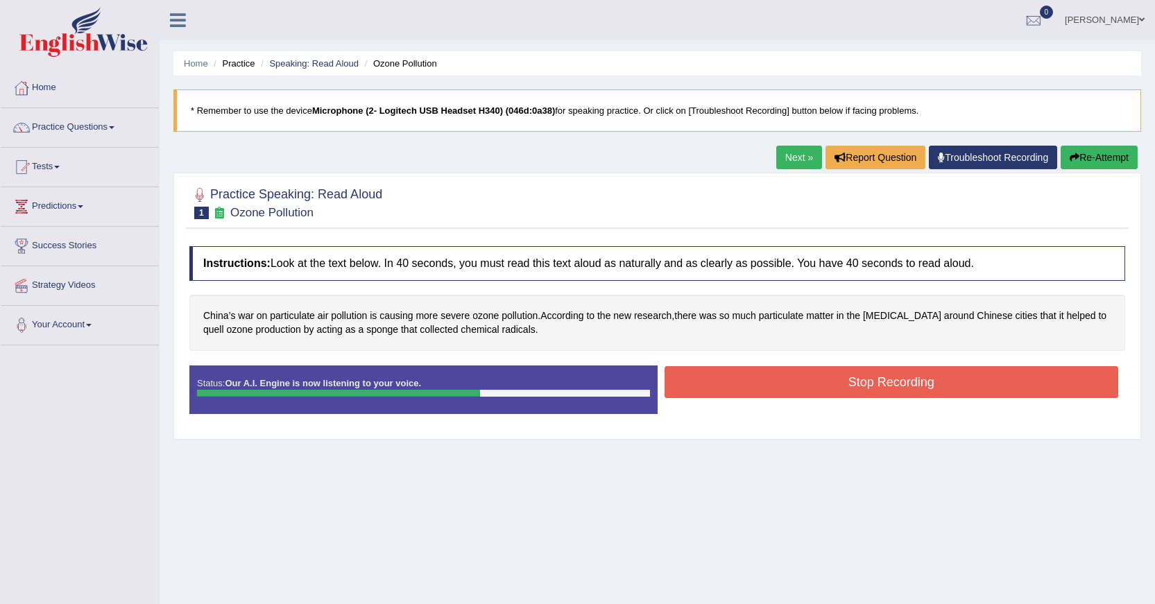
click at [802, 375] on button "Stop Recording" at bounding box center [892, 382] width 455 height 32
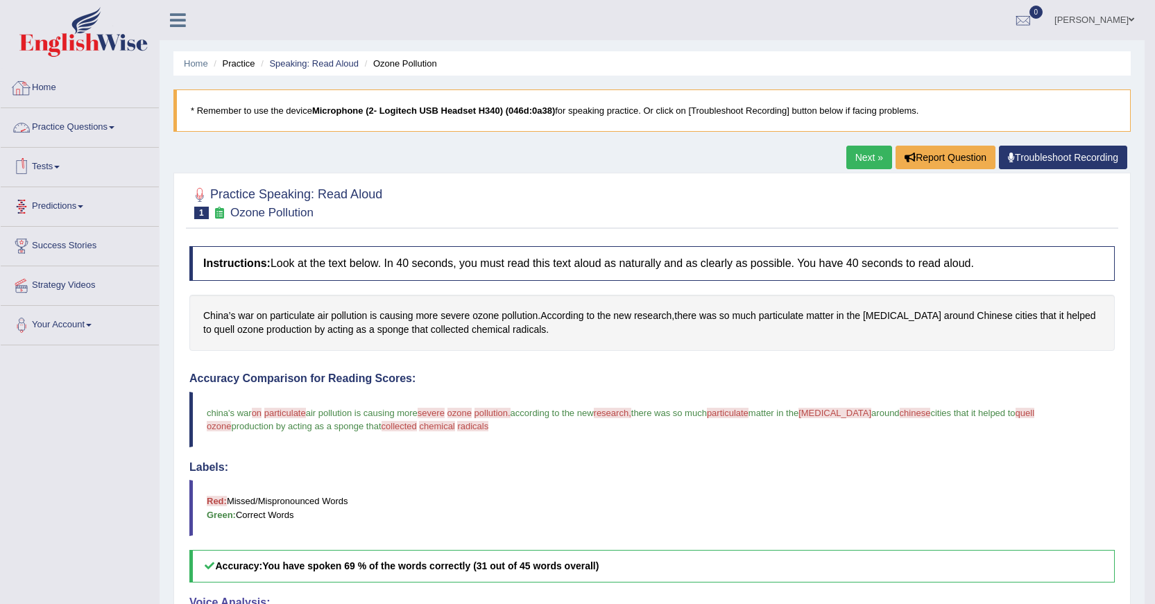
click at [54, 119] on link "Practice Questions" at bounding box center [80, 125] width 158 height 35
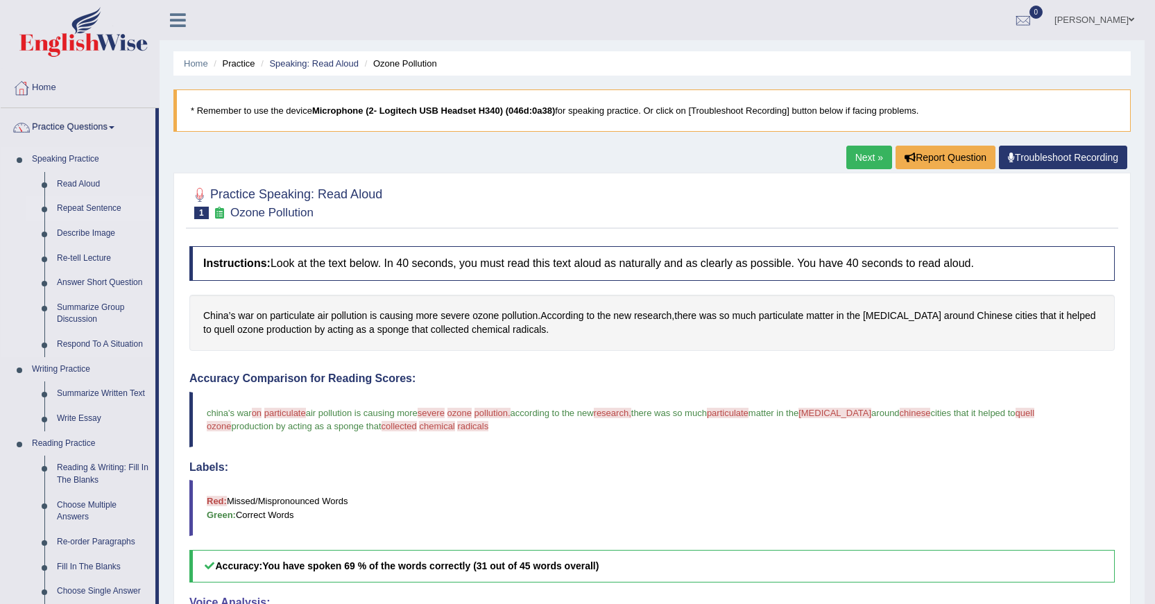
click at [73, 208] on link "Repeat Sentence" at bounding box center [103, 208] width 105 height 25
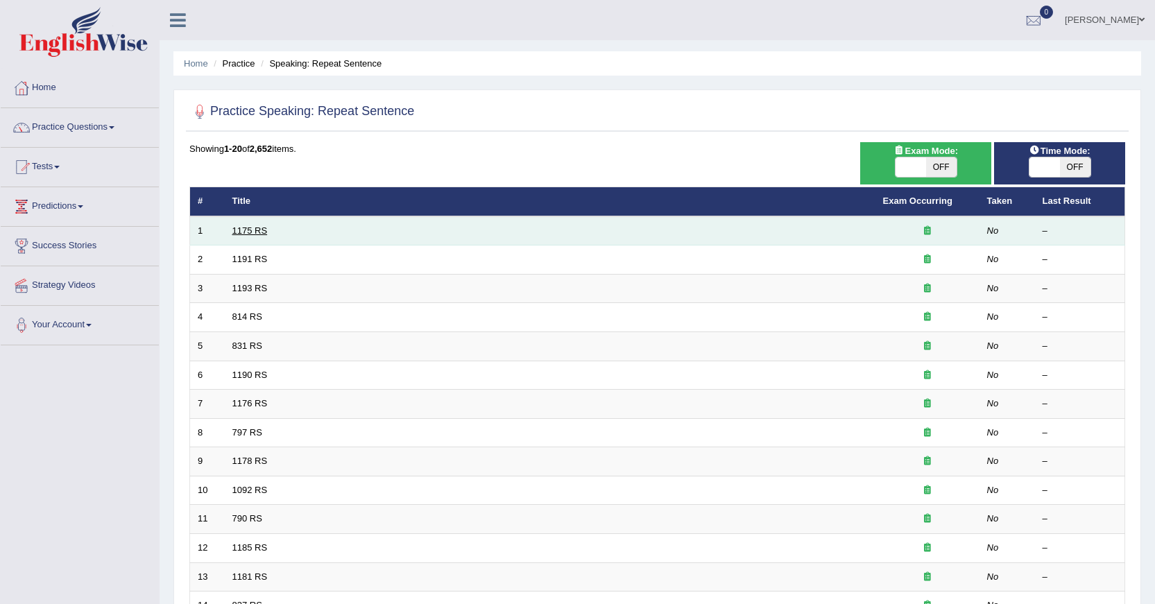
click at [245, 226] on link "1175 RS" at bounding box center [249, 231] width 35 height 10
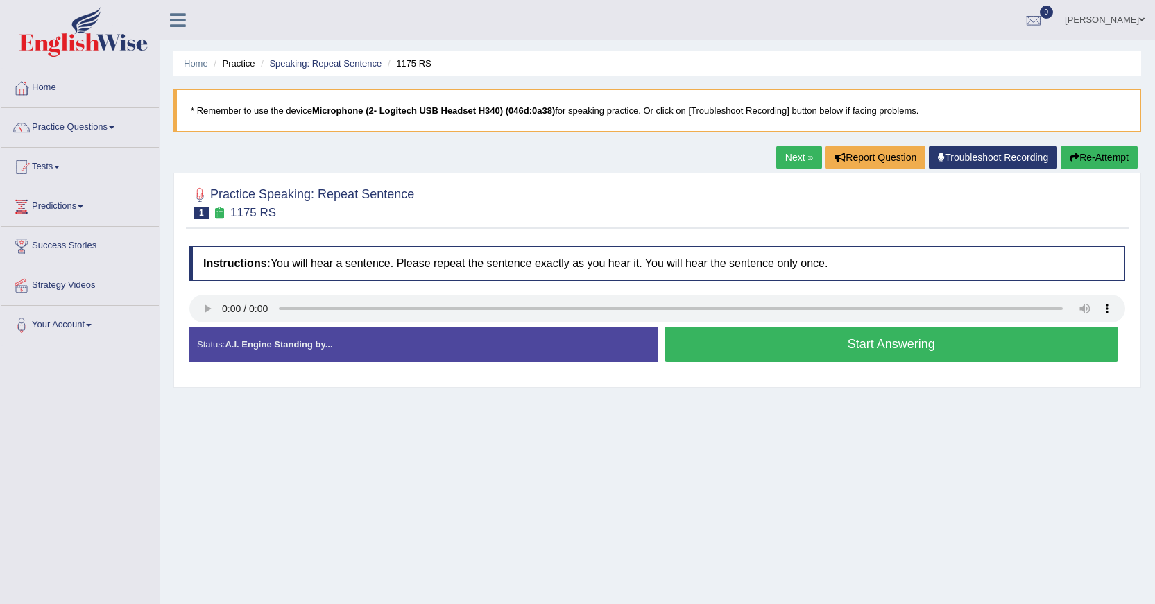
click at [773, 352] on button "Start Answering" at bounding box center [892, 344] width 455 height 35
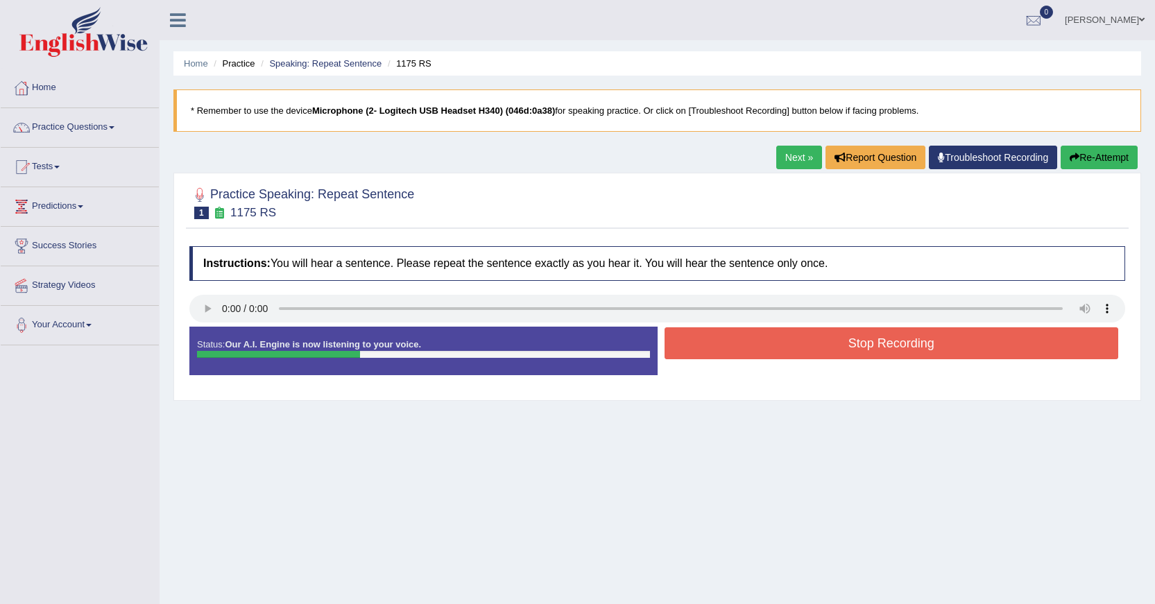
click at [772, 352] on button "Stop Recording" at bounding box center [892, 344] width 455 height 32
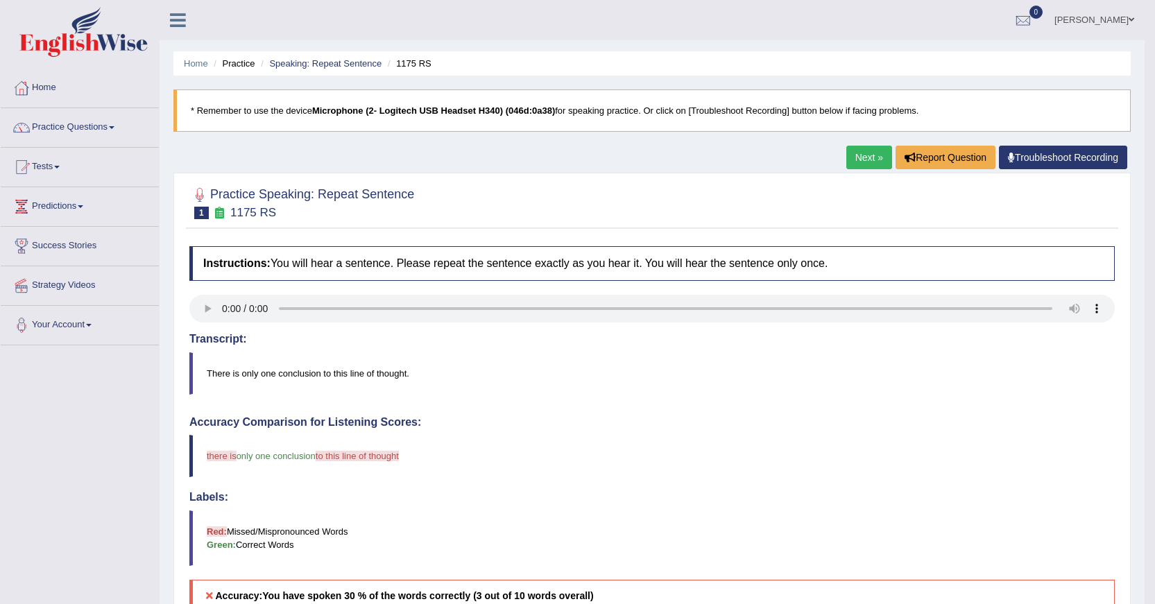
drag, startPoint x: 844, startPoint y: 214, endPoint x: 868, endPoint y: 165, distance: 54.9
click at [868, 165] on link "Next »" at bounding box center [870, 158] width 46 height 24
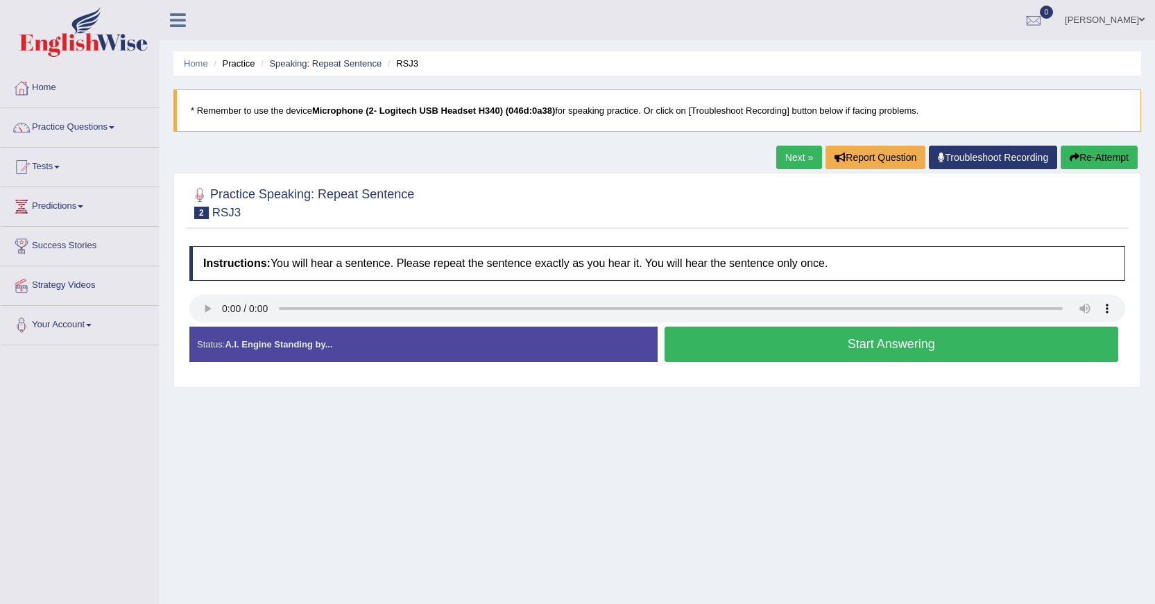
click at [789, 363] on div "Start Answering" at bounding box center [892, 346] width 468 height 39
click at [785, 357] on button "Start Answering" at bounding box center [892, 344] width 455 height 35
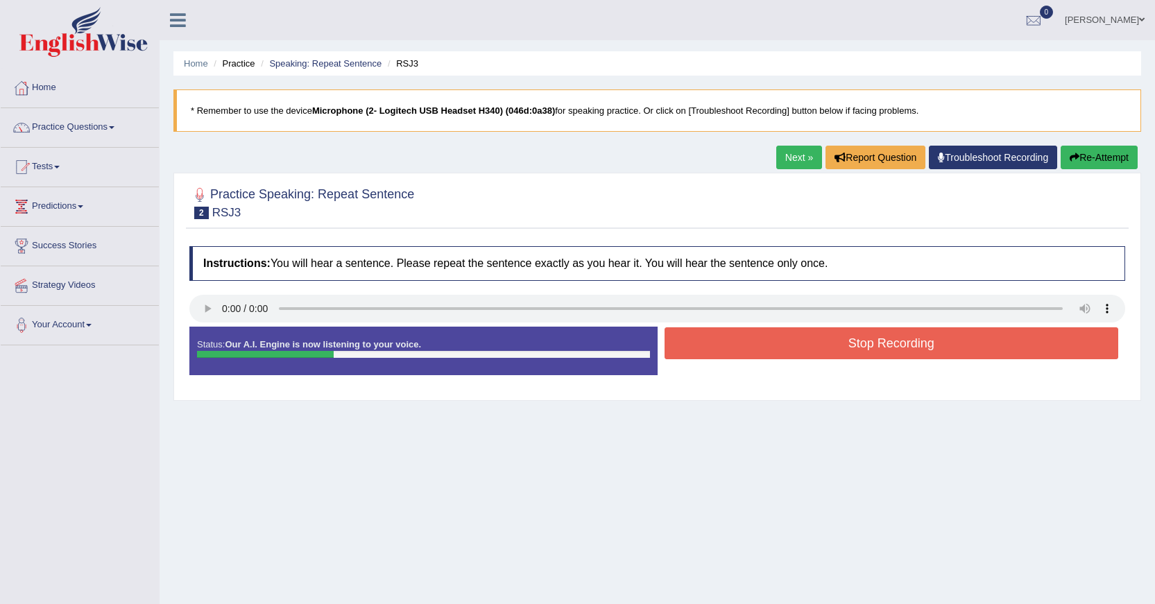
click at [771, 350] on button "Stop Recording" at bounding box center [892, 344] width 455 height 32
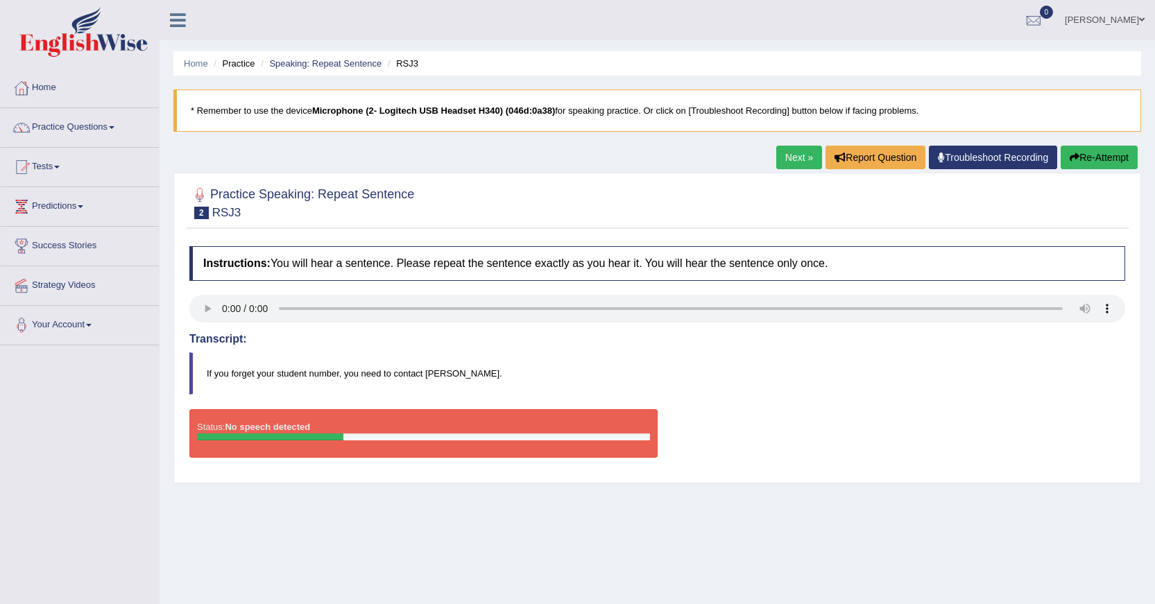
click at [1085, 153] on button "Re-Attempt" at bounding box center [1099, 158] width 77 height 24
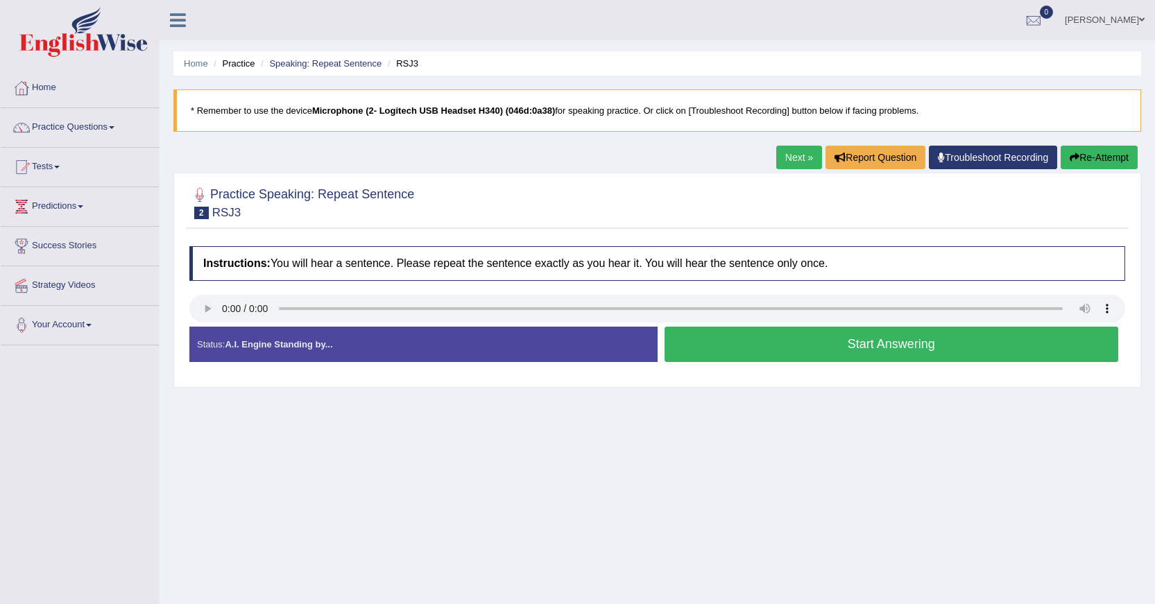
click at [779, 345] on button "Start Answering" at bounding box center [892, 344] width 455 height 35
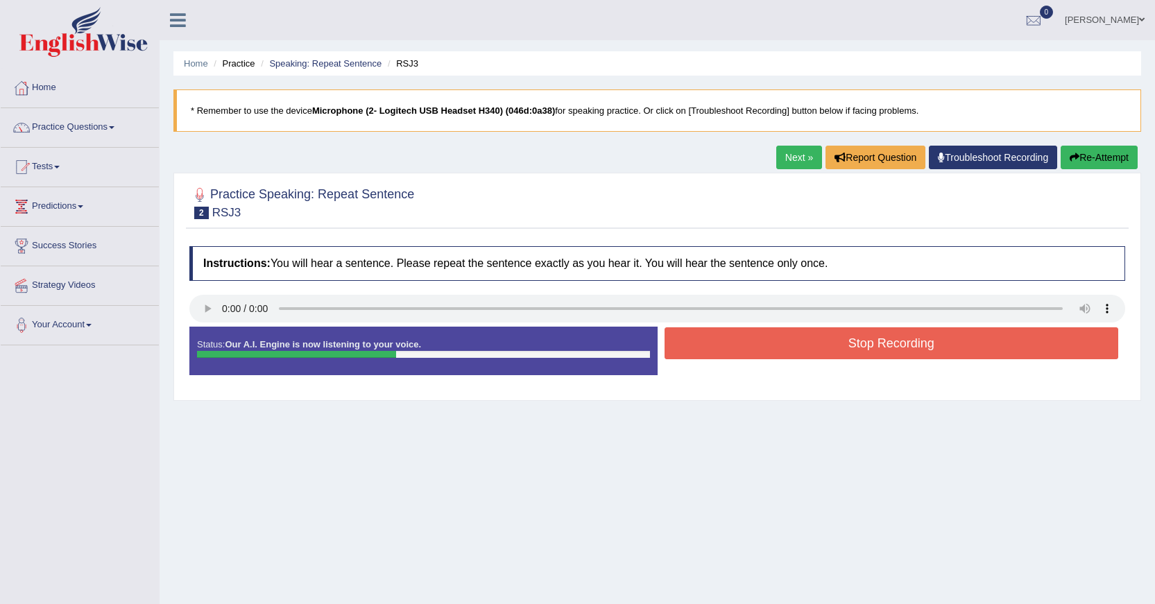
click at [779, 345] on button "Stop Recording" at bounding box center [892, 344] width 455 height 32
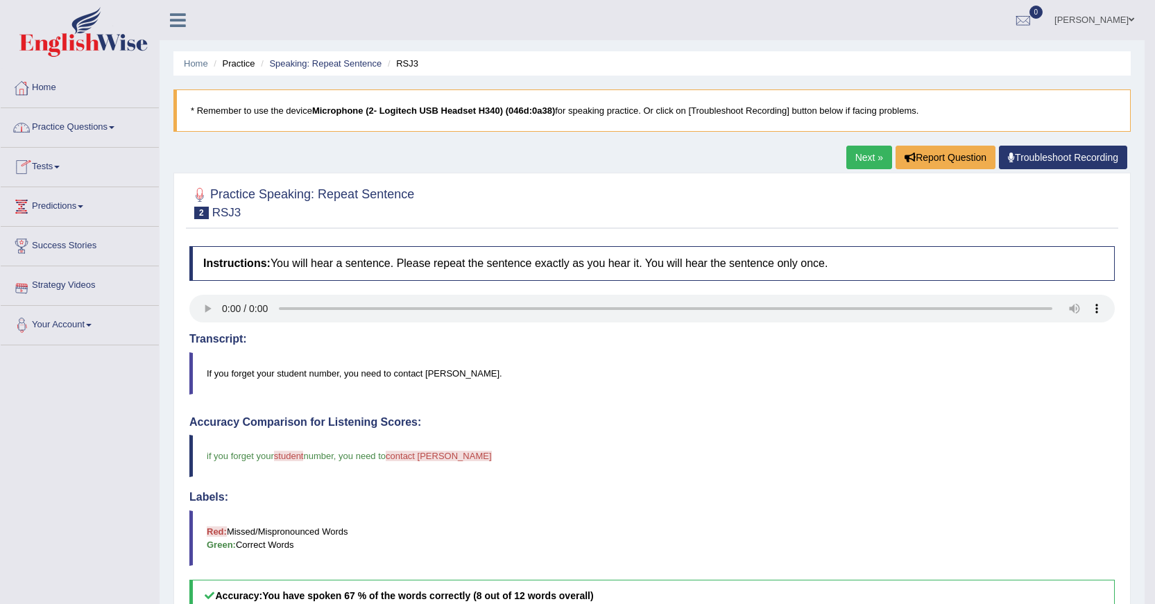
click at [41, 167] on link "Tests" at bounding box center [80, 165] width 158 height 35
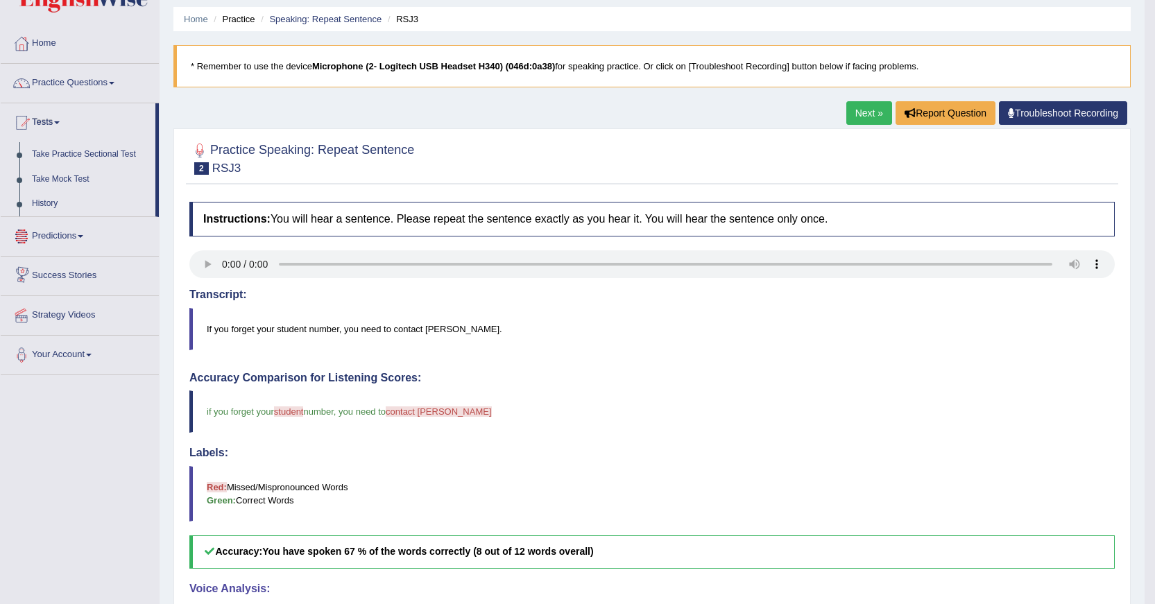
scroll to position [69, 0]
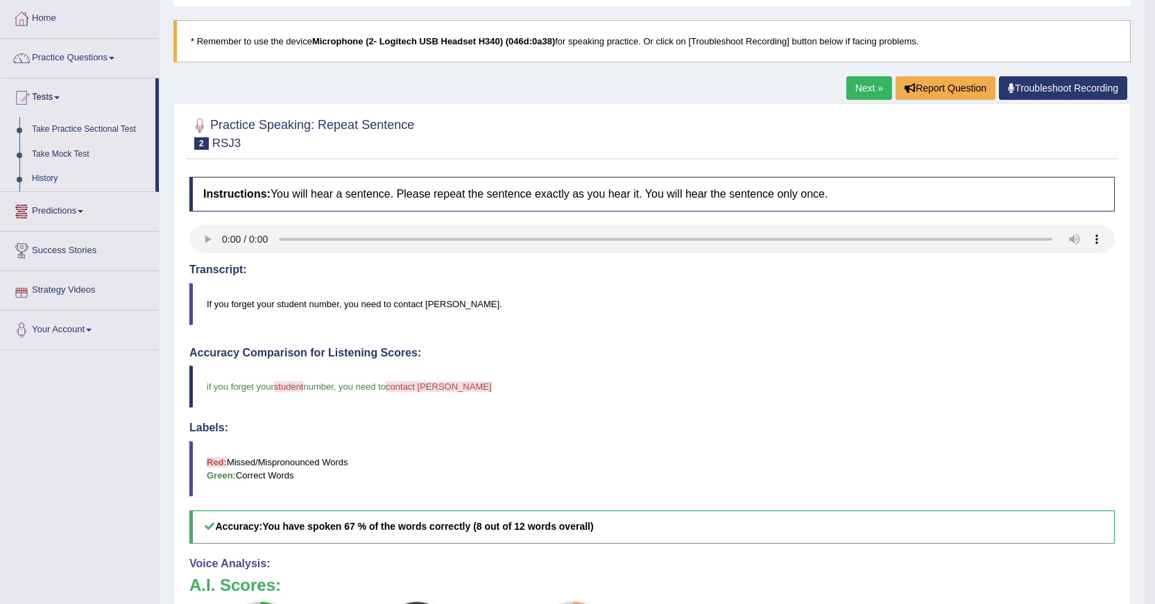
click at [49, 127] on link "Take Practice Sectional Test" at bounding box center [91, 129] width 130 height 25
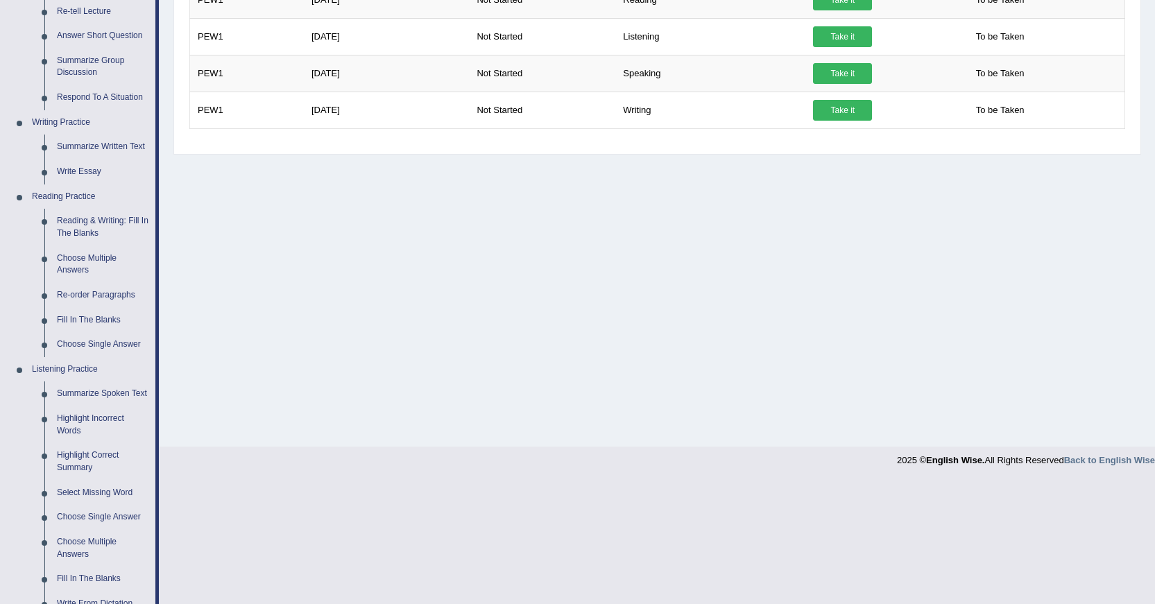
scroll to position [278, 0]
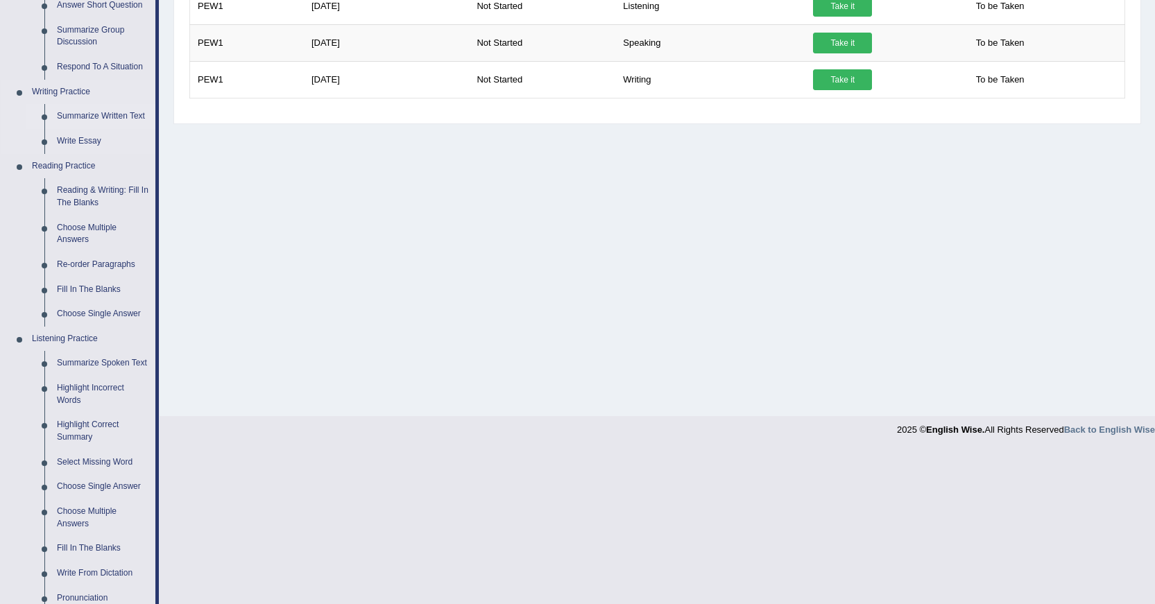
click at [94, 113] on link "Summarize Written Text" at bounding box center [103, 116] width 105 height 25
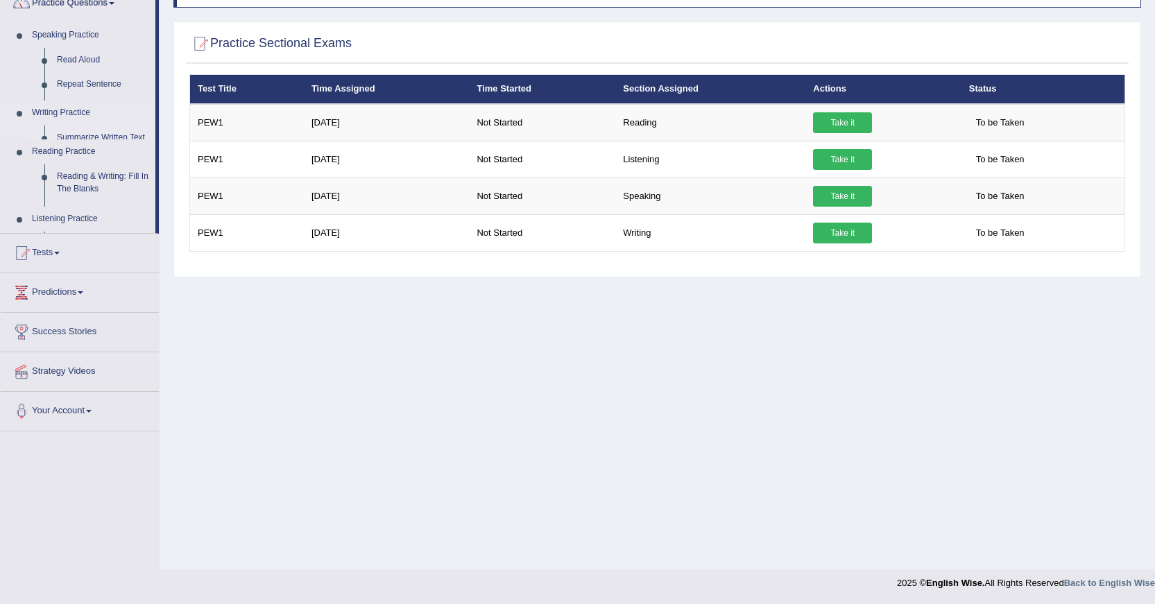
scroll to position [124, 0]
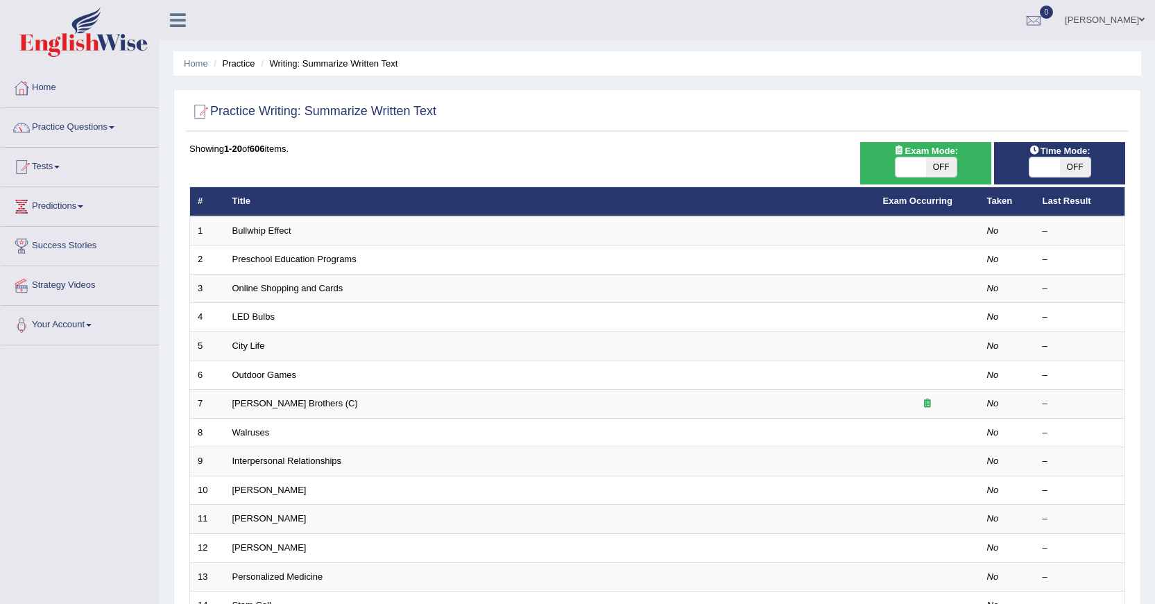
click at [279, 226] on link "Bullwhip Effect" at bounding box center [261, 231] width 59 height 10
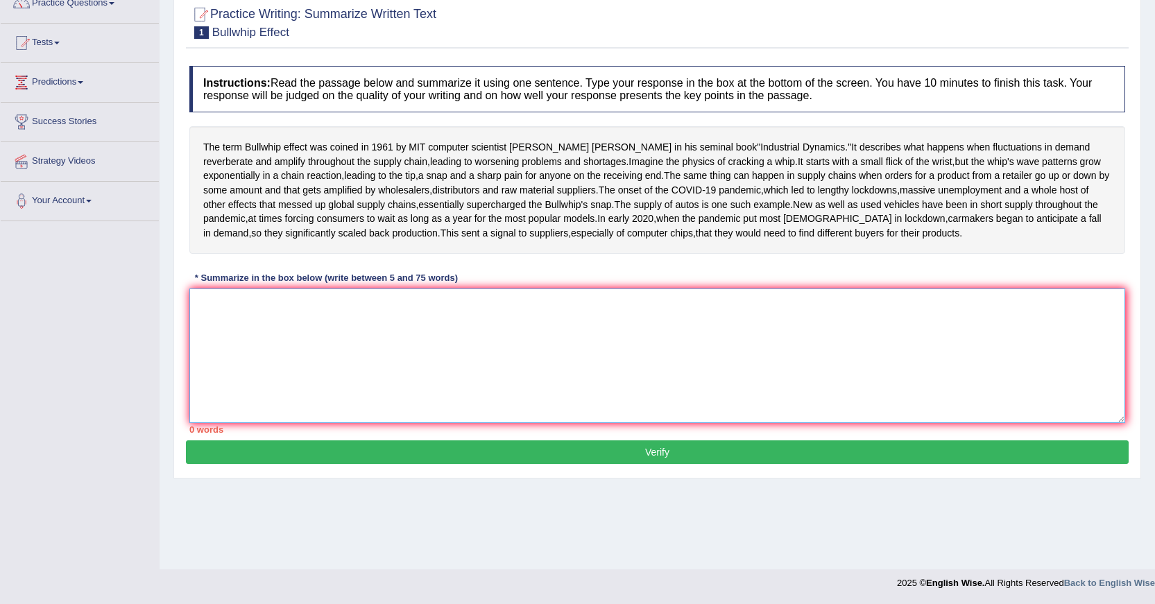
click at [384, 384] on textarea at bounding box center [657, 356] width 936 height 135
click at [431, 385] on textarea at bounding box center [657, 356] width 936 height 135
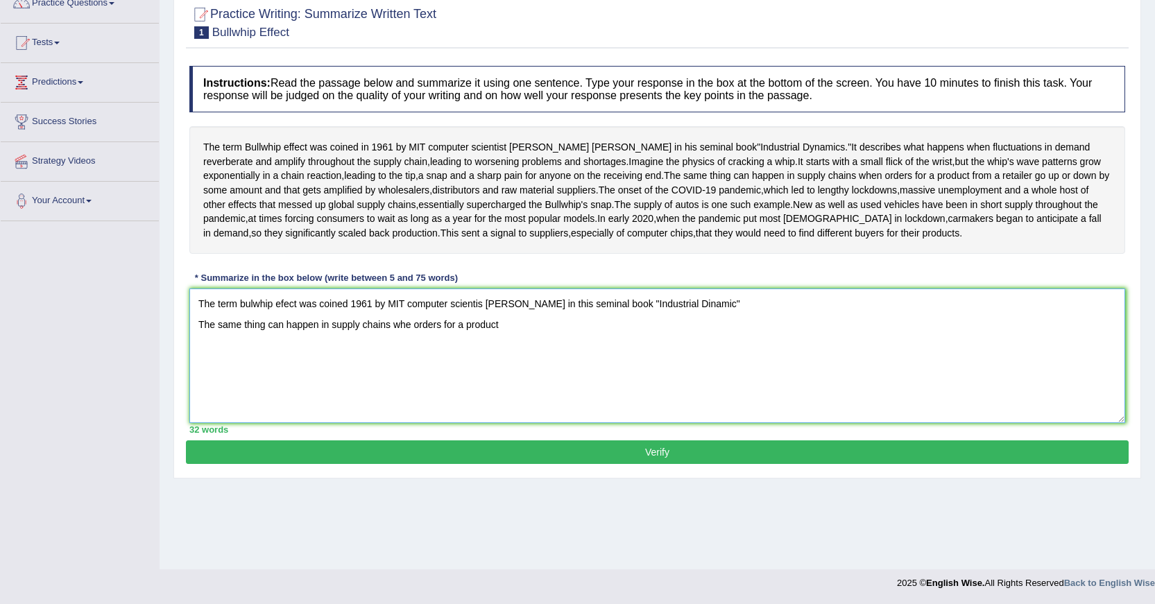
click at [196, 396] on textarea "The term bulwhip efect was coined 1961 by MIT computer scientis jay forrester i…" at bounding box center [657, 356] width 936 height 135
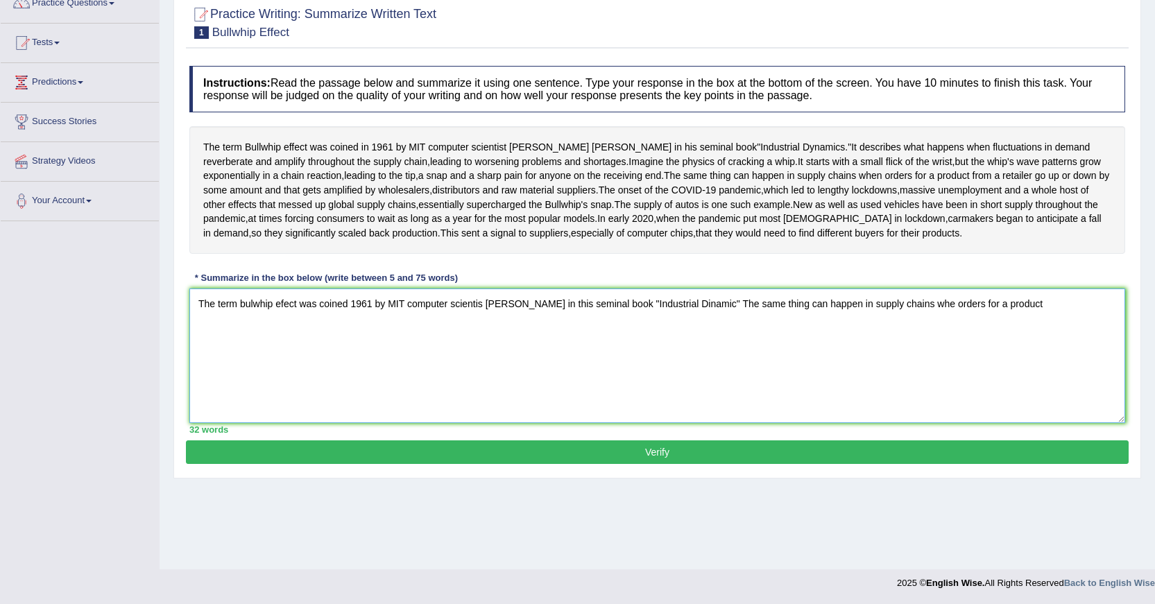
click at [722, 375] on textarea "The term bulwhip efect was coined 1961 by MIT computer scientis jay forrester i…" at bounding box center [657, 356] width 936 height 135
click at [711, 371] on textarea "The term bulwhip efect was coined 1961 by MIT computer scientis jay forrester i…" at bounding box center [657, 356] width 936 height 135
drag, startPoint x: 381, startPoint y: 202, endPoint x: 370, endPoint y: 81, distance: 122.0
click at [1053, 376] on textarea "The term bulwhip efect was coined 1961 by MIT computer scientis jay forrester i…" at bounding box center [657, 356] width 936 height 135
drag, startPoint x: 967, startPoint y: 384, endPoint x: 951, endPoint y: 382, distance: 16.0
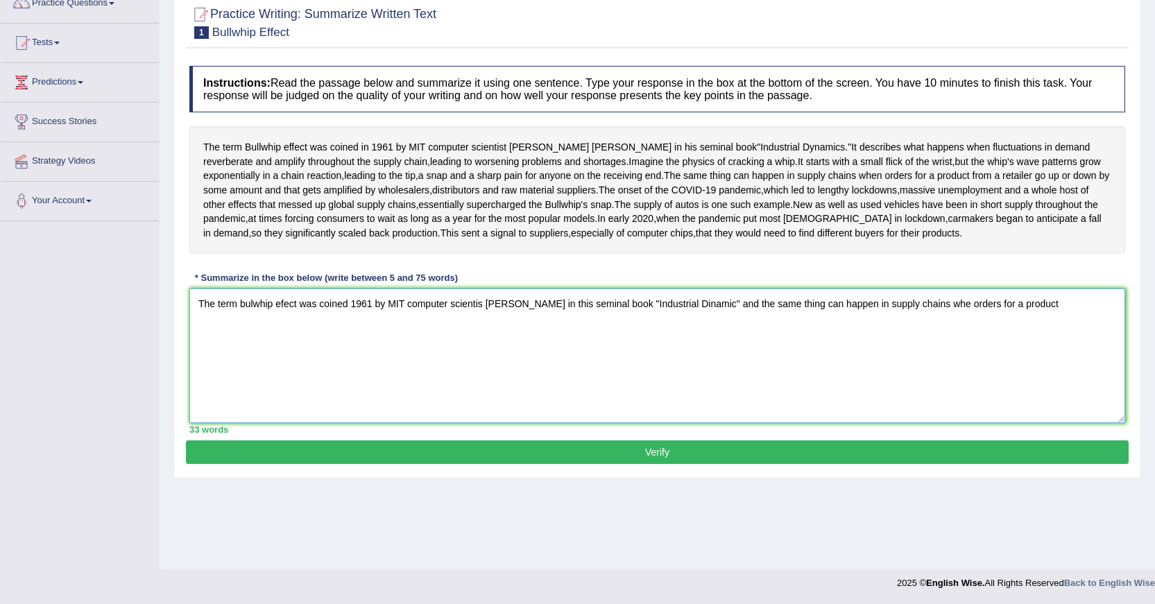
drag, startPoint x: 951, startPoint y: 382, endPoint x: 981, endPoint y: 404, distance: 37.4
click at [981, 404] on textarea "The term bulwhip efect was coined 1961 by MIT computer scientis jay forrester i…" at bounding box center [657, 356] width 936 height 135
click at [1041, 373] on textarea "The term bulwhip efect was coined 1961 by MIT computer scientis jay forrester i…" at bounding box center [657, 356] width 936 height 135
click at [1080, 373] on textarea "The term bulwhip efect was coined 1961 by MIT computer scientis jay forrester i…" at bounding box center [657, 356] width 936 height 135
click at [1081, 373] on textarea "The term bulwhip efect was coined 1961 by MIT computer scientis jay forrester i…" at bounding box center [657, 356] width 936 height 135
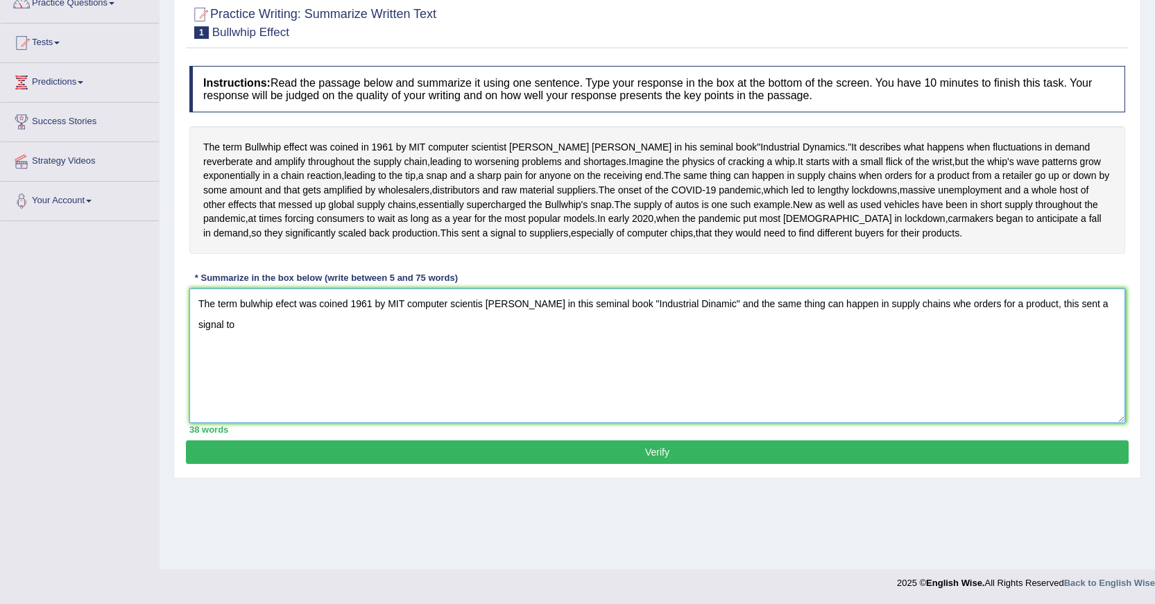
click at [211, 397] on textarea "The term bulwhip efect was coined 1961 by MIT computer scientis jay forrester i…" at bounding box center [657, 356] width 936 height 135
click at [205, 395] on textarea "The term bulwhip efect was coined 1961 by MIT computer scientis jay forrester i…" at bounding box center [657, 356] width 936 height 135
type textarea "The term bulwhip efect was coined 1961 by MIT computer scientis jay forrester i…"
click at [248, 464] on button "Verify" at bounding box center [657, 453] width 943 height 24
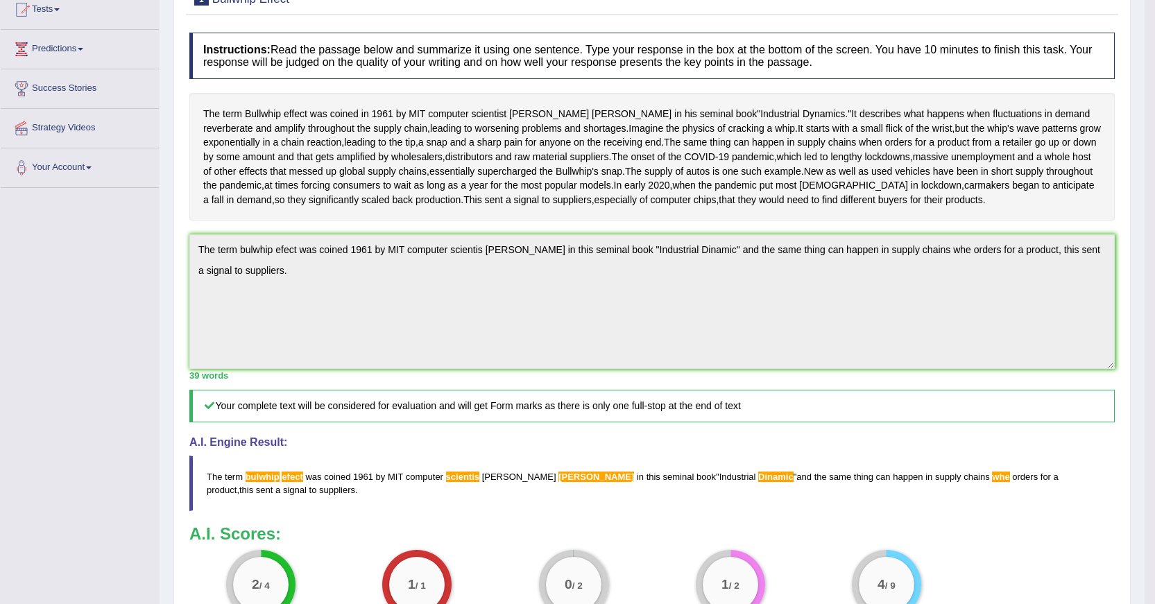
scroll to position [156, 0]
drag, startPoint x: 545, startPoint y: 119, endPoint x: 529, endPoint y: 130, distance: 19.4
click at [629, 124] on span "Imagine" at bounding box center [646, 130] width 35 height 15
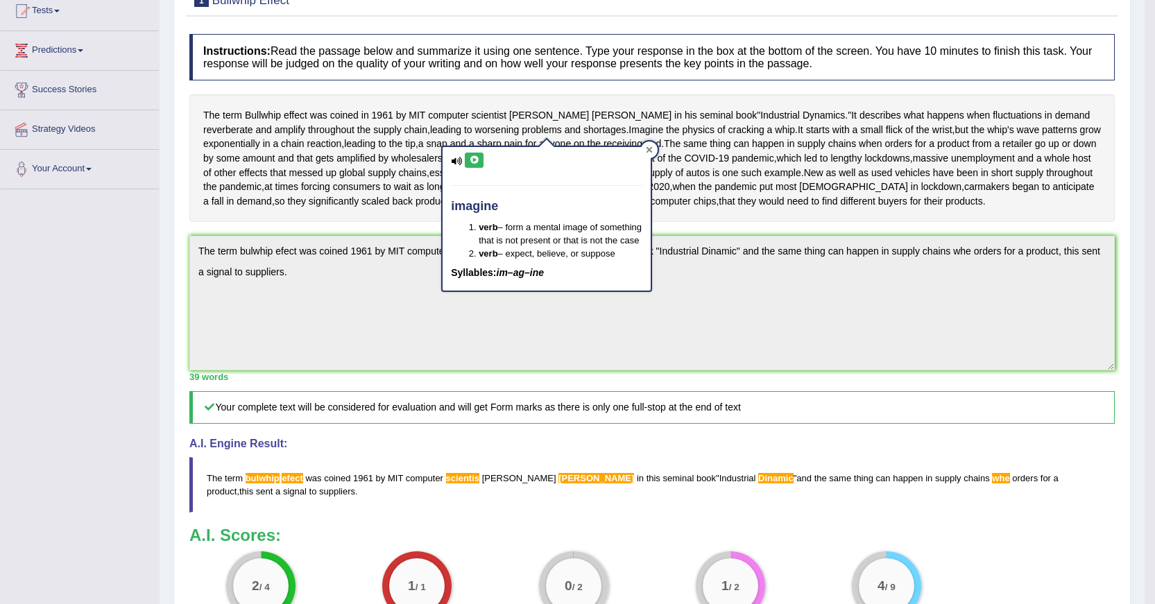
click at [644, 149] on div at bounding box center [649, 150] width 17 height 17
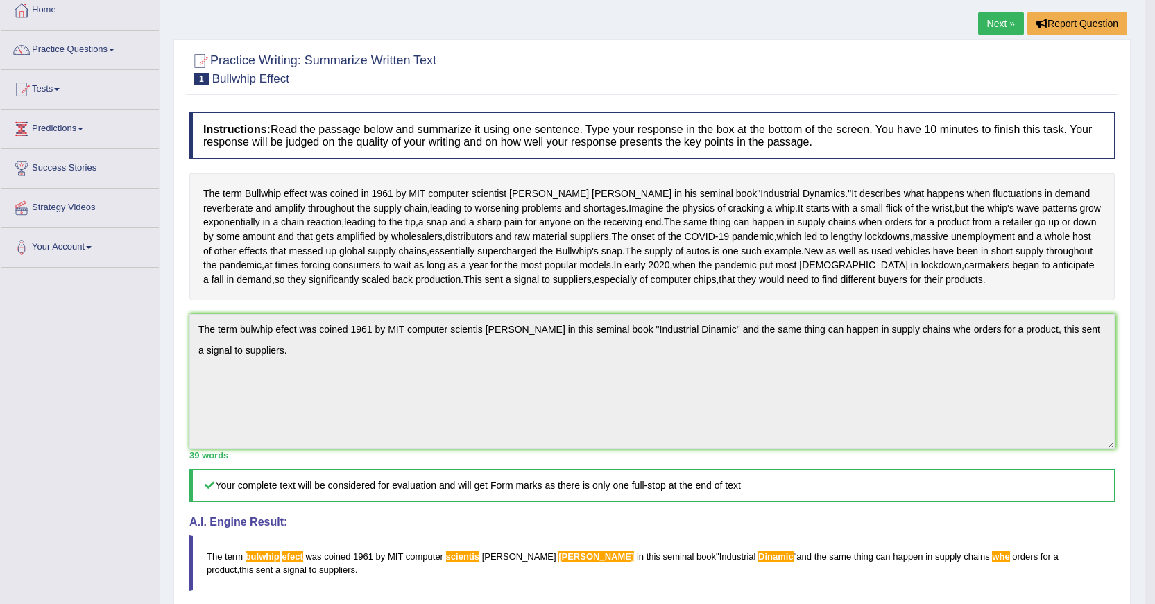
scroll to position [0, 0]
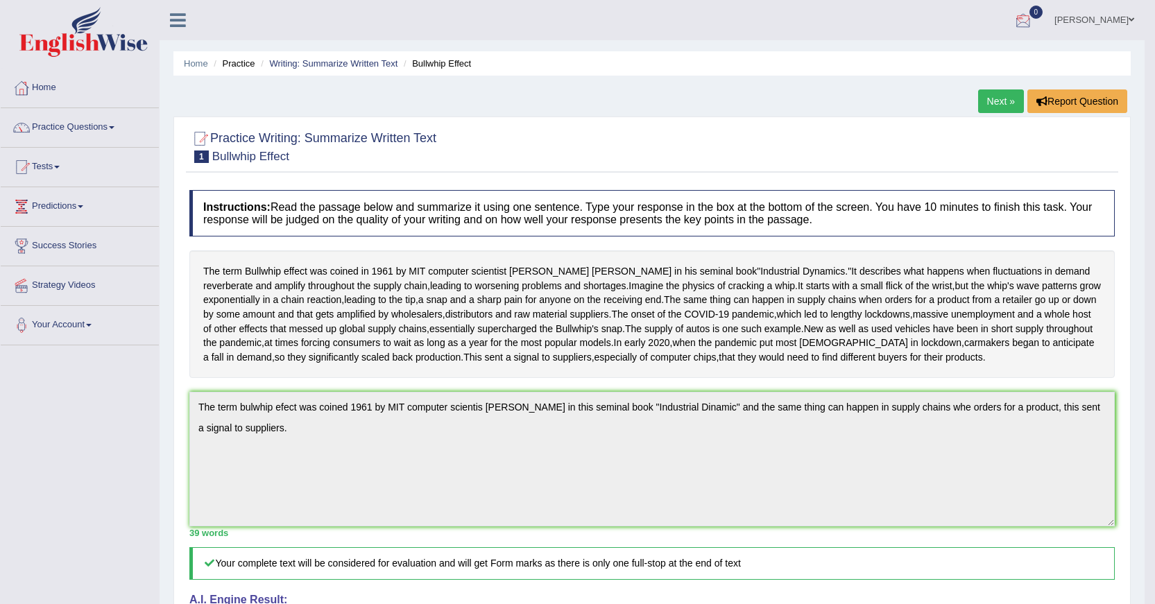
click at [1034, 20] on div at bounding box center [1023, 20] width 21 height 21
click at [41, 126] on link "Practice Questions" at bounding box center [80, 125] width 158 height 35
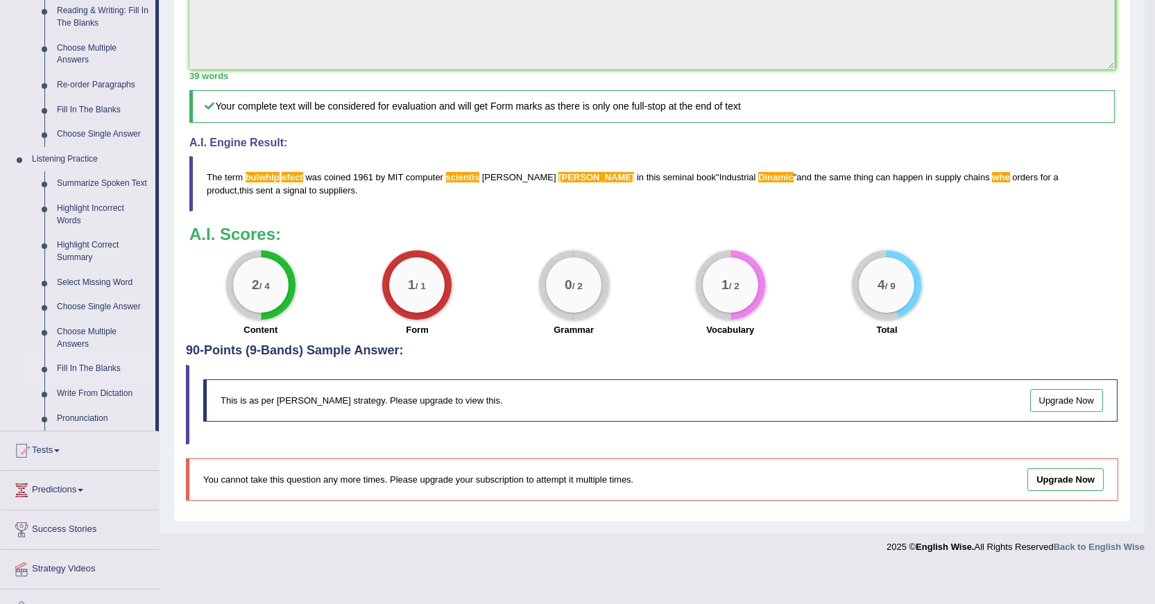
scroll to position [492, 0]
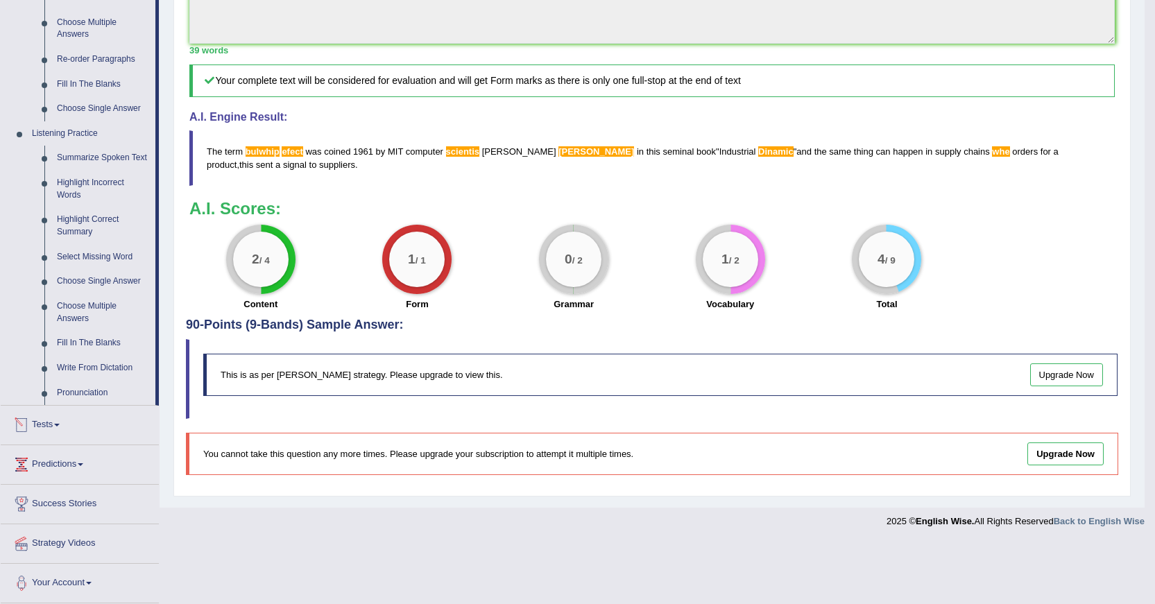
click at [58, 416] on link "Tests" at bounding box center [80, 423] width 158 height 35
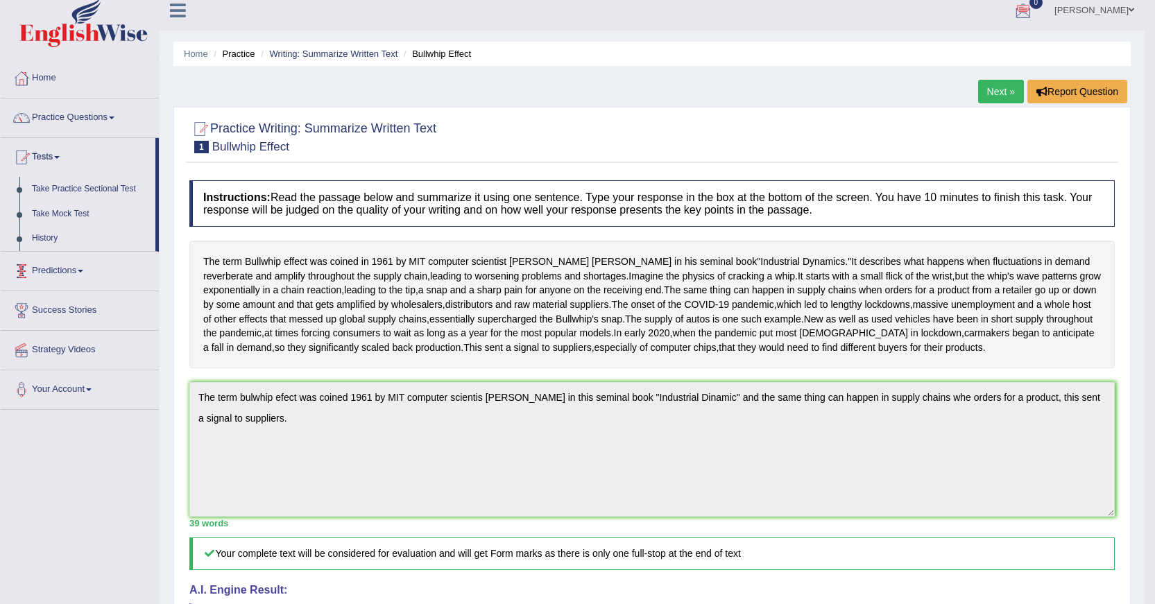
scroll to position [0, 0]
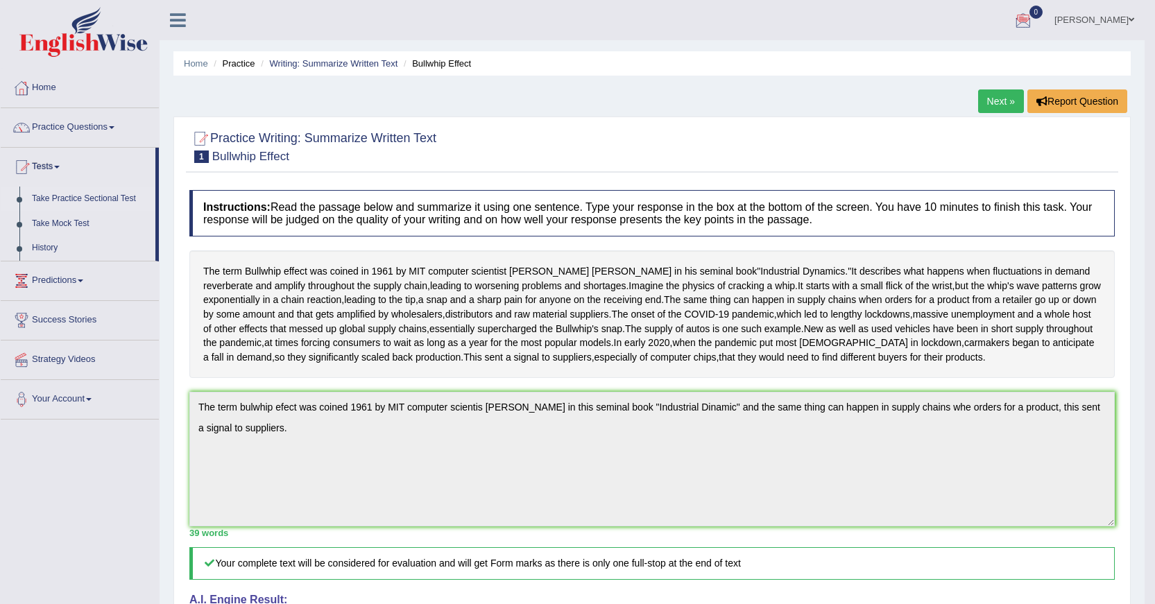
click at [99, 195] on link "Take Practice Sectional Test" at bounding box center [91, 199] width 130 height 25
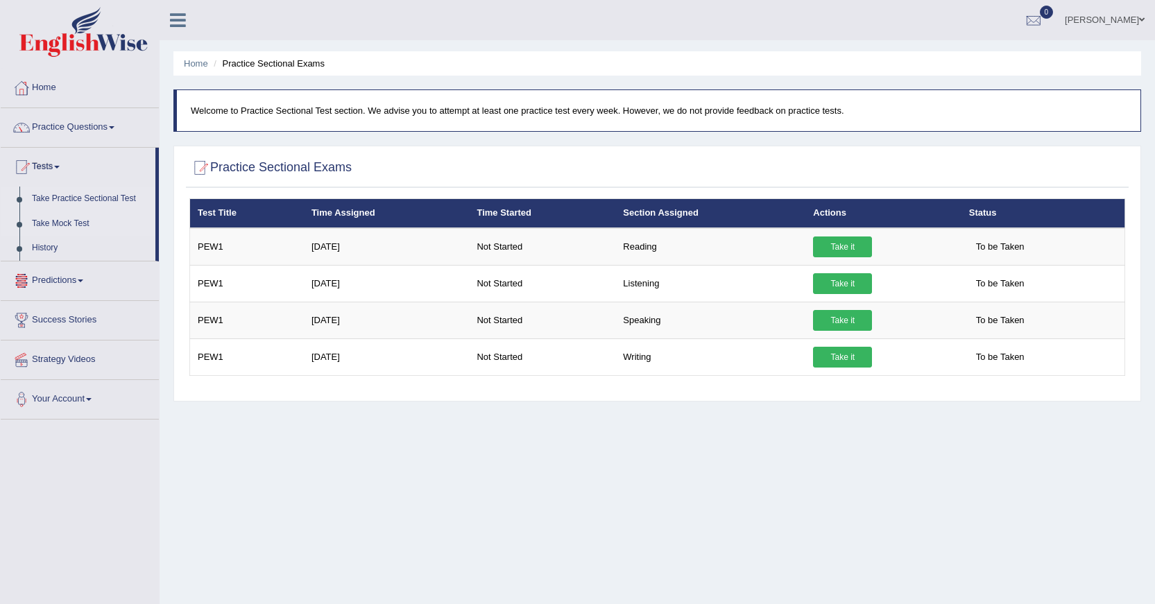
click at [62, 226] on link "Take Mock Test" at bounding box center [91, 224] width 130 height 25
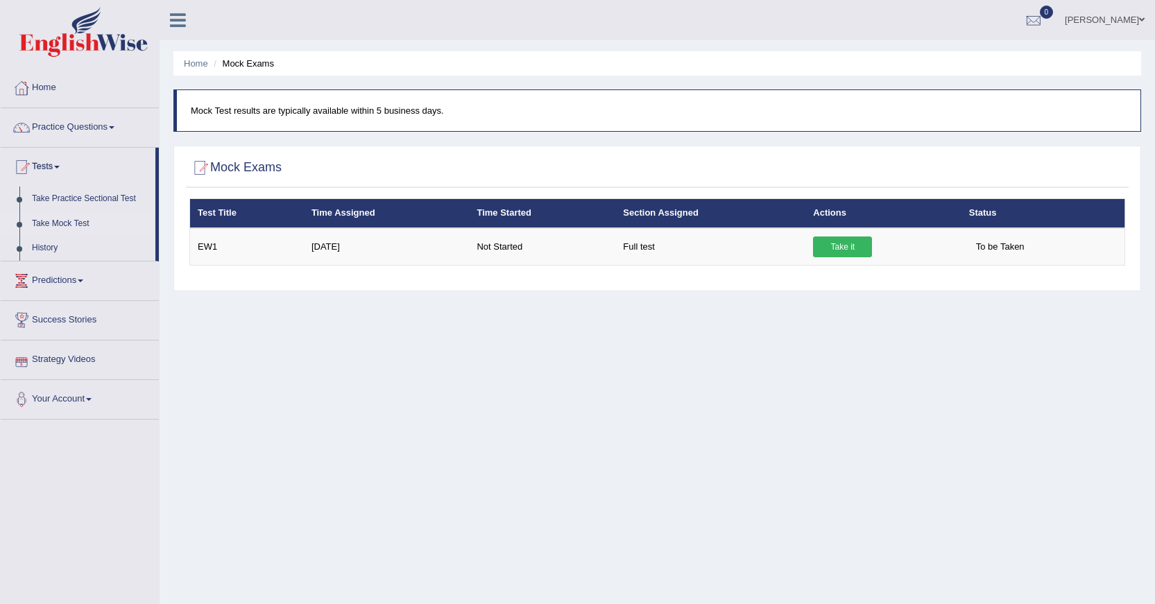
click at [77, 357] on link "Strategy Videos" at bounding box center [80, 358] width 158 height 35
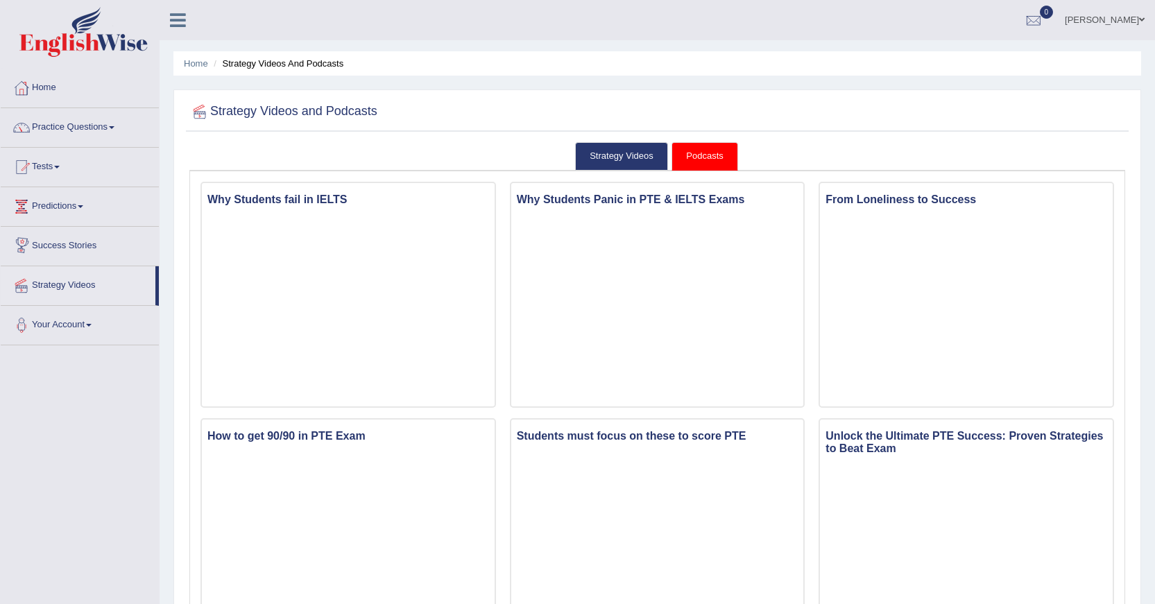
click at [53, 242] on link "Success Stories" at bounding box center [80, 244] width 158 height 35
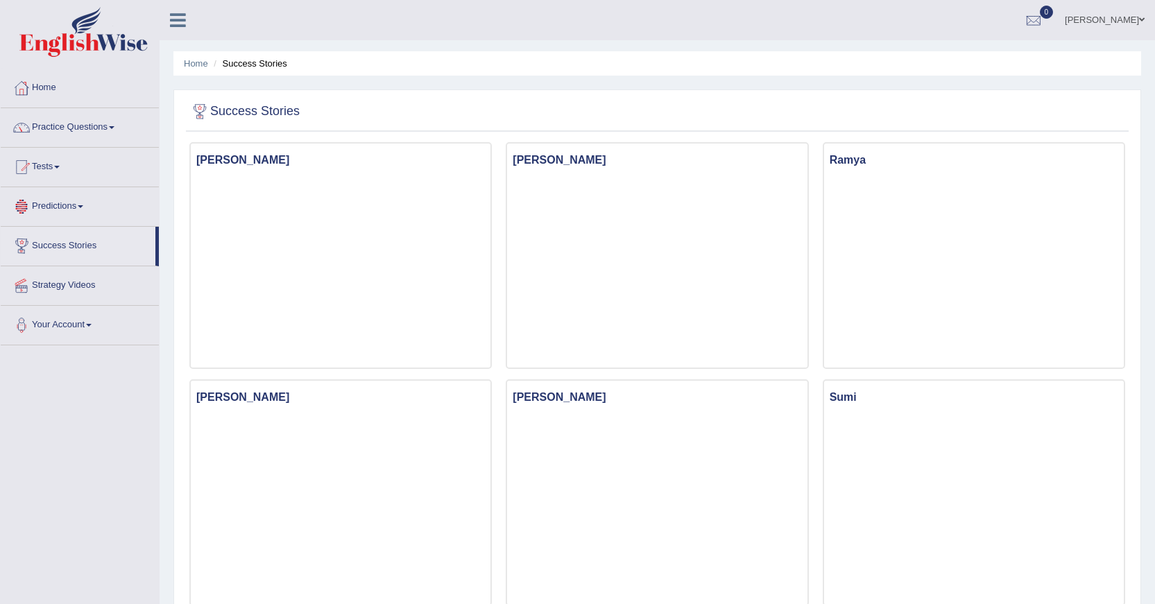
click at [46, 201] on link "Predictions" at bounding box center [80, 204] width 158 height 35
click at [46, 236] on link "Latest Predictions" at bounding box center [91, 238] width 130 height 25
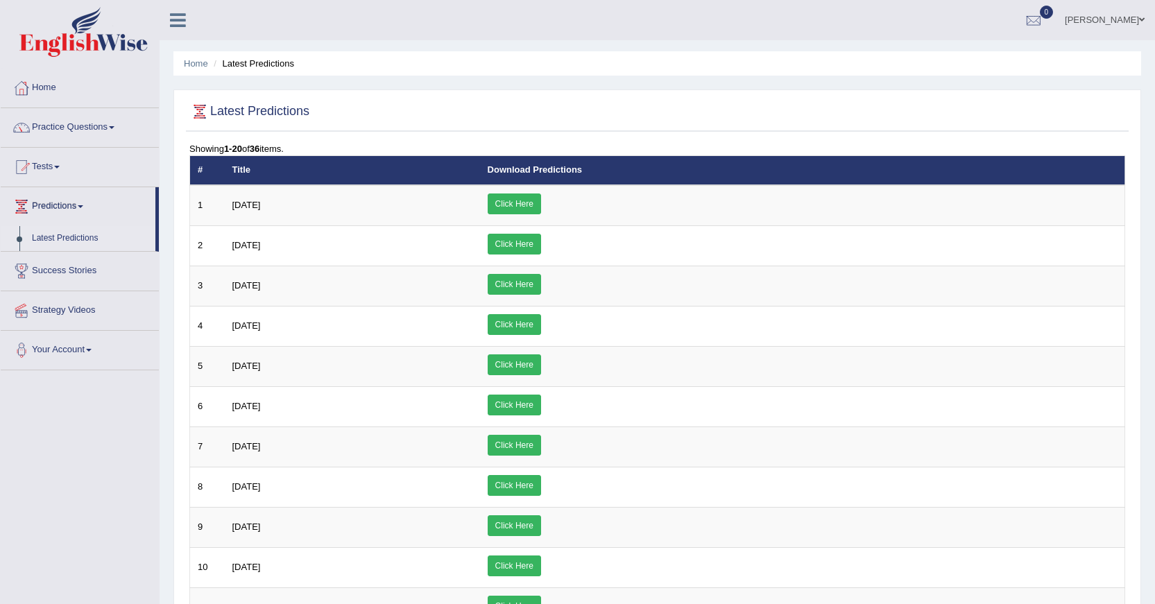
click at [55, 128] on link "Practice Questions" at bounding box center [80, 125] width 158 height 35
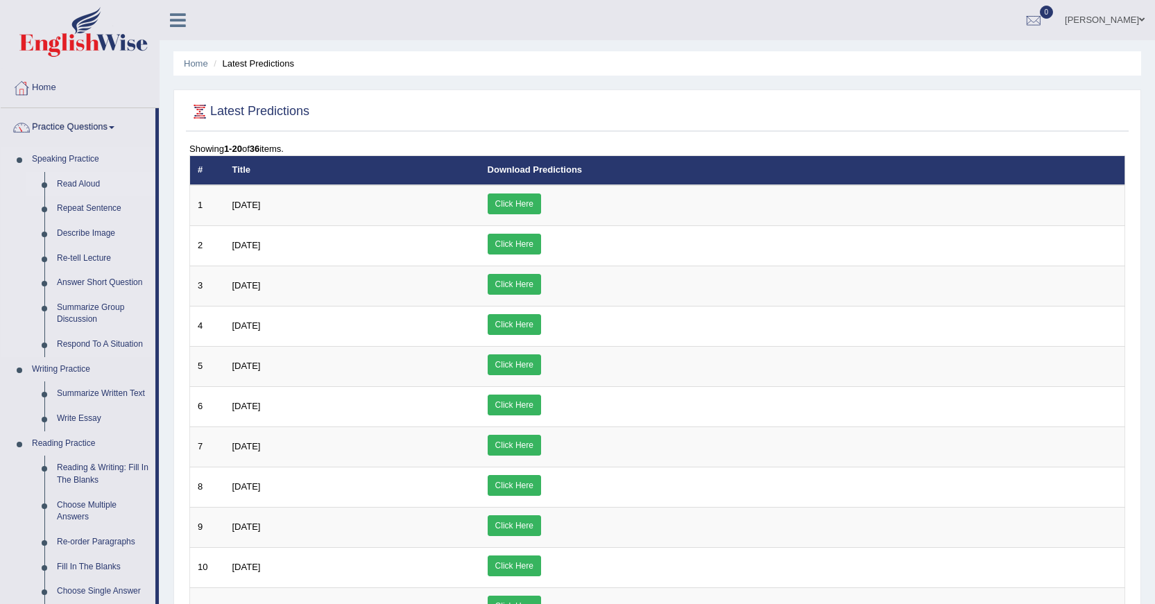
click at [85, 185] on link "Read Aloud" at bounding box center [103, 184] width 105 height 25
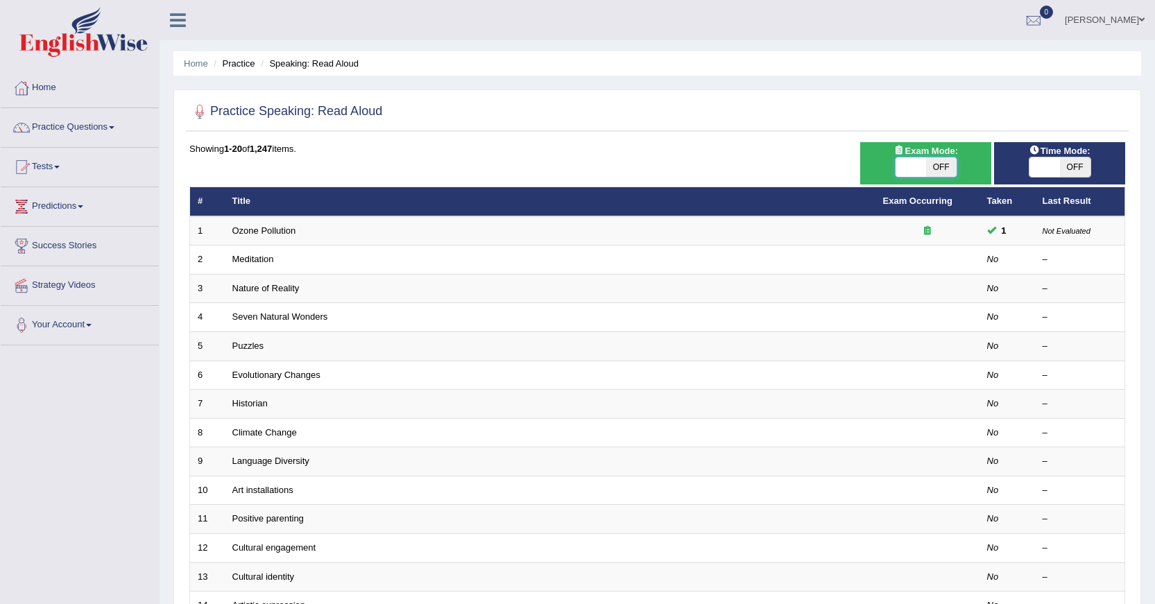
click at [913, 173] on span at bounding box center [911, 167] width 31 height 19
checkbox input "true"
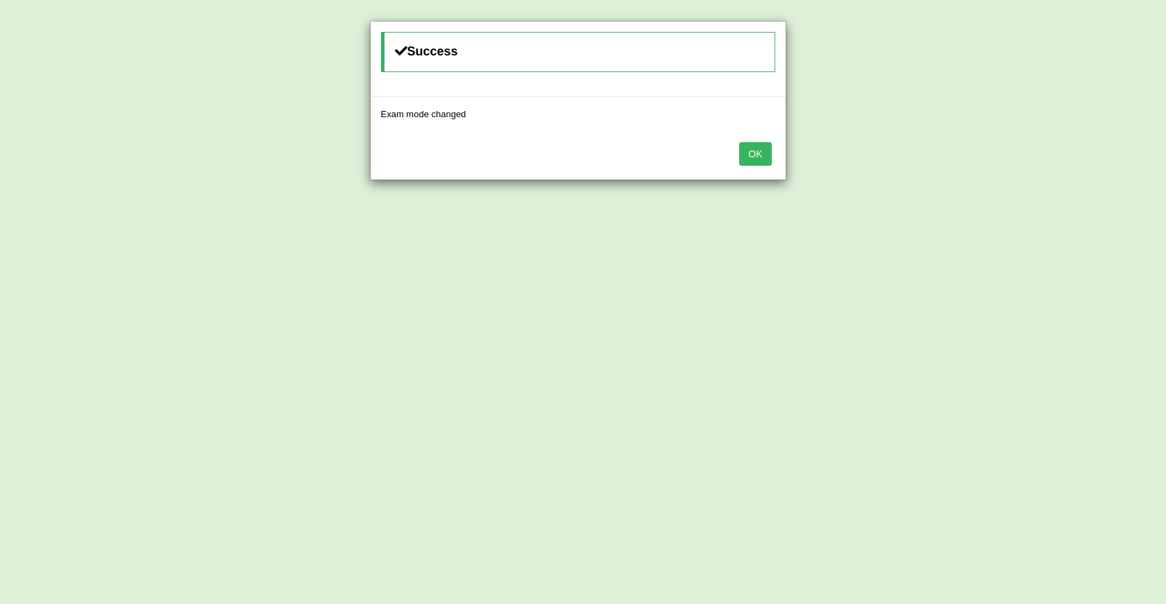
click at [753, 153] on button "OK" at bounding box center [755, 154] width 32 height 24
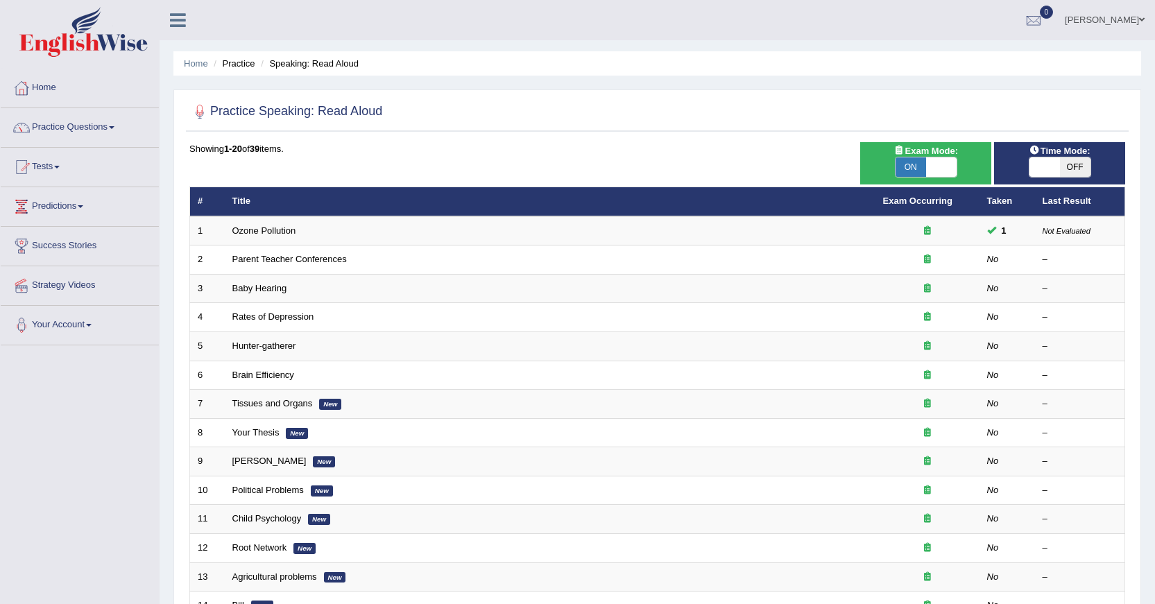
click at [1081, 176] on span "OFF" at bounding box center [1075, 167] width 31 height 19
checkbox input "true"
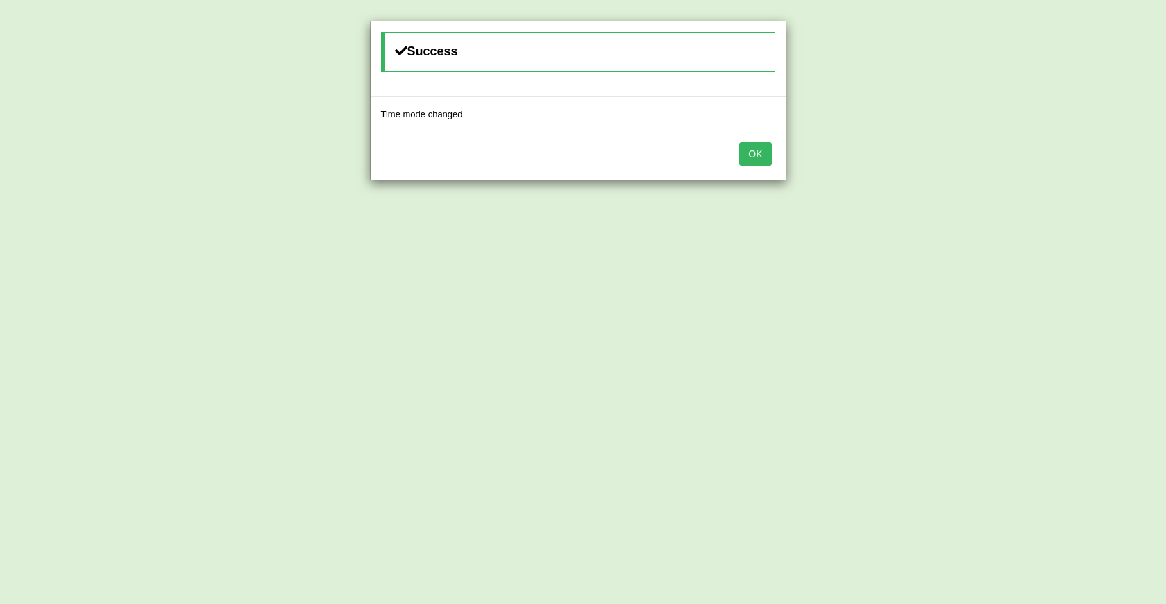
click at [751, 149] on button "OK" at bounding box center [755, 154] width 32 height 24
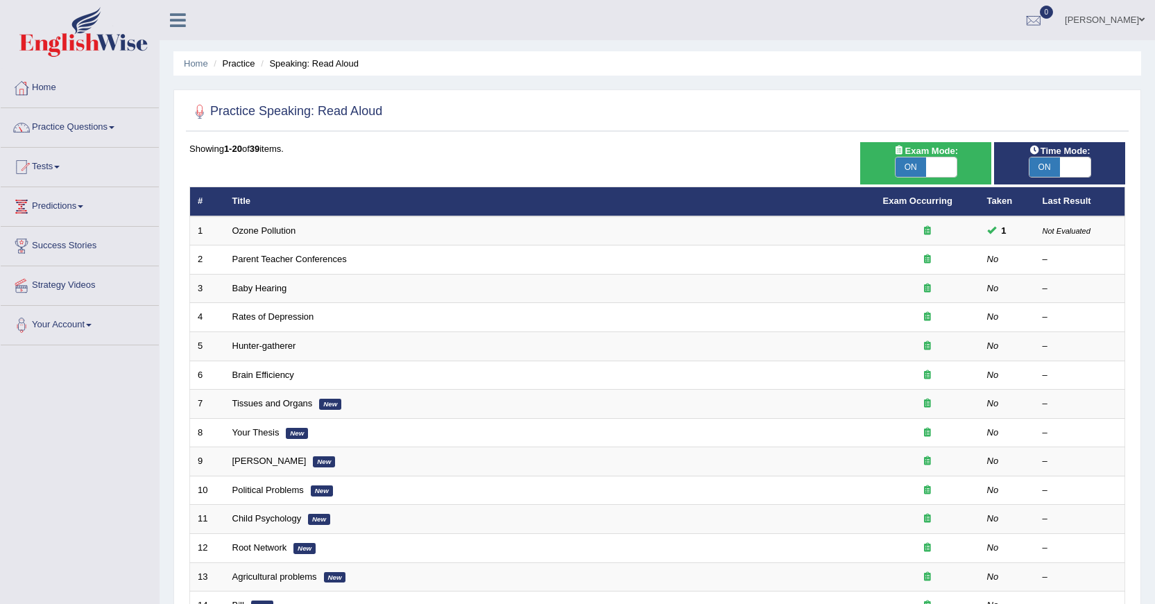
click at [1106, 20] on link "[PERSON_NAME]" at bounding box center [1105, 18] width 101 height 36
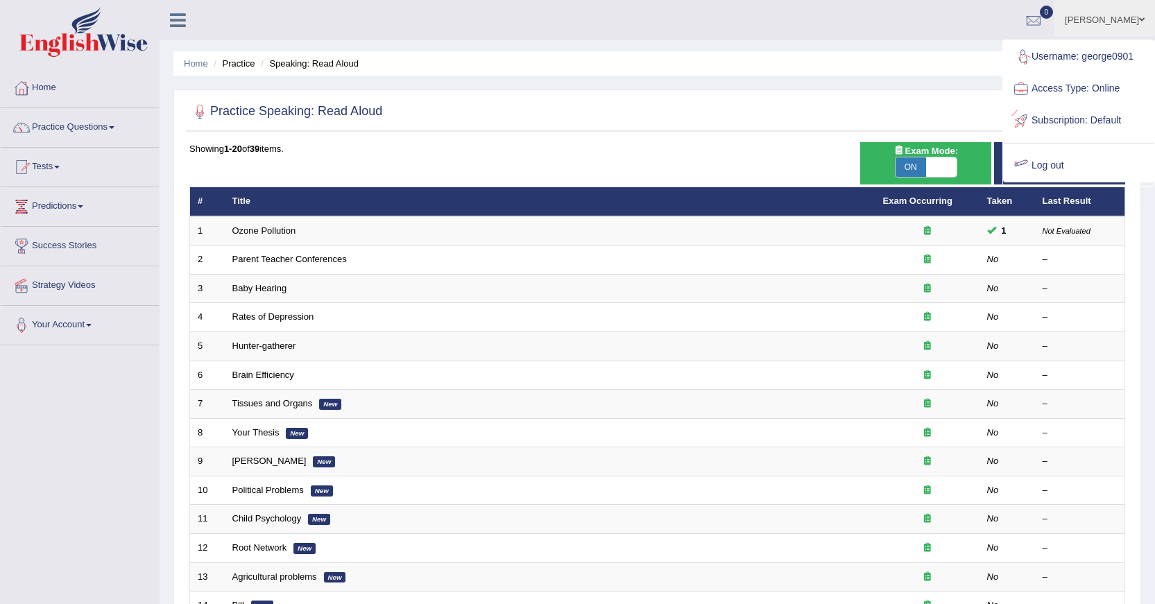
click at [1076, 164] on link "Log out" at bounding box center [1079, 166] width 150 height 32
